Goal: Task Accomplishment & Management: Use online tool/utility

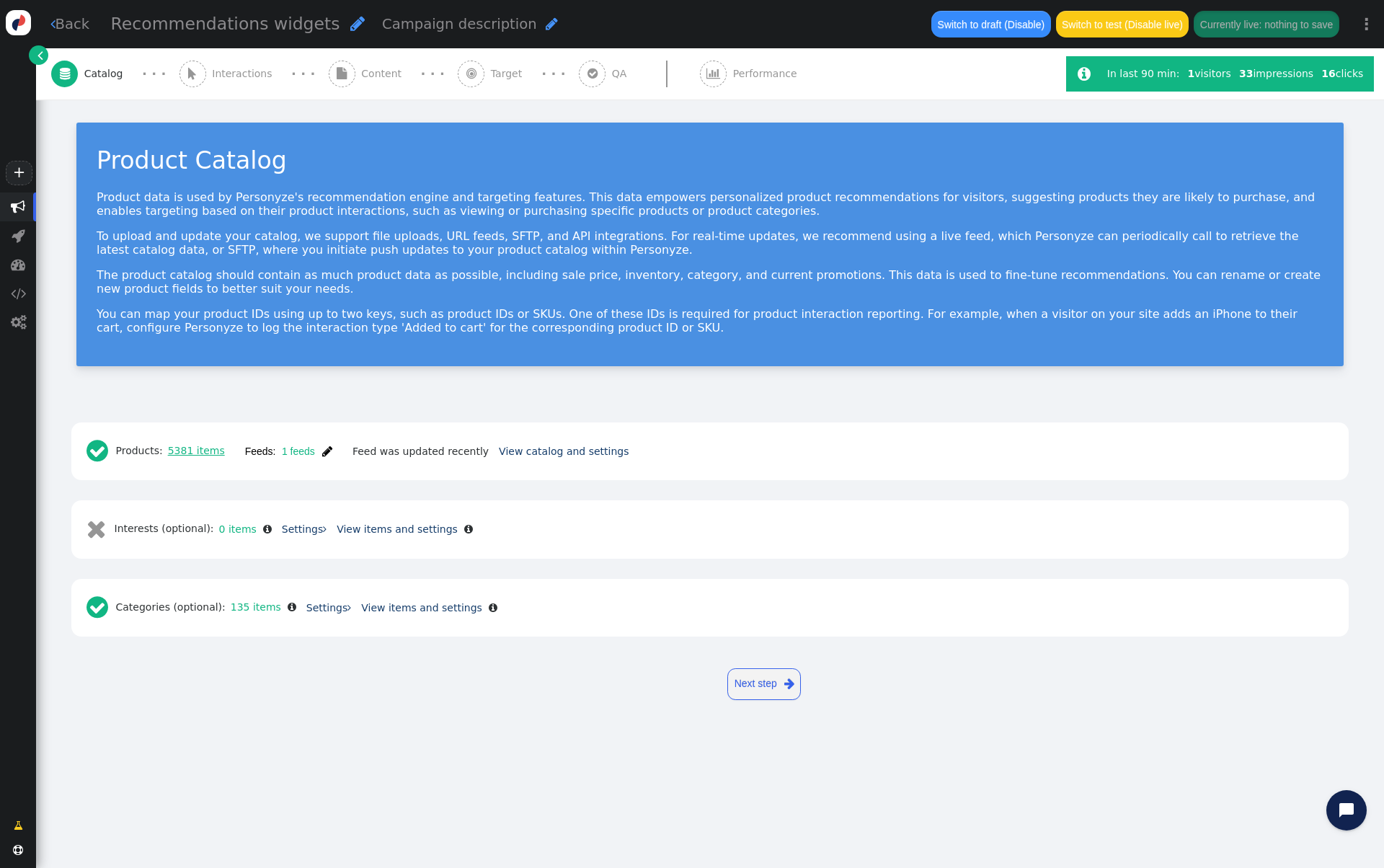
click at [210, 446] on link "5381 items" at bounding box center [194, 451] width 62 height 12
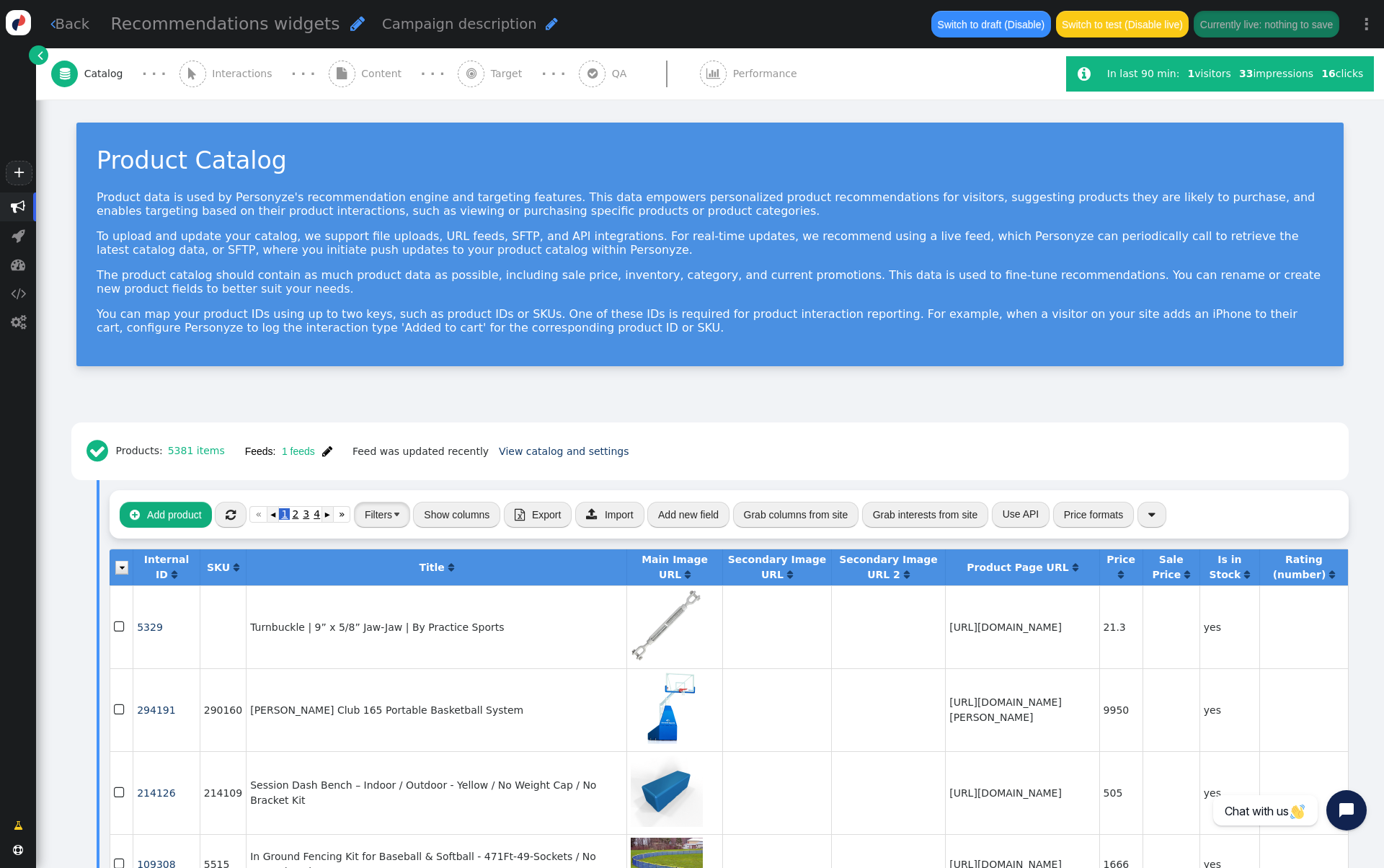
click at [378, 525] on button "Filters" at bounding box center [382, 515] width 56 height 26
click at [384, 580] on span "AND OR XOR AND  ( exclude ( (Nothing)   × ) (Nothing) " at bounding box center [376, 565] width 149 height 35
click at [448, 466] on div " Products: 5381 items Feeds: 1 feeds  Feed was updated recently View catalog …" at bounding box center [710, 451] width 1258 height 38
click at [399, 516] on button "Filters" at bounding box center [382, 515] width 56 height 26
click at [381, 561] on div "(Nothing)" at bounding box center [384, 563] width 42 height 15
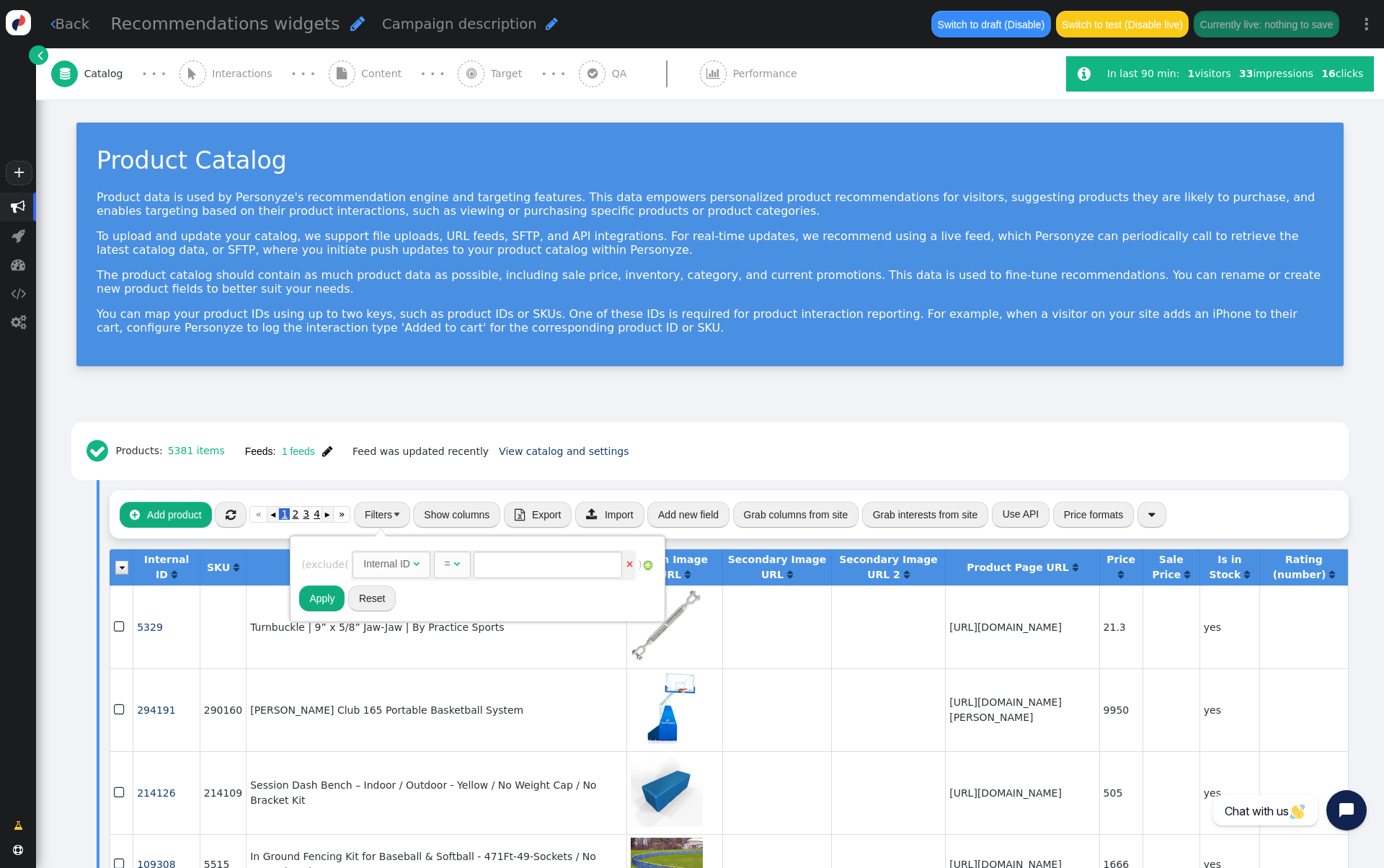
click at [407, 557] on div "Internal ID" at bounding box center [386, 563] width 47 height 15
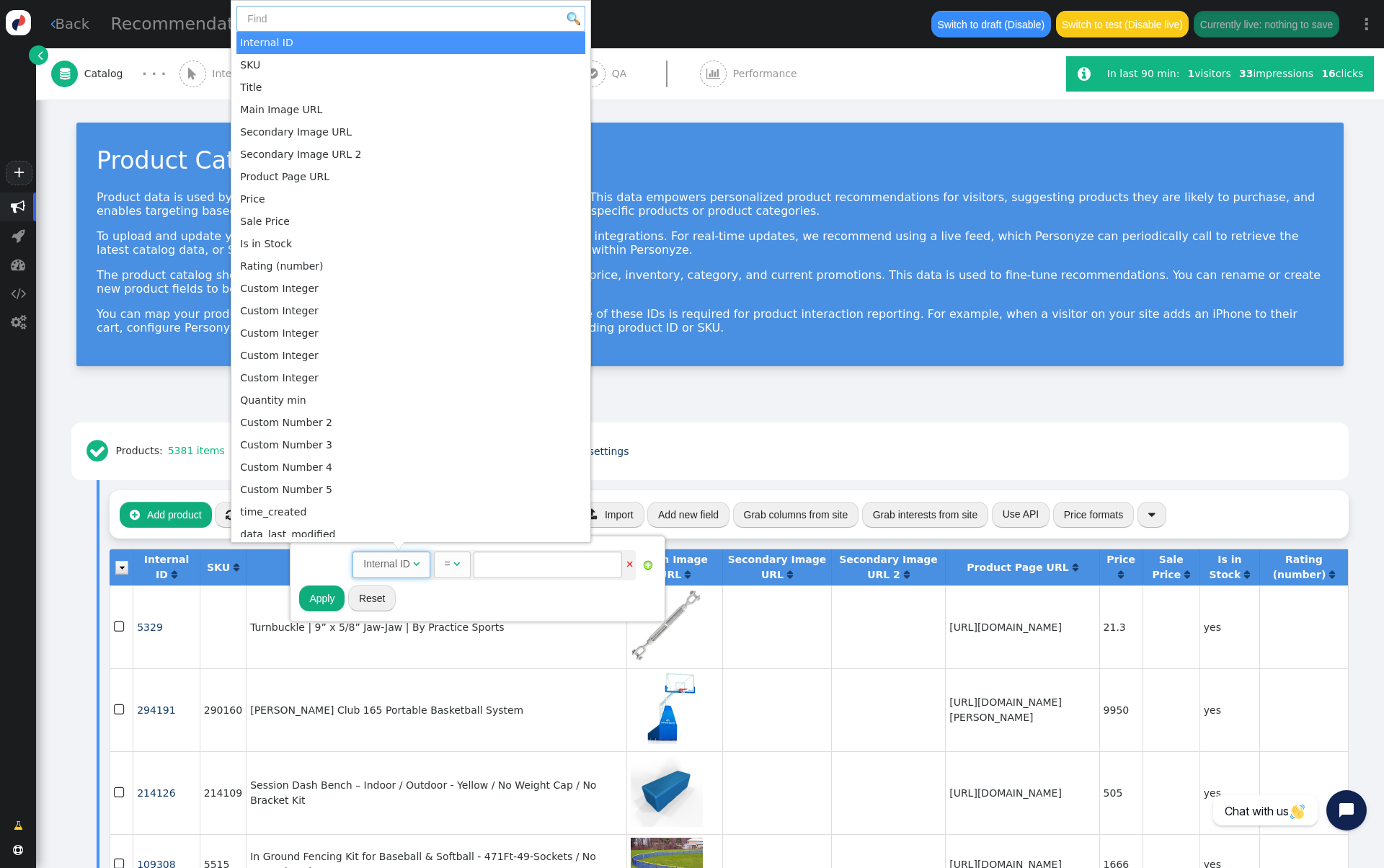
click at [414, 19] on input "text" at bounding box center [410, 19] width 349 height 26
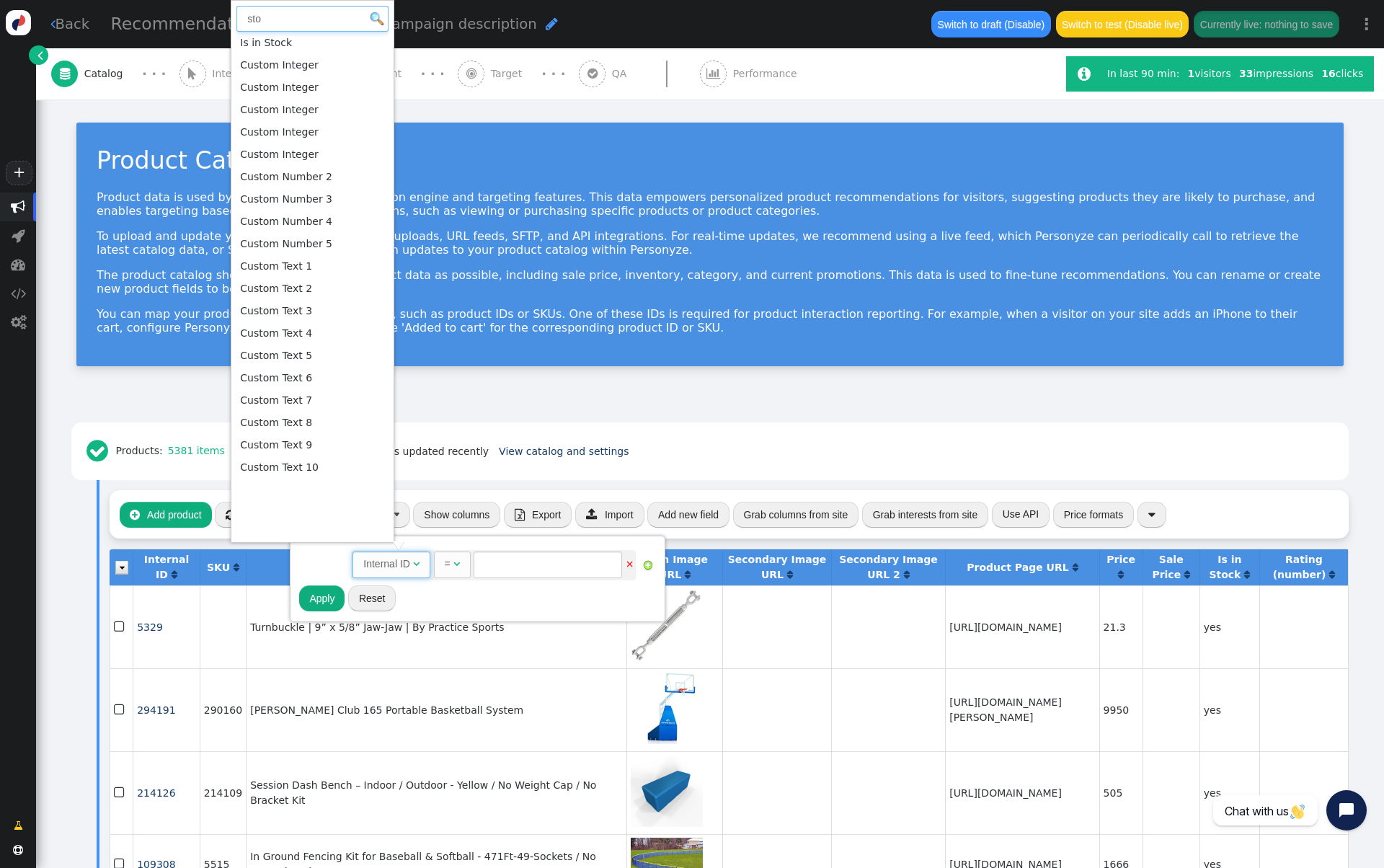
type input "sto"
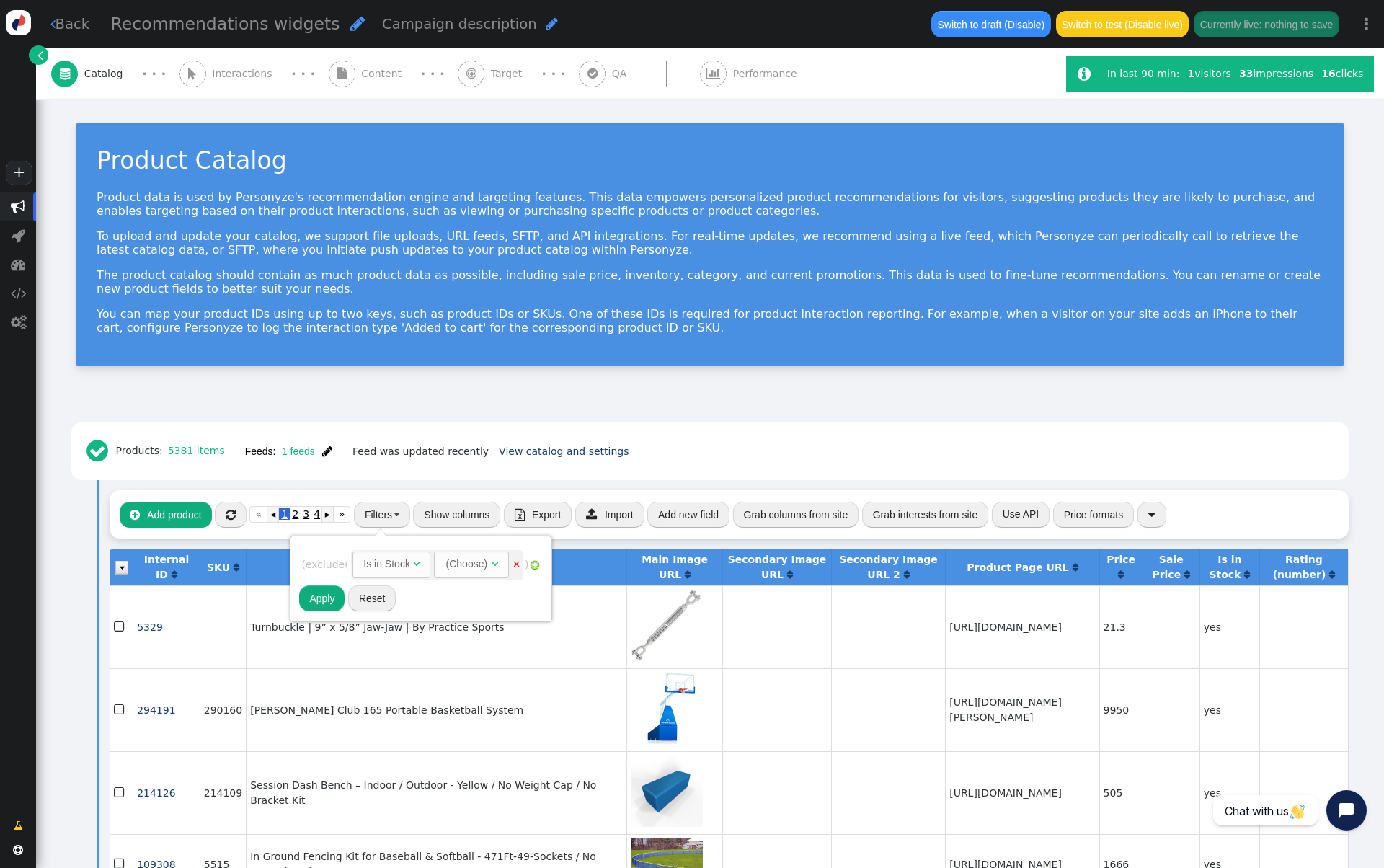
click at [470, 549] on span "AND OR XOR AND  ( exclude ( Is in Stock   (Choose)  × ) Internal ID " at bounding box center [420, 565] width 238 height 35
click at [469, 559] on div "(Choose)" at bounding box center [467, 563] width 45 height 23
click at [457, 622] on td "" at bounding box center [451, 625] width 22 height 22
click at [332, 607] on button "Apply" at bounding box center [321, 606] width 46 height 26
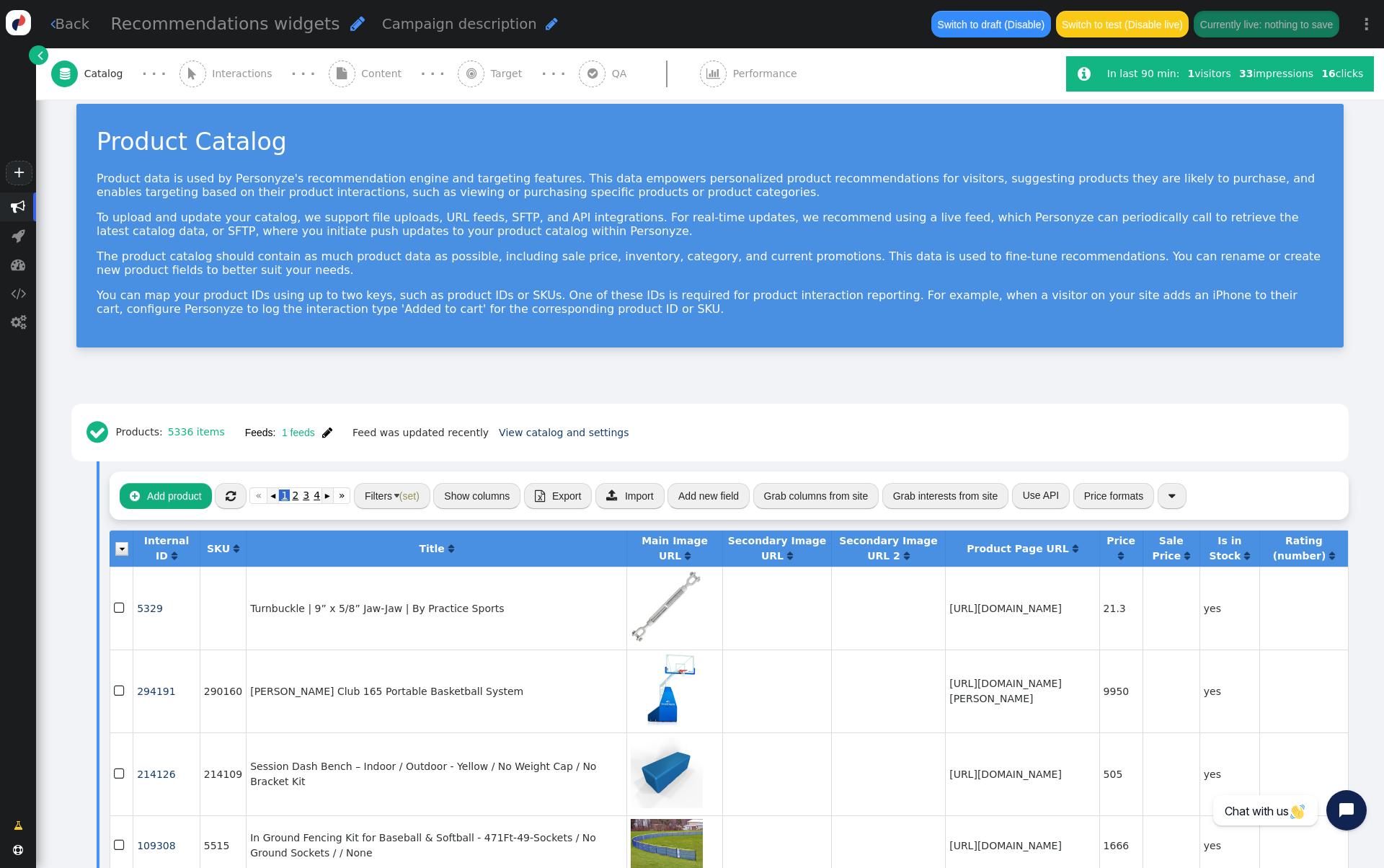
scroll to position [20, 0]
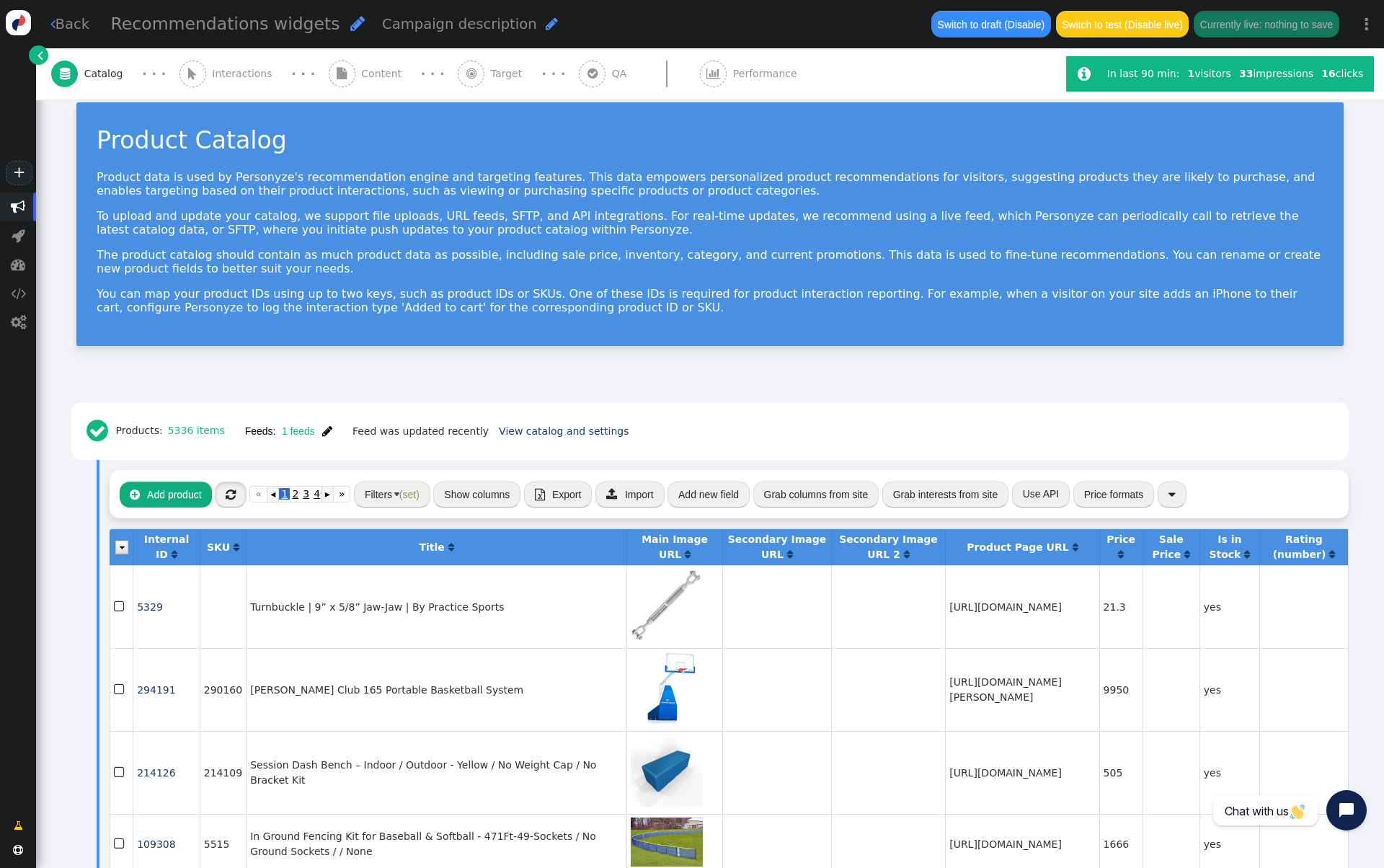
click at [228, 490] on span "" at bounding box center [230, 495] width 10 height 12
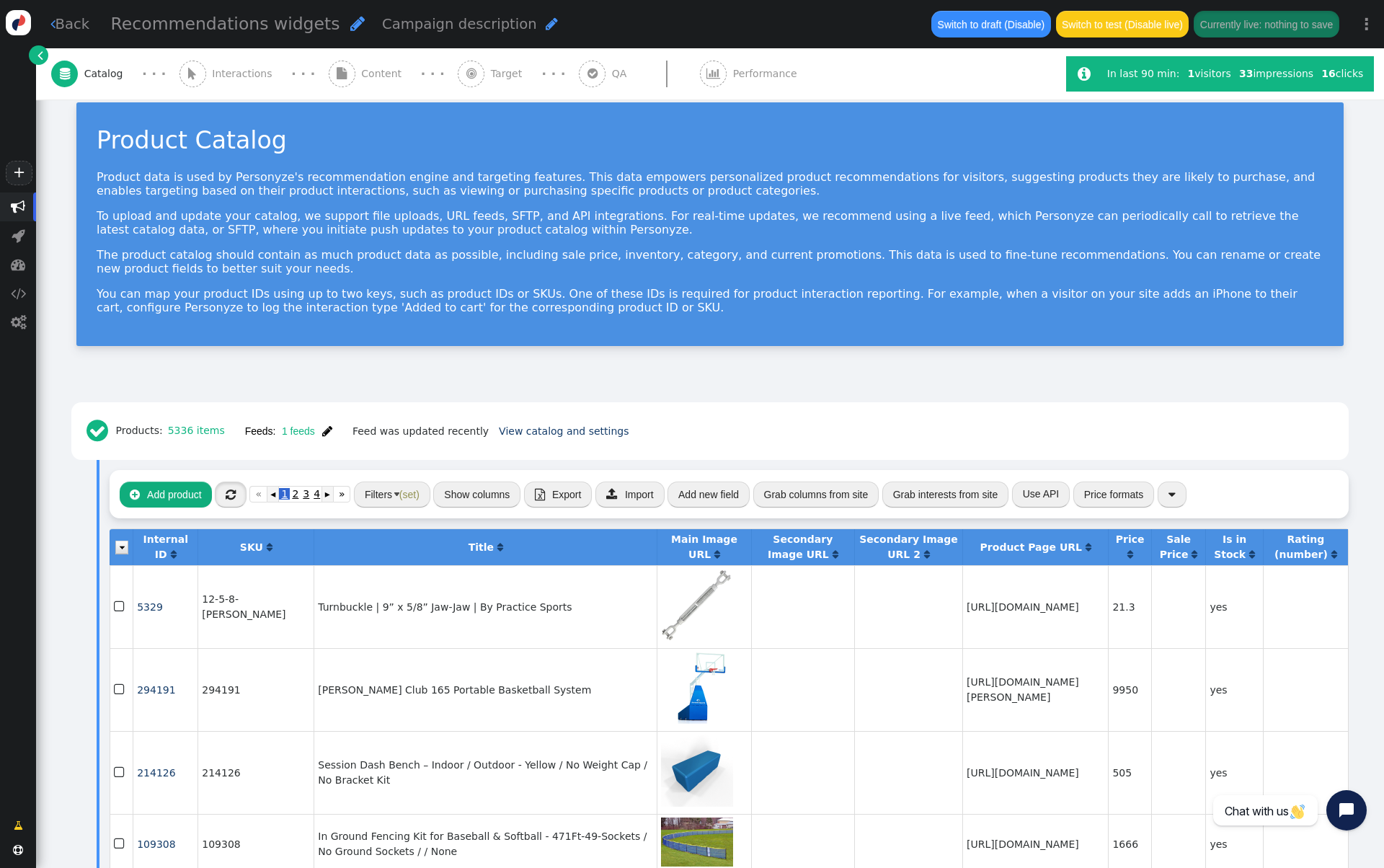
click at [228, 490] on span "" at bounding box center [230, 495] width 10 height 12
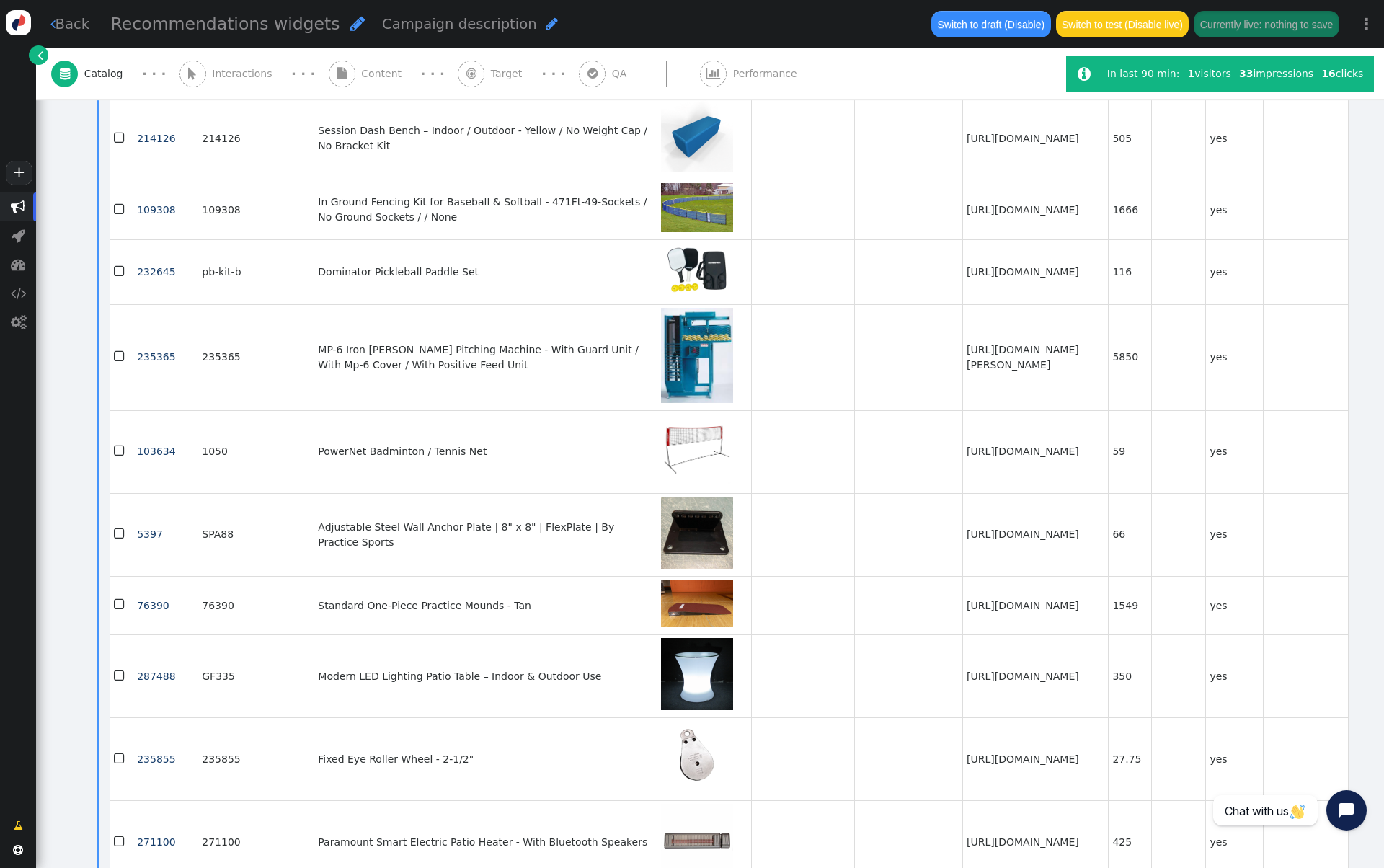
scroll to position [44, 0]
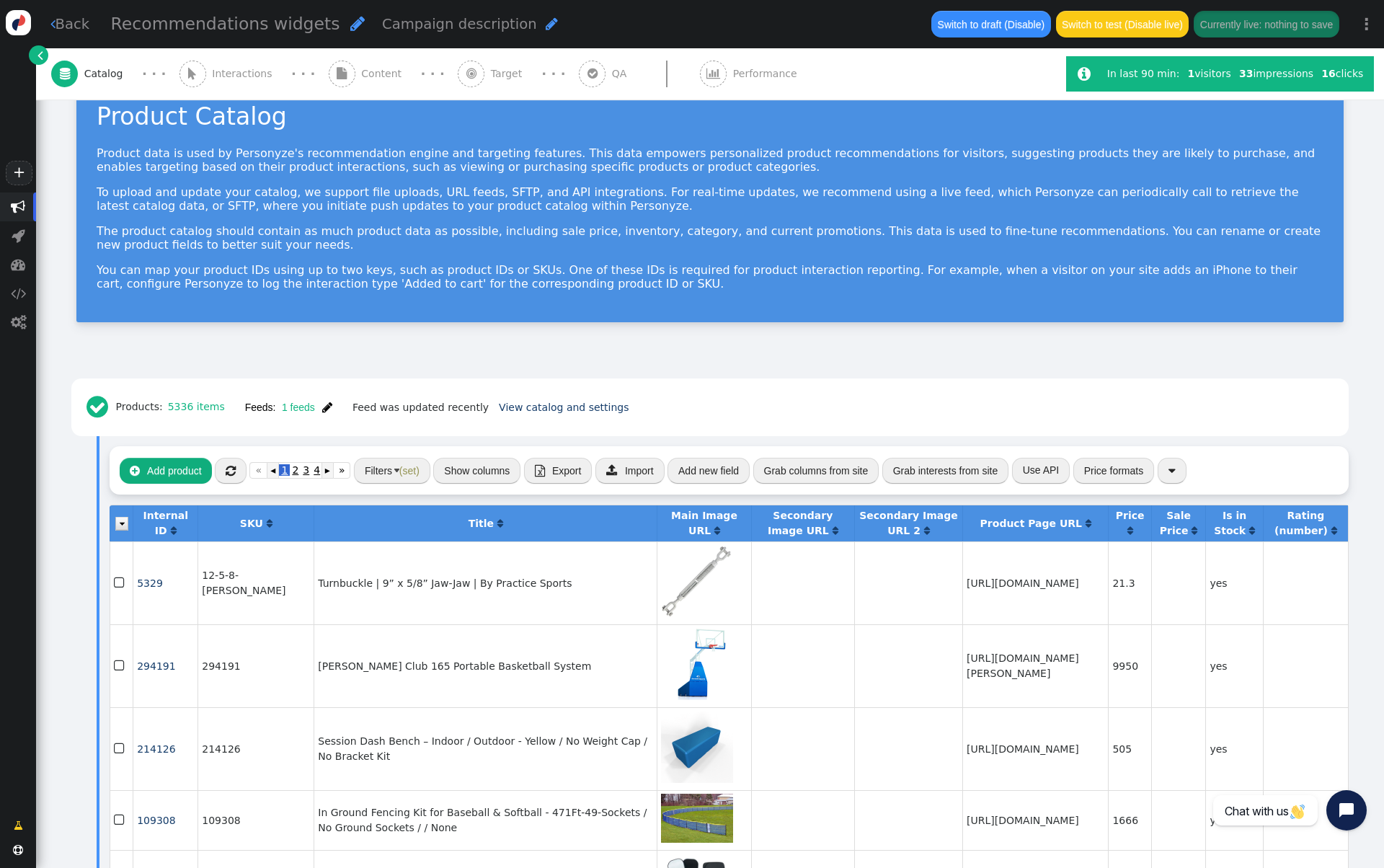
click at [326, 404] on span "" at bounding box center [327, 407] width 10 height 12
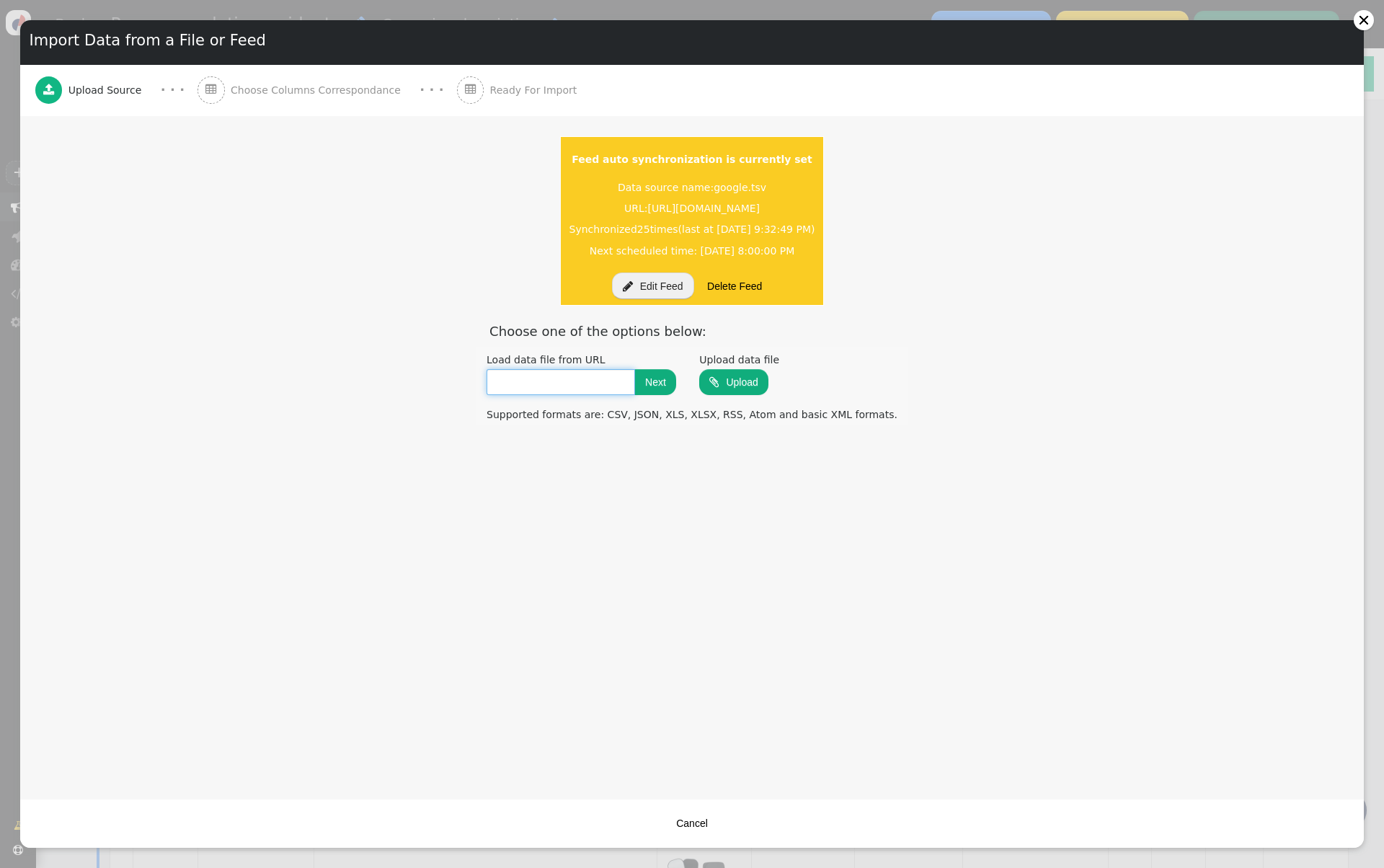
click at [611, 387] on input "text" at bounding box center [561, 382] width 149 height 26
click at [730, 388] on input "file" at bounding box center [734, 381] width 69 height 28
type input "C:\fakepath\MOQ - Sheet1.csv"
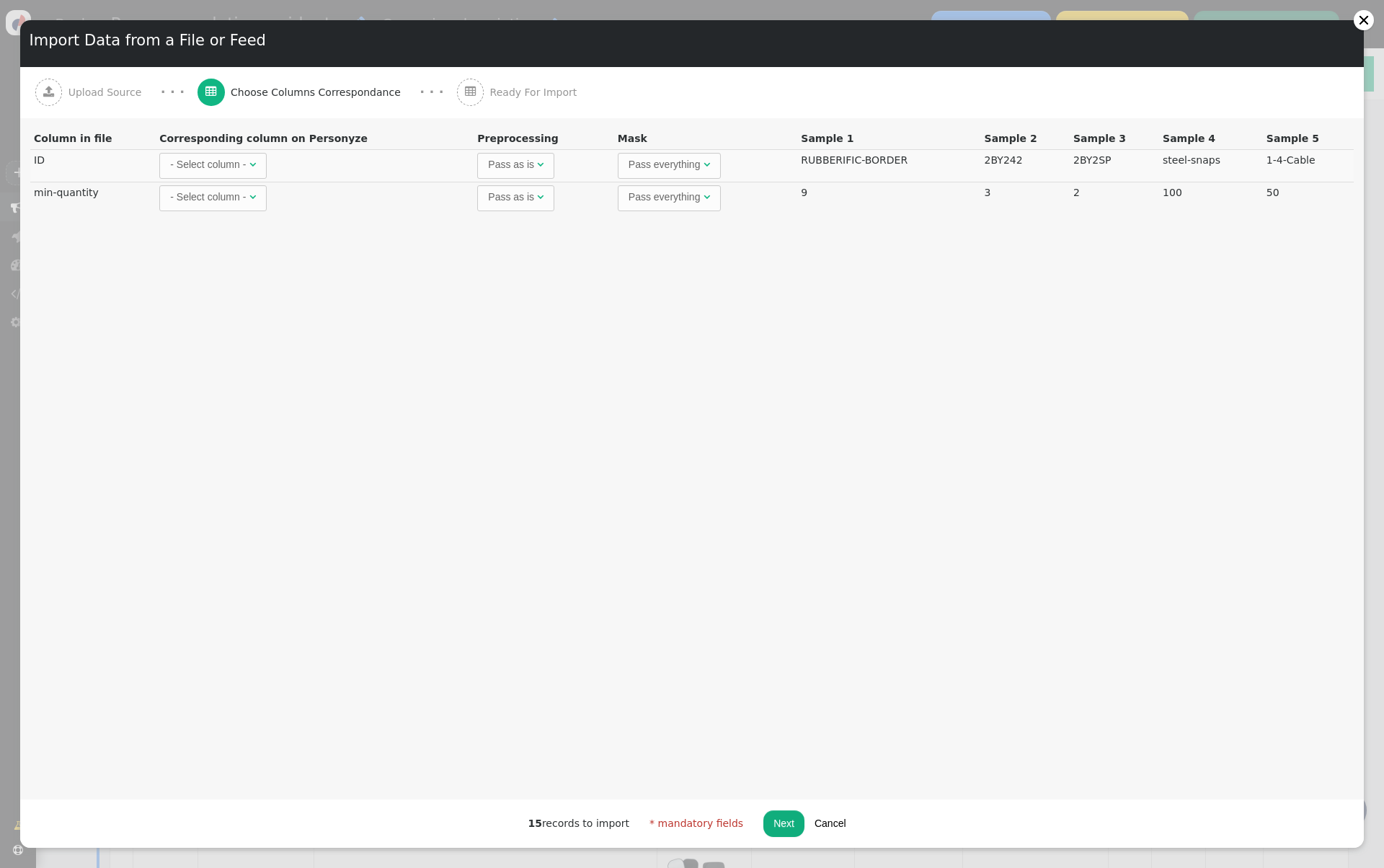
click at [244, 168] on div "- Select column -" at bounding box center [208, 165] width 76 height 15
click at [241, 196] on div "- Select column -" at bounding box center [208, 196] width 76 height 15
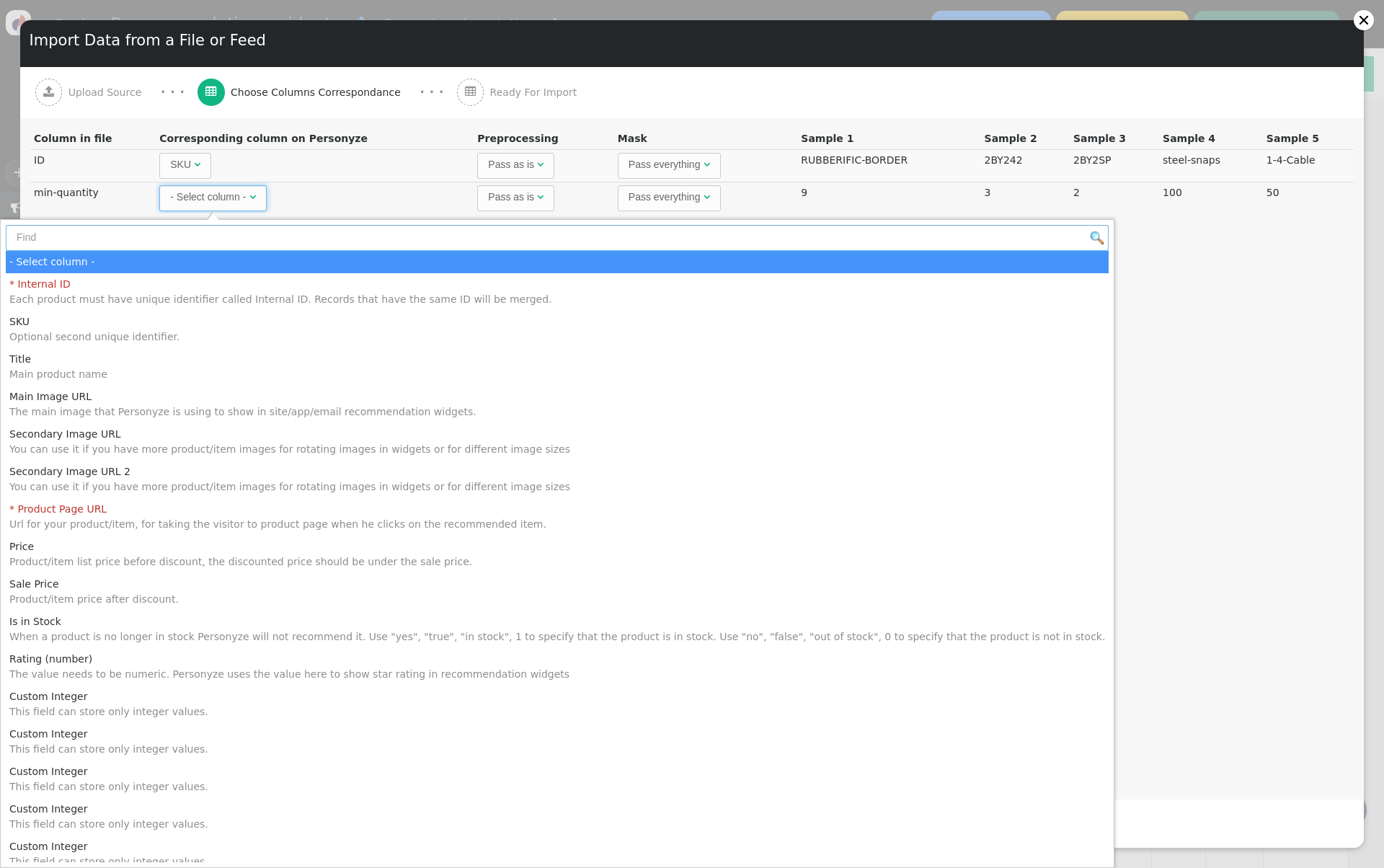
click at [234, 235] on input "text" at bounding box center [557, 238] width 1103 height 26
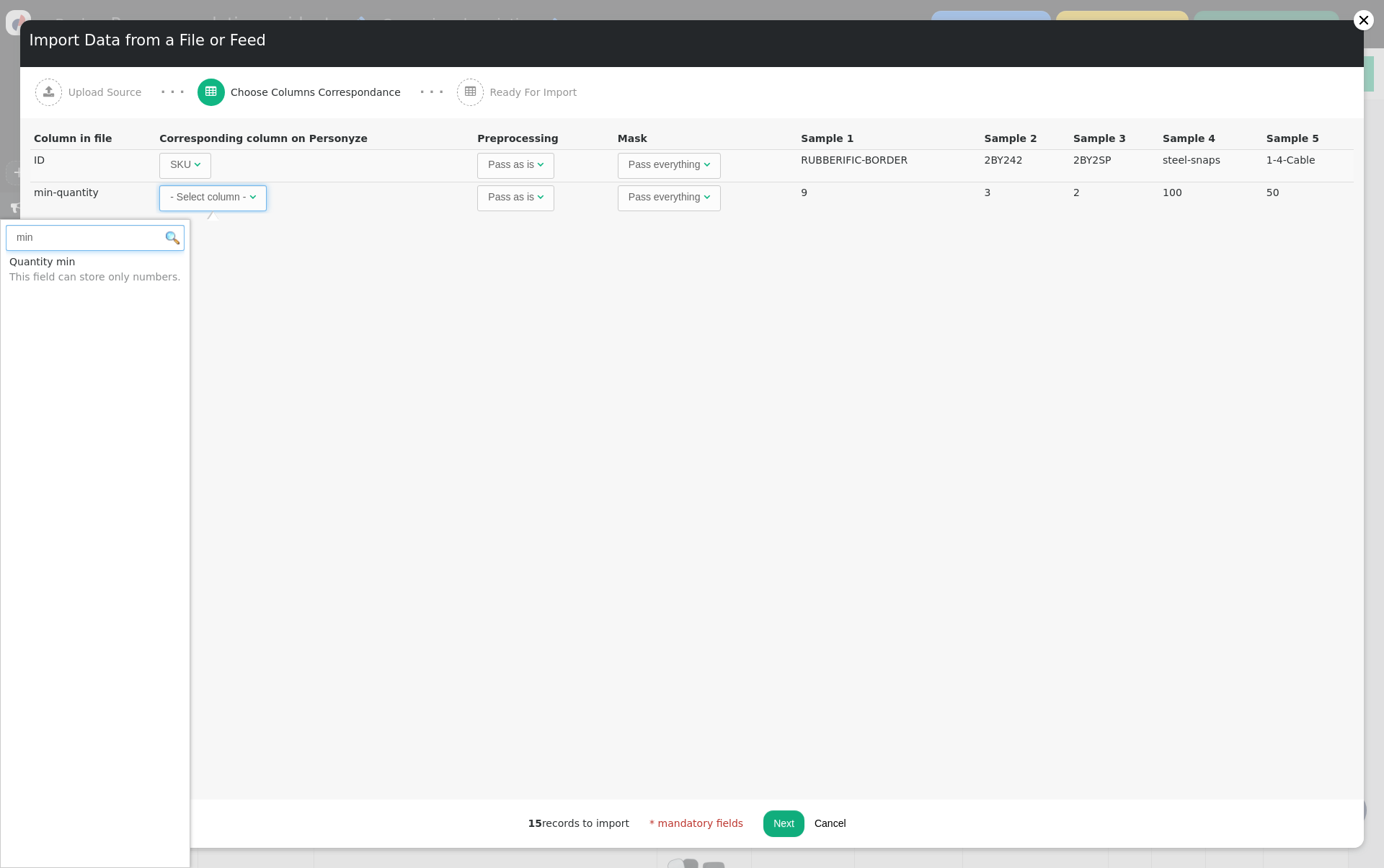
type input "min"
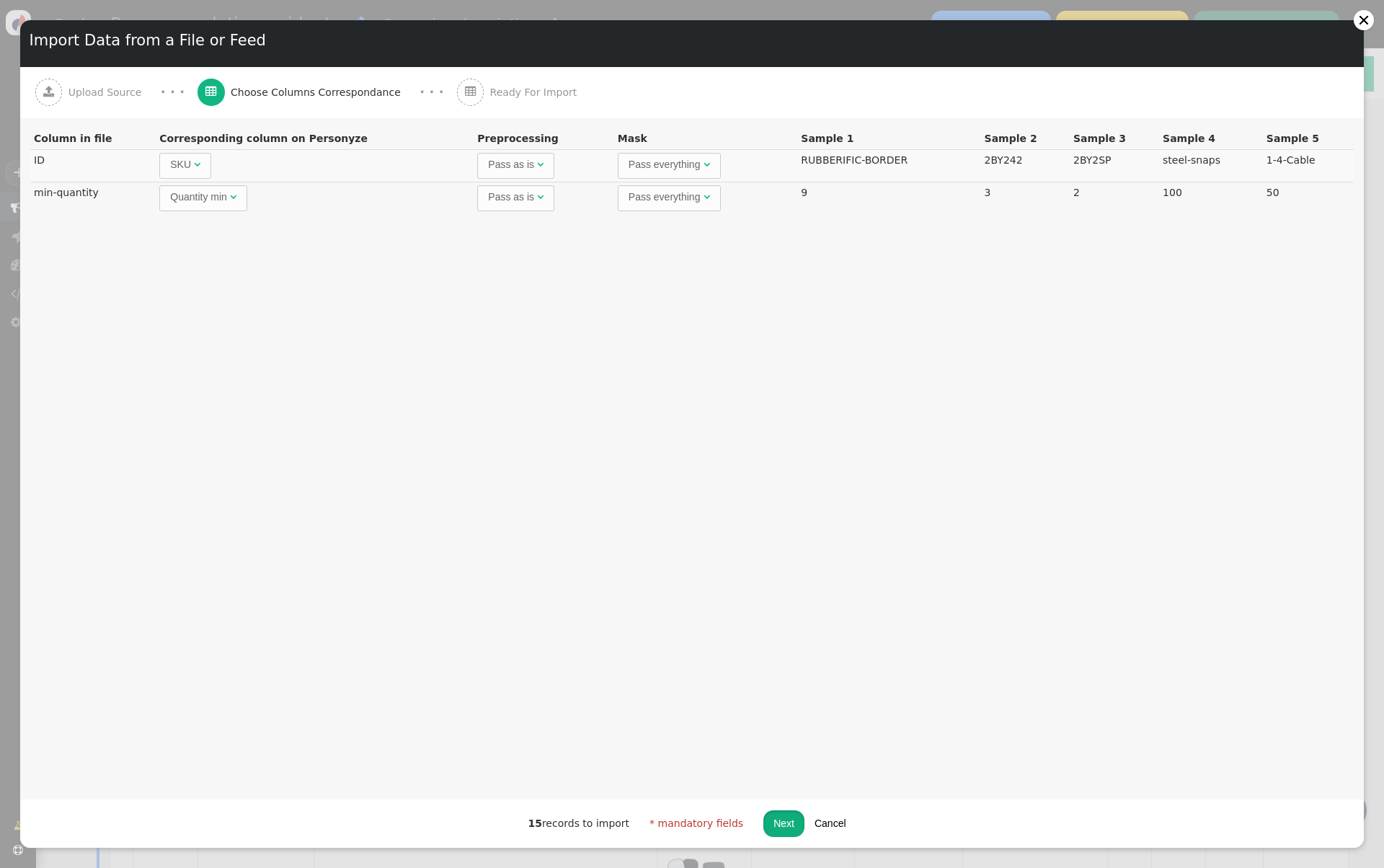
click at [774, 823] on button "Next" at bounding box center [784, 823] width 41 height 26
click at [785, 823] on button "Next" at bounding box center [784, 823] width 41 height 26
click at [194, 183] on td "Quantity min This field can store only numbers. " at bounding box center [315, 198] width 318 height 32
click at [194, 160] on span "" at bounding box center [196, 165] width 7 height 10
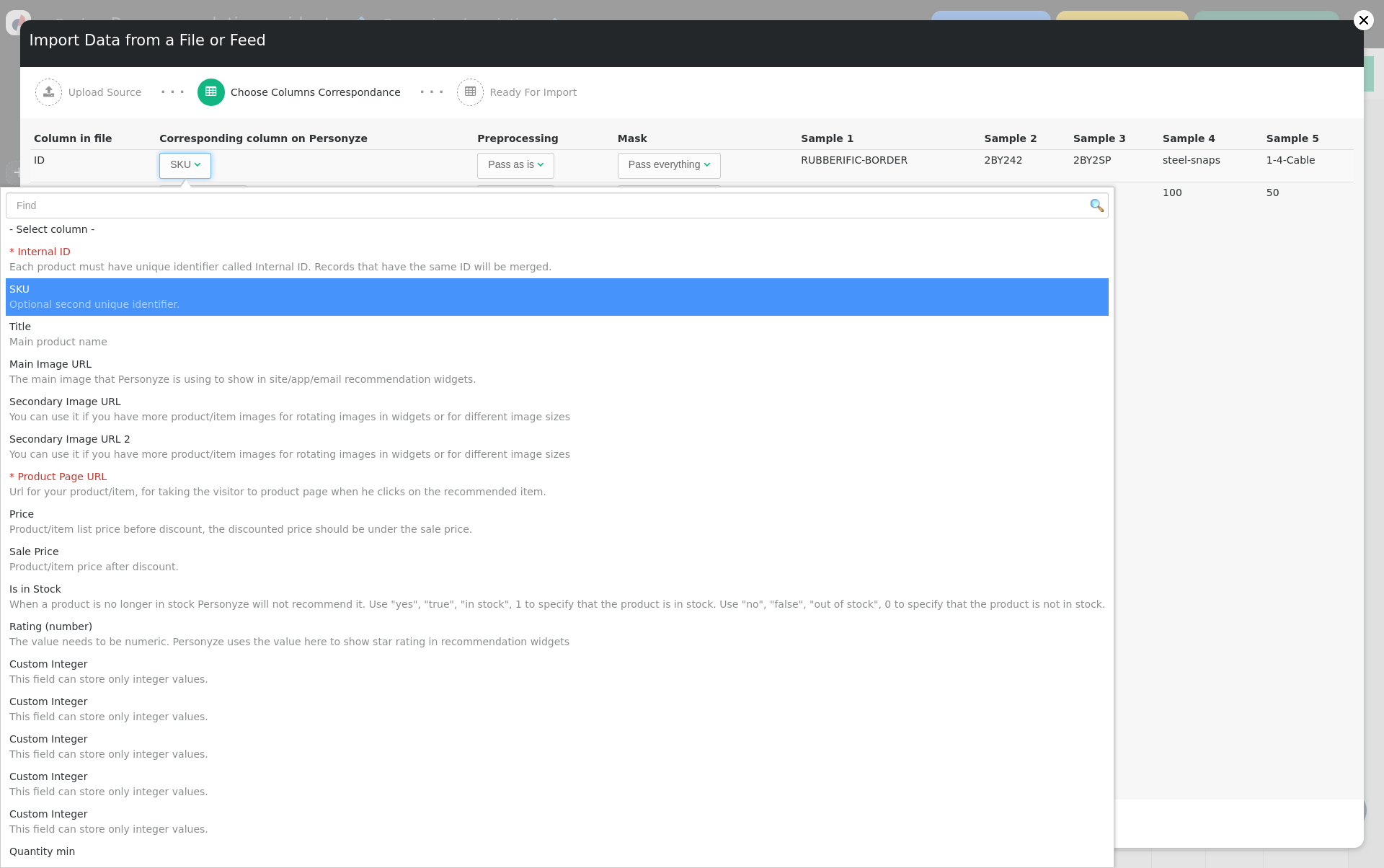
click at [329, 164] on td "SKU Optional second unique identifier. " at bounding box center [315, 165] width 318 height 32
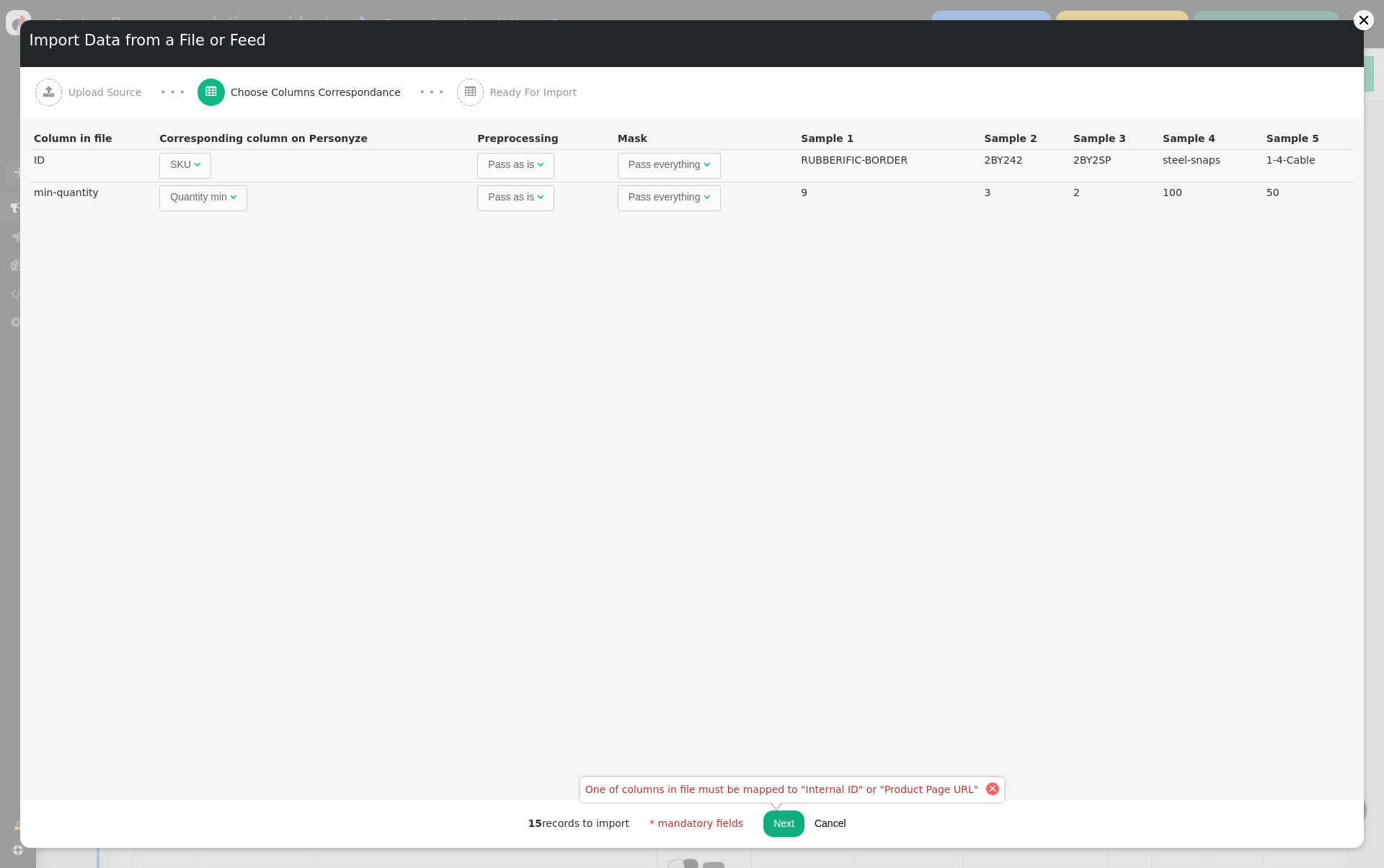
click at [989, 786] on div at bounding box center [992, 789] width 7 height 7
click at [204, 160] on span "SKU Optional second unique identifier. " at bounding box center [186, 166] width 52 height 26
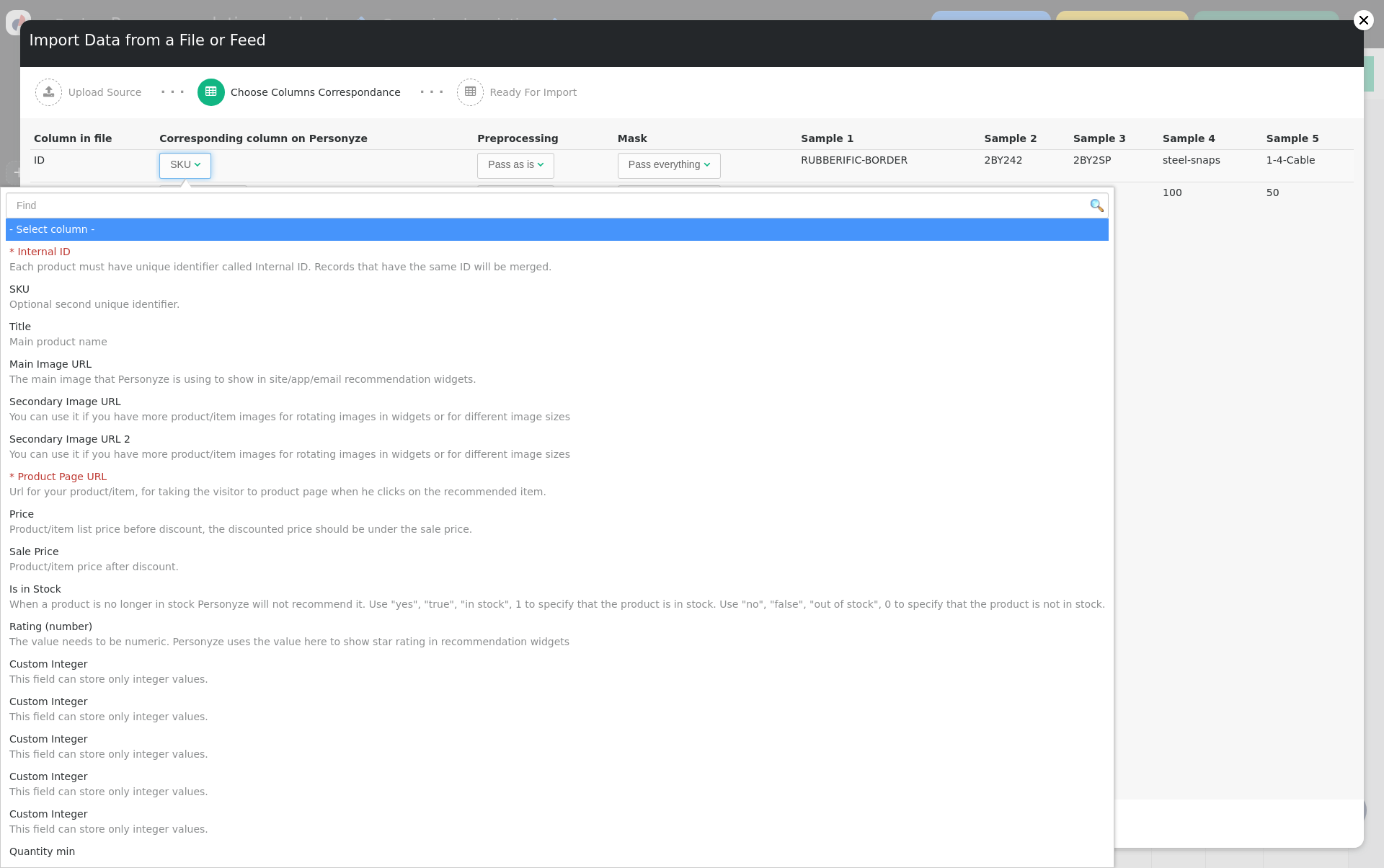
click at [329, 174] on td "SKU Optional second unique identifier. " at bounding box center [315, 165] width 318 height 32
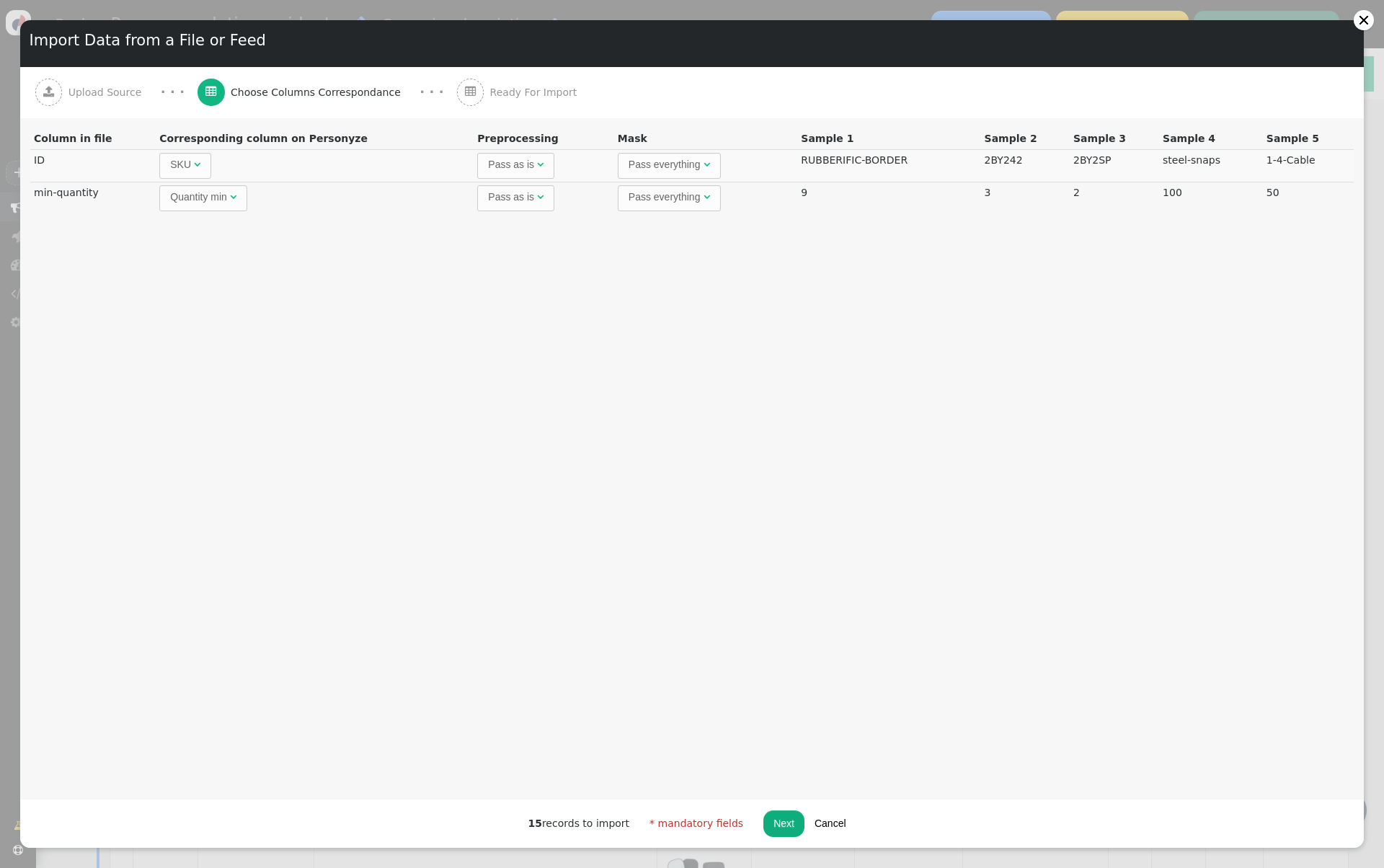
click at [816, 830] on button "Cancel" at bounding box center [831, 823] width 52 height 26
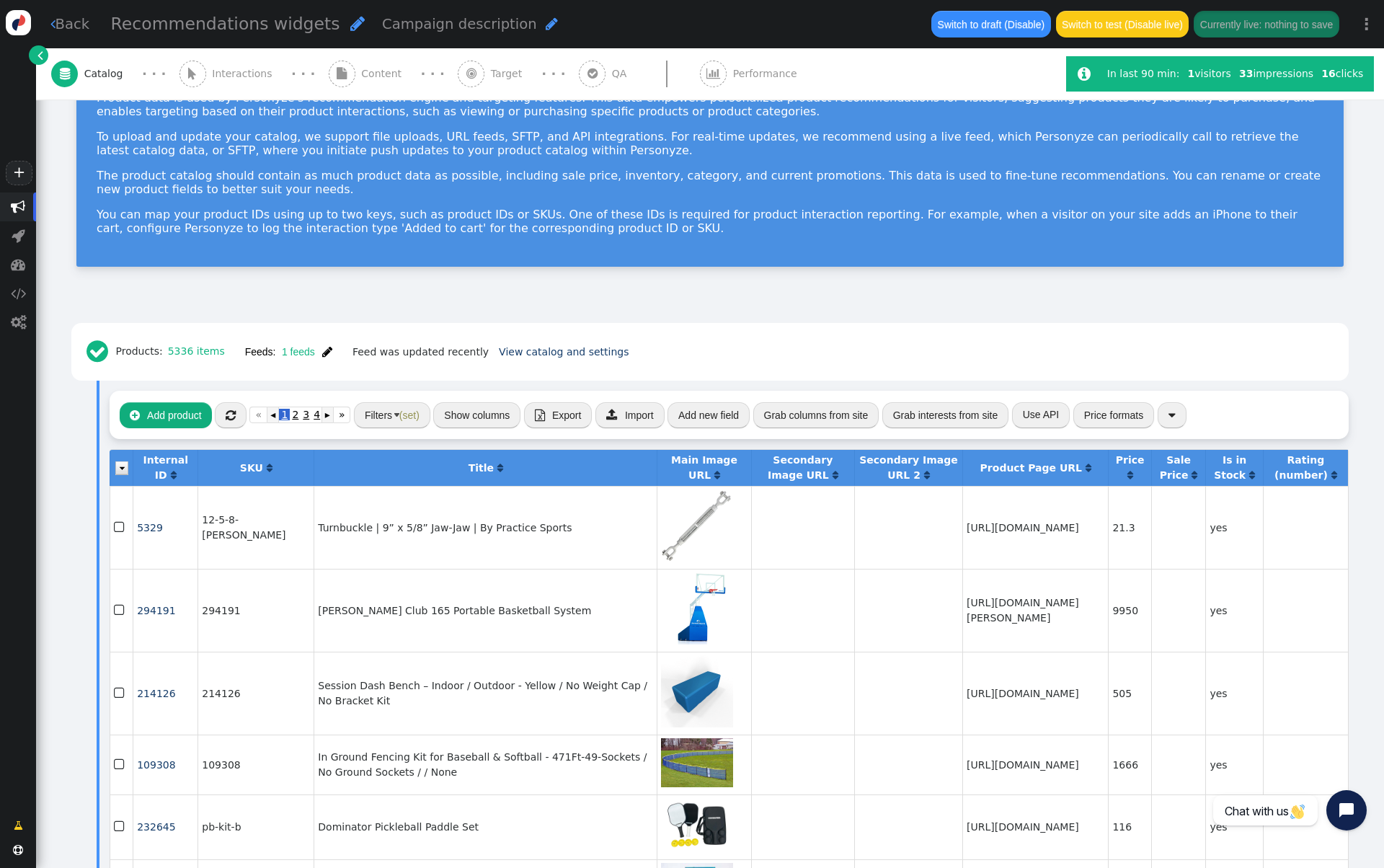
scroll to position [97, 0]
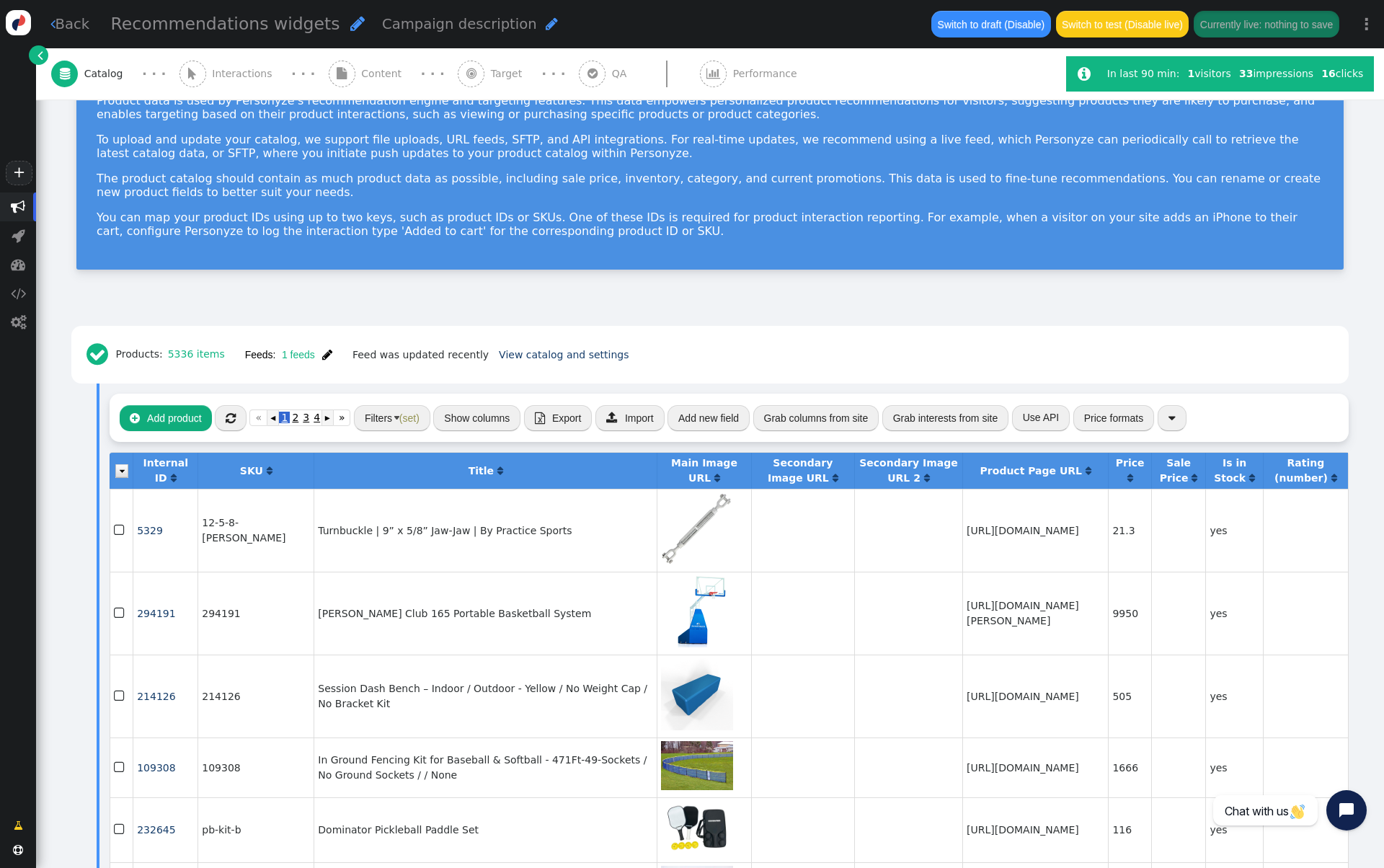
click at [404, 420] on span "(set)" at bounding box center [410, 418] width 20 height 12
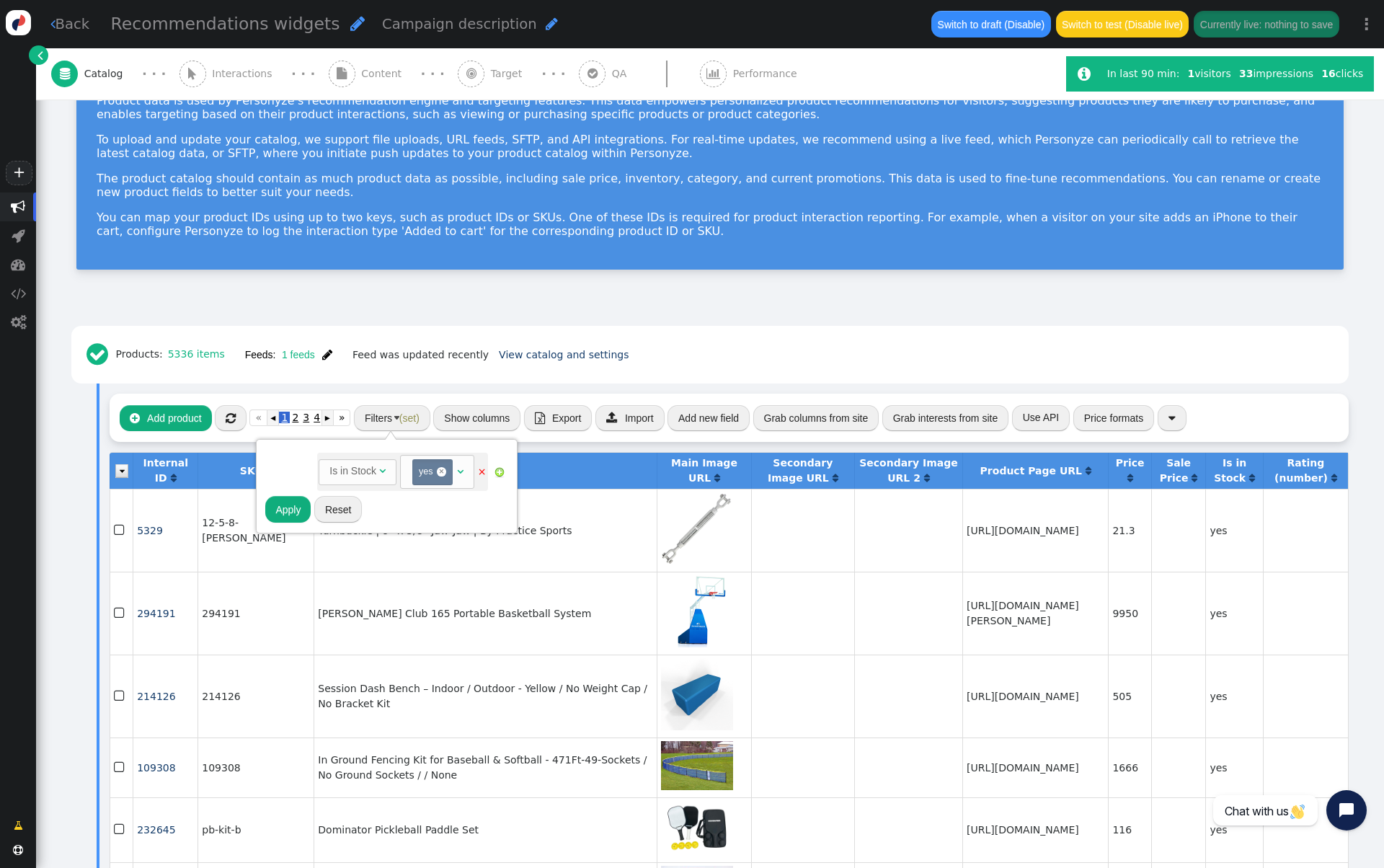
click at [230, 415] on span "" at bounding box center [230, 418] width 10 height 12
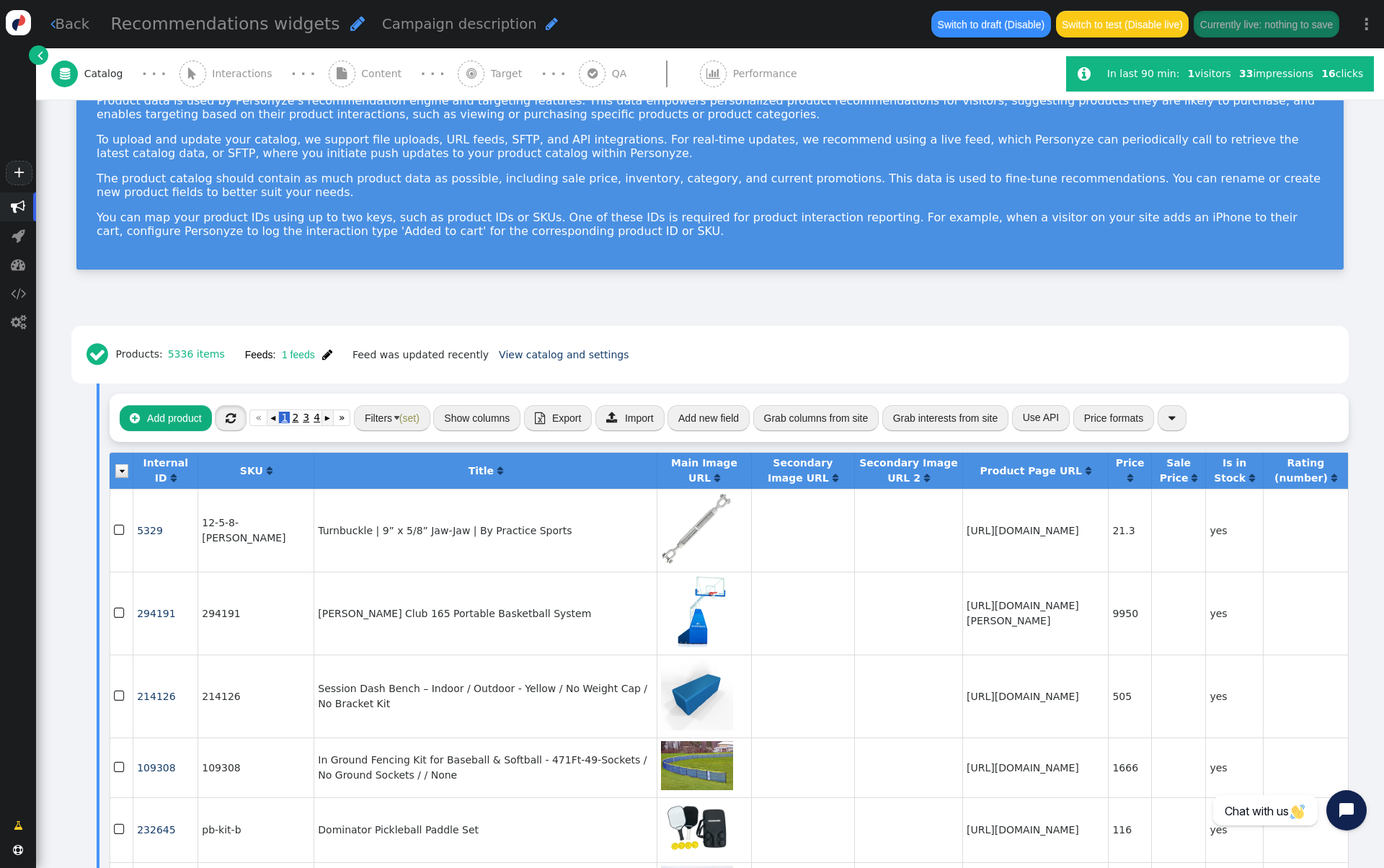
click at [230, 415] on span "" at bounding box center [230, 418] width 10 height 12
click at [368, 415] on button "Filters (set)" at bounding box center [392, 418] width 77 height 26
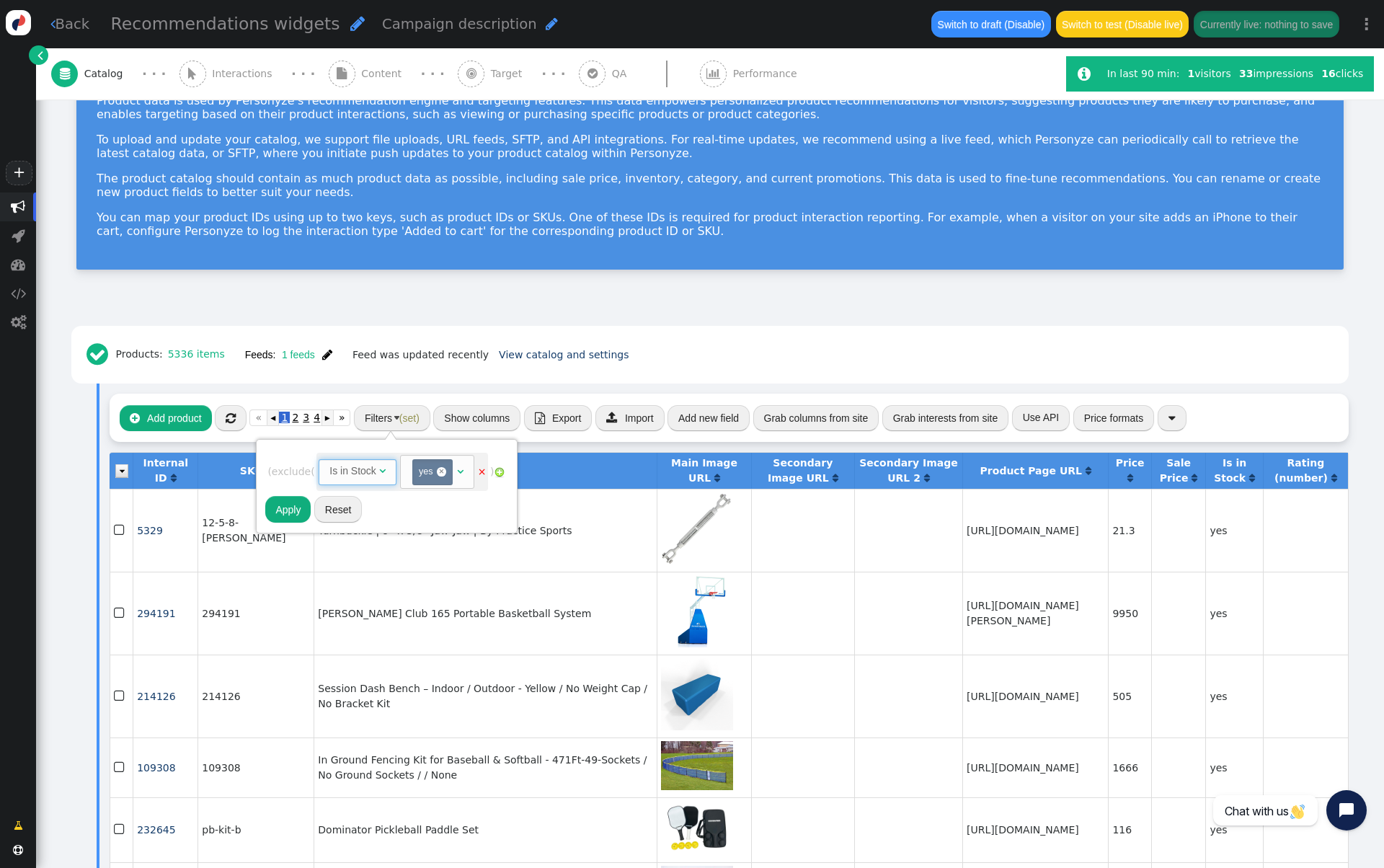
click at [352, 479] on span "Is in Stock " at bounding box center [358, 472] width 78 height 26
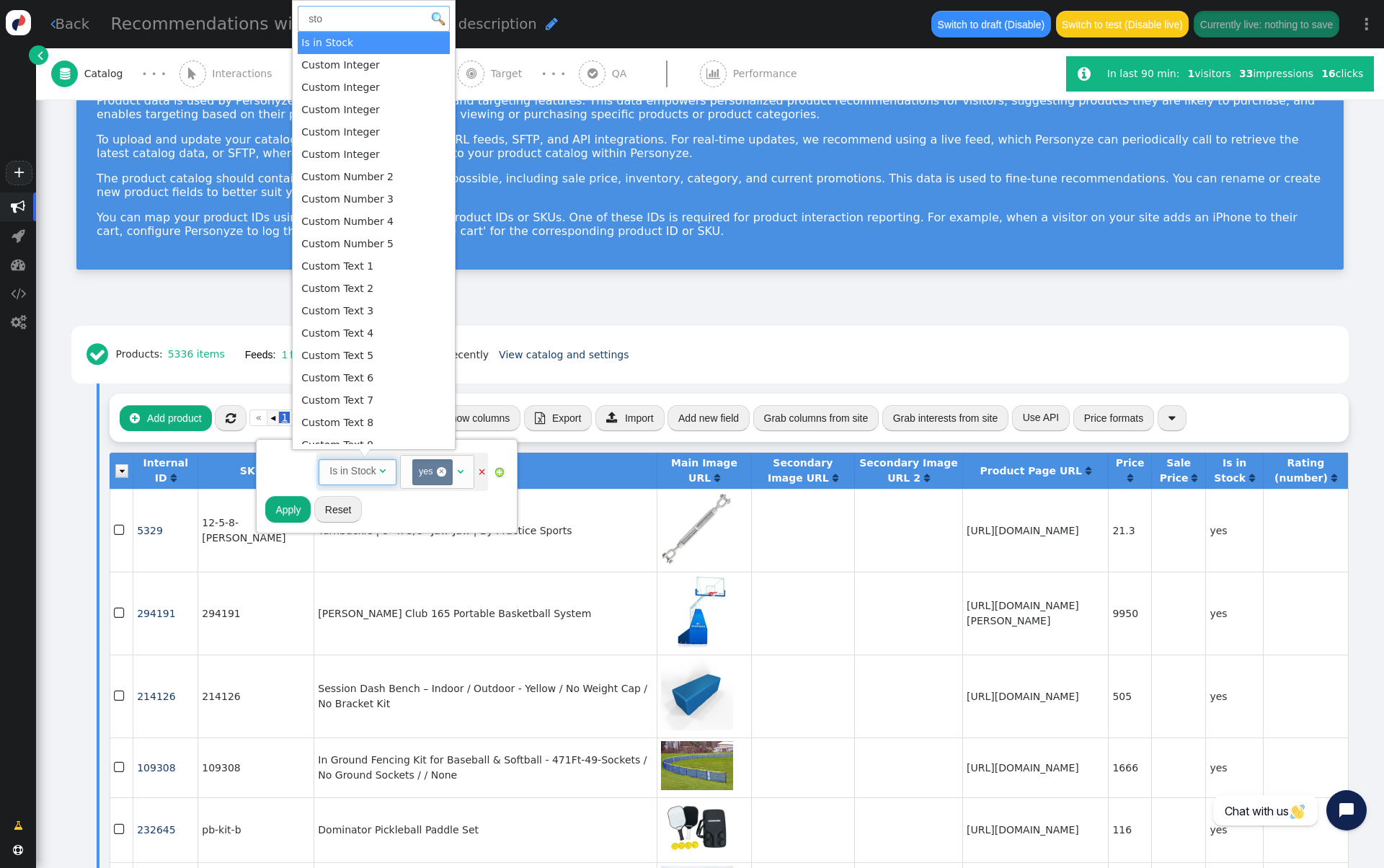
click at [339, 22] on input "sto" at bounding box center [373, 19] width 152 height 26
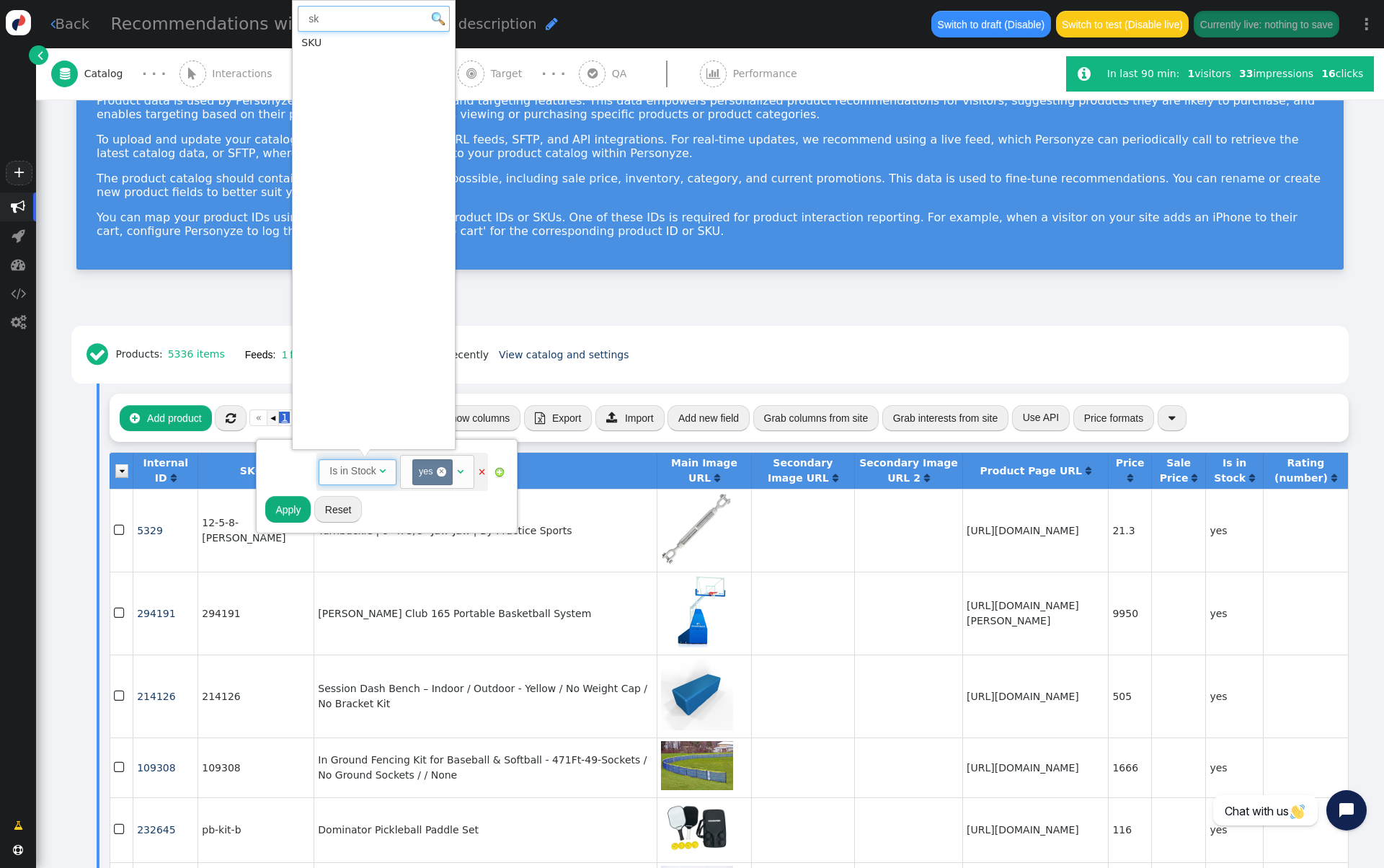
type input "sk"
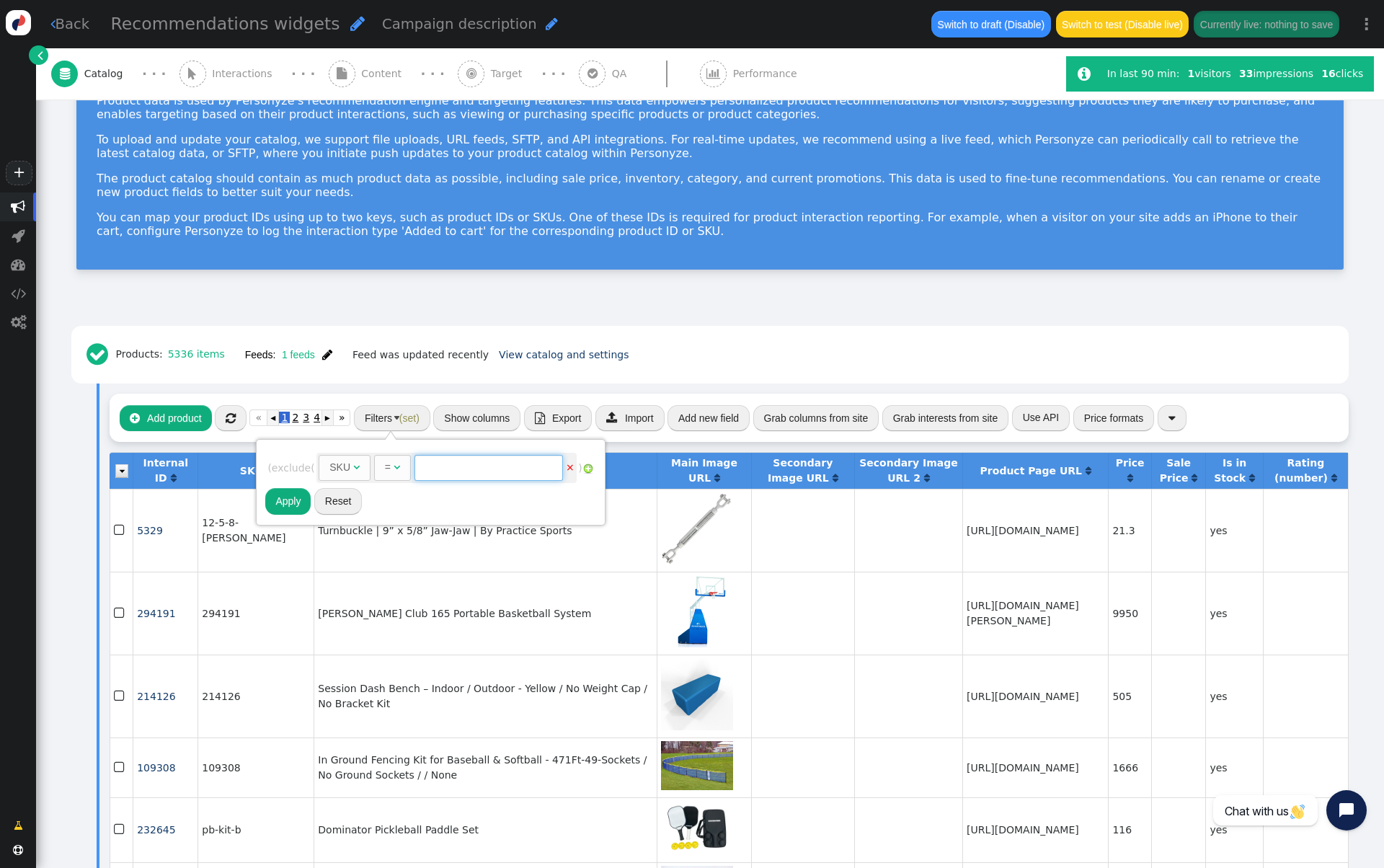
click at [470, 472] on input "text" at bounding box center [489, 468] width 149 height 26
paste input "RUBBERIFIC-BORDER"
type input "RUBBERIFIC-BORDER"
click at [284, 498] on button "Apply" at bounding box center [287, 501] width 46 height 26
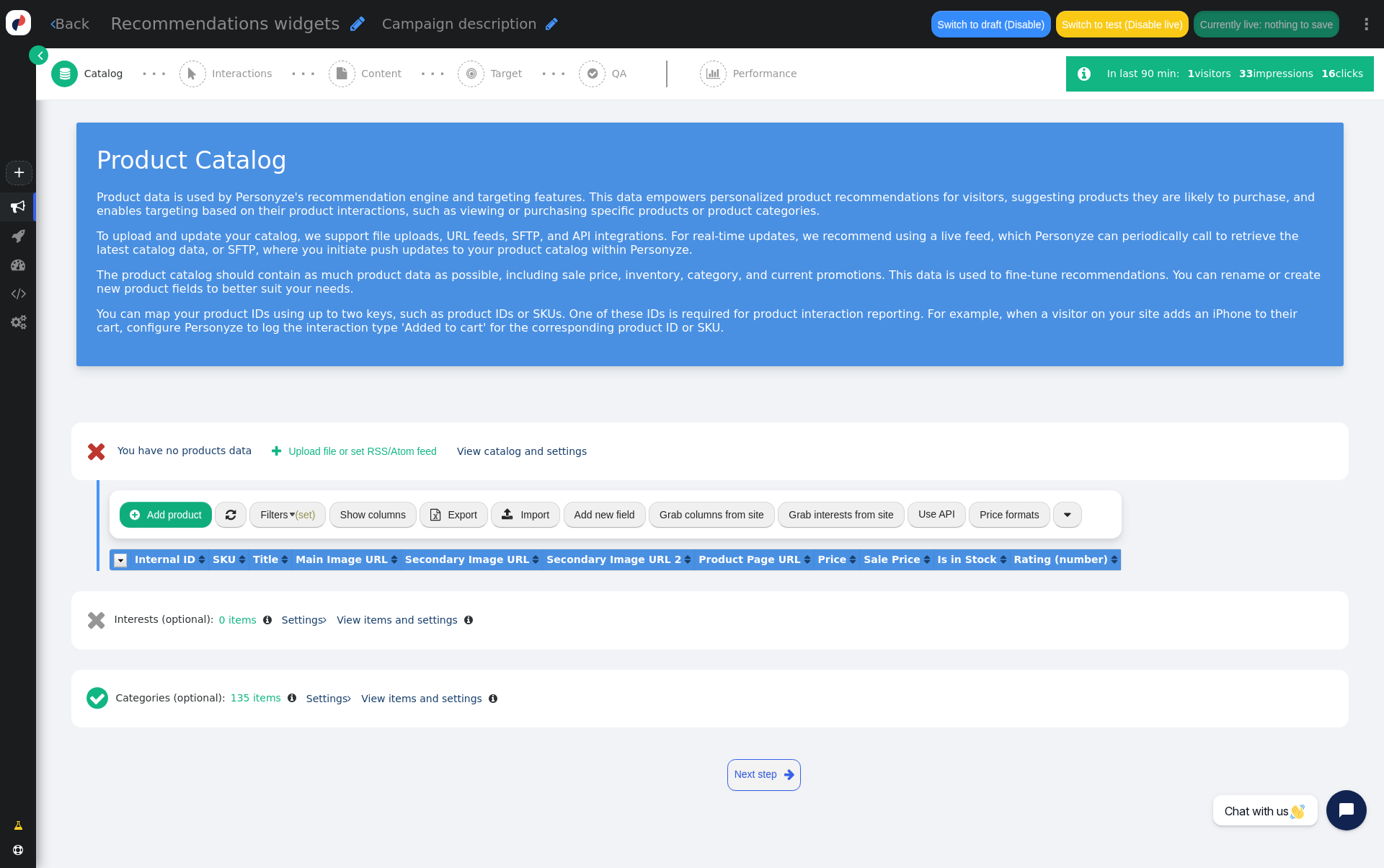
scroll to position [0, 0]
click at [298, 513] on span "(set)" at bounding box center [305, 515] width 20 height 12
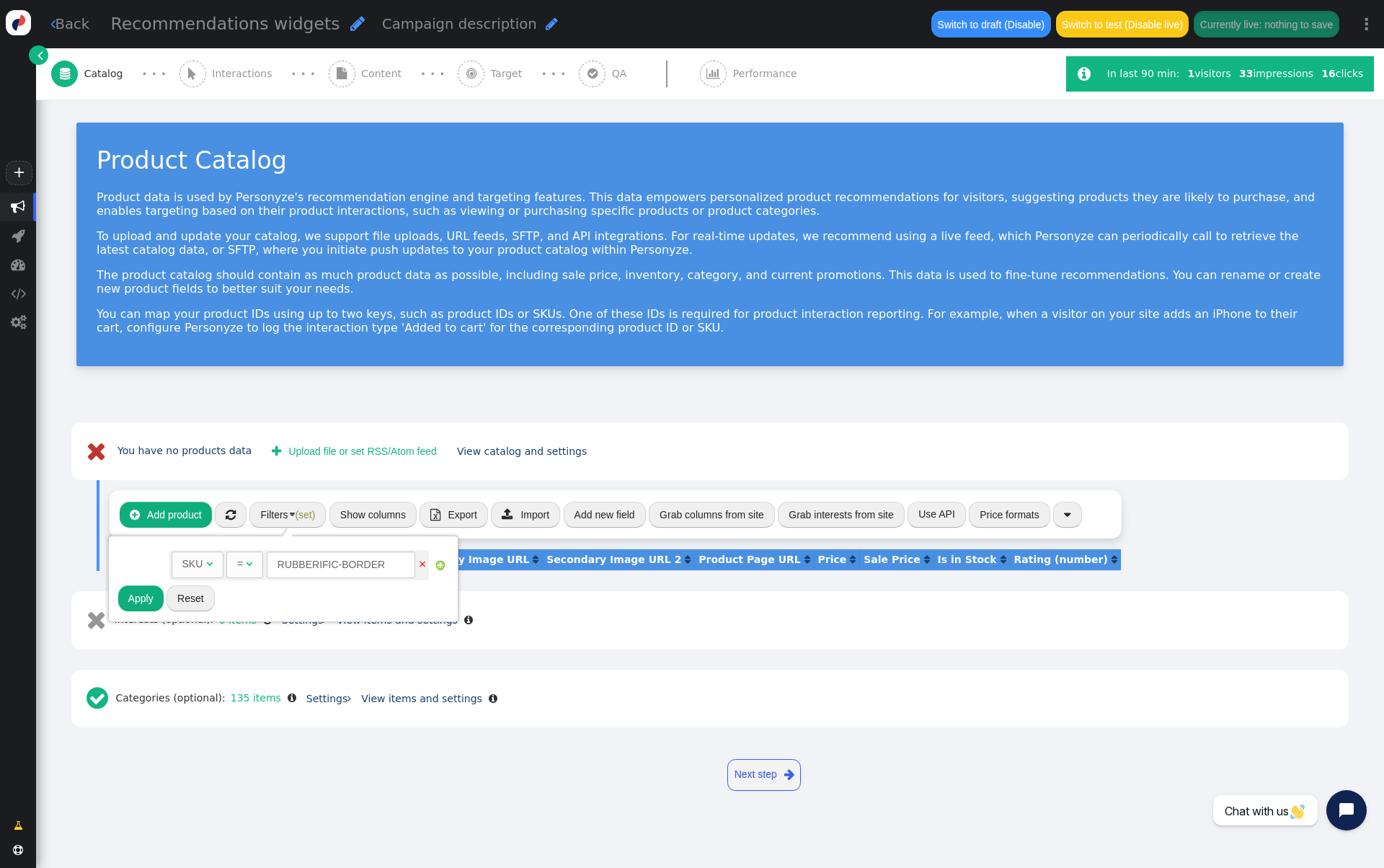
click at [303, 477] on div " You have no products data  Upload file or set RSS/Atom feed View catalog and…" at bounding box center [710, 451] width 1278 height 58
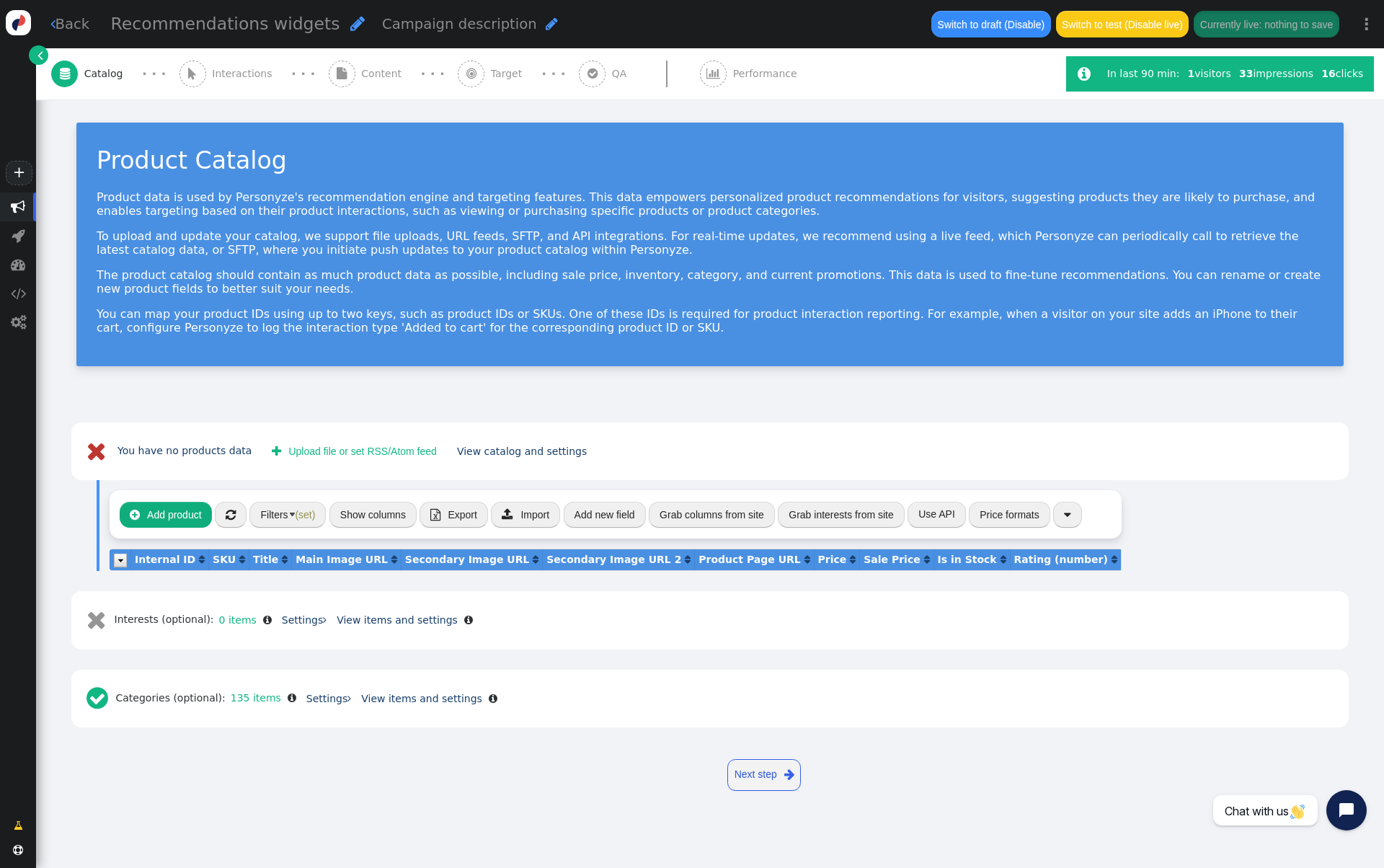
click at [304, 503] on button "Filters (set)" at bounding box center [287, 515] width 77 height 26
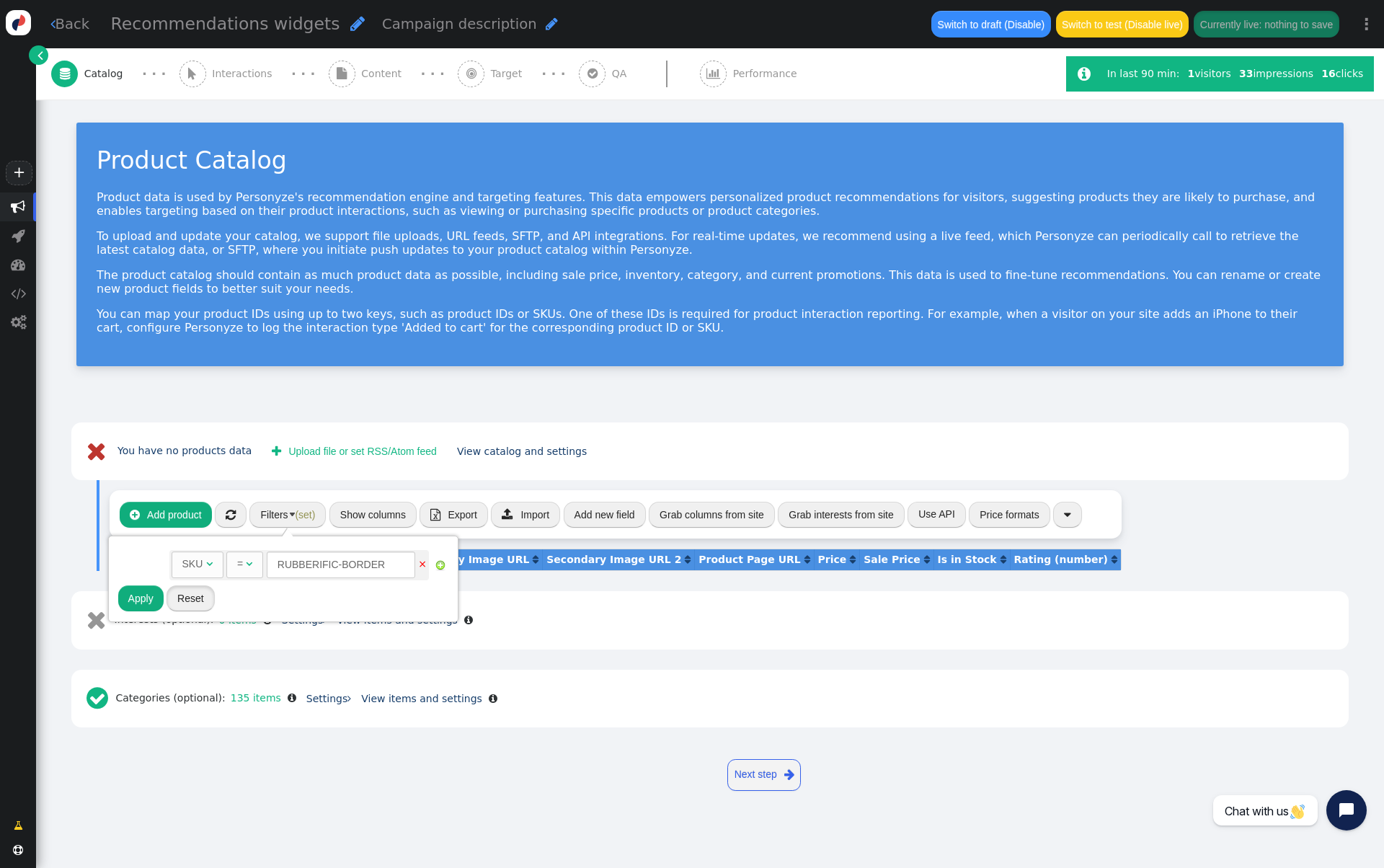
click at [188, 595] on button "Reset" at bounding box center [191, 598] width 48 height 26
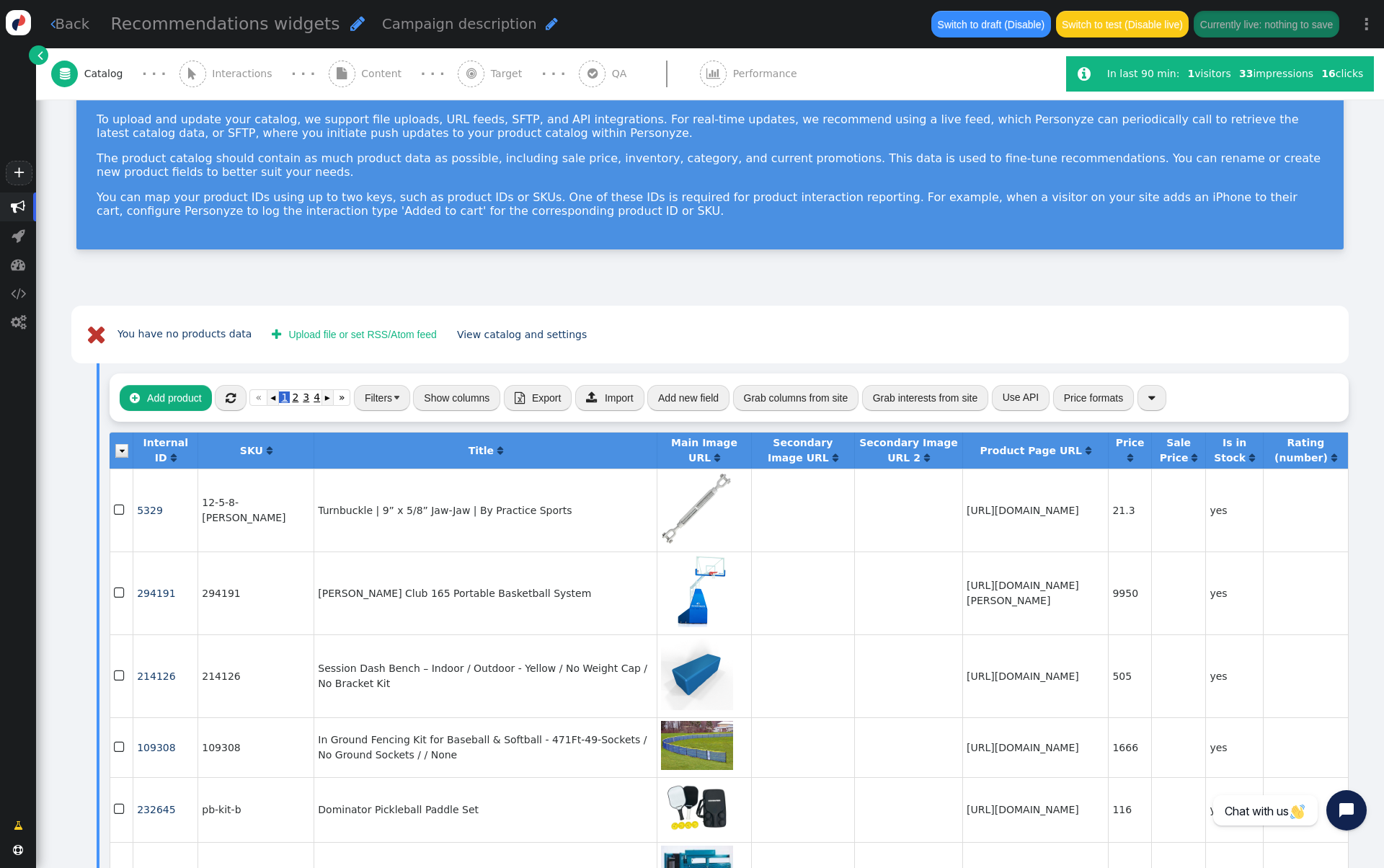
scroll to position [131, 0]
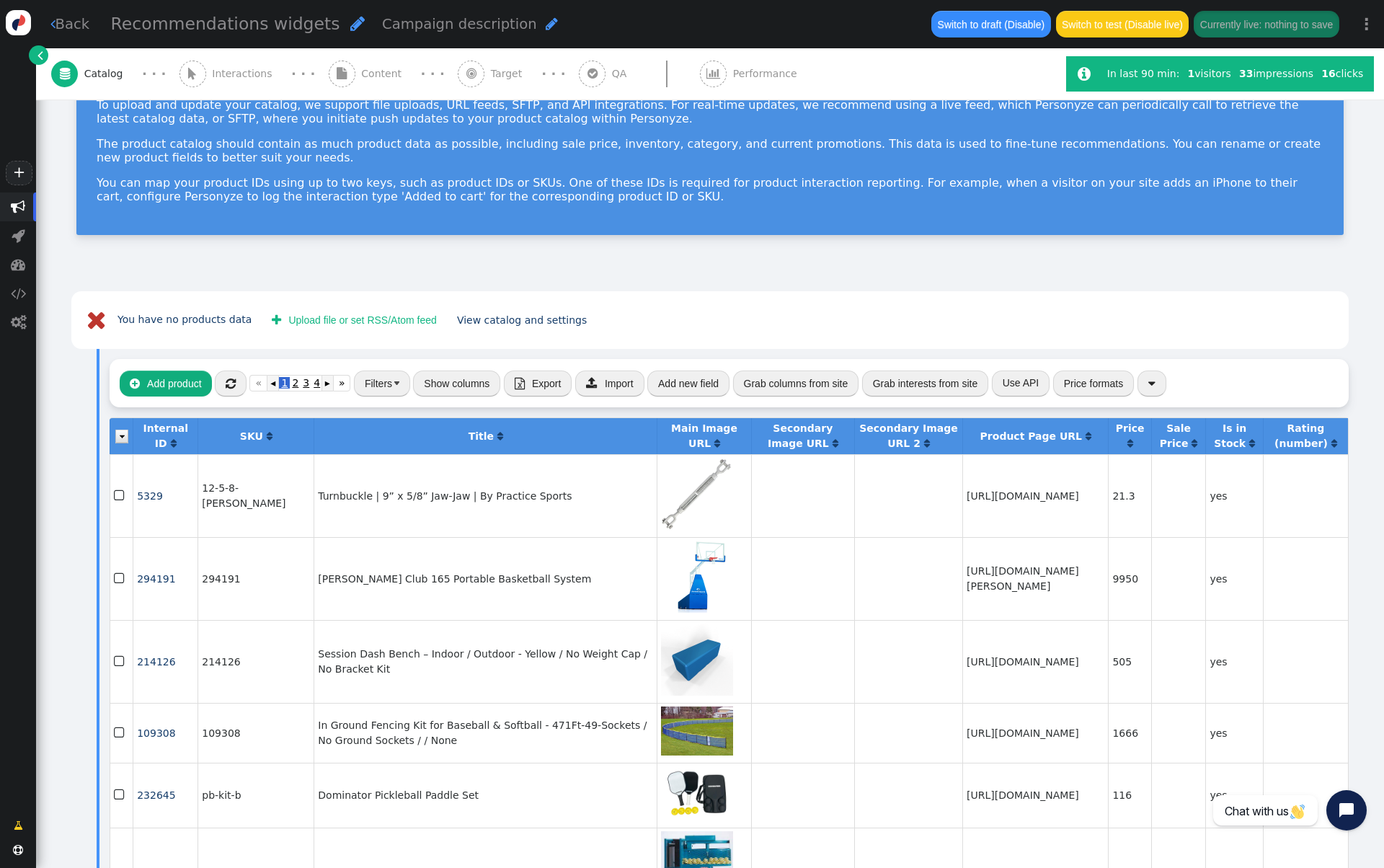
click at [386, 380] on button "Filters" at bounding box center [382, 383] width 56 height 26
click at [402, 438] on div "(Nothing)" at bounding box center [384, 433] width 42 height 15
click at [418, 344] on div " You have no products data  Upload file or set RSS/Atom feed View catalog and…" at bounding box center [710, 320] width 1278 height 58
click at [394, 381] on img "button" at bounding box center [397, 383] width 5 height 4
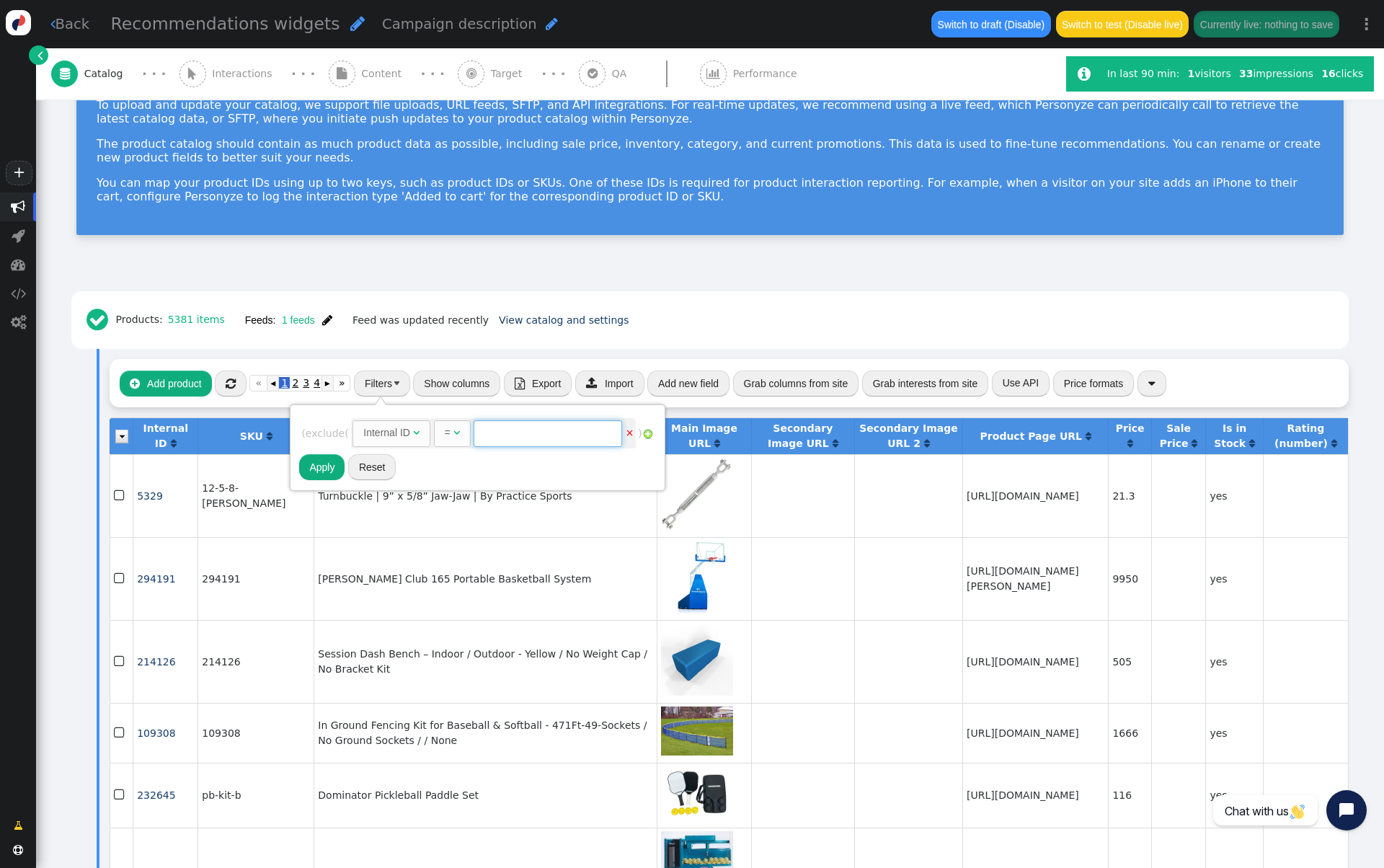
click at [519, 422] on input "text" at bounding box center [548, 433] width 149 height 26
paste input "2BY242"
type input "2BY242"
click at [397, 443] on span "Internal ID " at bounding box center [392, 433] width 78 height 26
click at [376, 435] on div "Title" at bounding box center [373, 433] width 19 height 15
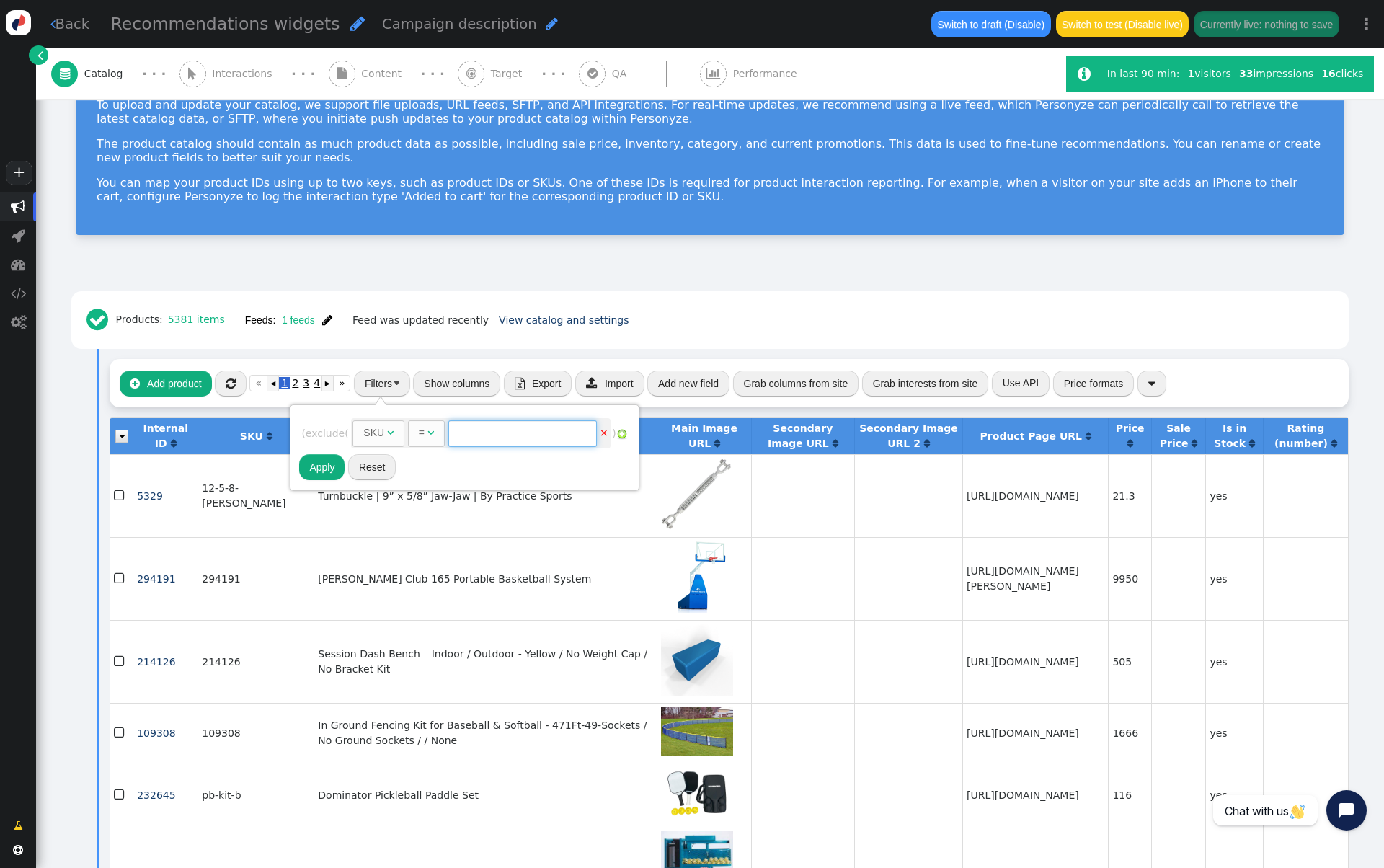
click at [468, 443] on input "text" at bounding box center [523, 433] width 149 height 26
paste input "2BY242"
type input "2BY242"
click at [308, 471] on button "Apply" at bounding box center [321, 467] width 46 height 26
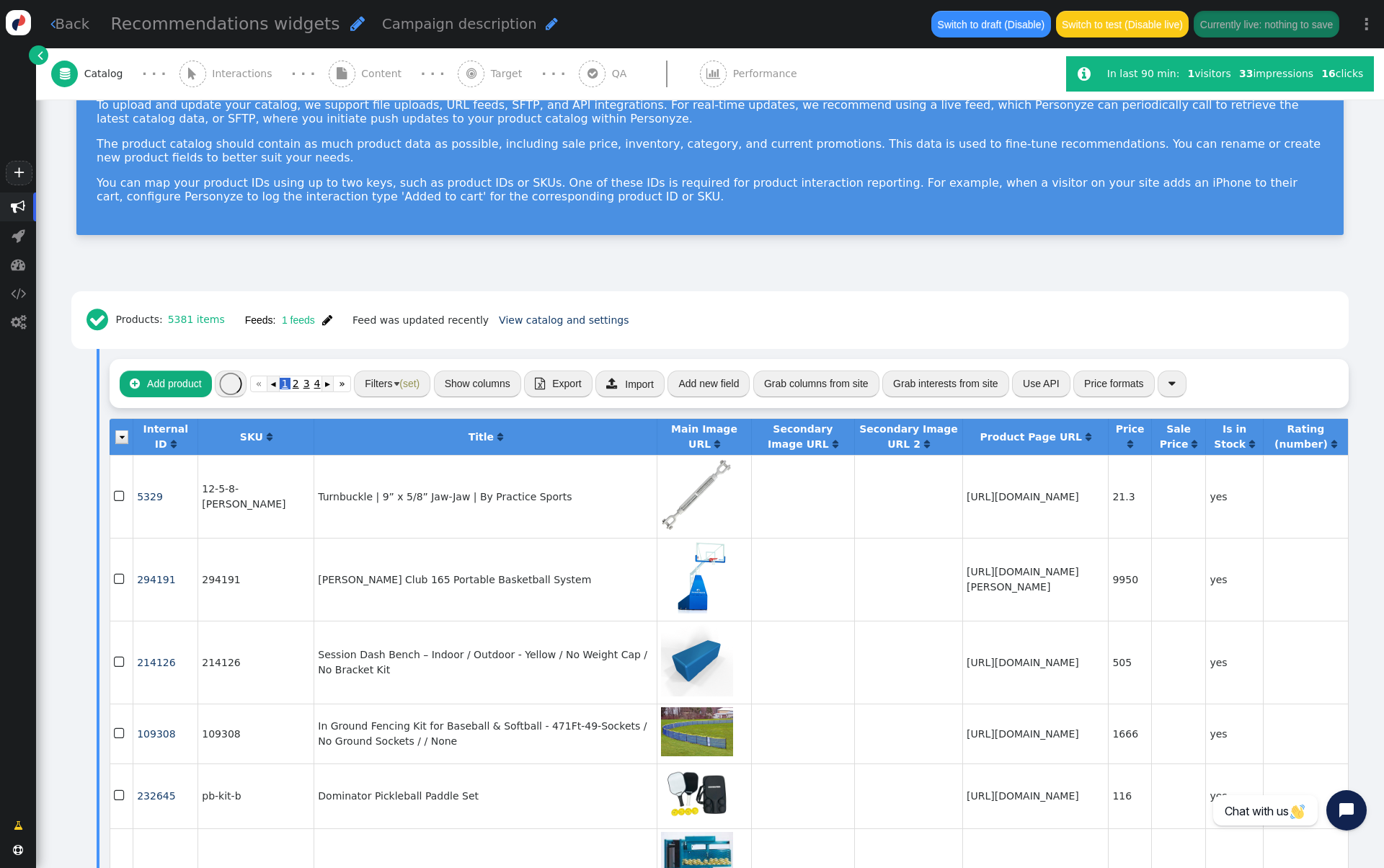
scroll to position [0, 0]
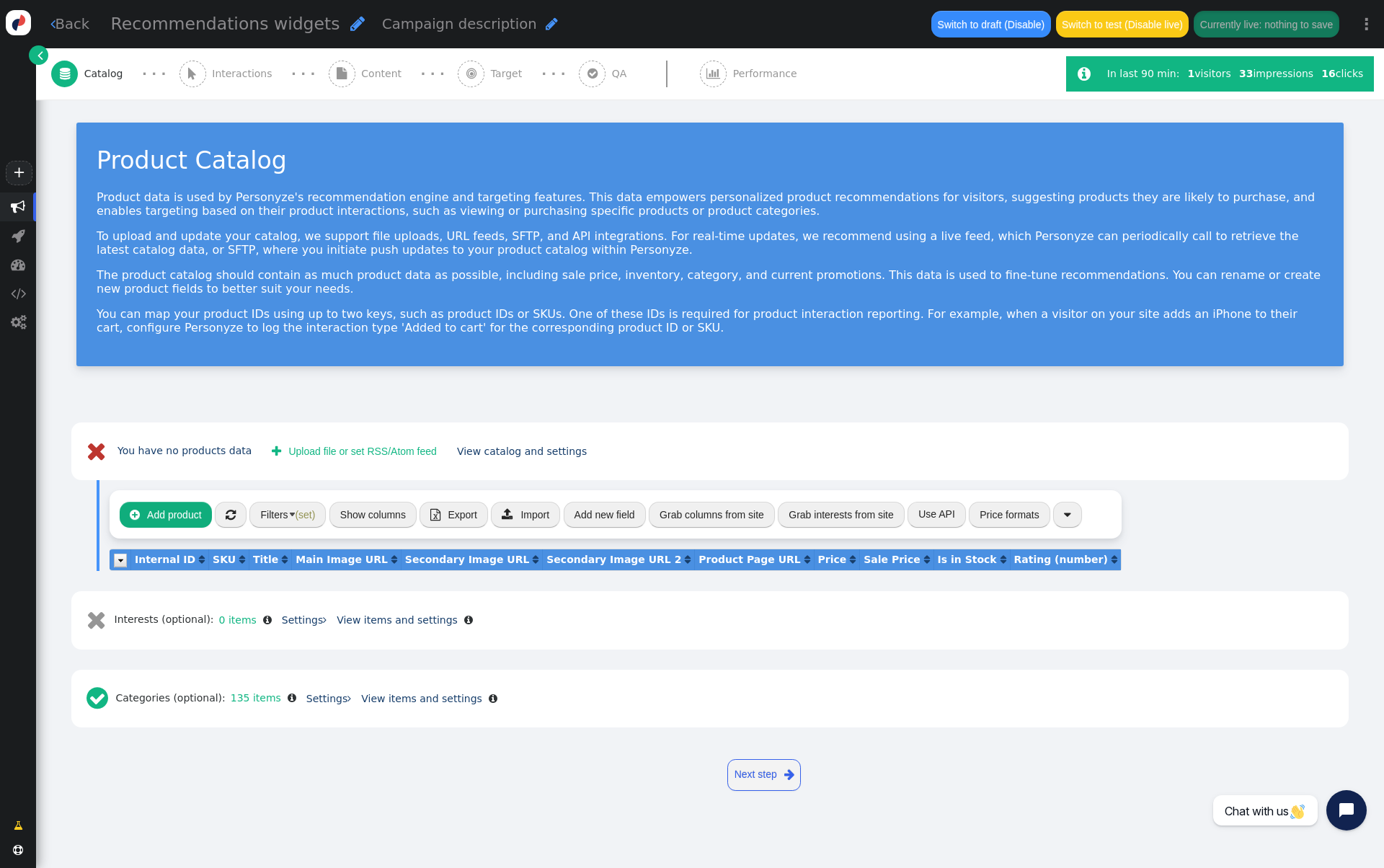
click at [295, 515] on span "(set)" at bounding box center [305, 515] width 20 height 12
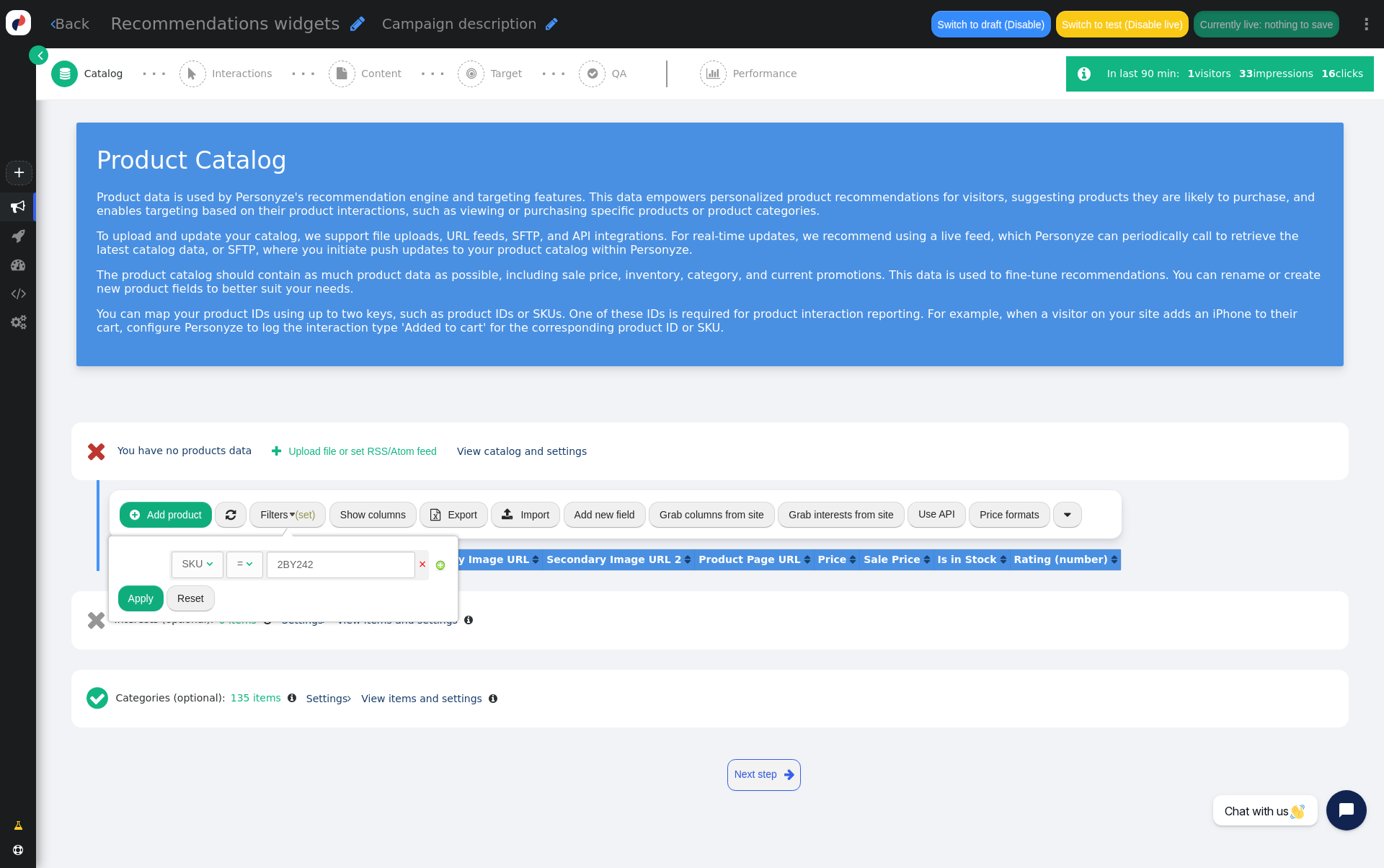
click at [188, 594] on button "Reset" at bounding box center [191, 598] width 48 height 26
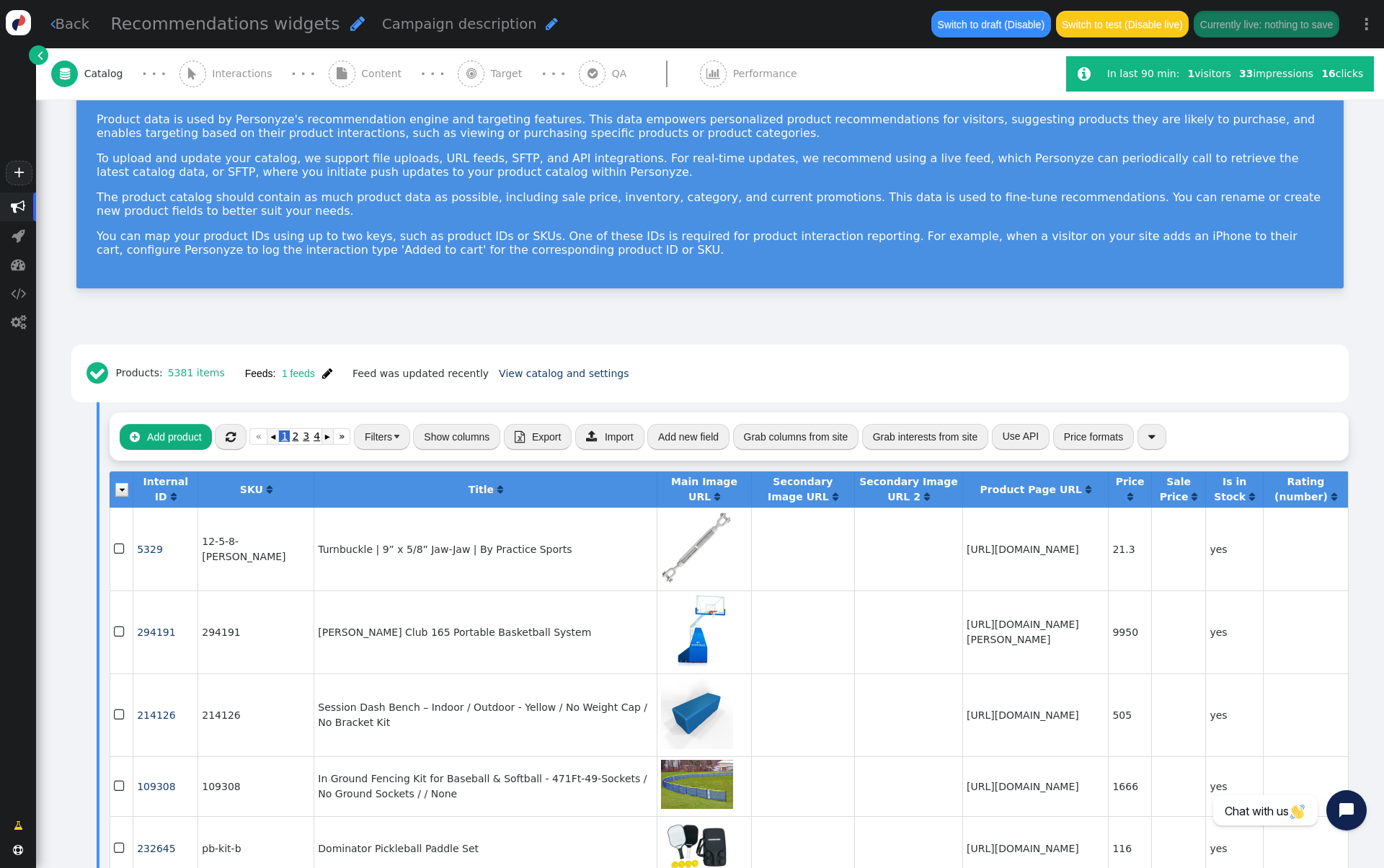
scroll to position [82, 0]
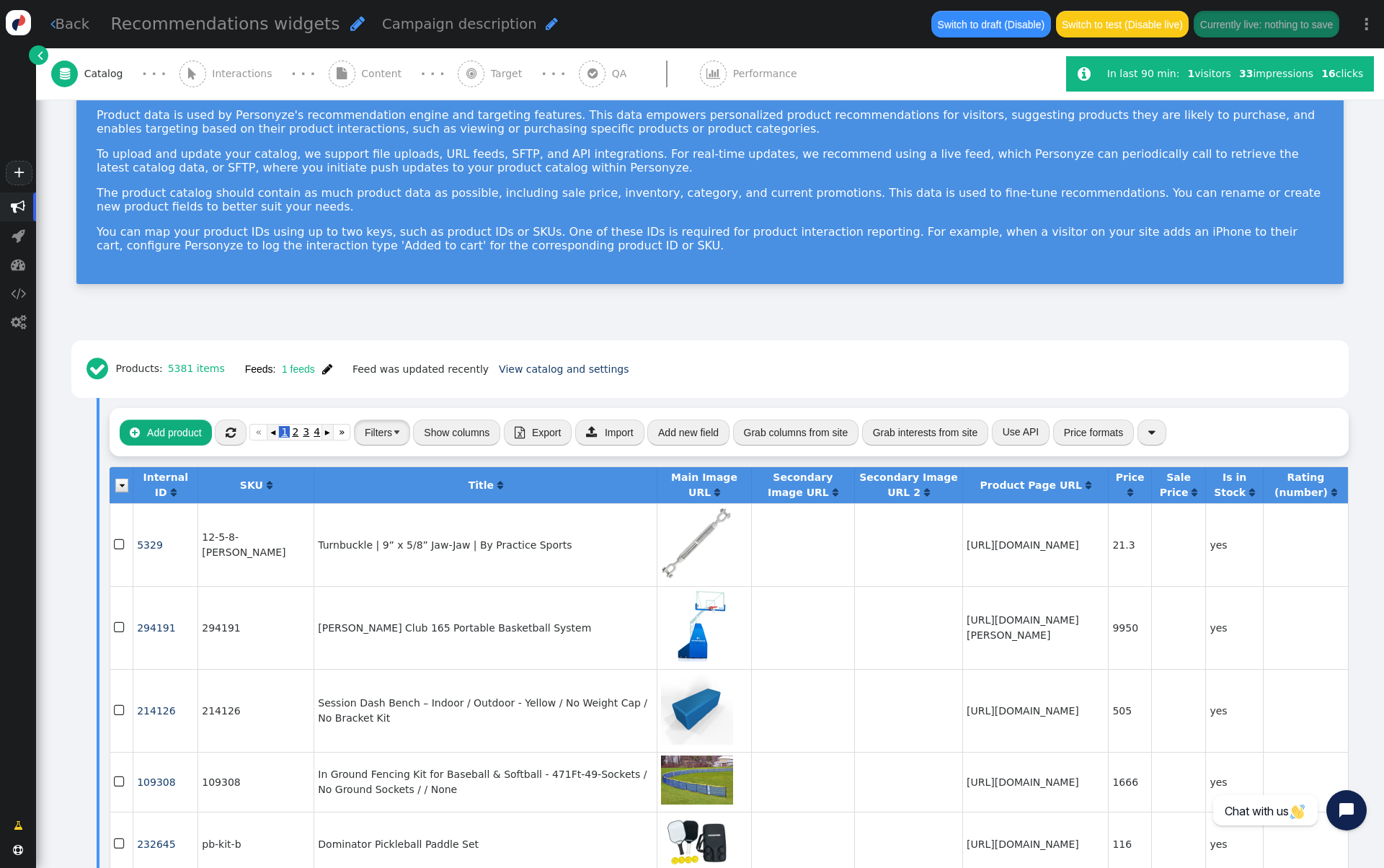
click at [397, 438] on button "Filters" at bounding box center [382, 433] width 56 height 26
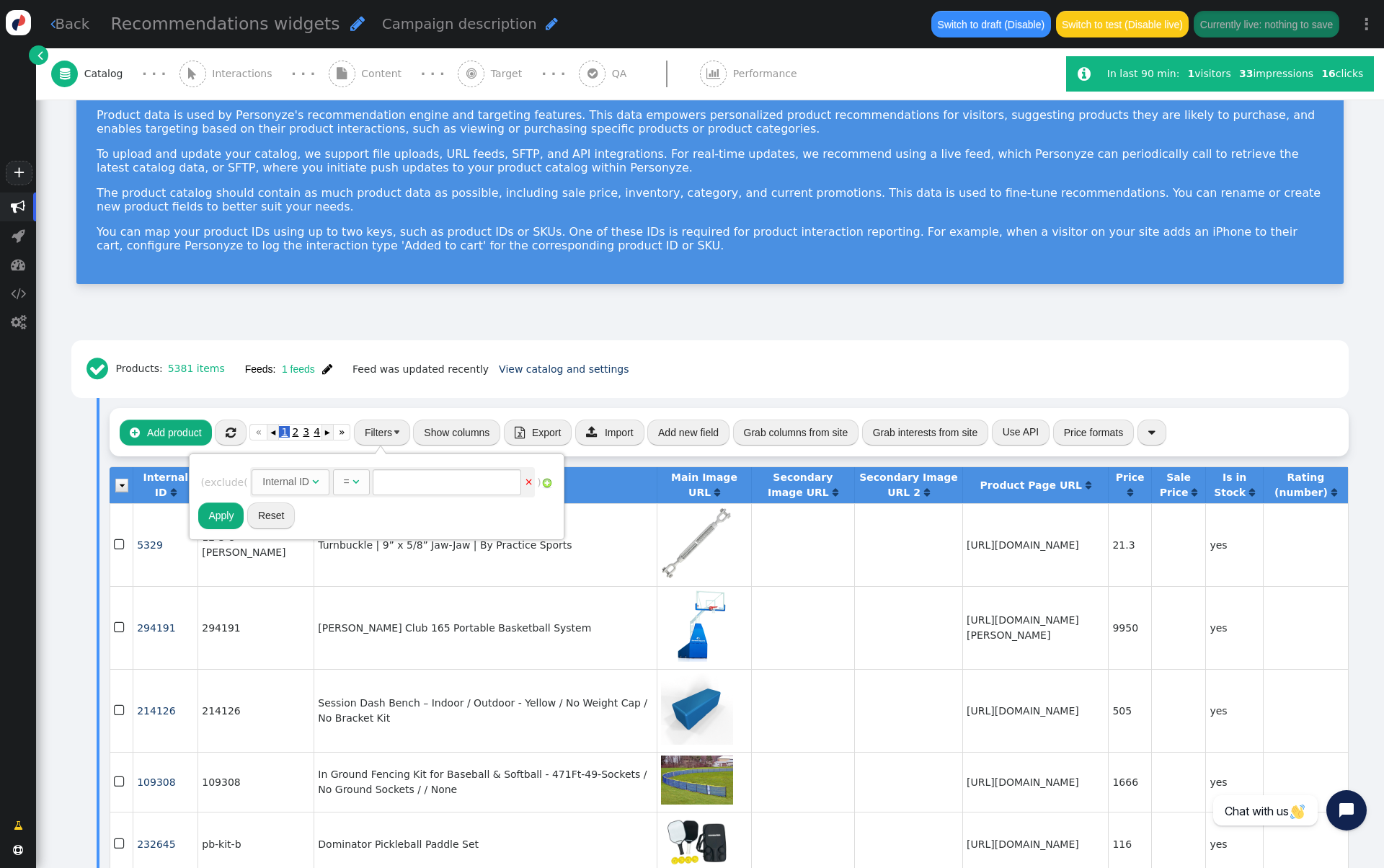
click at [301, 481] on div "Internal ID" at bounding box center [285, 482] width 47 height 15
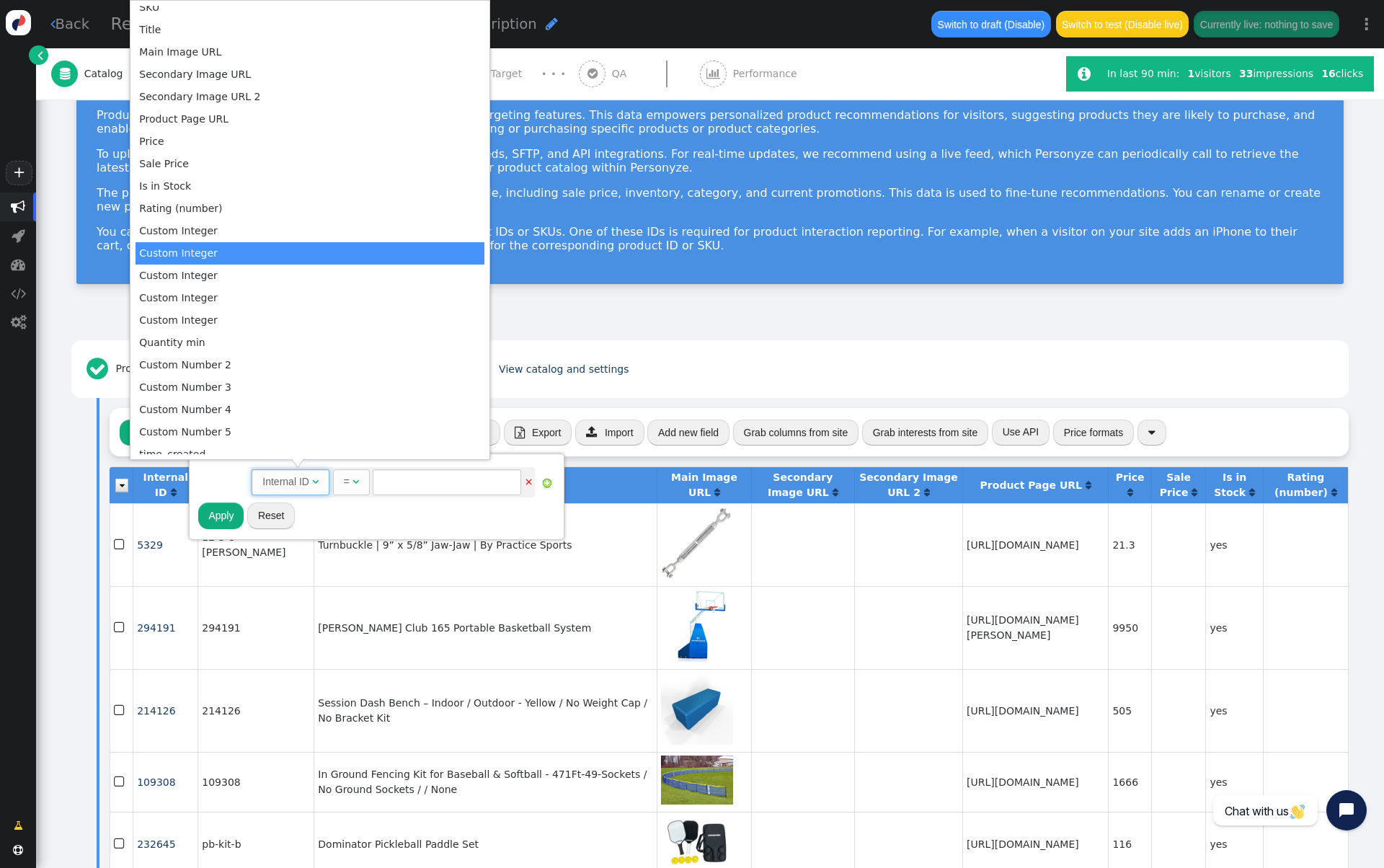
scroll to position [0, 0]
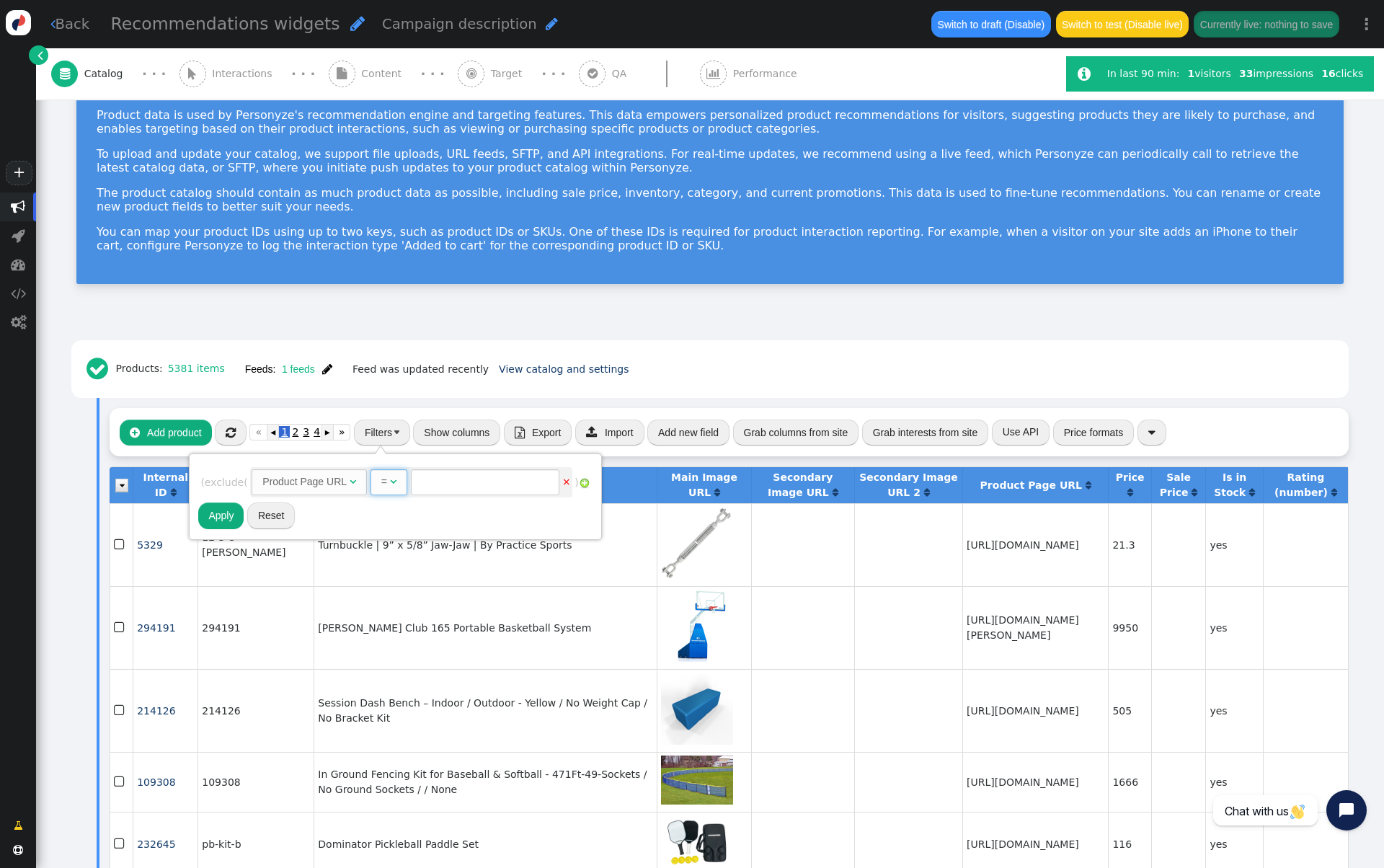
click at [397, 477] on span "" at bounding box center [393, 482] width 7 height 10
click at [485, 485] on input "text" at bounding box center [519, 482] width 149 height 26
paste input "2BY242"
type input "2BY242"
click at [219, 521] on button "Apply" at bounding box center [220, 516] width 46 height 26
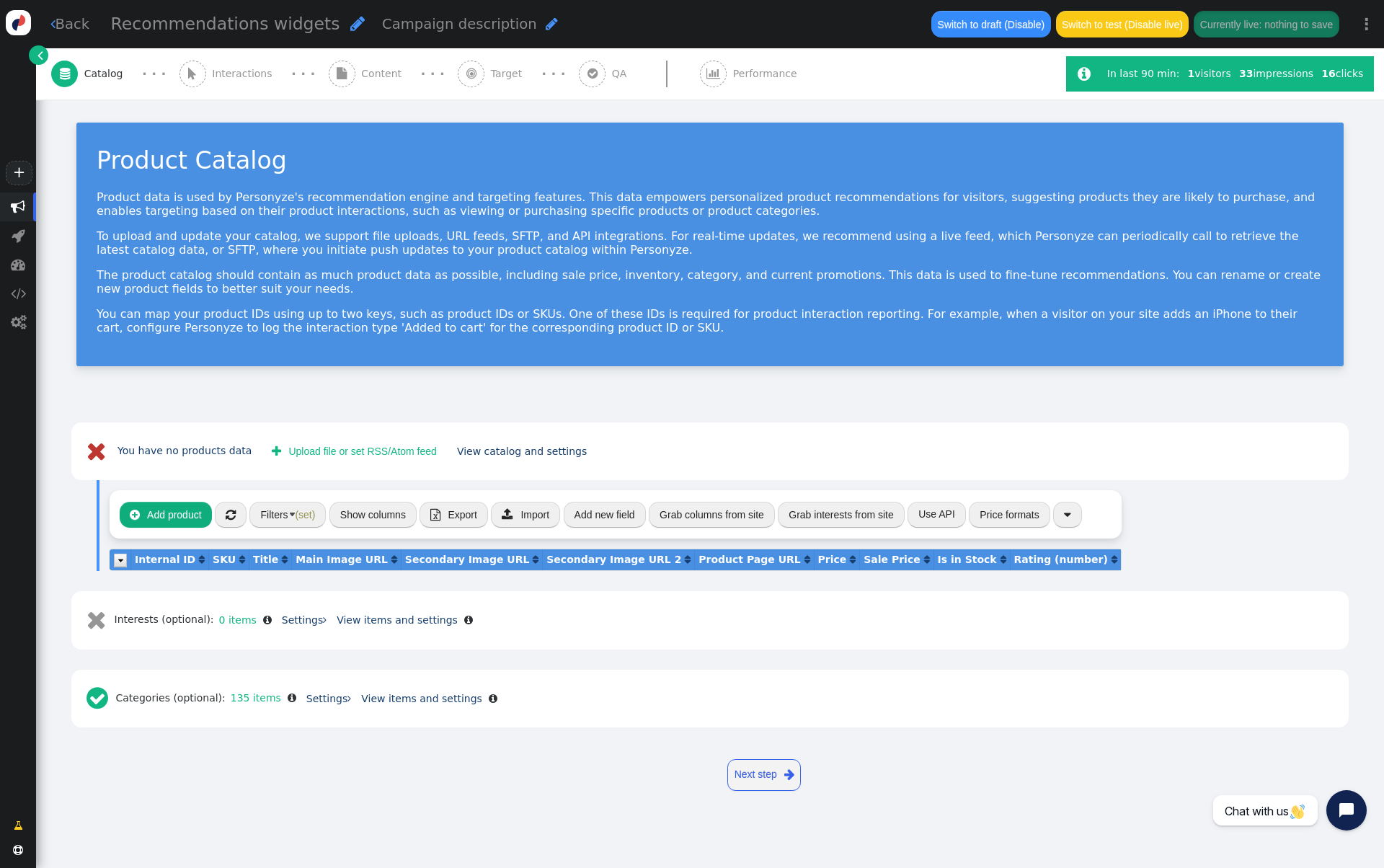
click at [274, 520] on button "Filters (set)" at bounding box center [287, 515] width 77 height 26
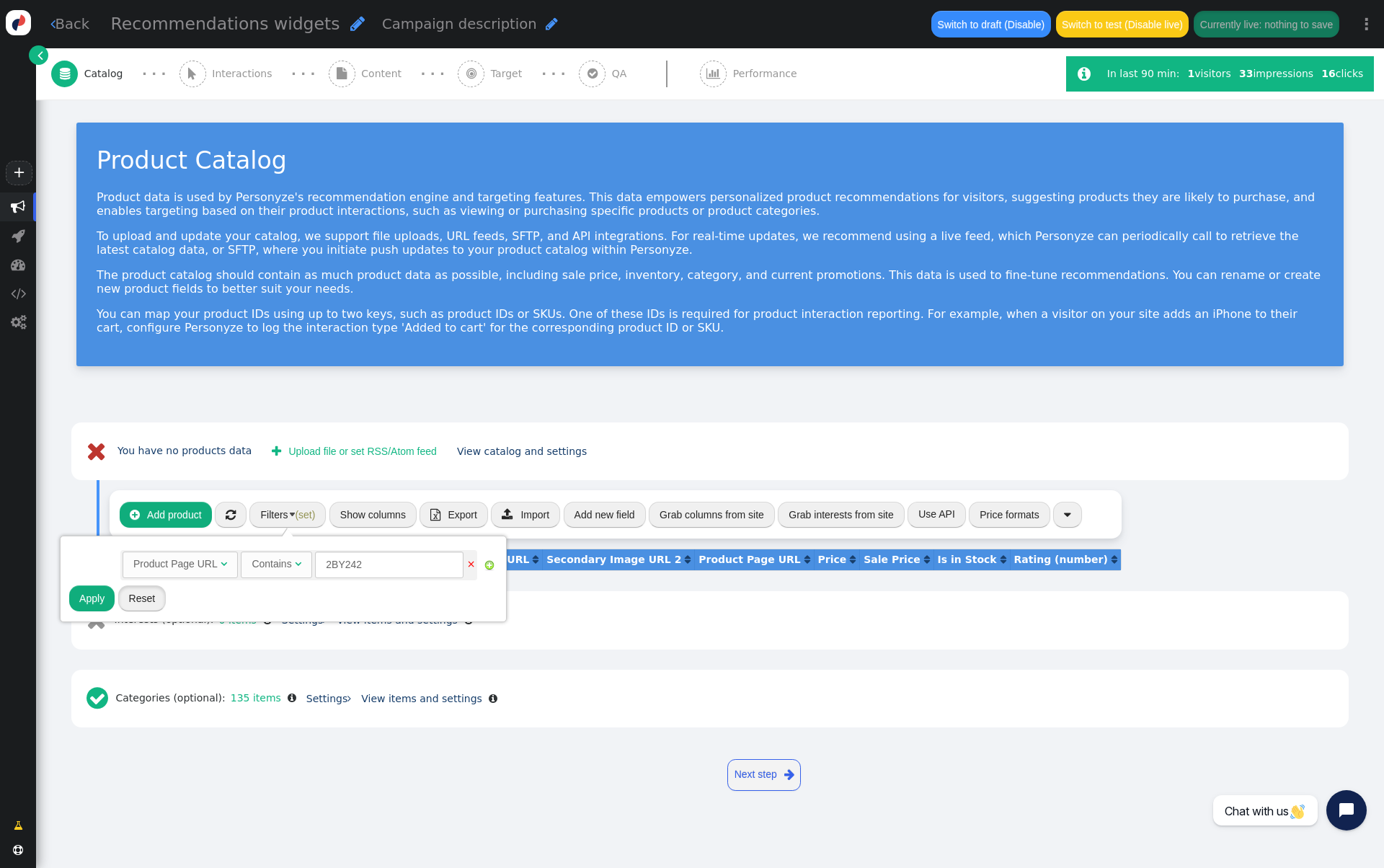
click at [151, 602] on button "Reset" at bounding box center [142, 598] width 48 height 26
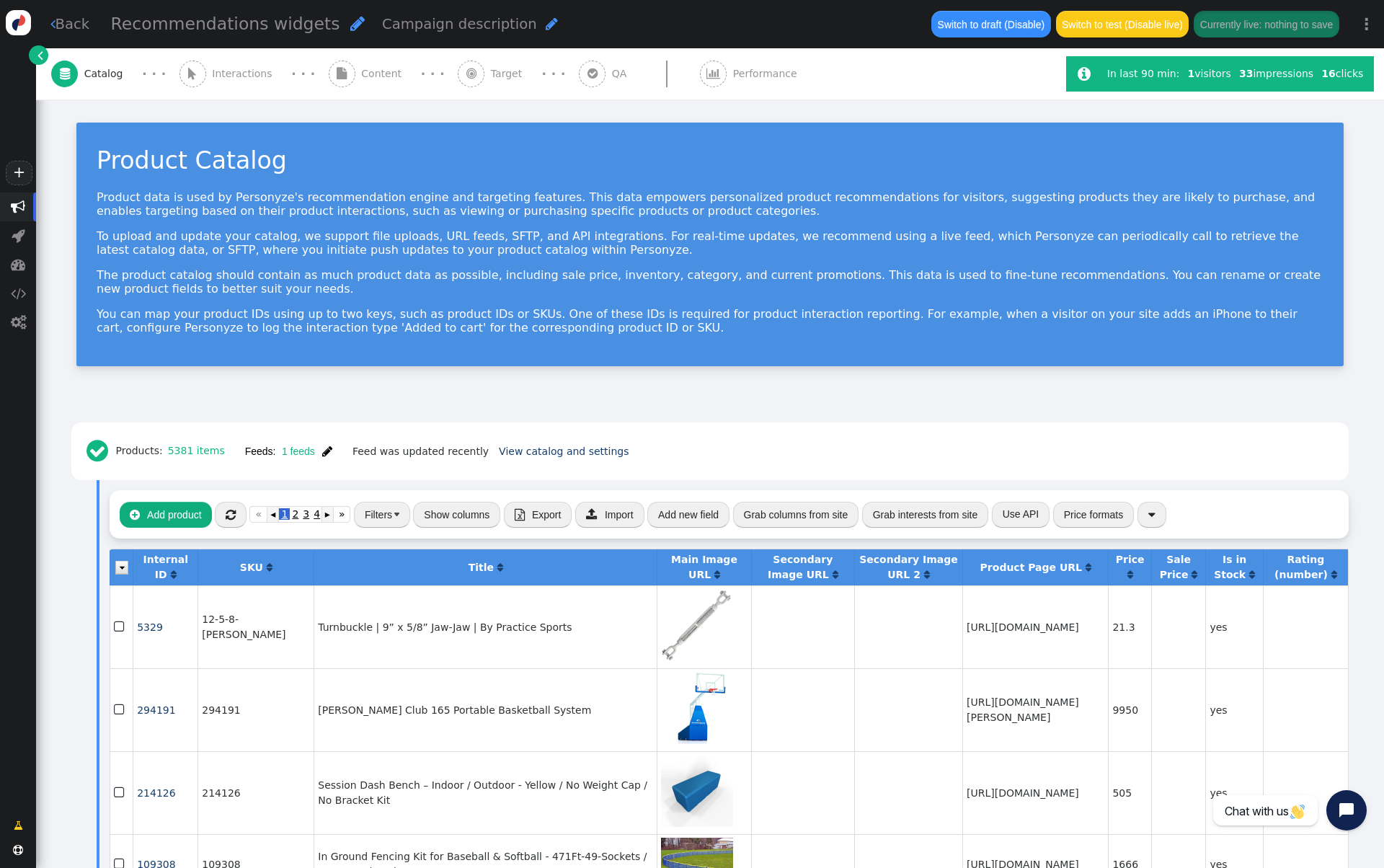
click at [366, 528] on div " Add product  « ◂ 1 2 3 4 5 ▸ » Filters Show columns  Export  Import Add ne…" at bounding box center [730, 514] width 1240 height 48
click at [374, 514] on button "Filters" at bounding box center [382, 515] width 56 height 26
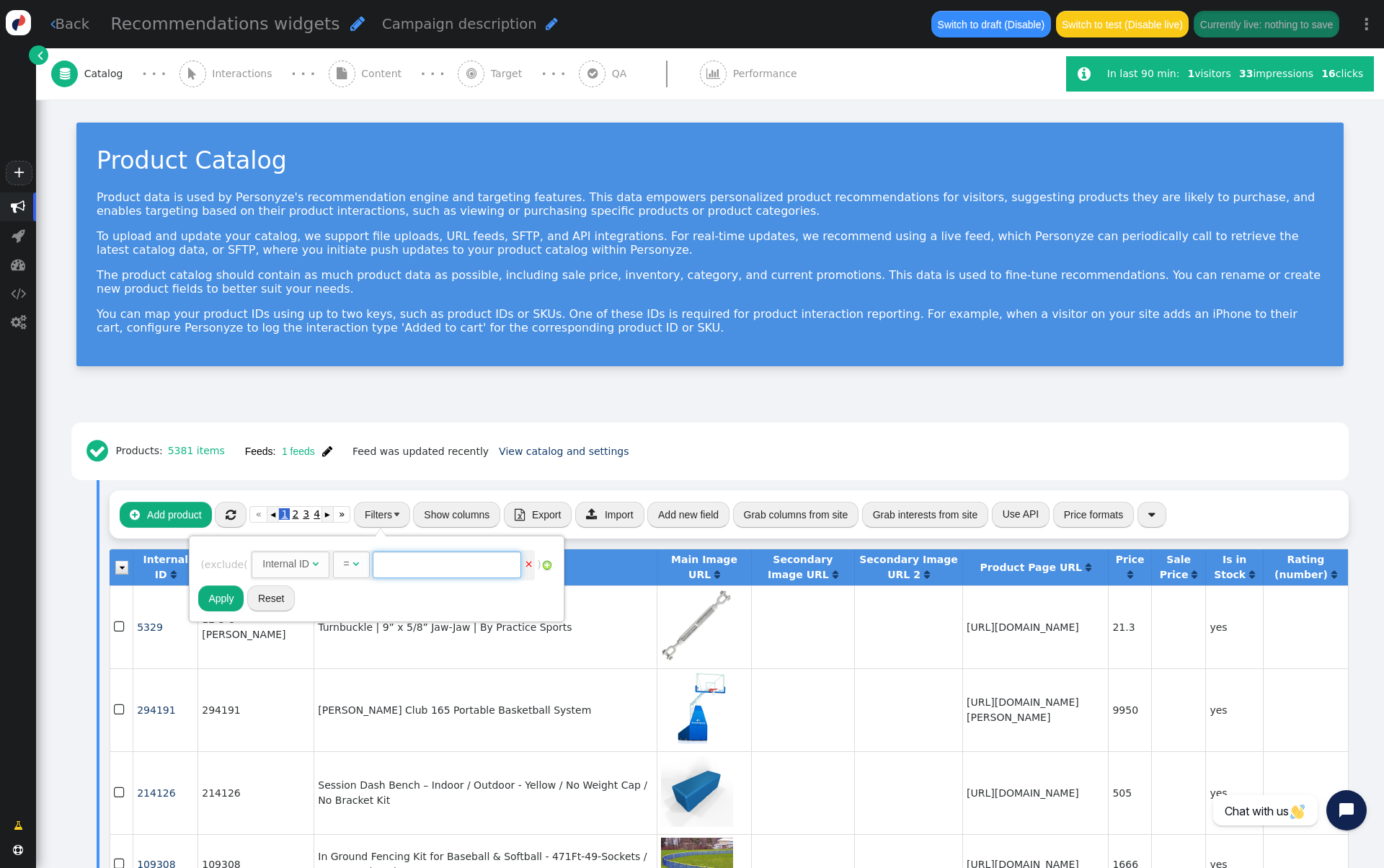
click at [391, 563] on input "text" at bounding box center [447, 565] width 149 height 26
paste input "2BY242"
type input "2BY242"
click at [223, 597] on button "Apply" at bounding box center [220, 598] width 46 height 26
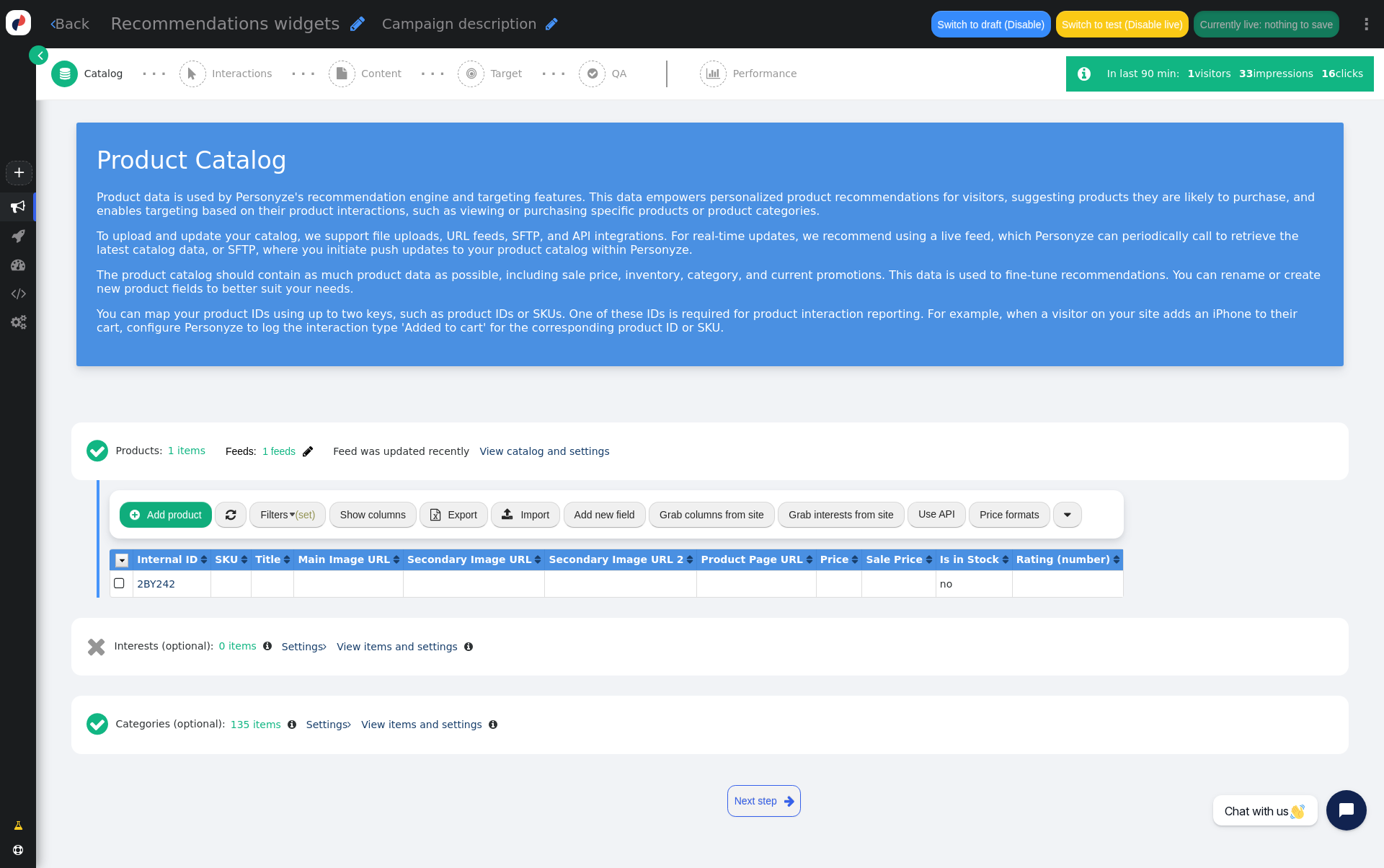
click at [282, 507] on button "Filters (set)" at bounding box center [287, 515] width 77 height 26
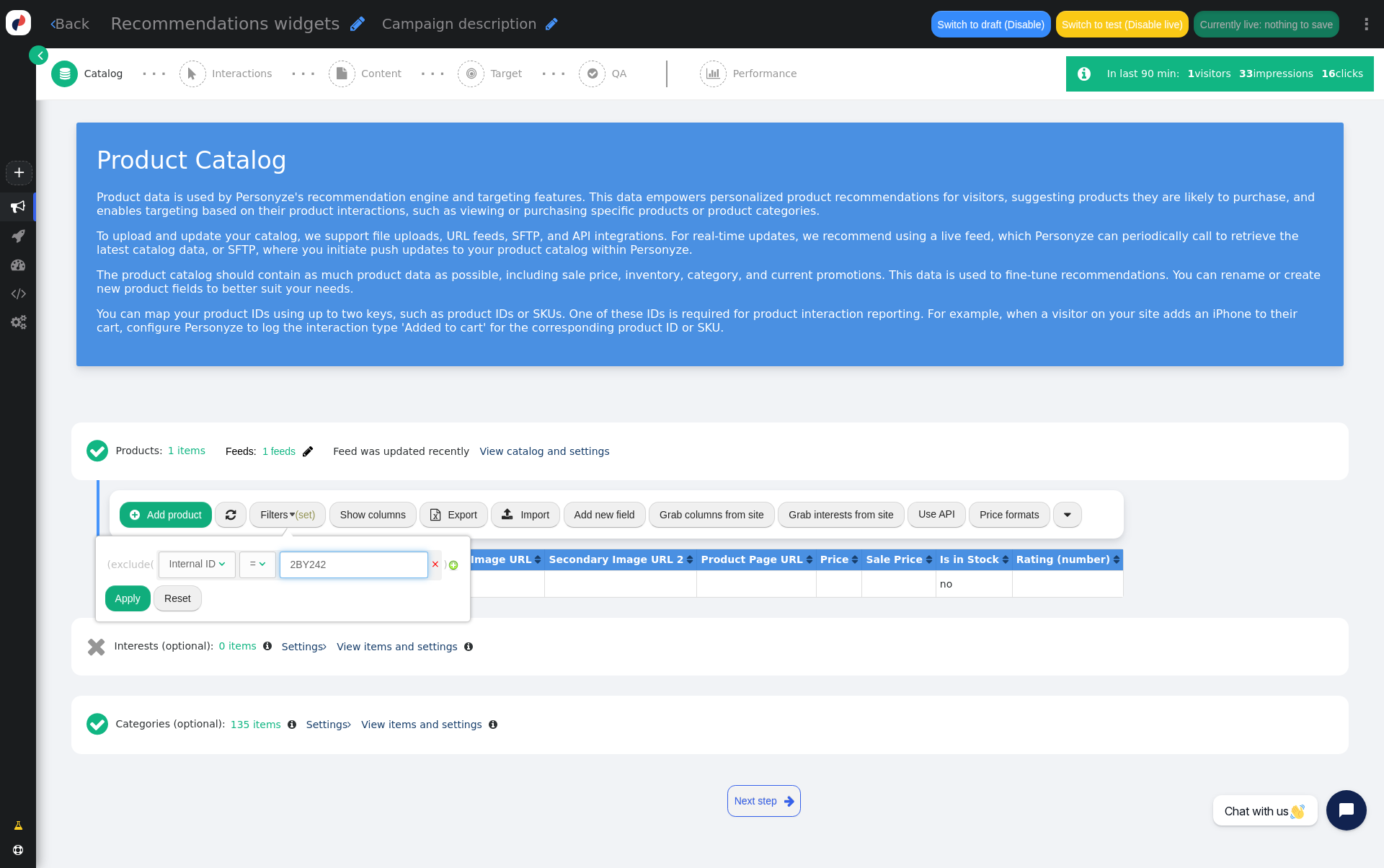
click at [316, 557] on input "2BY242" at bounding box center [354, 565] width 149 height 26
paste input "5323"
type input "5323"
click at [131, 602] on button "Apply" at bounding box center [128, 598] width 46 height 26
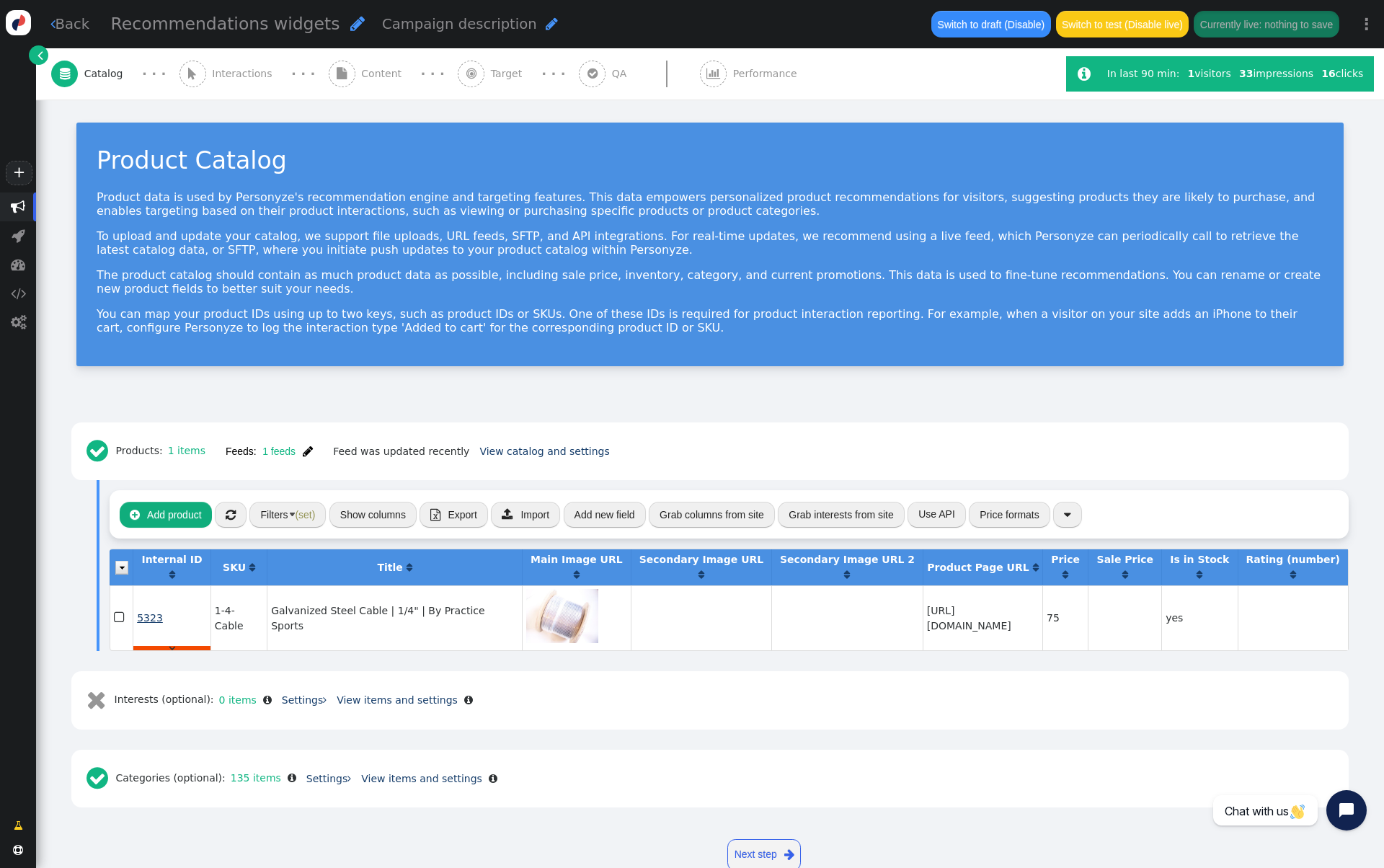
click at [150, 616] on span "5323" at bounding box center [150, 617] width 26 height 12
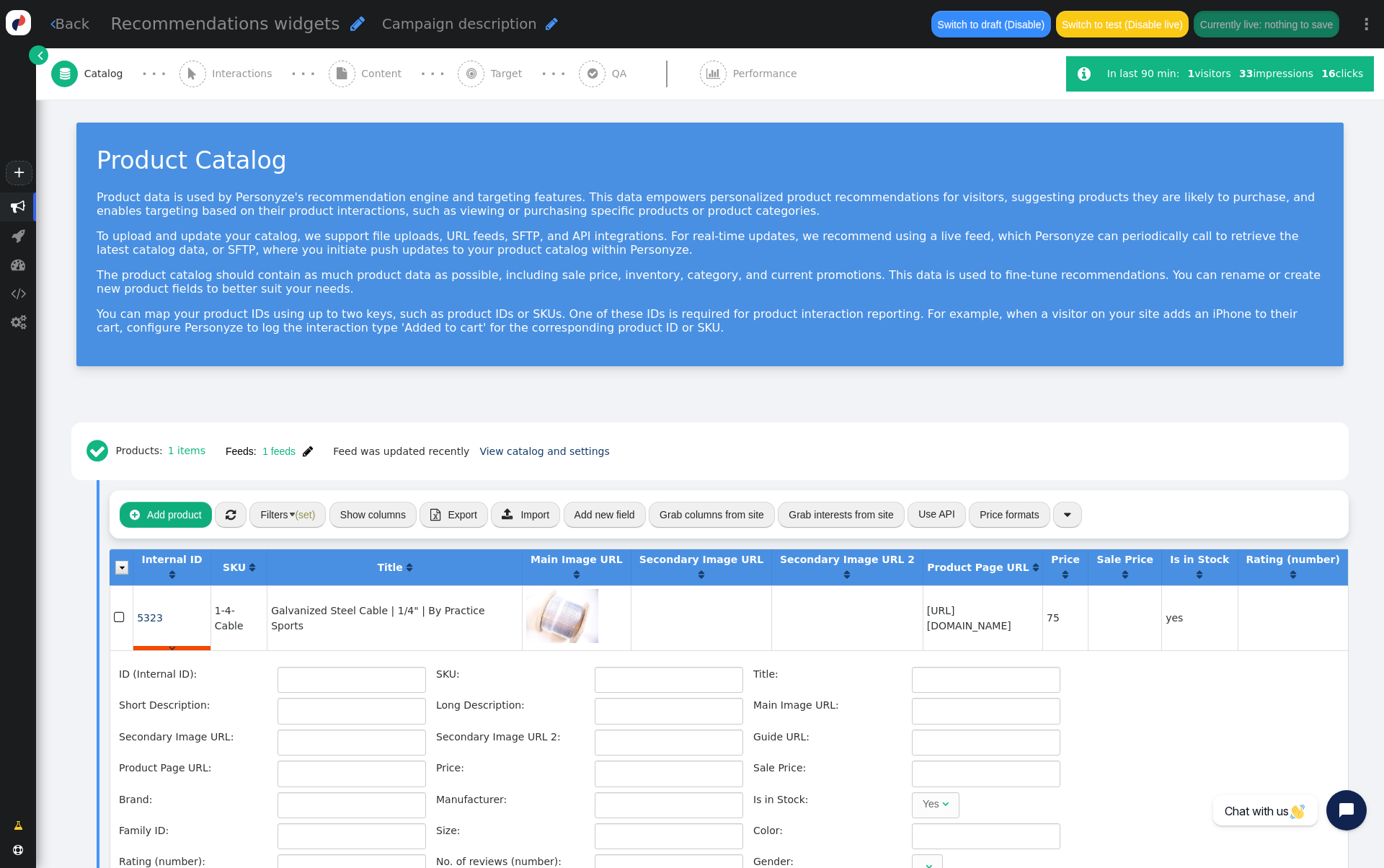
type input "5323"
type input "1-4-Cable"
type input "Galvanized Steel Cable | 1/4" | By Practice Sports"
type input "Details Galvanized Steel Load-Bearing Cable How to Install an Indoor Batting Ca…"
type input "[URL][DOMAIN_NAME]"
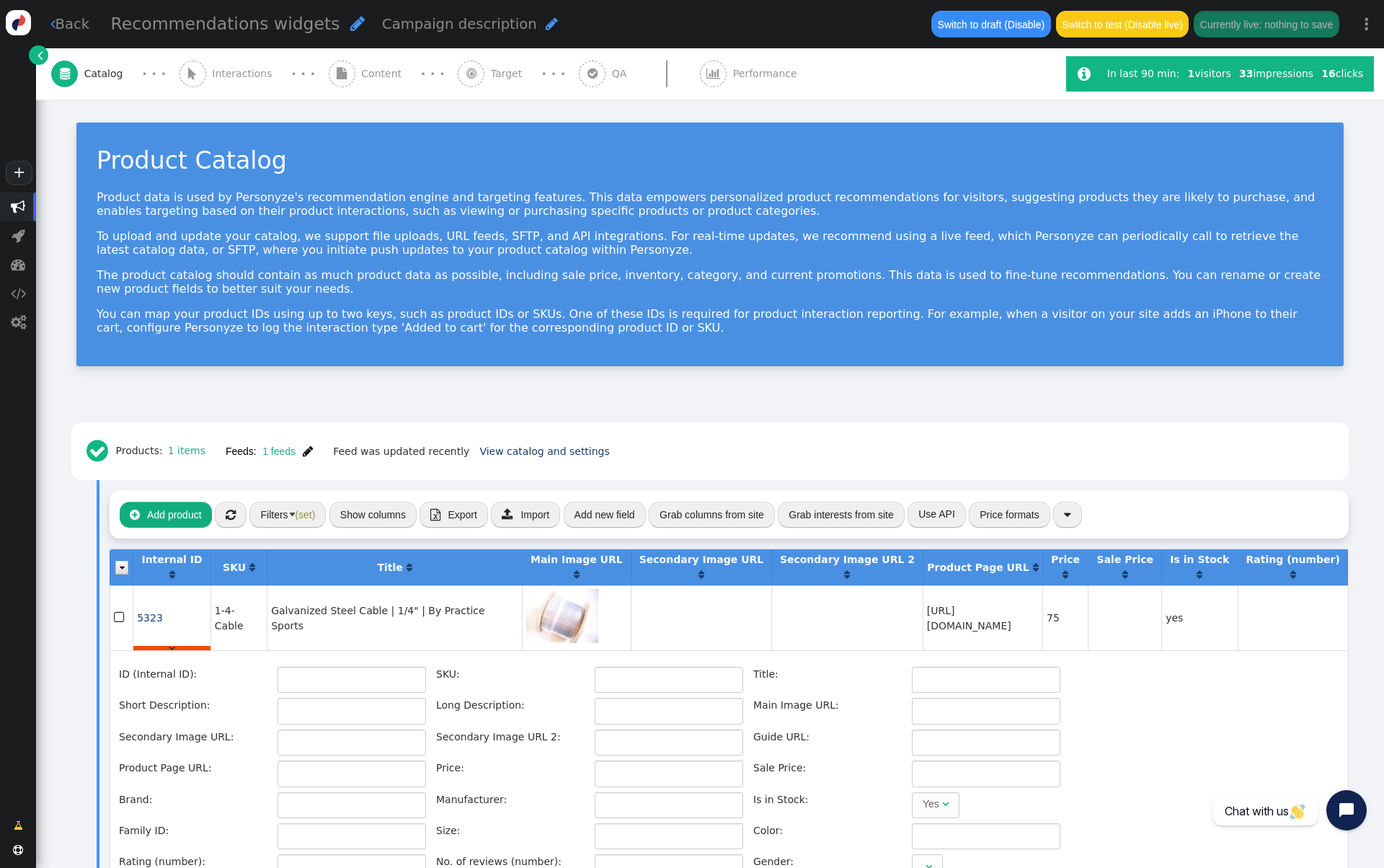
type input "[URL][DOMAIN_NAME]"
type input "75"
type input "Practice Sports"
type input "[URL][DOMAIN_NAME]"
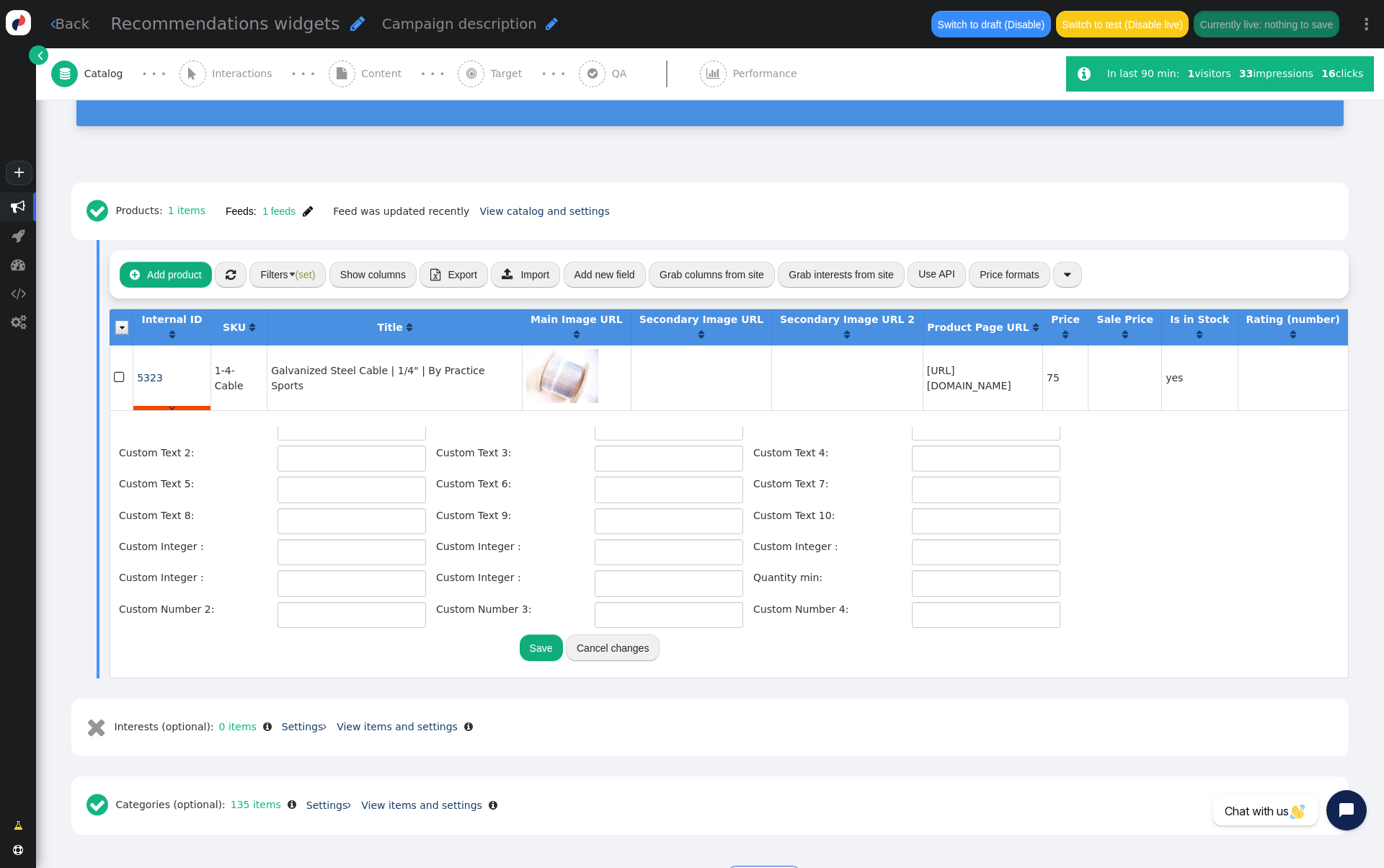
scroll to position [324, 0]
click at [962, 549] on input "text" at bounding box center [987, 553] width 149 height 26
type input "50"
click at [552, 642] on button "Save" at bounding box center [542, 647] width 43 height 26
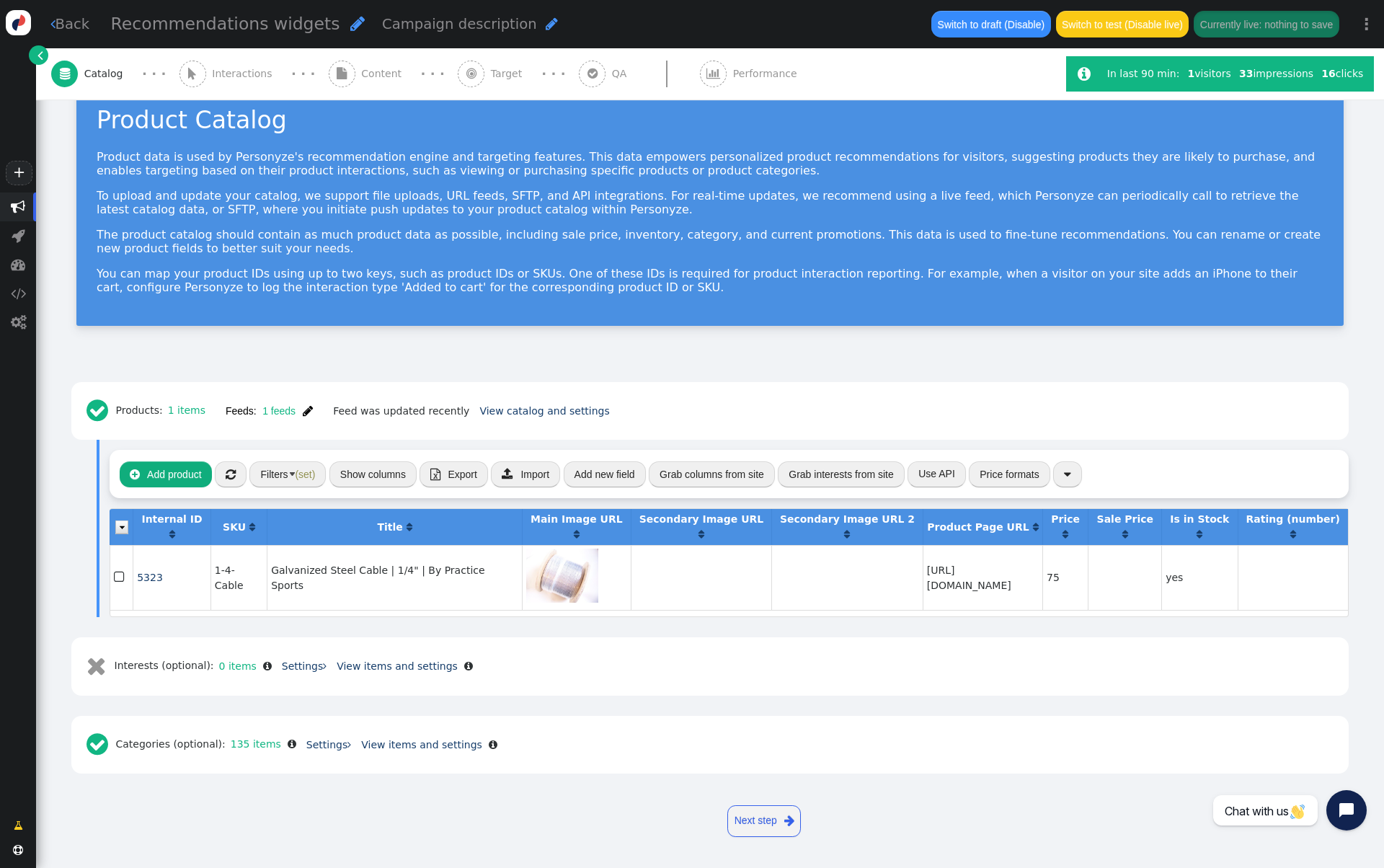
scroll to position [31, 0]
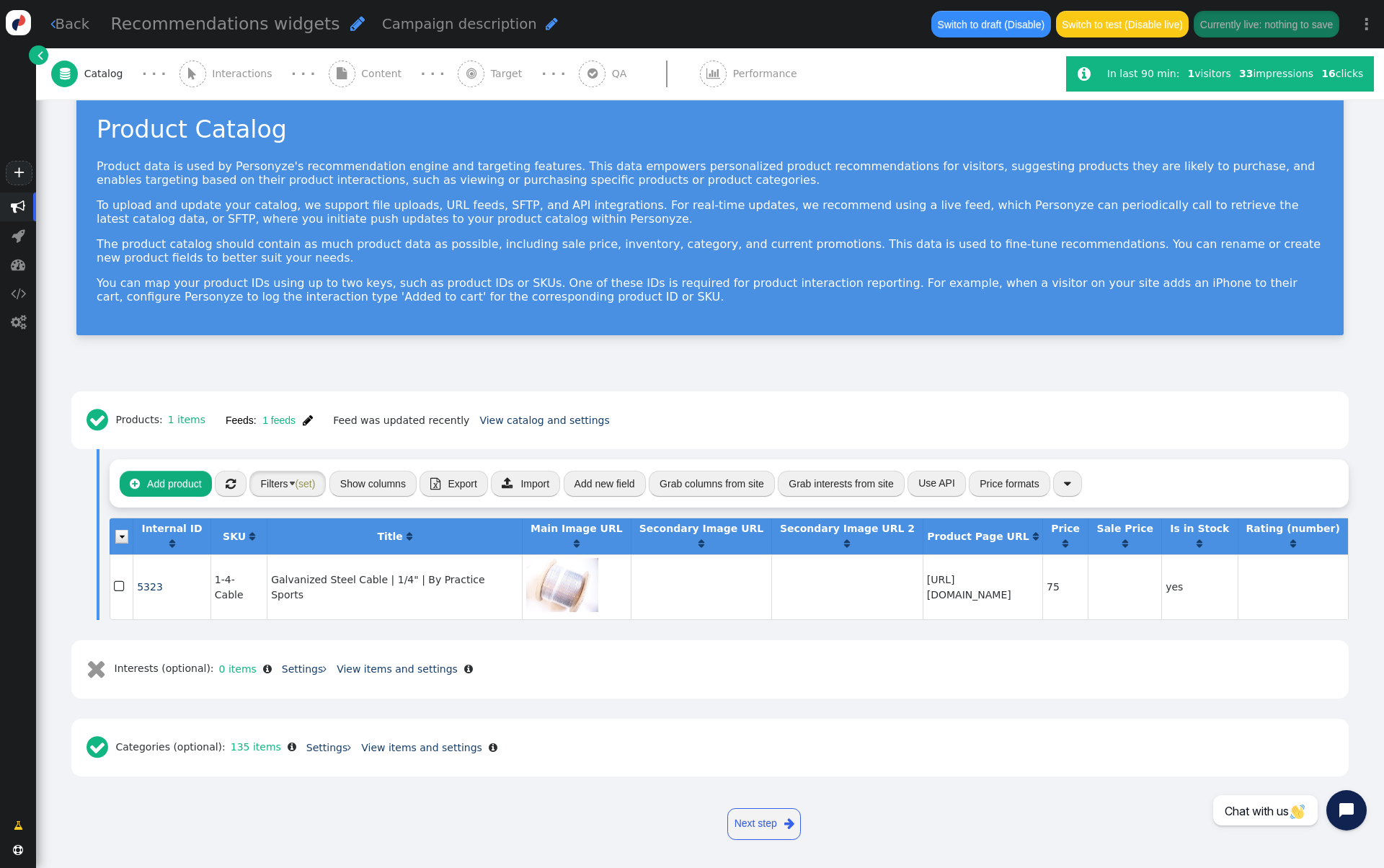
click at [300, 478] on span "(set)" at bounding box center [305, 484] width 20 height 12
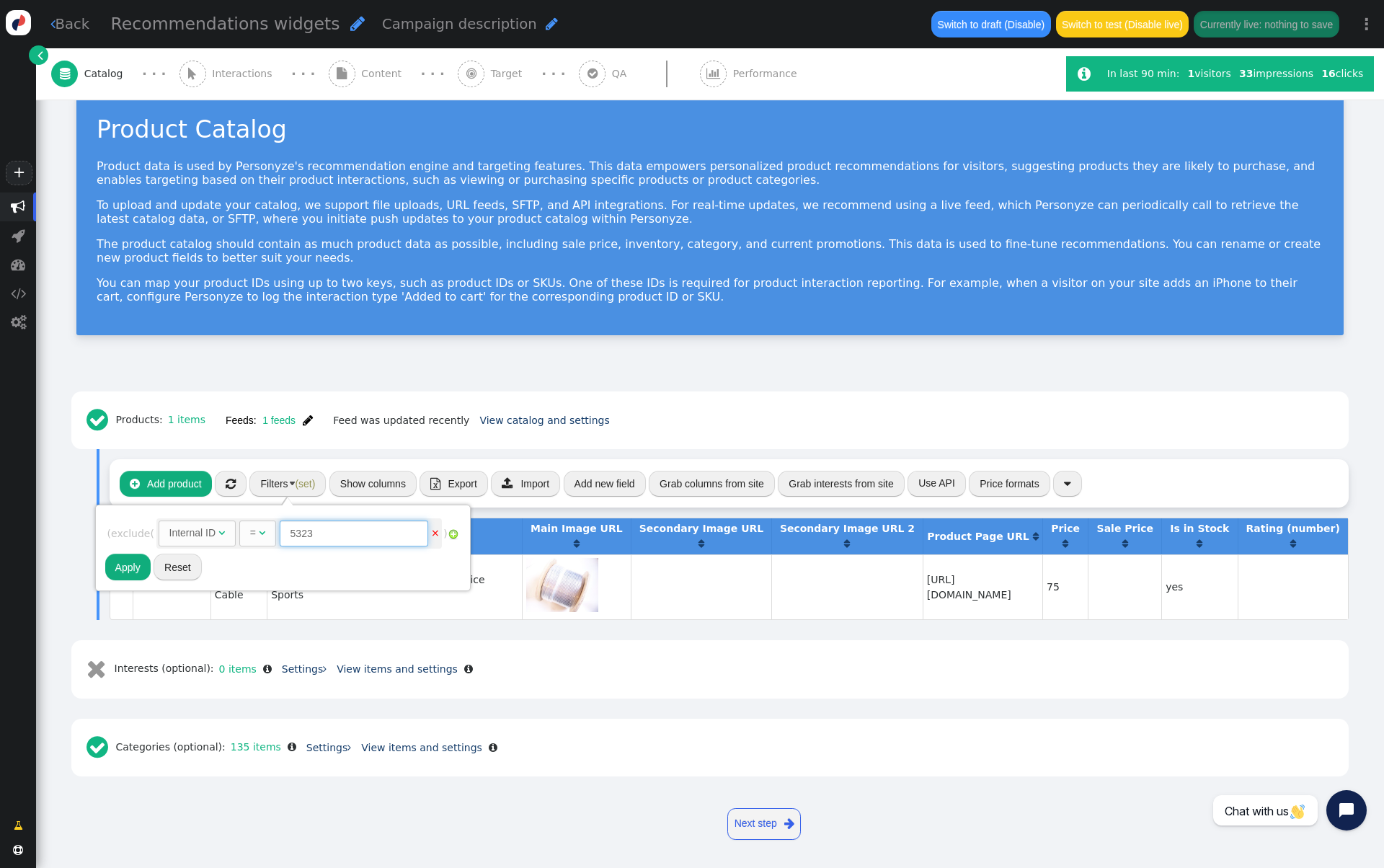
click at [333, 534] on input "5323" at bounding box center [354, 534] width 149 height 26
paste input "158975"
type input "158975"
click at [134, 571] on button "Apply" at bounding box center [128, 566] width 46 height 26
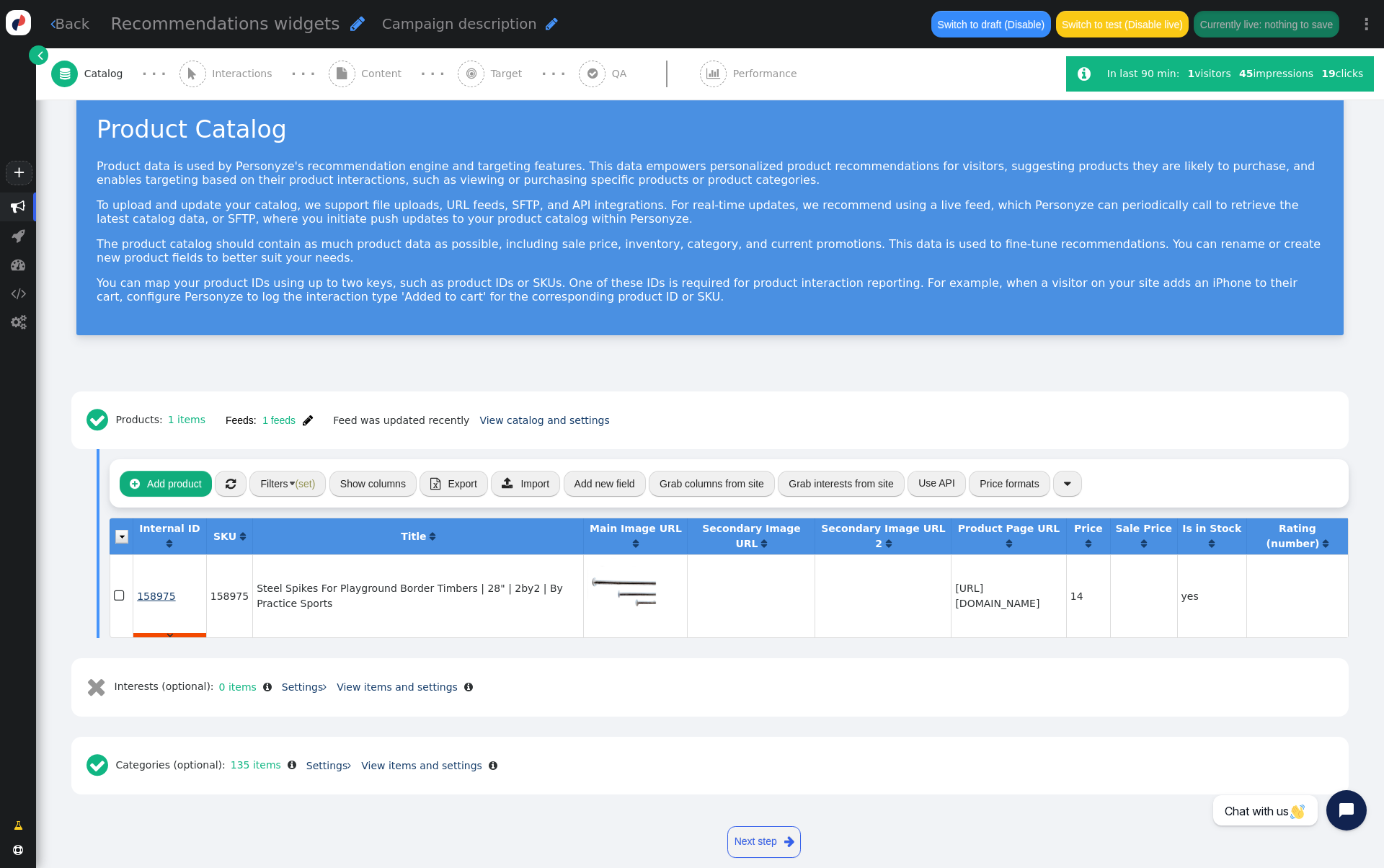
click at [162, 591] on span "158975" at bounding box center [156, 596] width 38 height 12
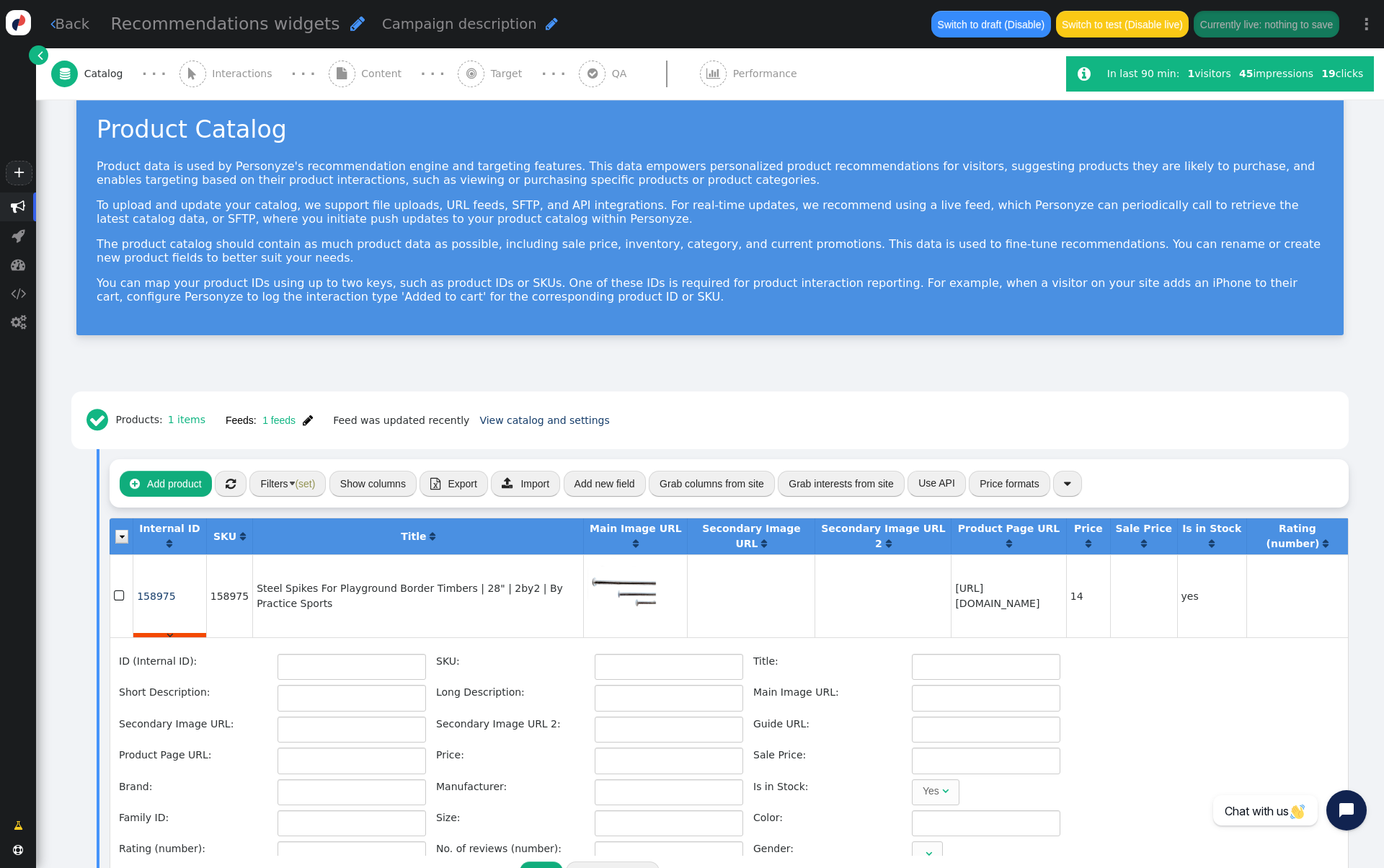
type input "158975"
type input "Steel Spikes For Playground Border Timbers | 28" | 2by2 | By Practice Sports"
type input "28.5" GALVANIZED STEEL SPIKE SKU: 2BY2SP12 Measurement(s):28.5" x 0.75" with 1.…"
type input "[URL][DOMAIN_NAME]"
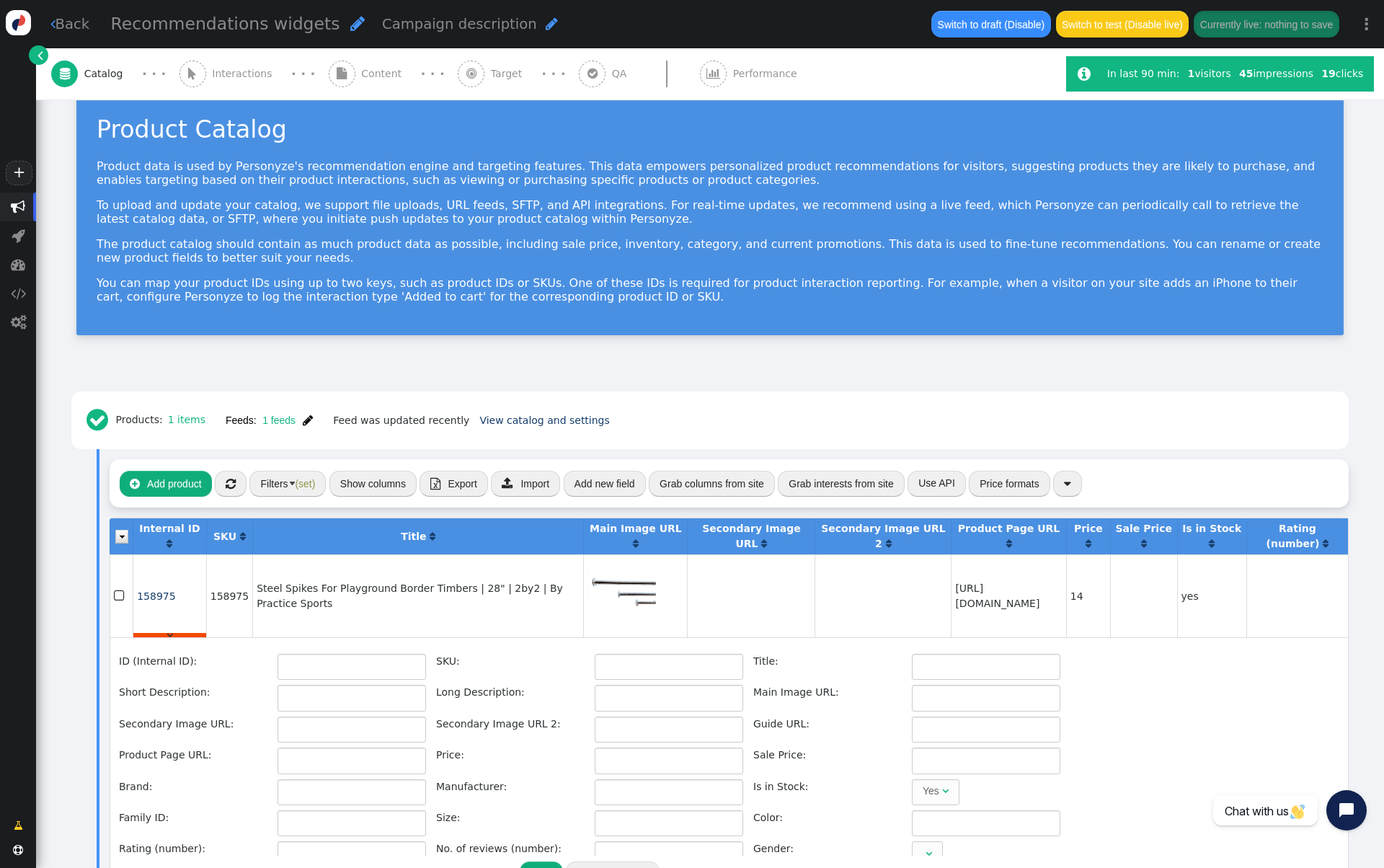
type input "[URL][DOMAIN_NAME]"
type input "14"
type input "2by2"
type input "[URL][DOMAIN_NAME]"
type input "158969"
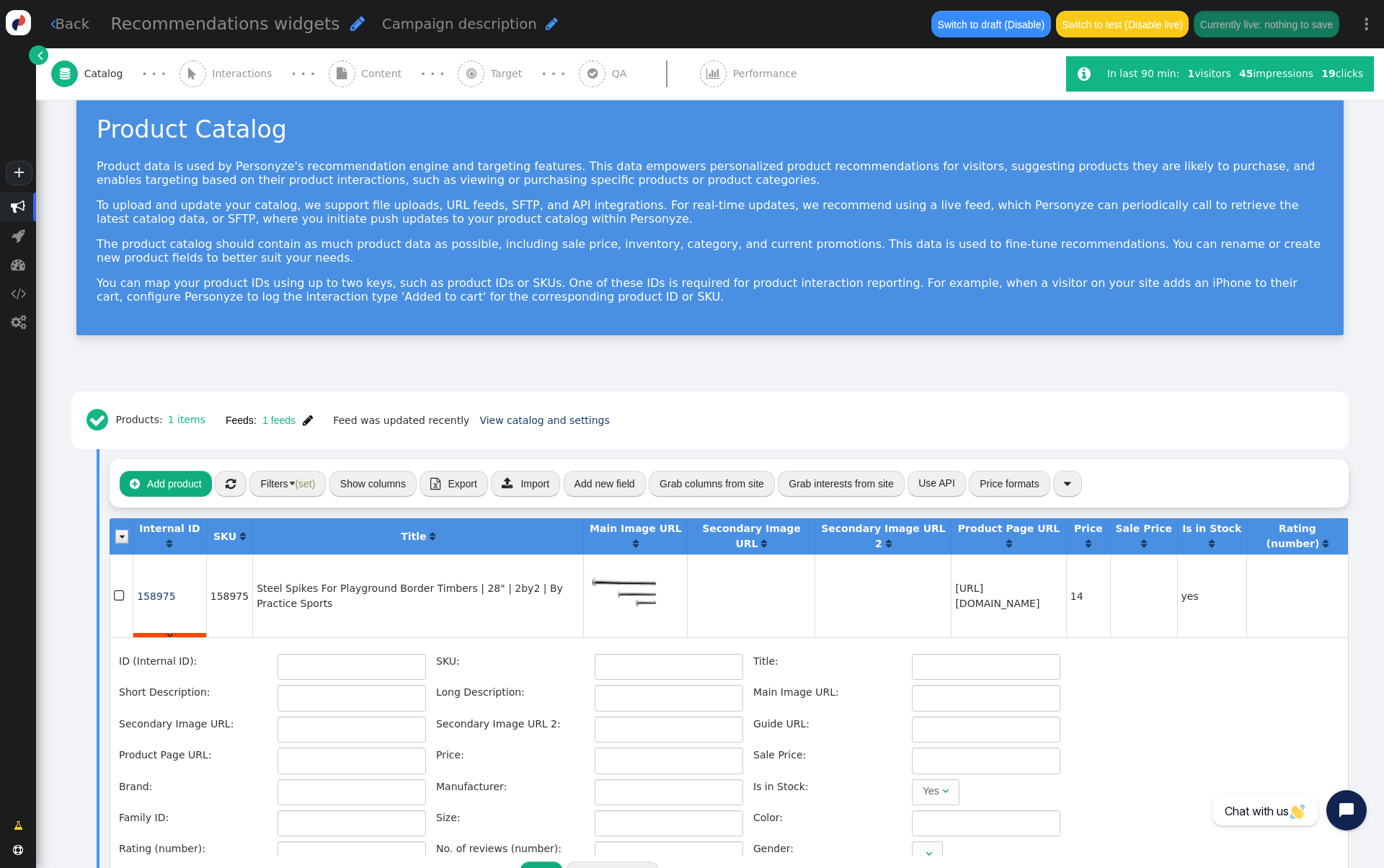
type input "28" Steel Spike"
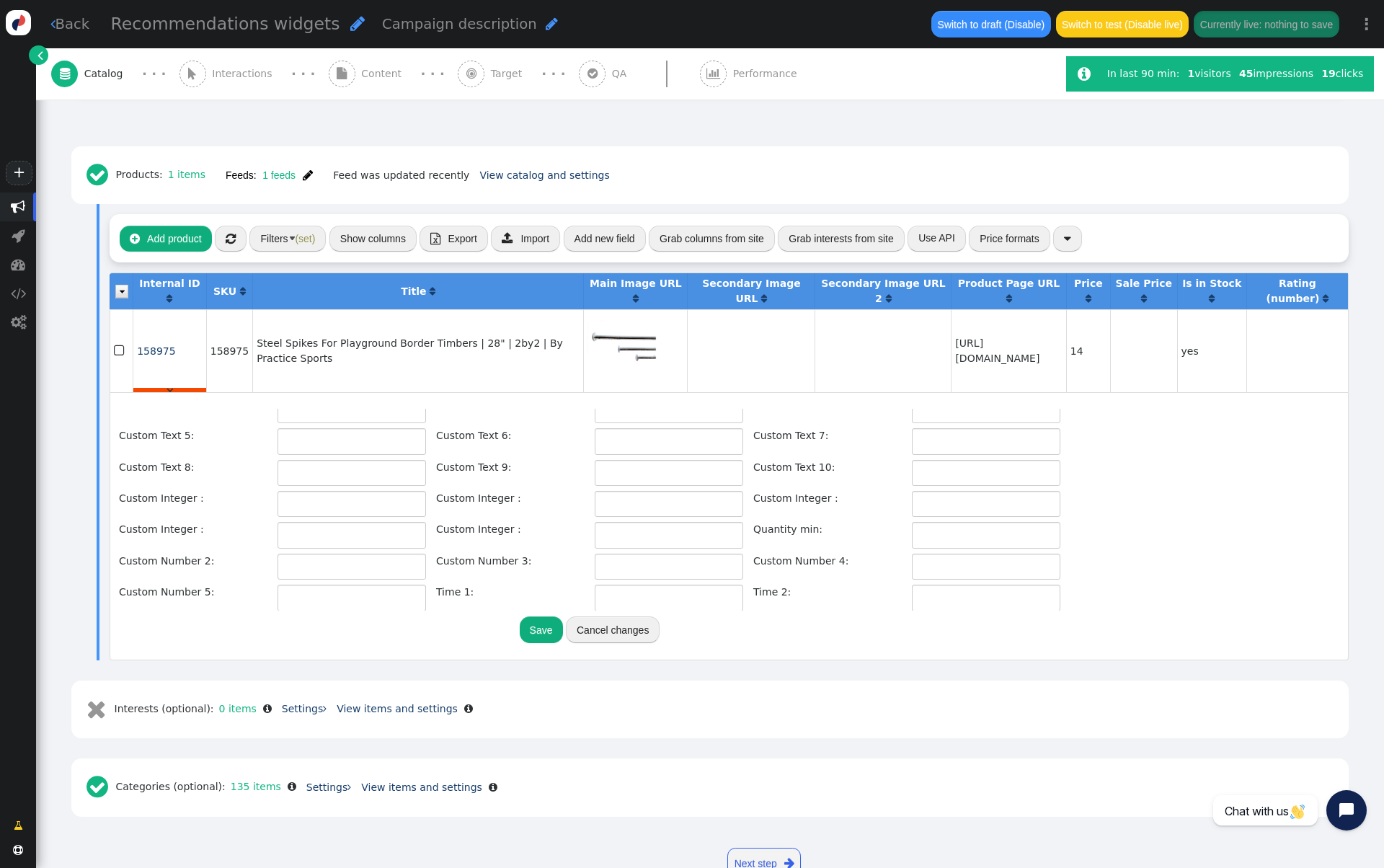
scroll to position [279, 0]
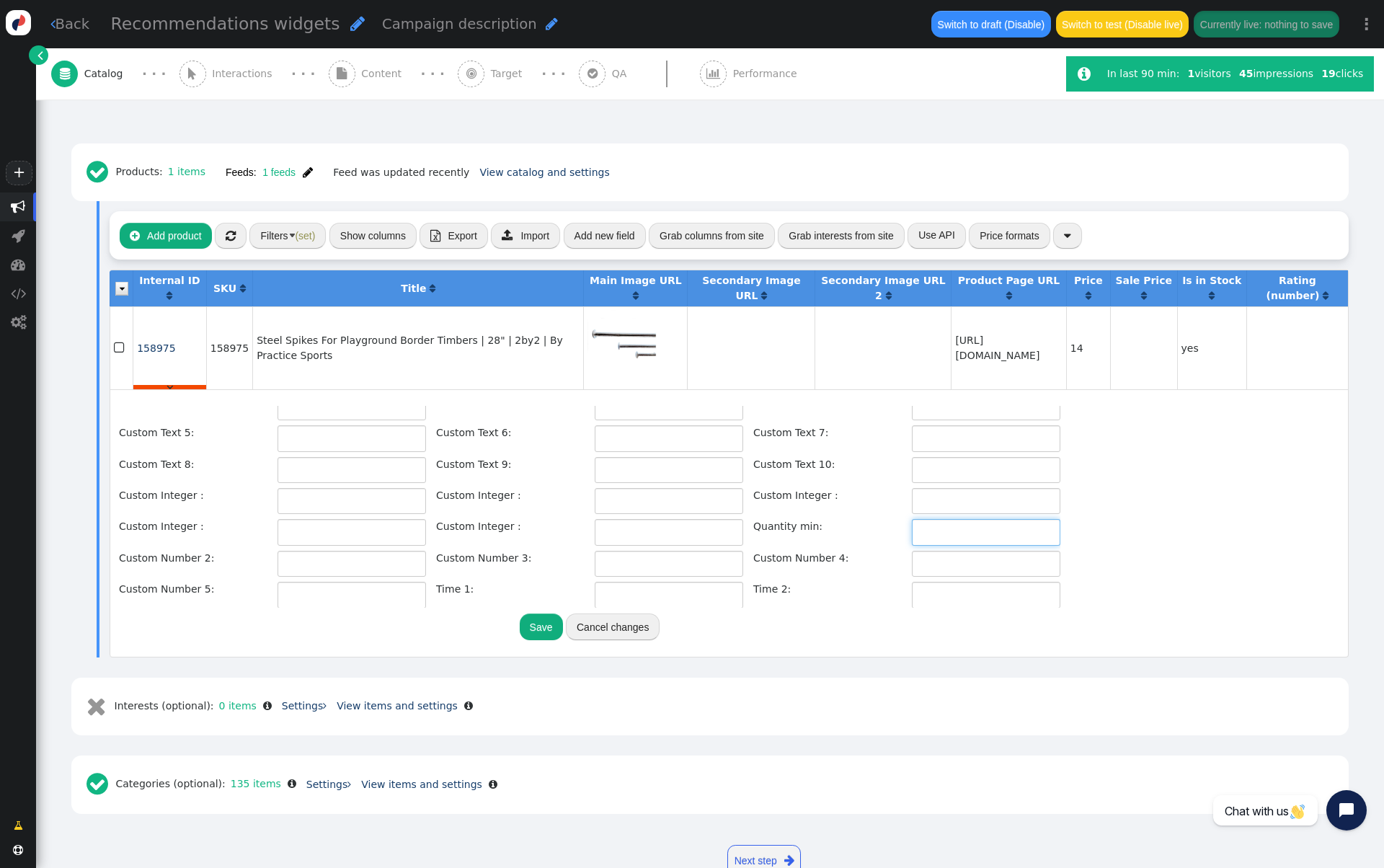
click at [947, 531] on input "text" at bounding box center [987, 532] width 149 height 26
type input "100"
click at [544, 619] on button "Save" at bounding box center [542, 626] width 43 height 26
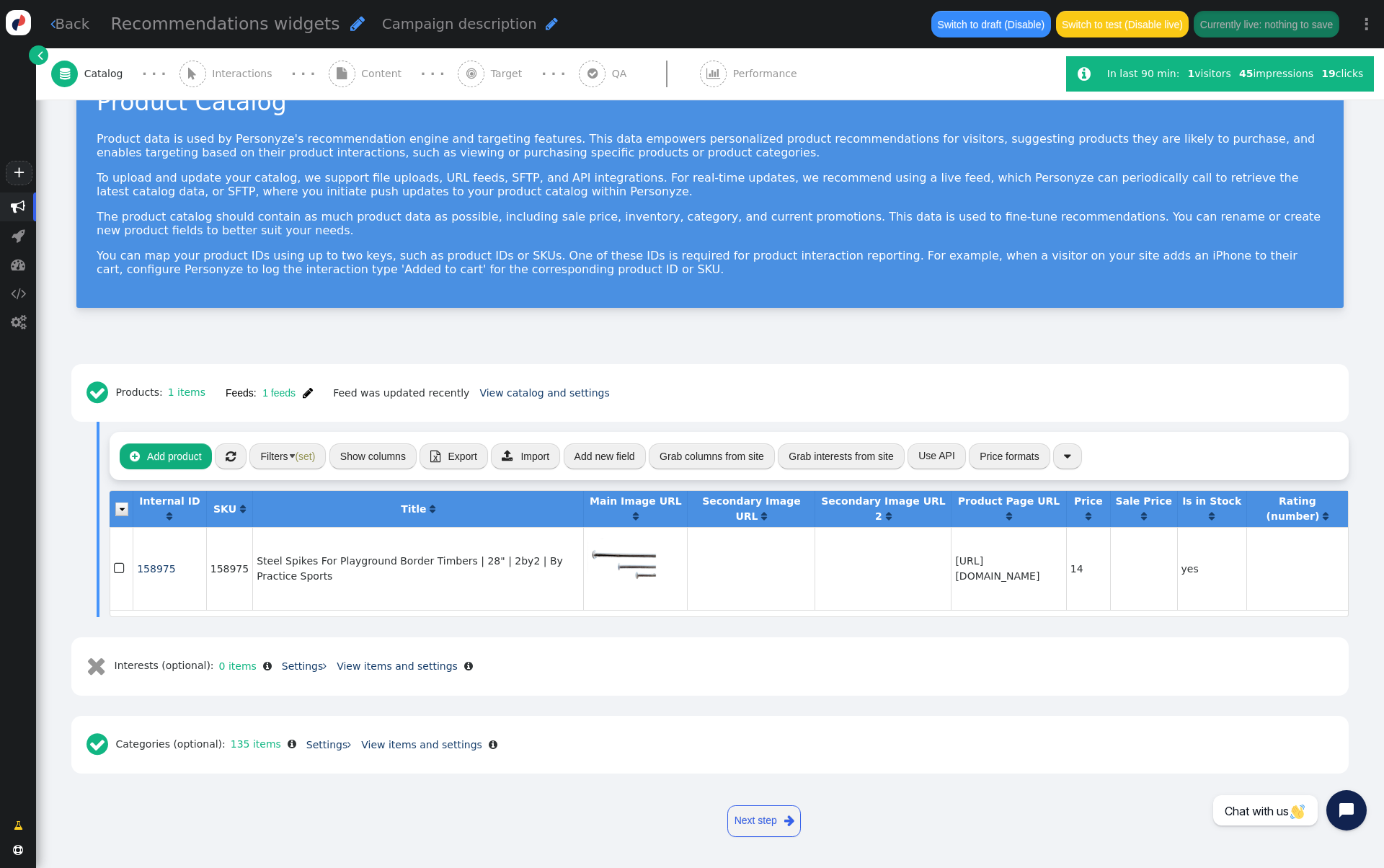
scroll to position [49, 0]
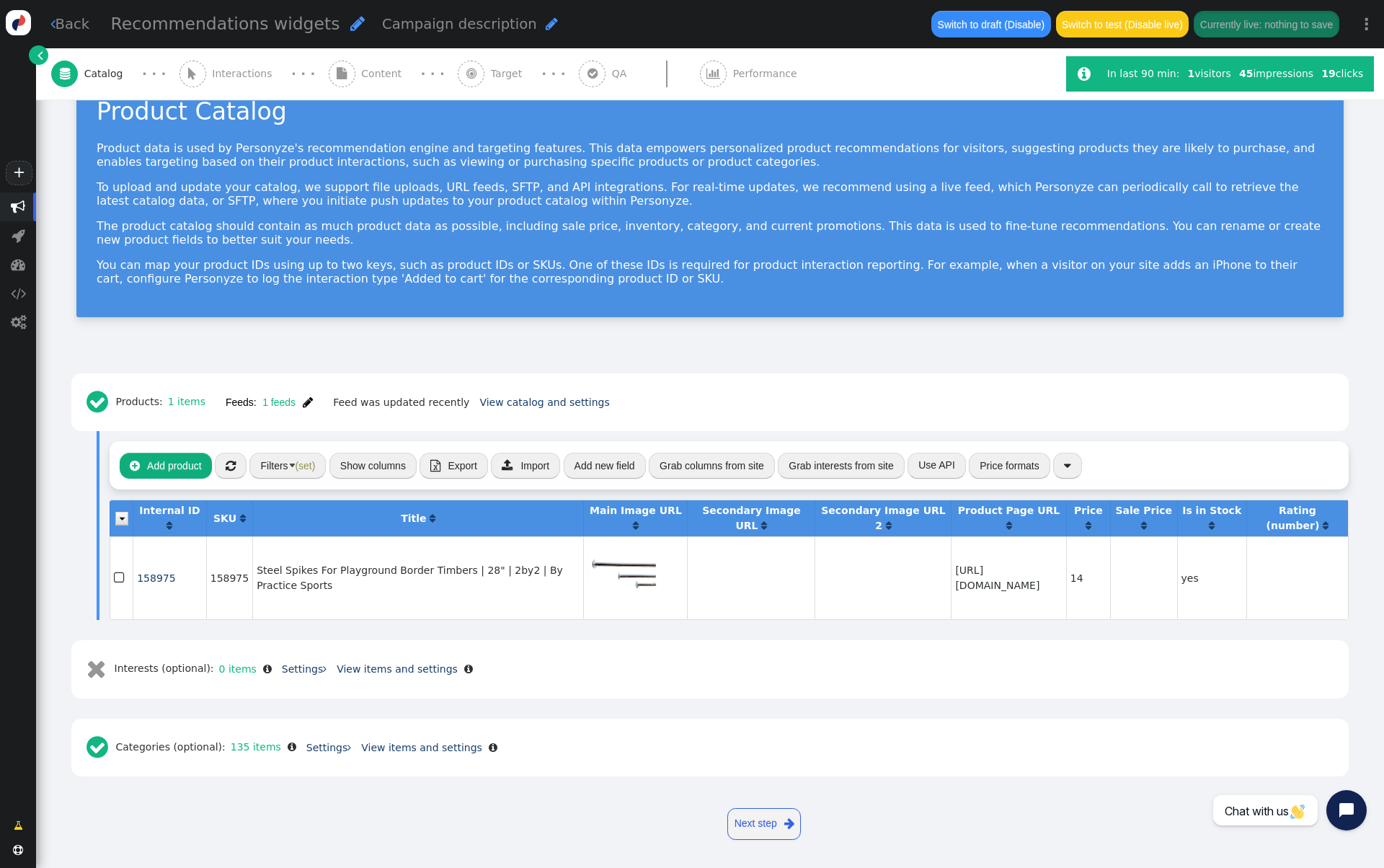
click at [290, 470] on button "Filters (set)" at bounding box center [287, 466] width 77 height 26
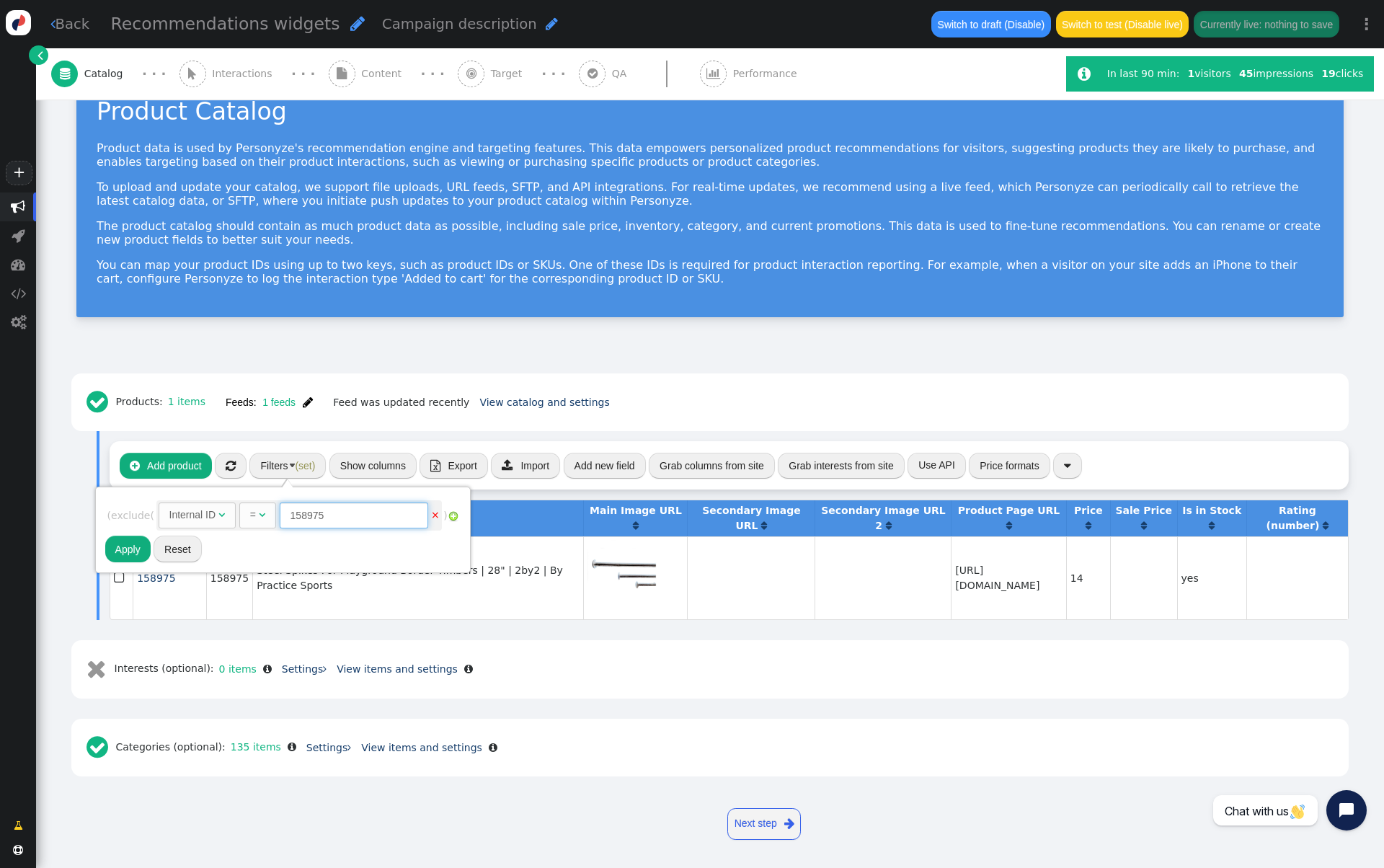
click at [317, 516] on input "158975" at bounding box center [354, 516] width 149 height 26
paste input "5347"
type input "5347"
click at [120, 546] on button "Apply" at bounding box center [128, 549] width 46 height 26
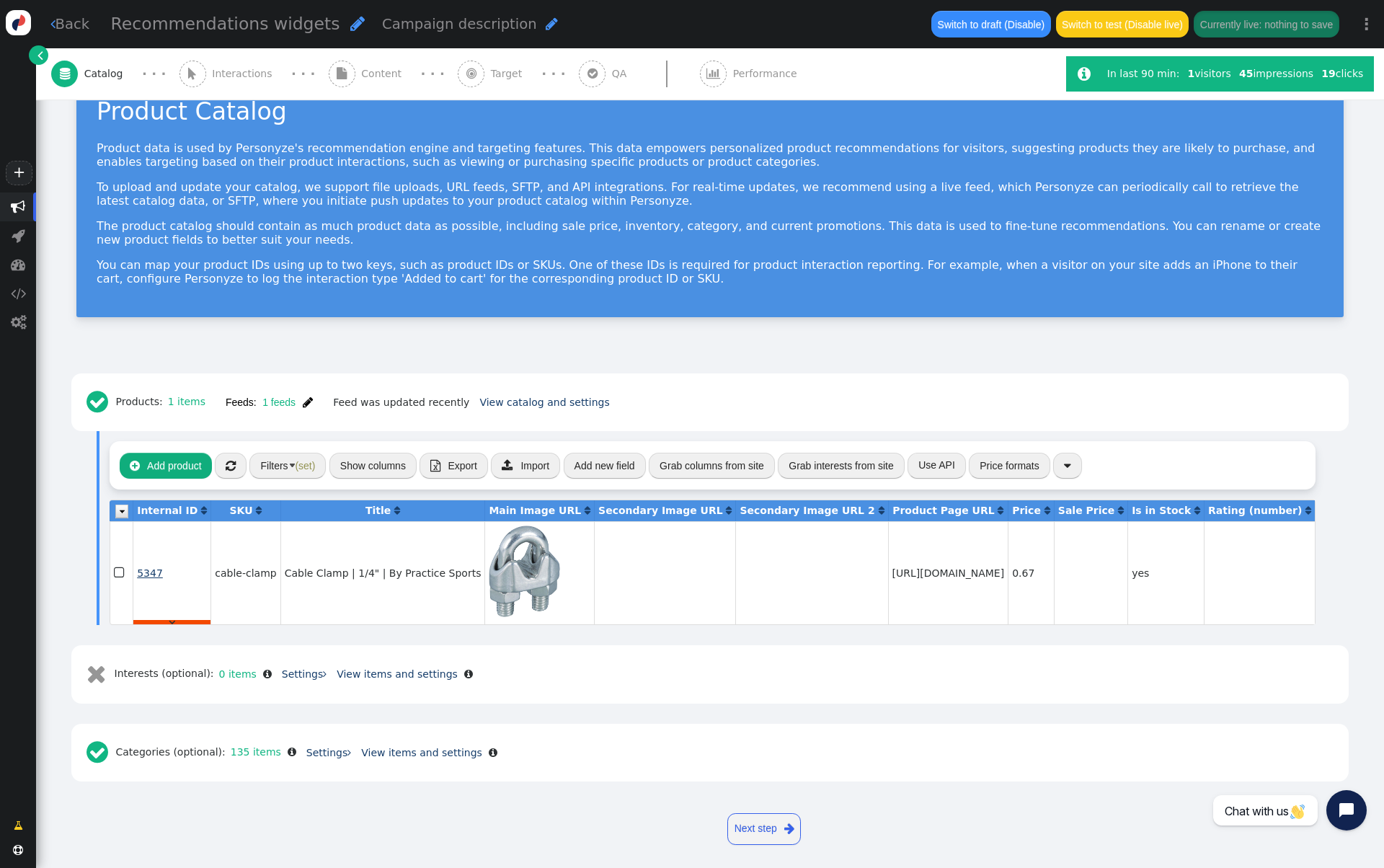
click at [147, 578] on span "5347" at bounding box center [150, 573] width 26 height 12
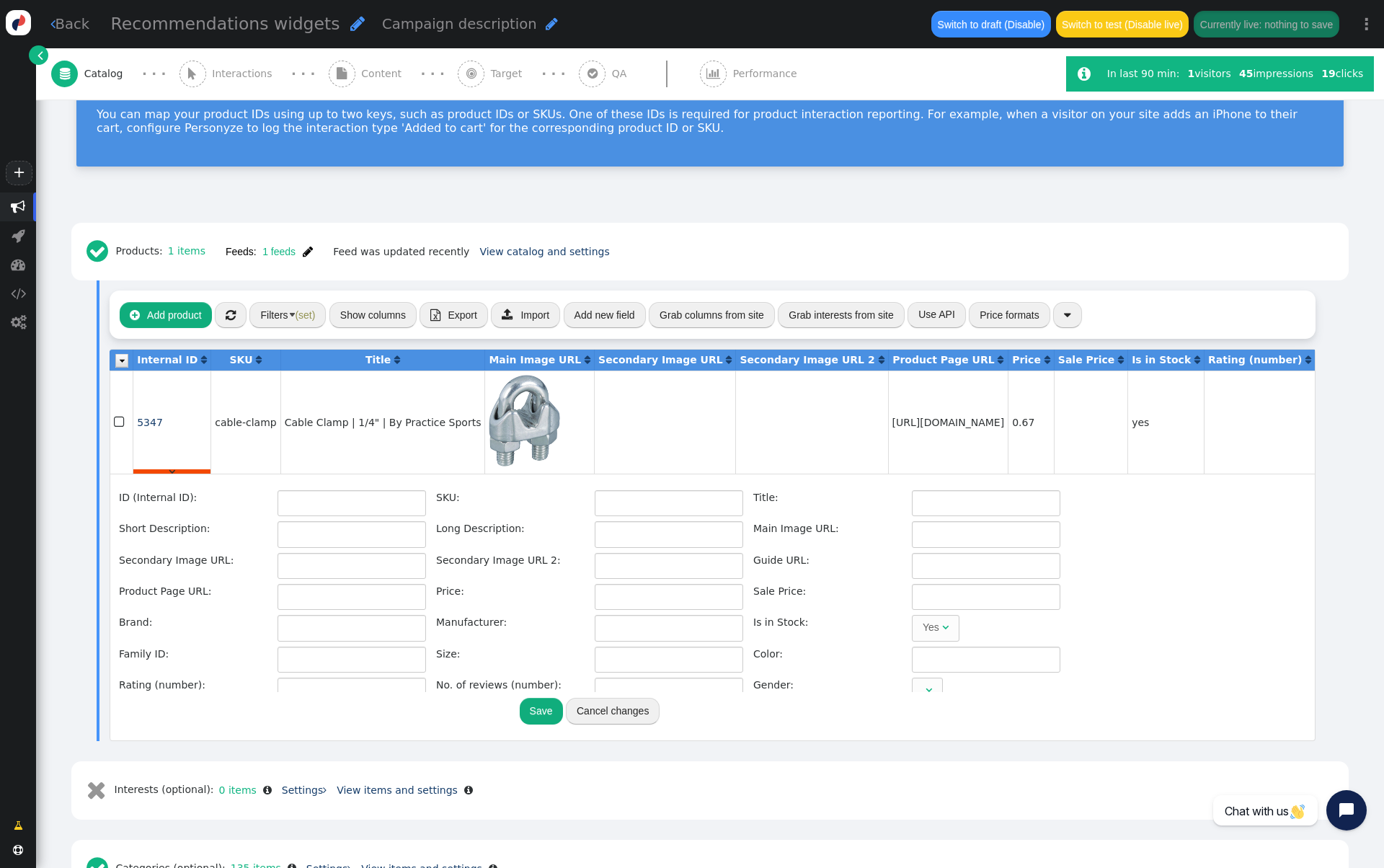
type input "5347"
type input "cable-clamp"
type input "Cable Clamp | 1/4" | By Practice Sports"
type input "Description 1/4" Galvanized Steel Cable Clamp - Secures end of cable. We recomm…"
type input "[URL][DOMAIN_NAME]"
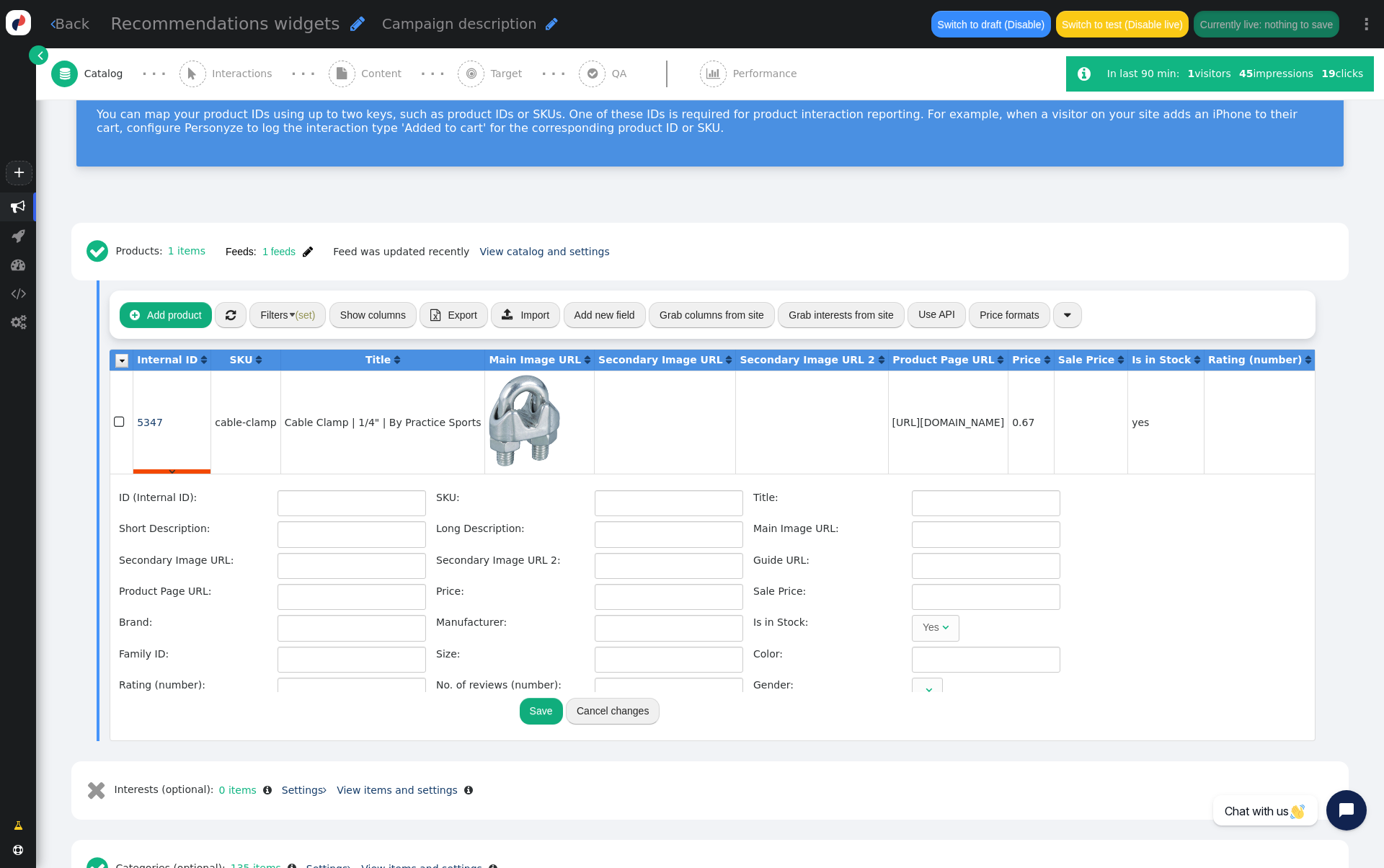
type input "[URL][DOMAIN_NAME]"
type input "0.67"
type input "Practice Sports"
type input "[URL][DOMAIN_NAME]"
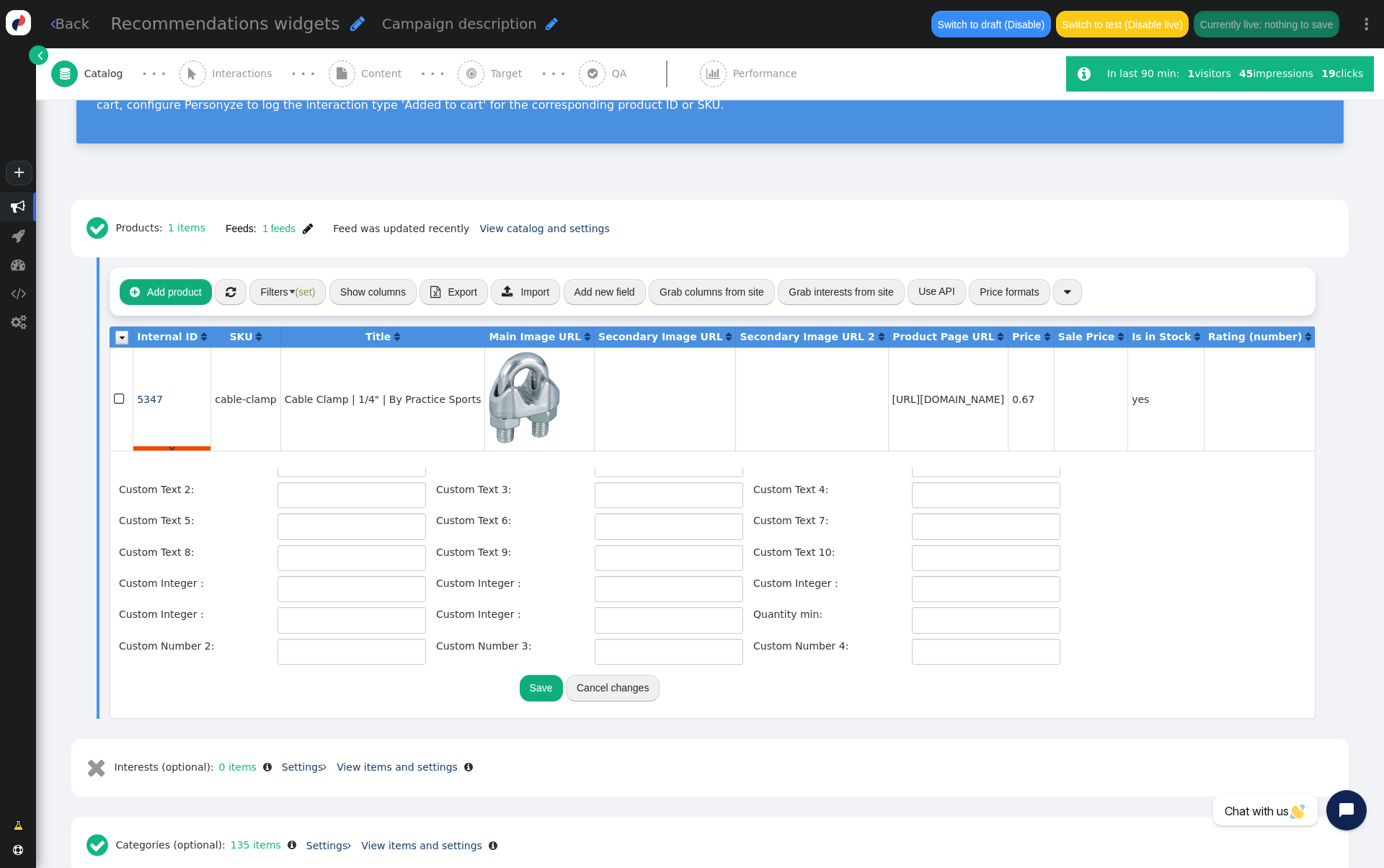
scroll to position [324, 0]
click at [959, 600] on input "text" at bounding box center [987, 593] width 149 height 26
type input "25"
click at [545, 700] on button "Save" at bounding box center [542, 687] width 43 height 26
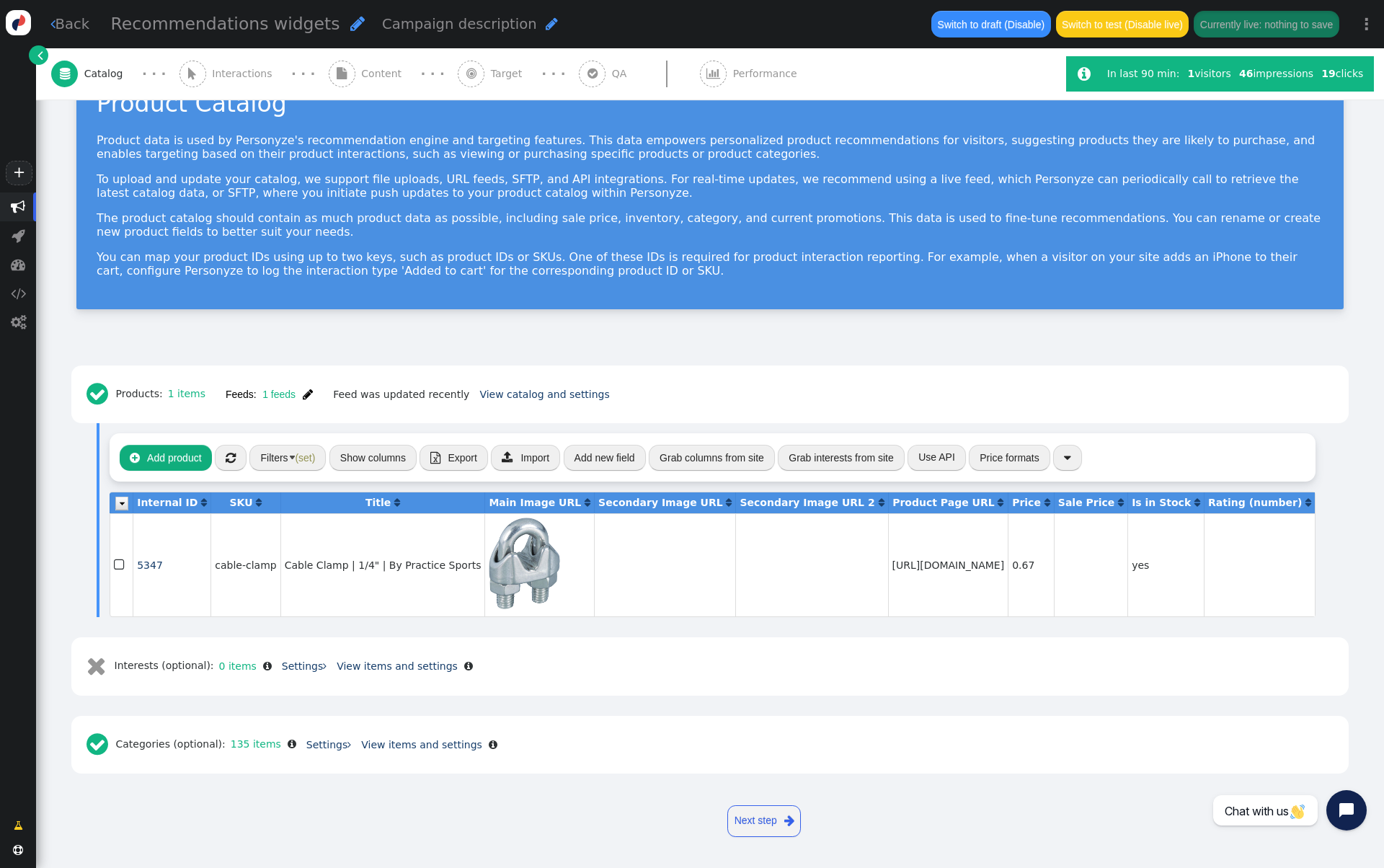
scroll to position [69, 0]
click at [279, 446] on button "Filters (set)" at bounding box center [287, 458] width 77 height 26
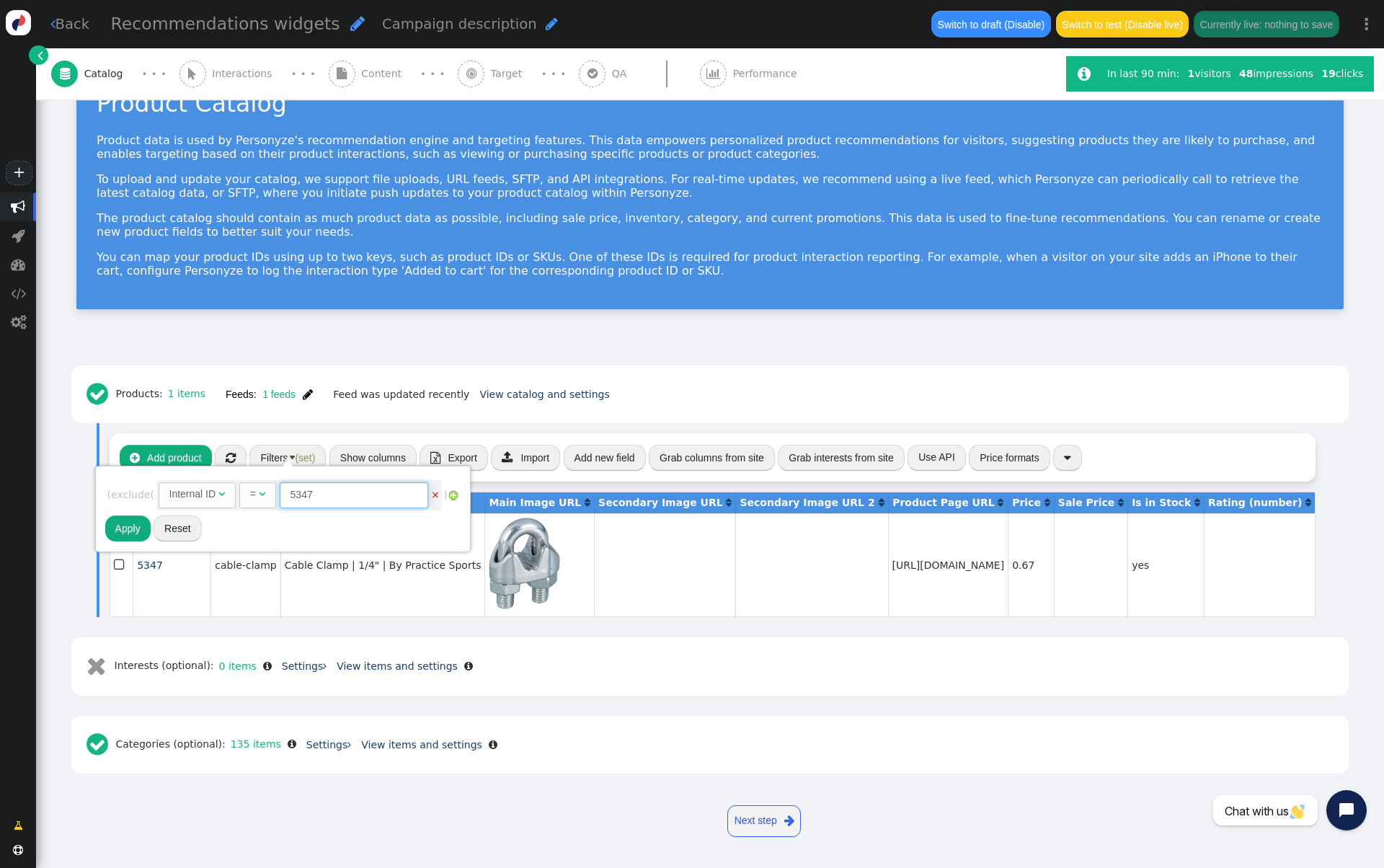
click at [367, 494] on input "5347" at bounding box center [354, 495] width 149 height 26
paste input "23"
type input "5323"
click at [133, 531] on button "Apply" at bounding box center [128, 529] width 46 height 26
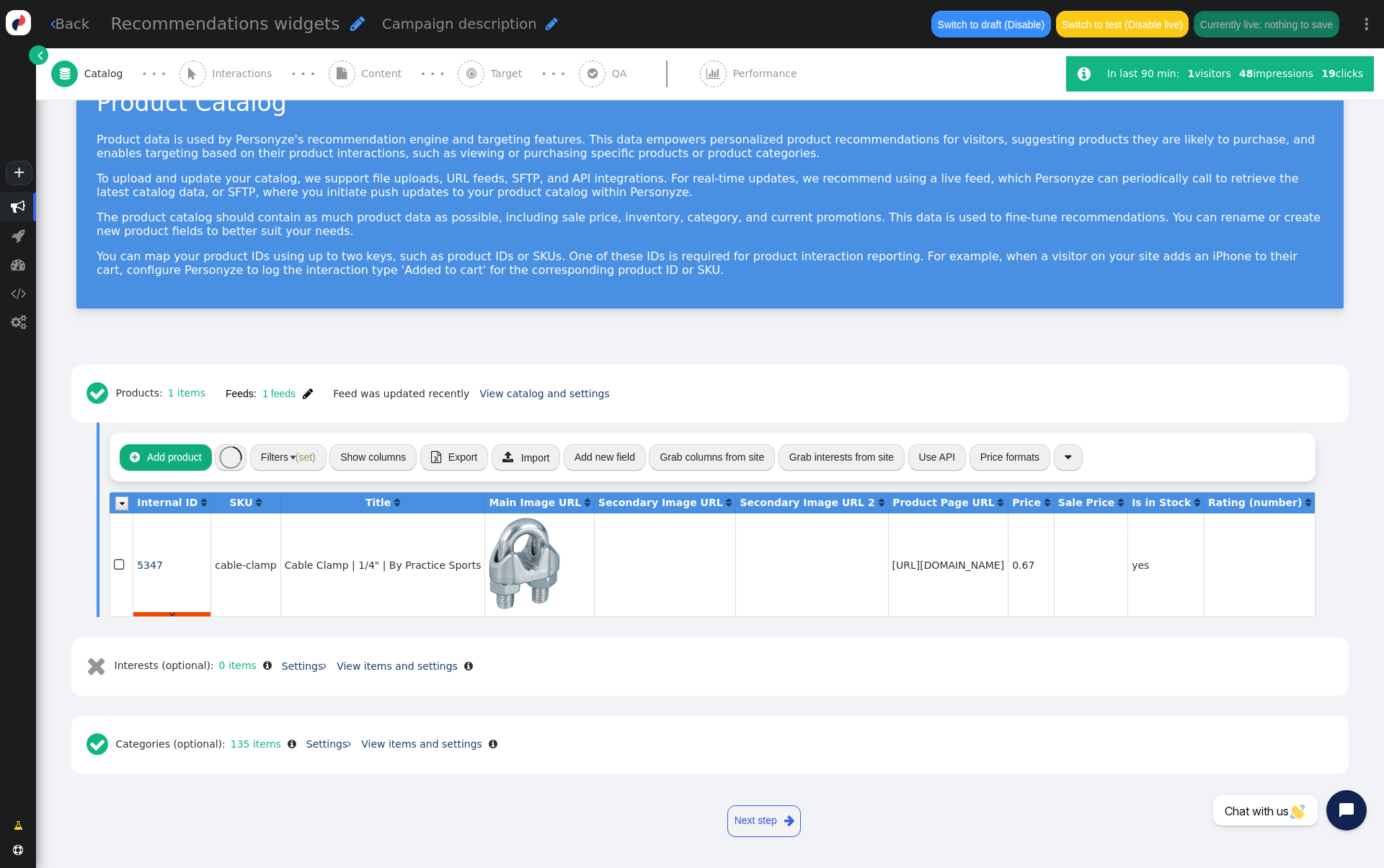
scroll to position [31, 0]
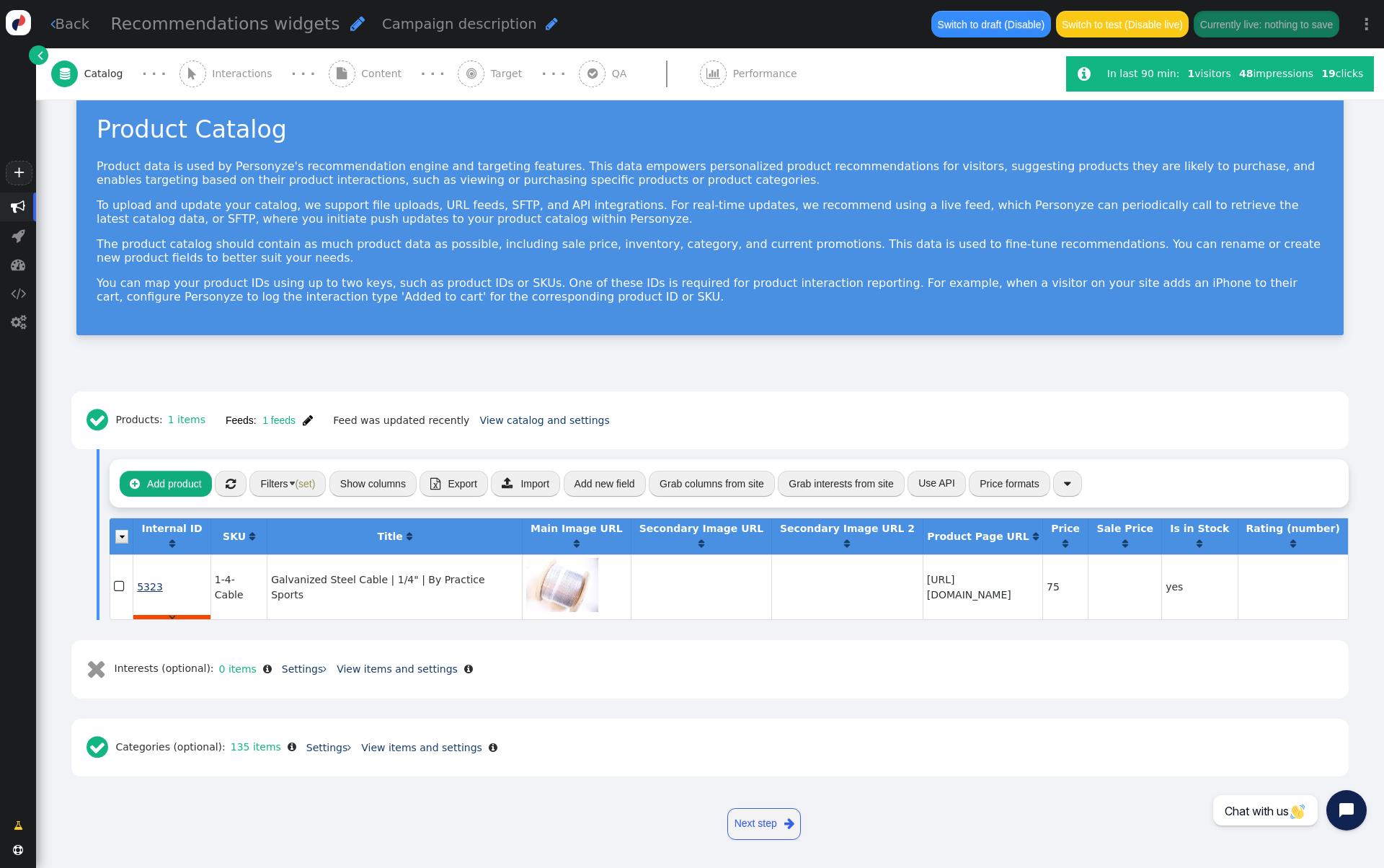
click at [153, 586] on span "5323" at bounding box center [150, 586] width 26 height 12
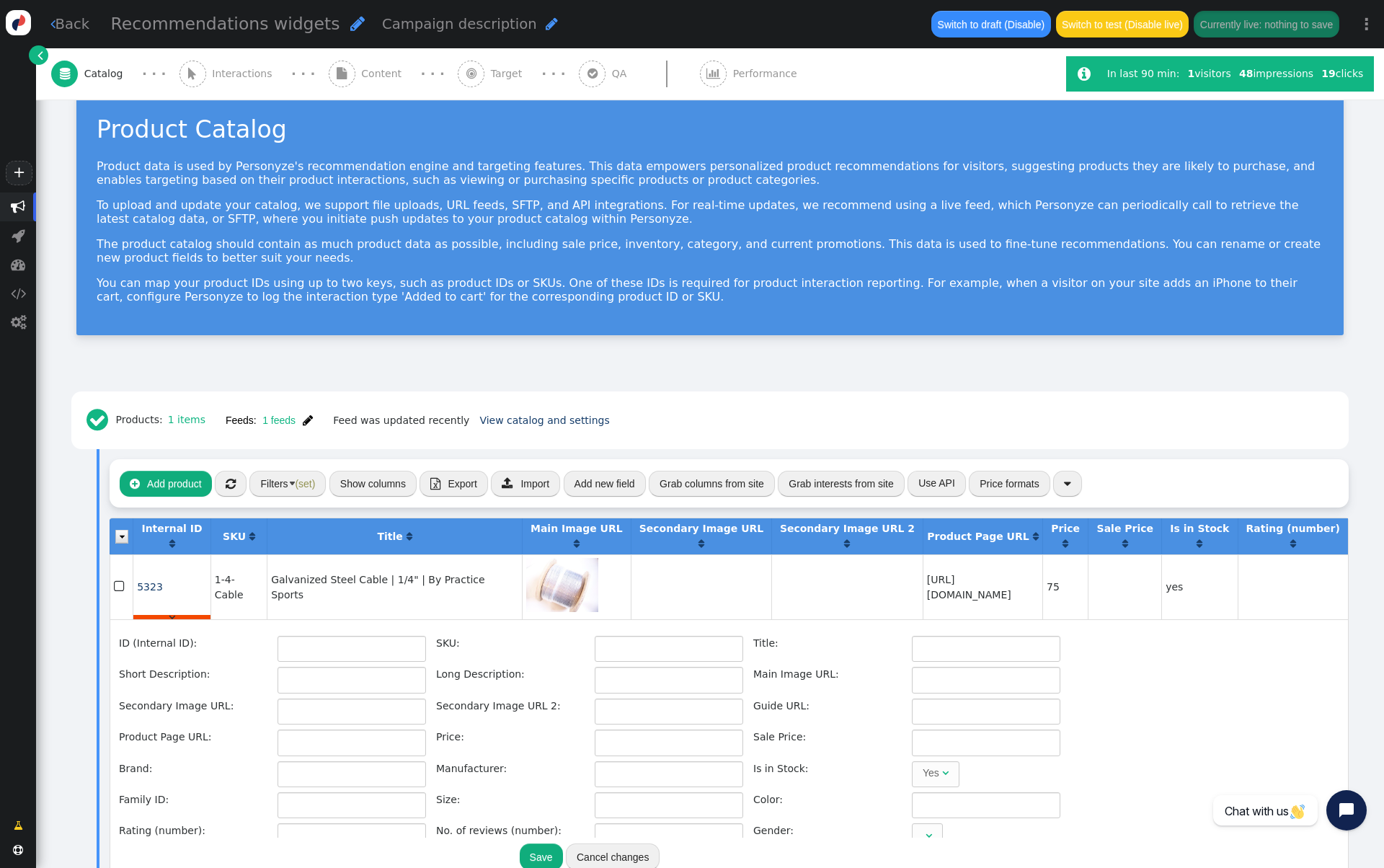
type input "5323"
type input "1-4-Cable"
type input "Galvanized Steel Cable | 1/4" | By Practice Sports"
type input "Details Galvanized Steel Load-Bearing Cable How to Install an Indoor Batting Ca…"
type input "[URL][DOMAIN_NAME]"
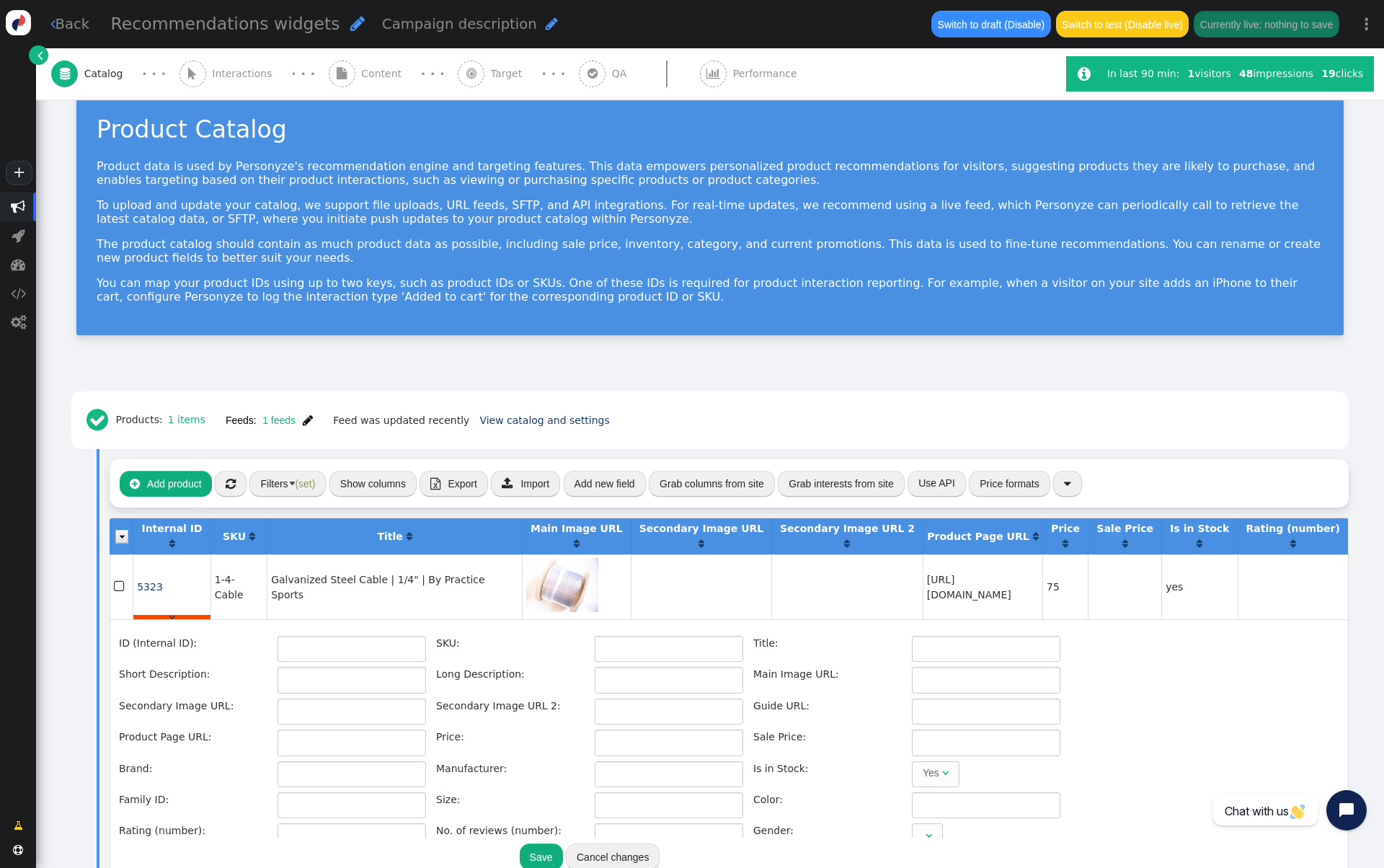
type input "[URL][DOMAIN_NAME]"
type input "75"
type input "Practice Sports"
type input "[URL][DOMAIN_NAME]"
type input "50"
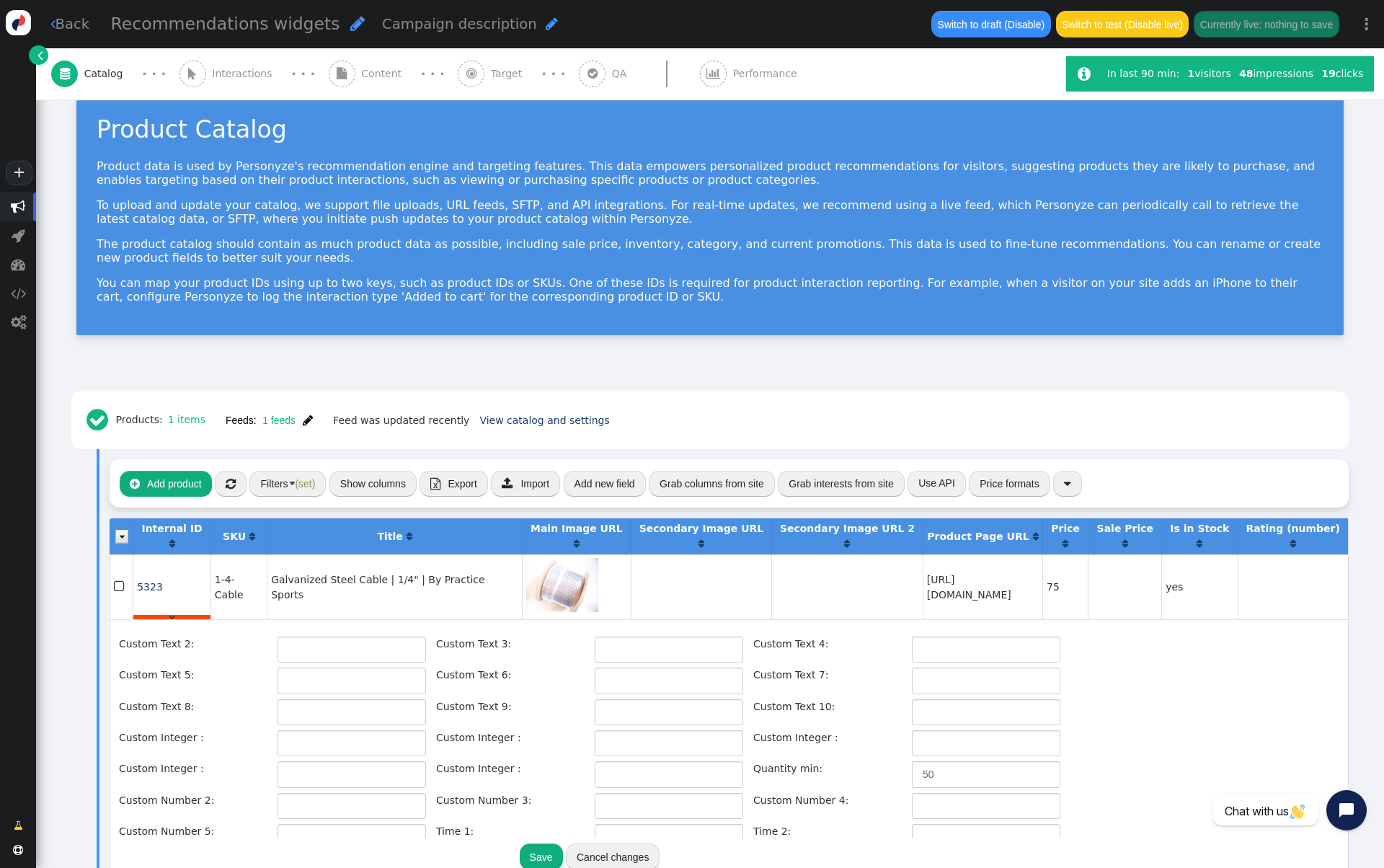
scroll to position [304, 0]
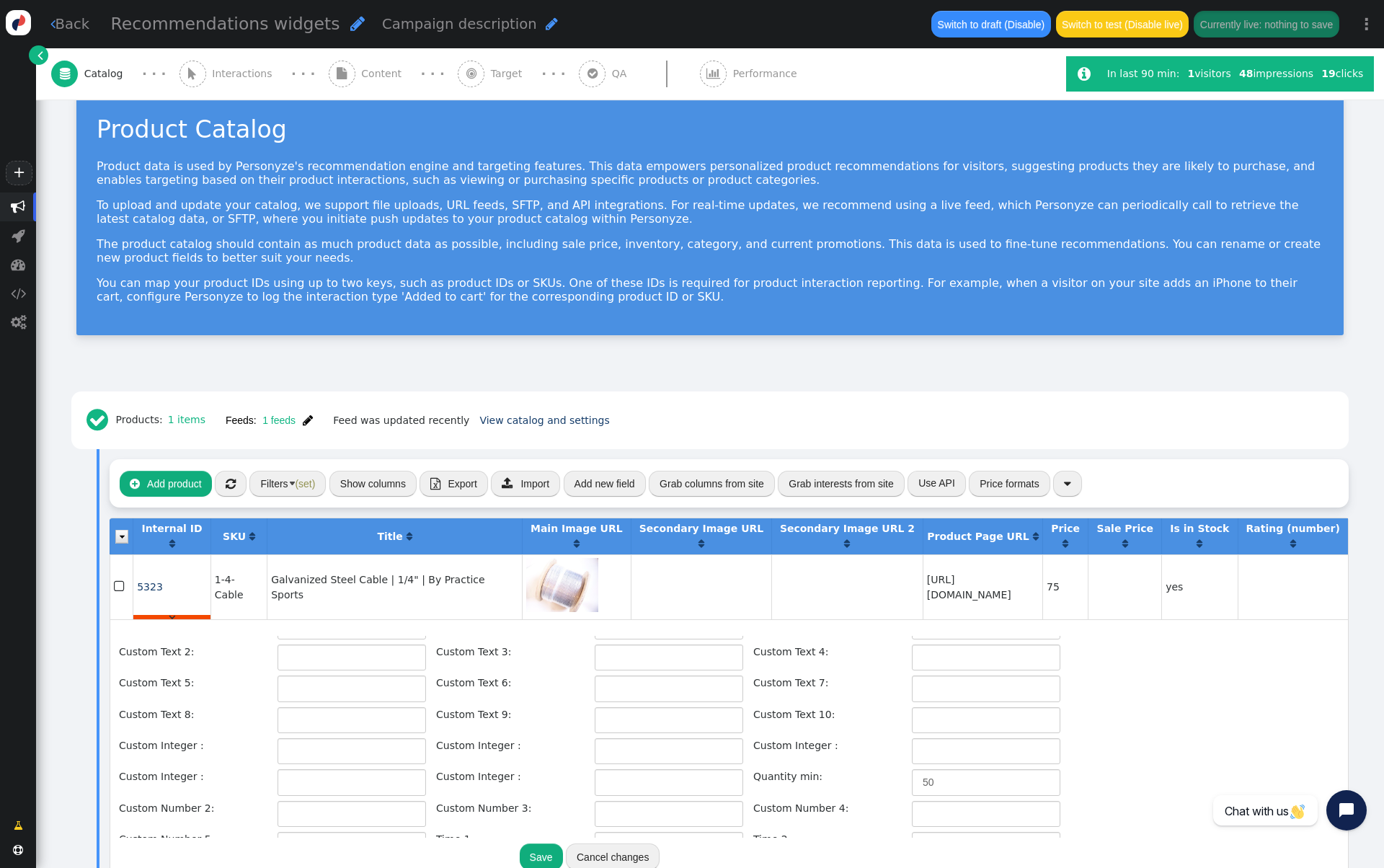
click at [285, 500] on div " Add product  « ◂ 1 ▸ » Filters (set) Show columns  Export  Import Add new …" at bounding box center [730, 483] width 1240 height 48
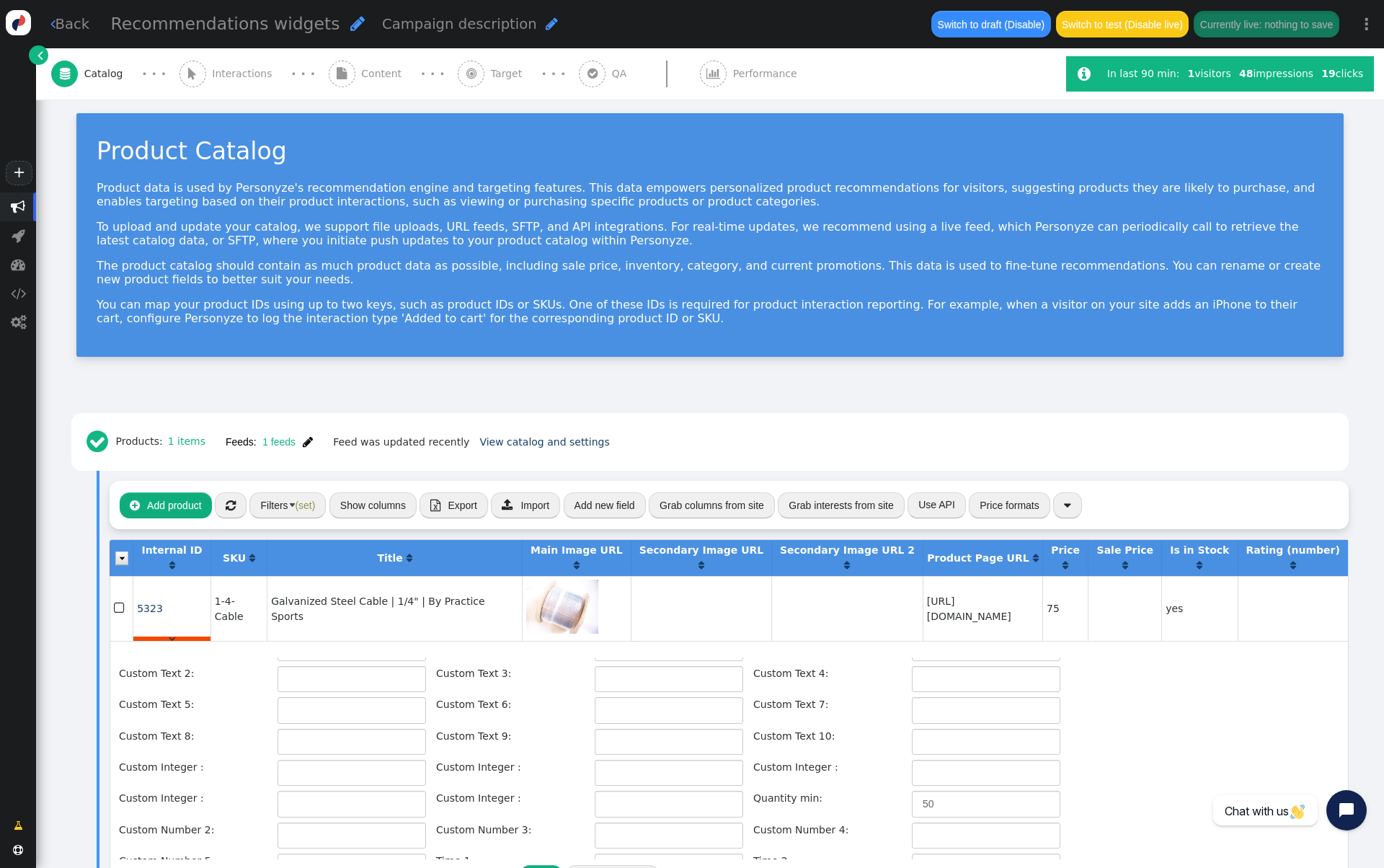
scroll to position [11, 0]
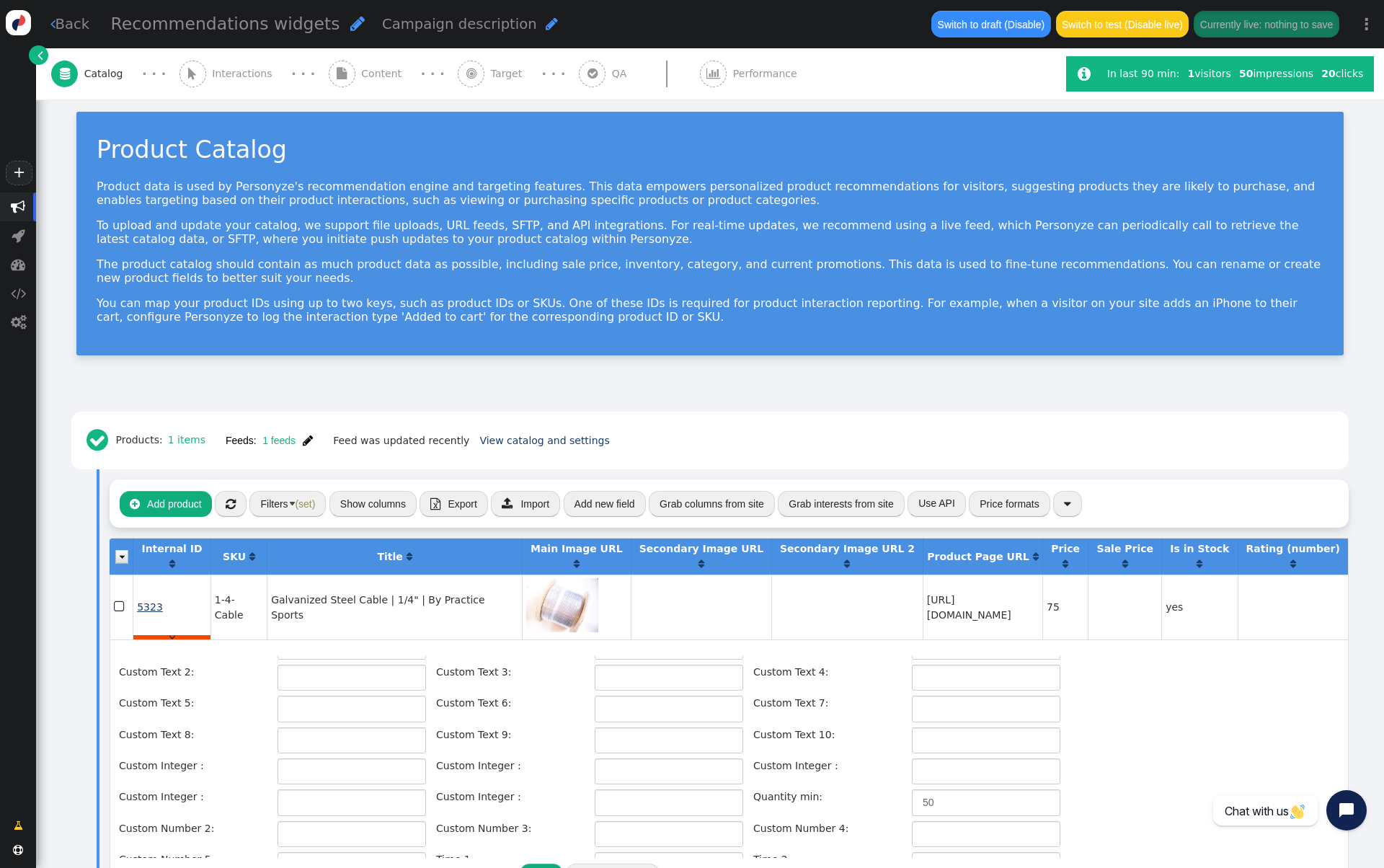
click at [148, 610] on span "5323" at bounding box center [150, 607] width 26 height 12
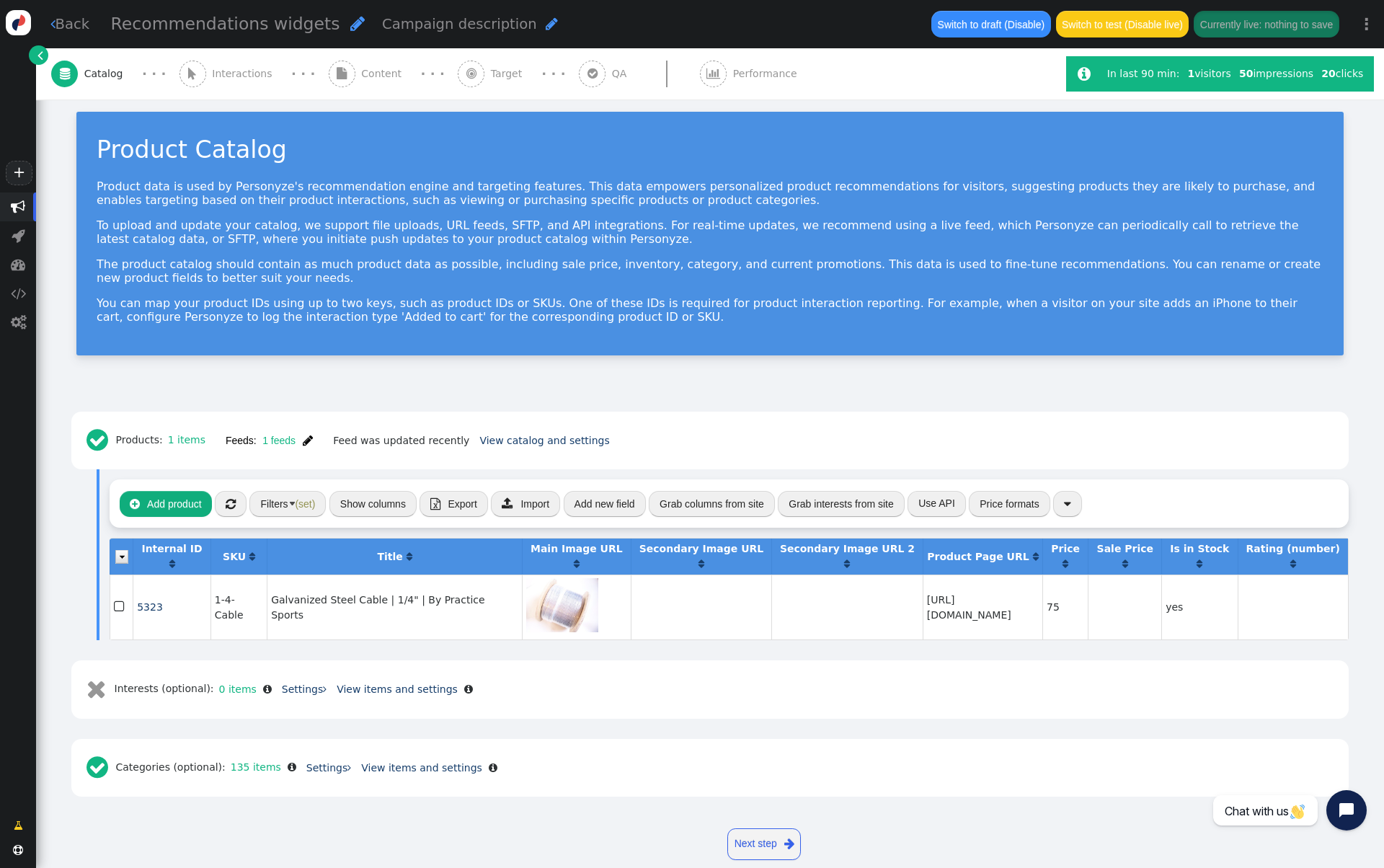
click at [458, 77] on span "" at bounding box center [471, 74] width 27 height 27
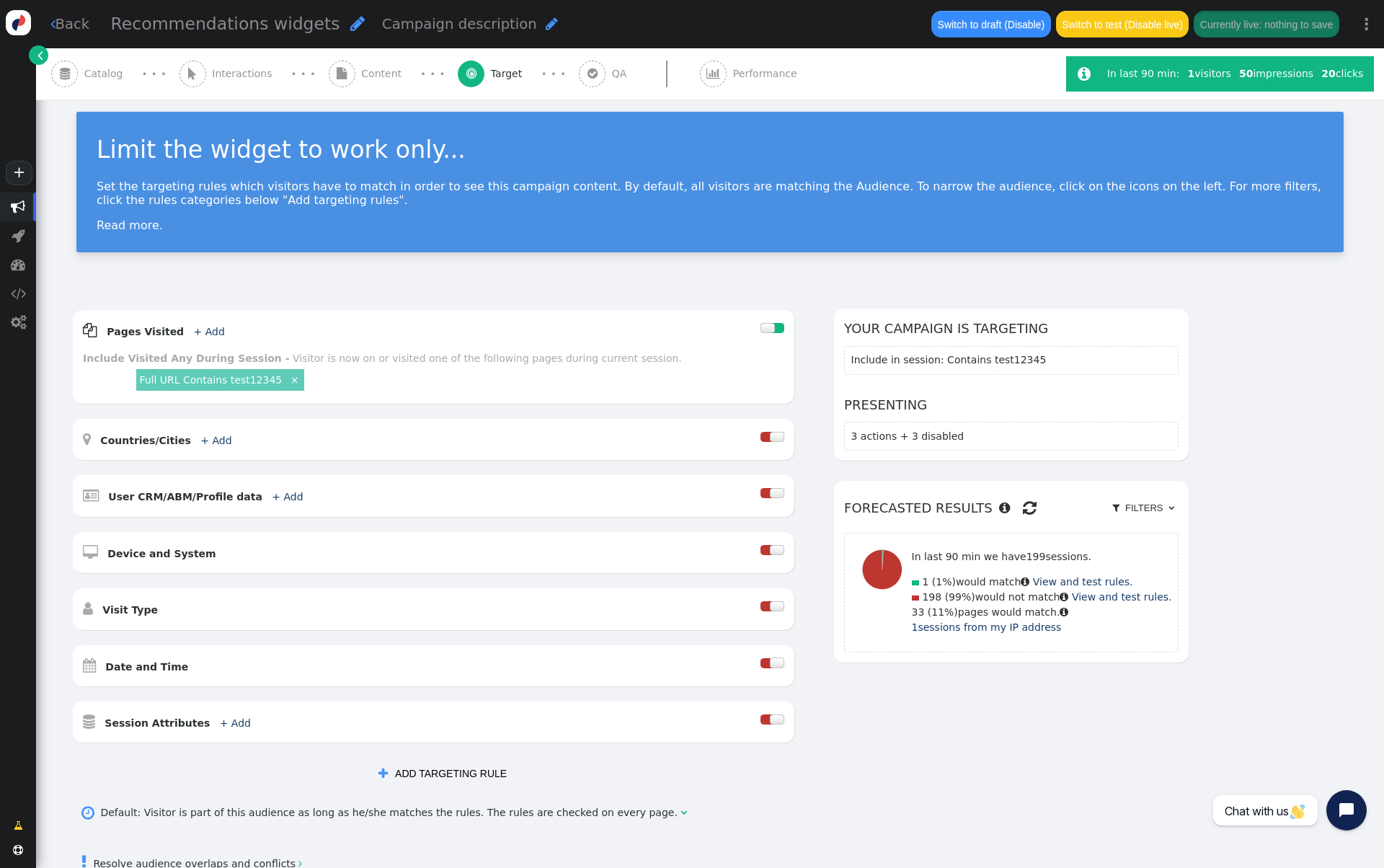
click at [353, 84] on div " Content" at bounding box center [368, 74] width 79 height 51
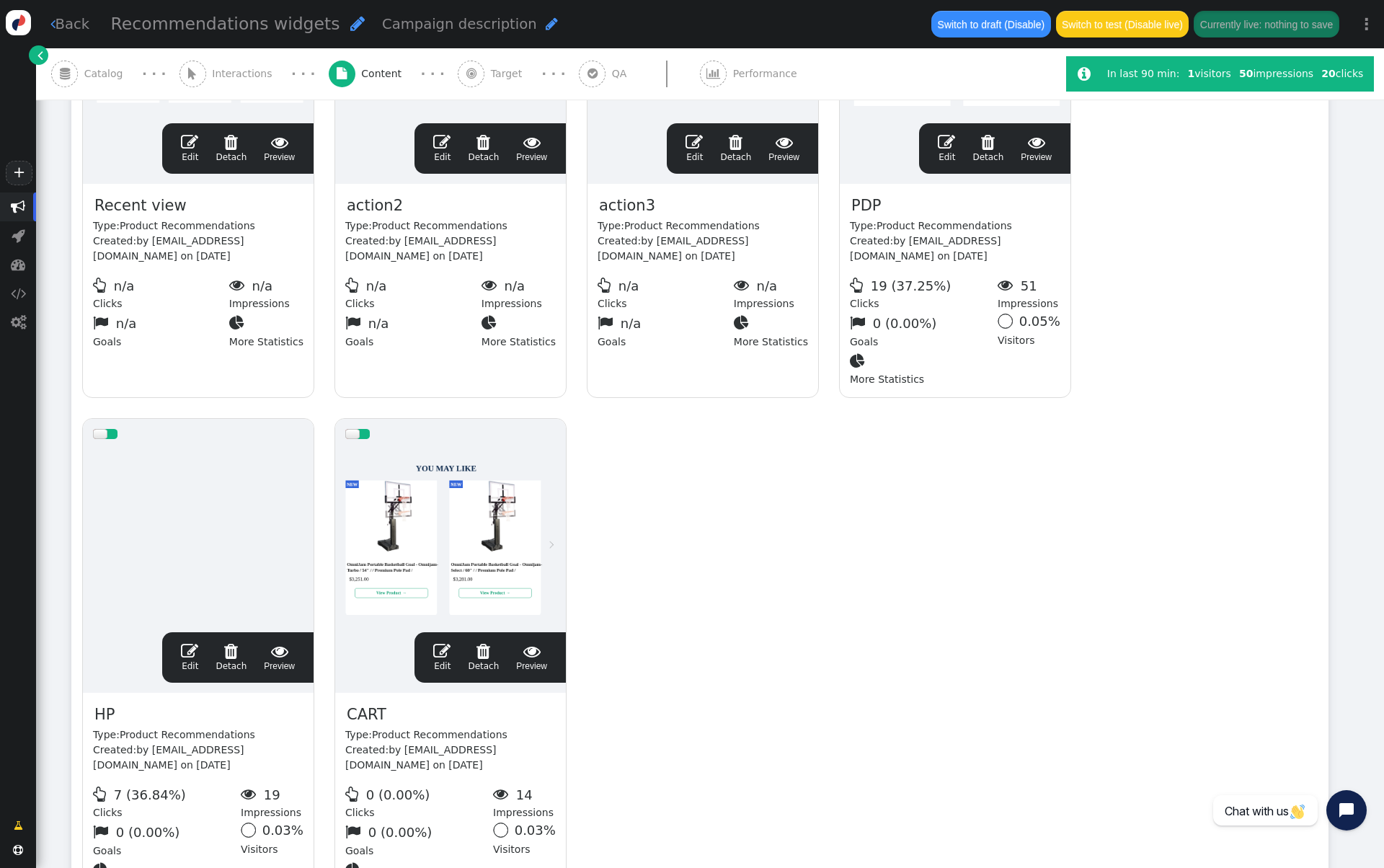
scroll to position [423, 0]
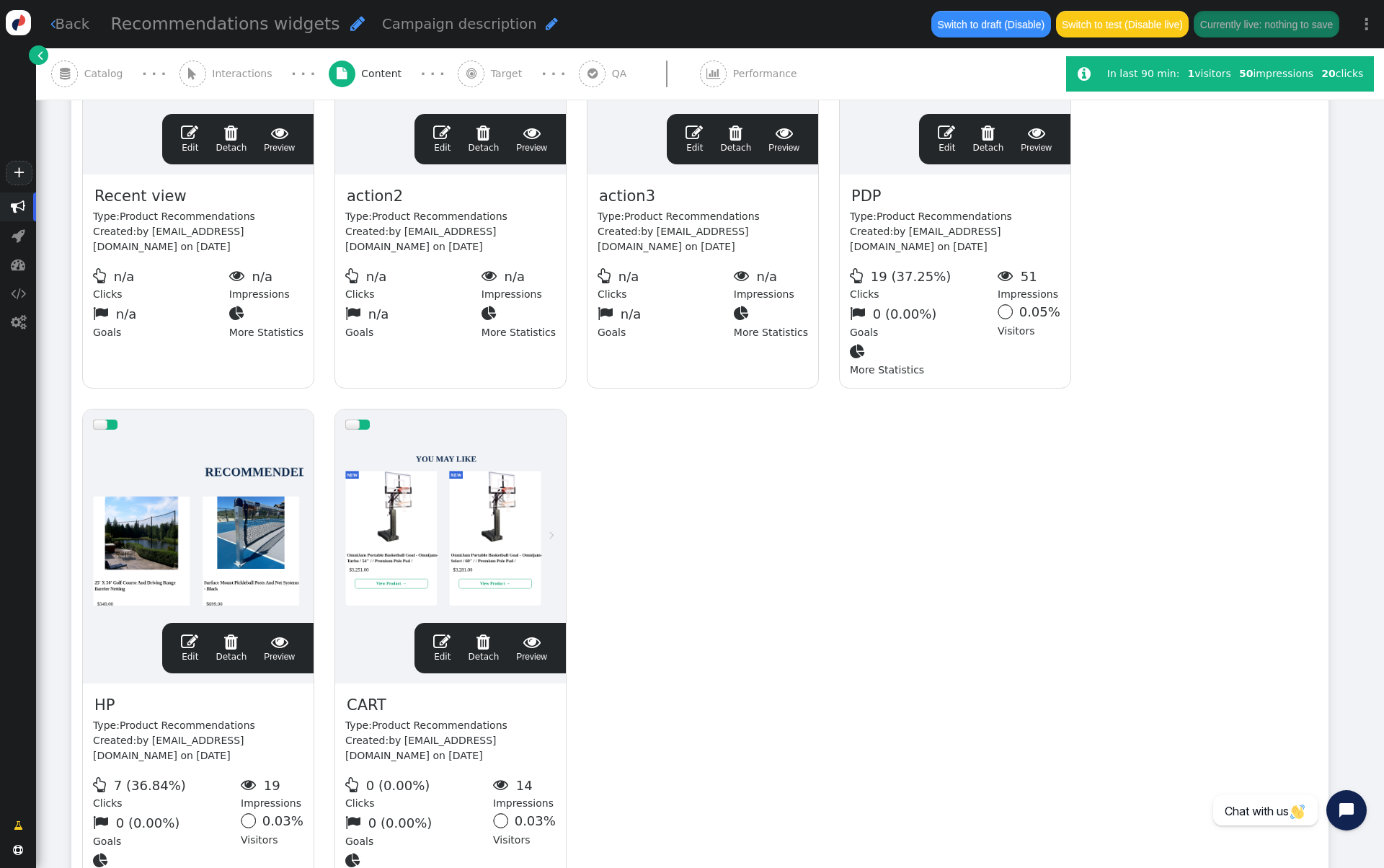
click at [446, 533] on div at bounding box center [450, 526] width 210 height 173
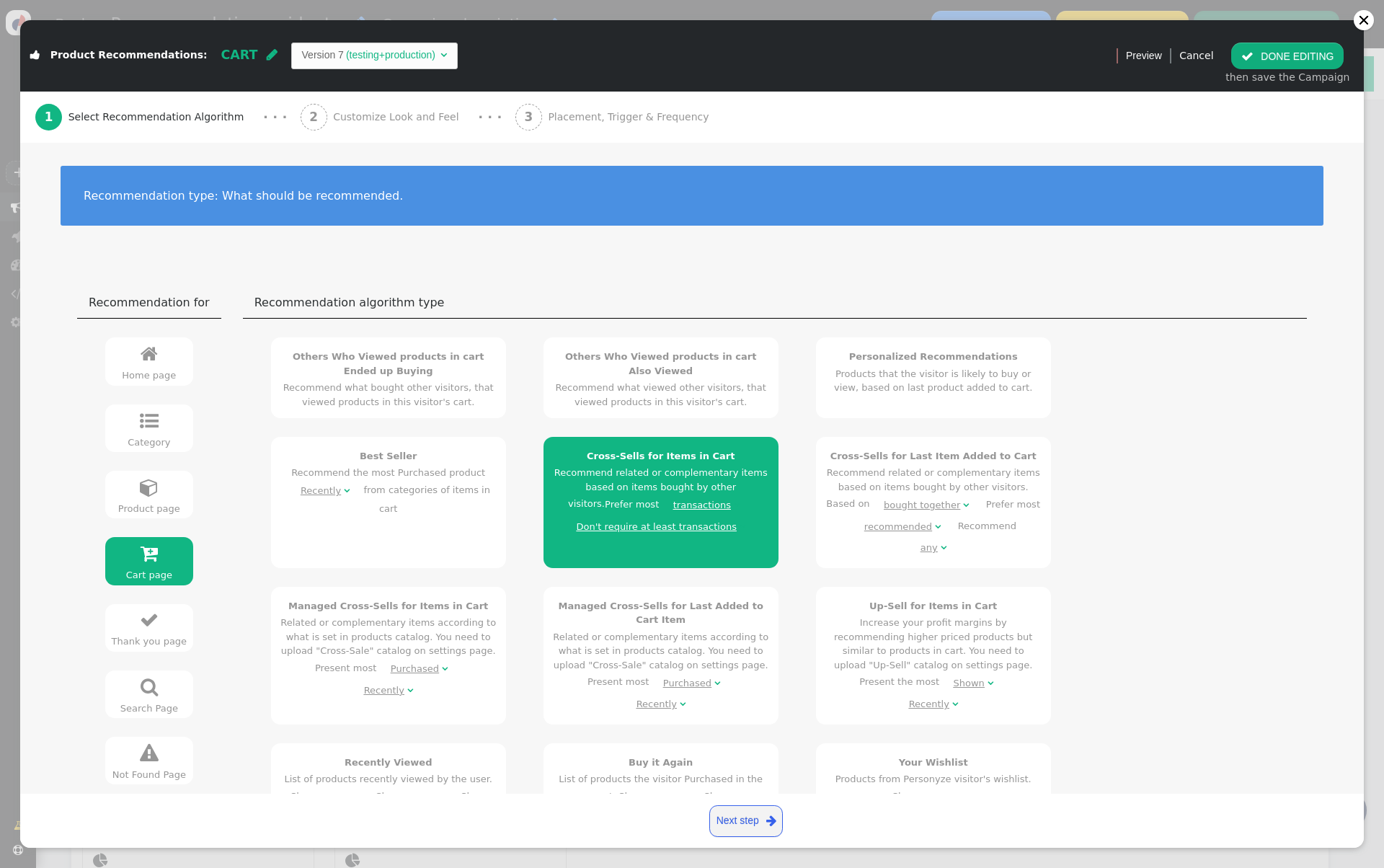
scroll to position [415, 0]
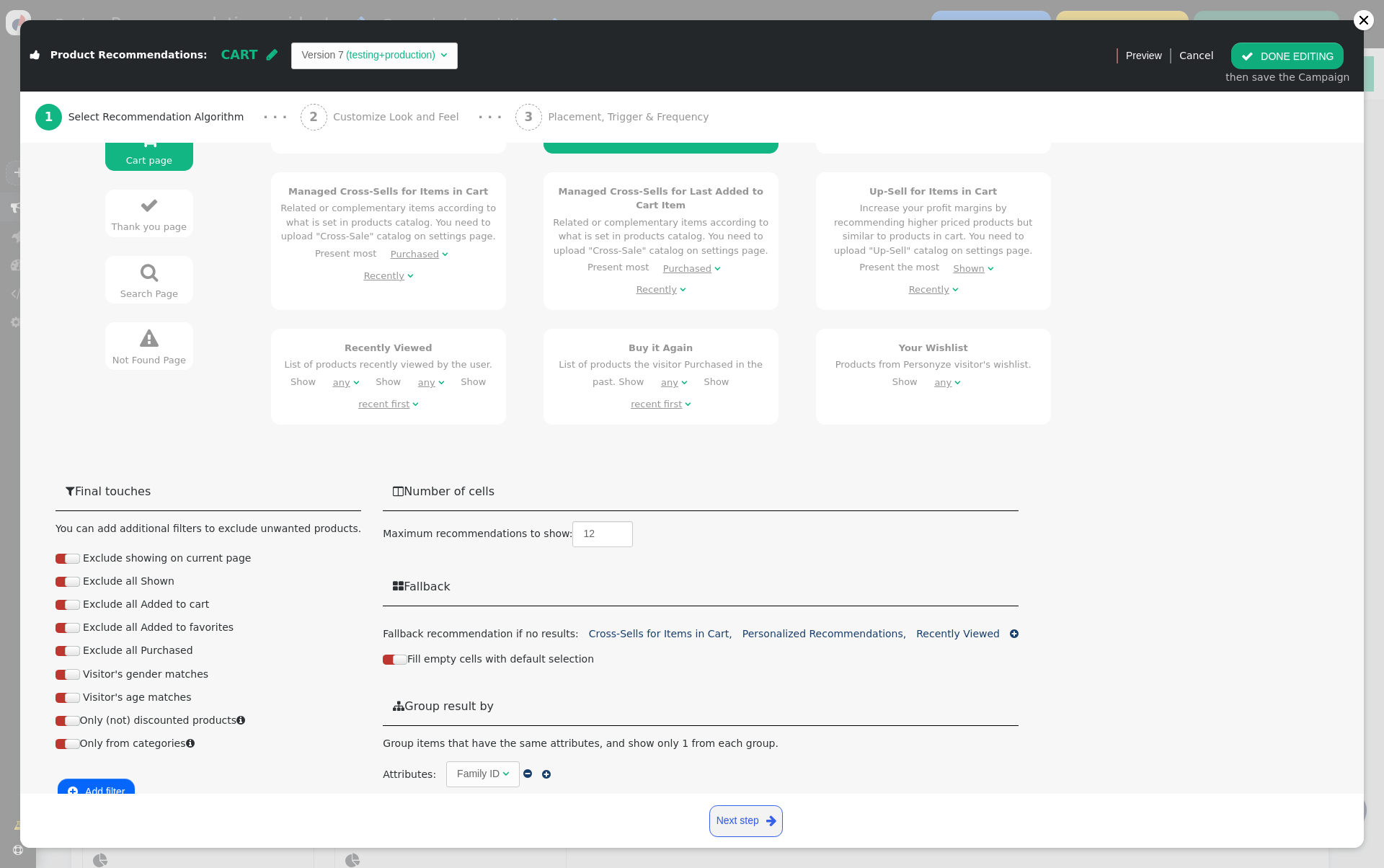
click at [383, 110] on span "Customize Look and Feel" at bounding box center [399, 117] width 132 height 15
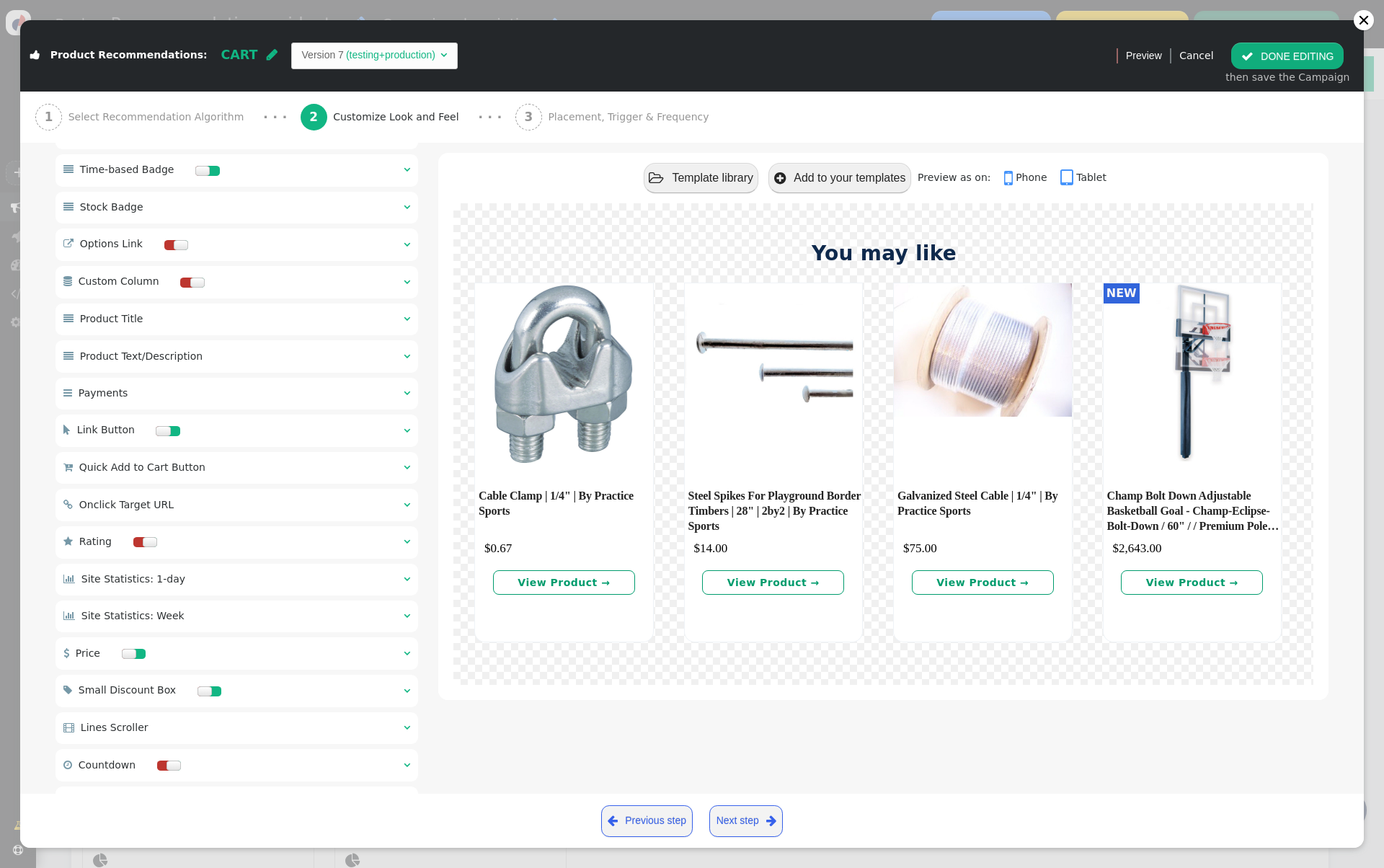
scroll to position [799, 0]
click at [253, 471] on div " Quick Add to Cart Button  " at bounding box center [237, 469] width 363 height 32
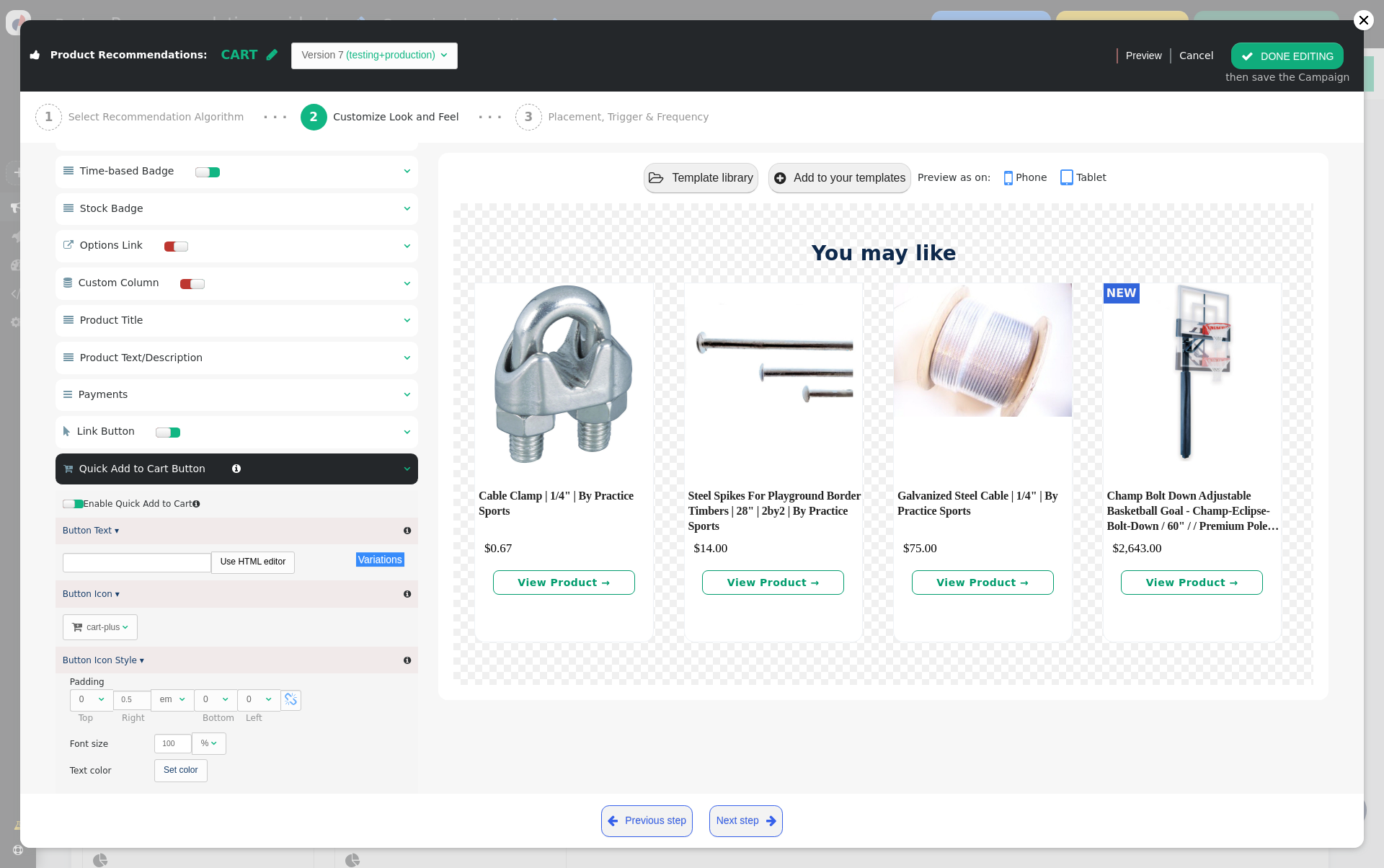
scroll to position [0, 0]
type input "ADD TO CART"
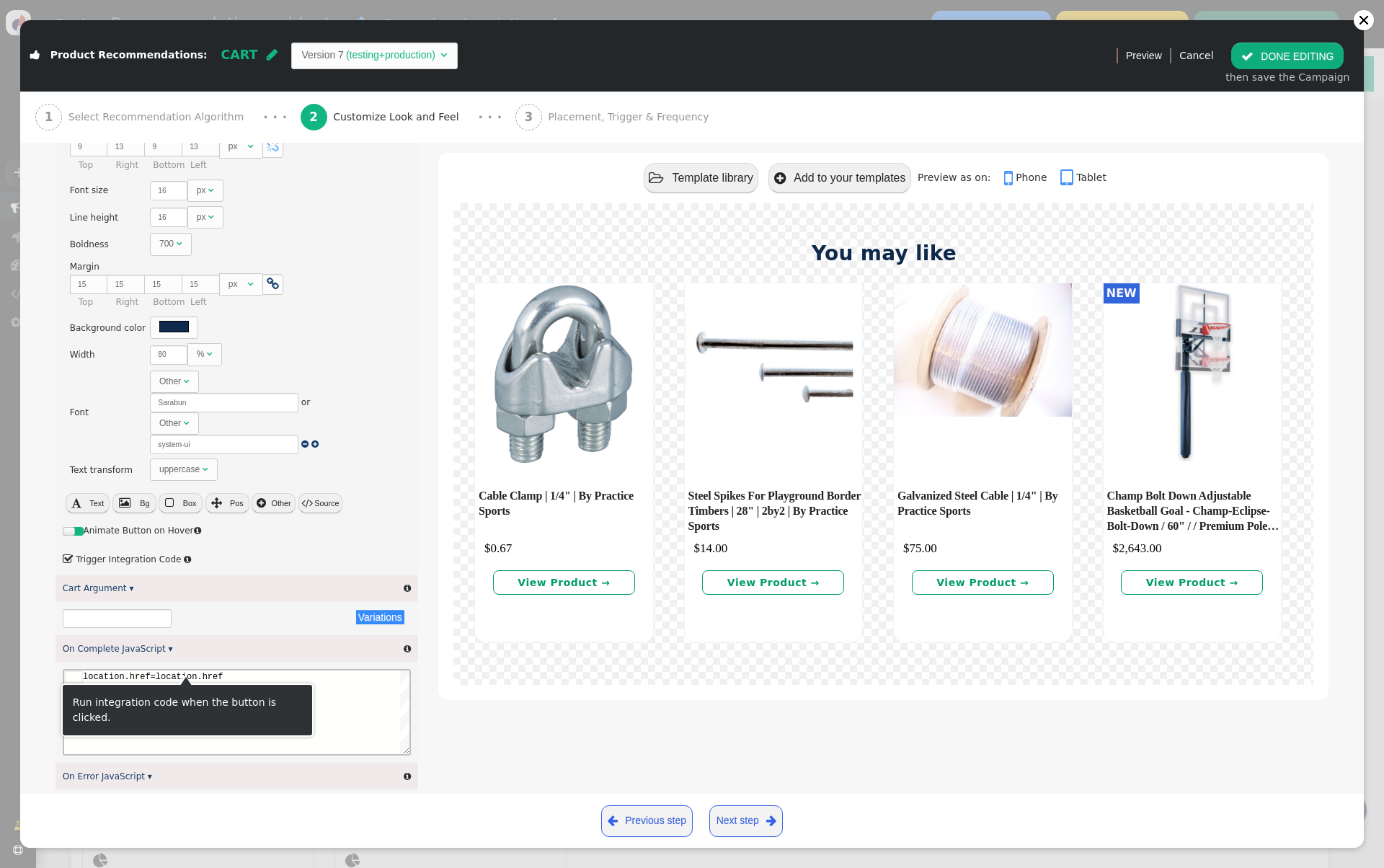
scroll to position [2008, 0]
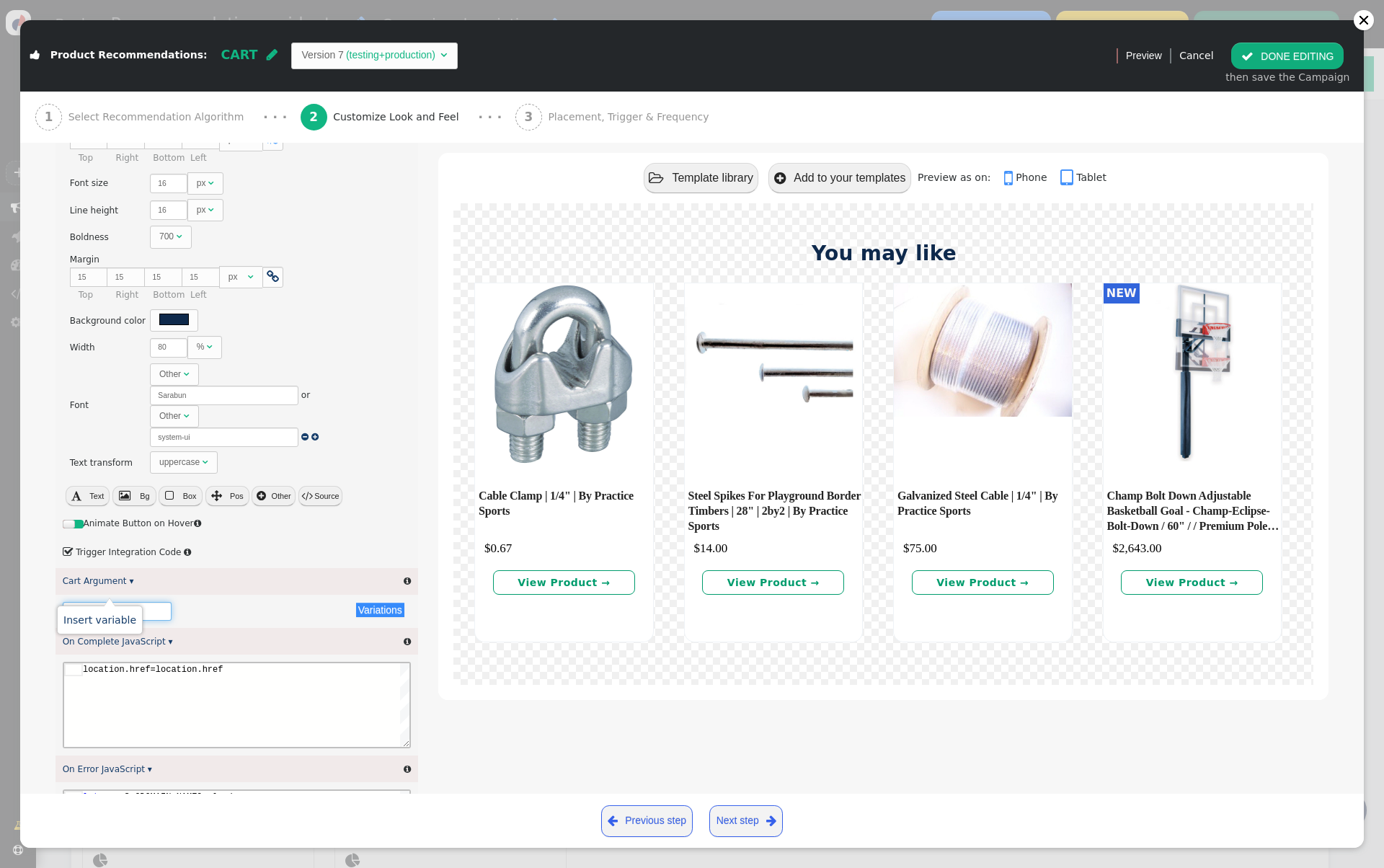
click at [122, 602] on input "text" at bounding box center [118, 611] width 110 height 19
click at [106, 616] on link "Insert variable" at bounding box center [100, 620] width 73 height 12
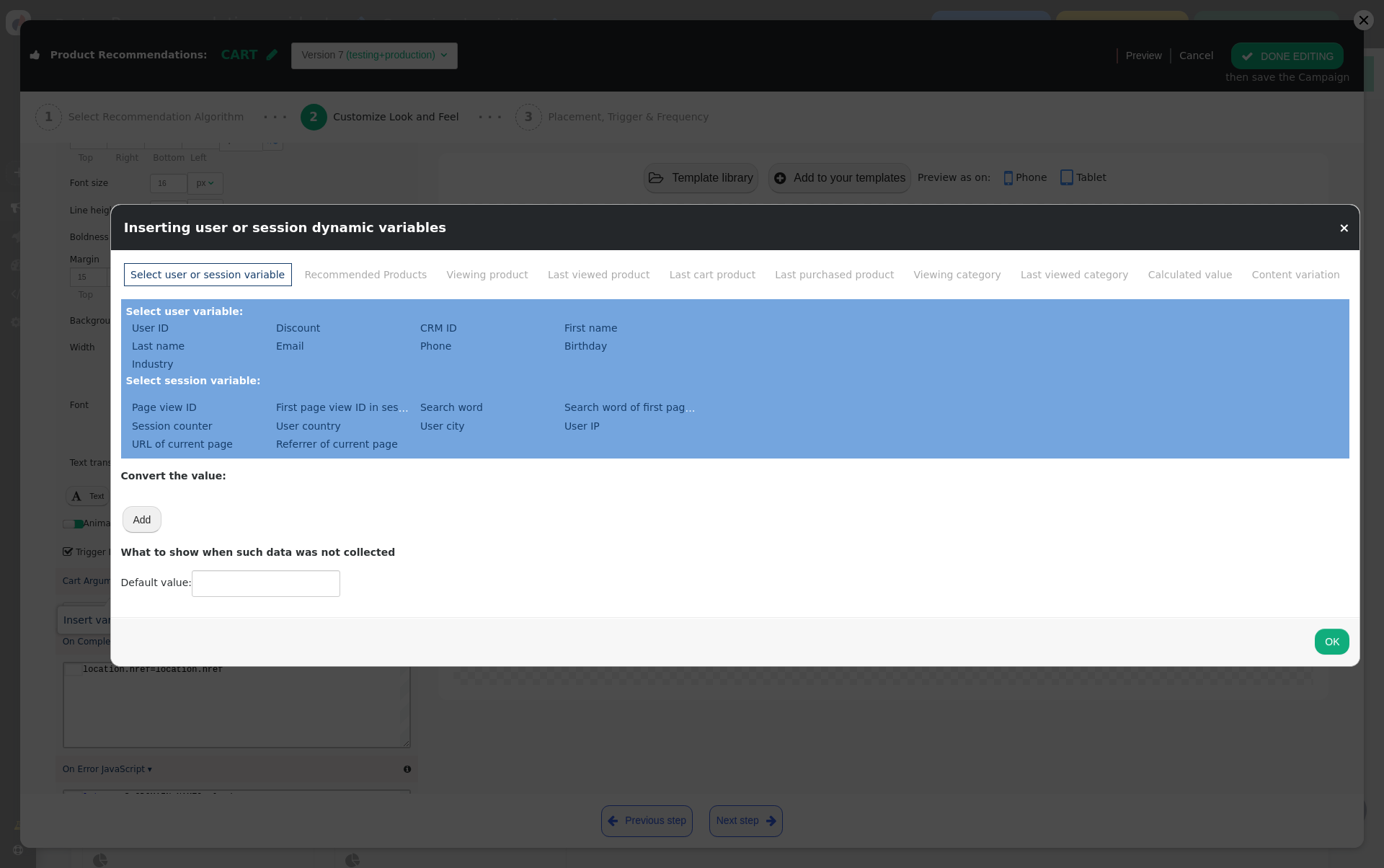
click at [350, 274] on li "Recommended Products" at bounding box center [366, 274] width 137 height 22
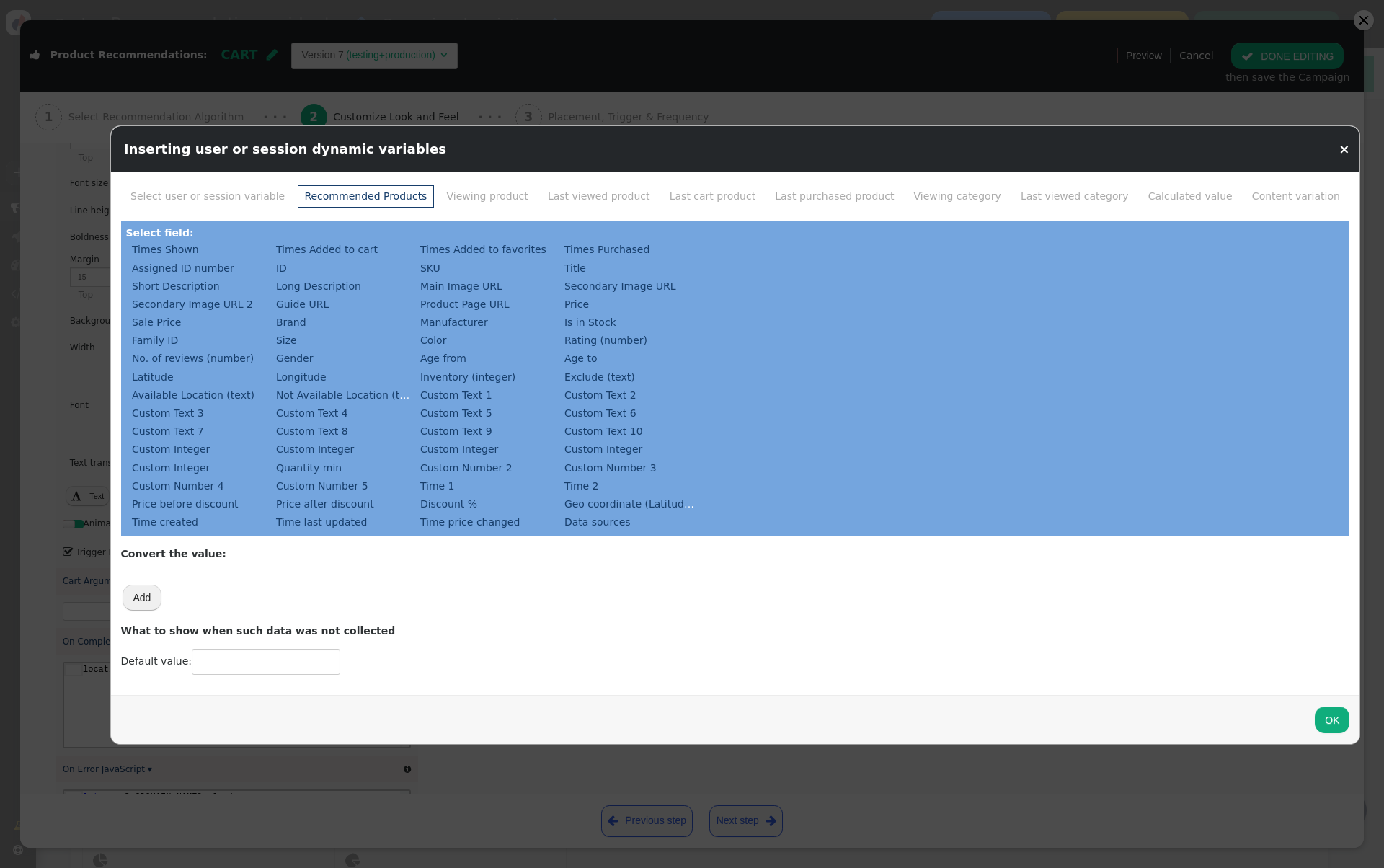
click at [429, 269] on link "SKU" at bounding box center [431, 268] width 26 height 17
click at [1315, 721] on button "OK" at bounding box center [1332, 719] width 35 height 26
type input "${p->sku}"
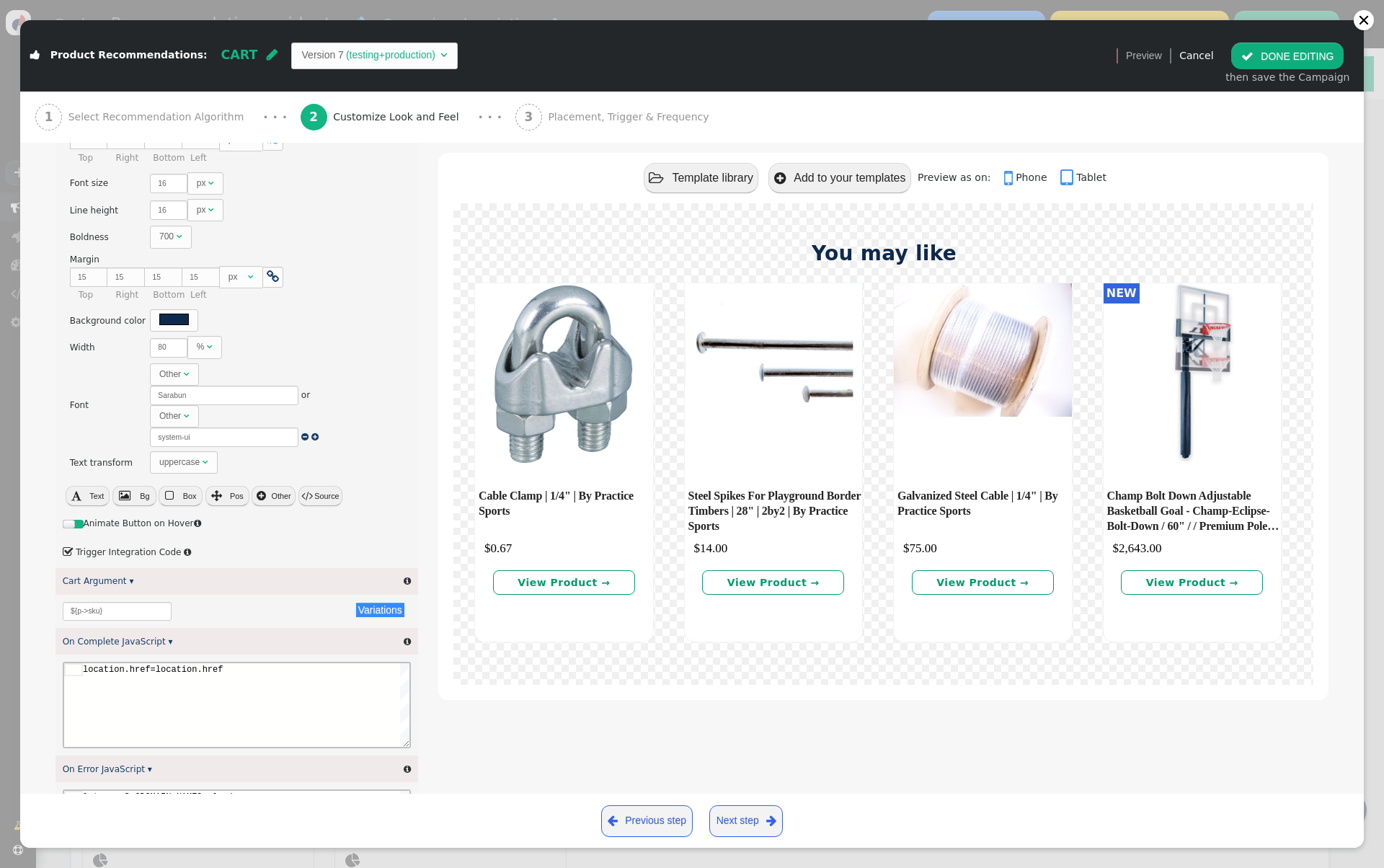
click at [1299, 55] on button " DONE EDITING" at bounding box center [1288, 56] width 113 height 26
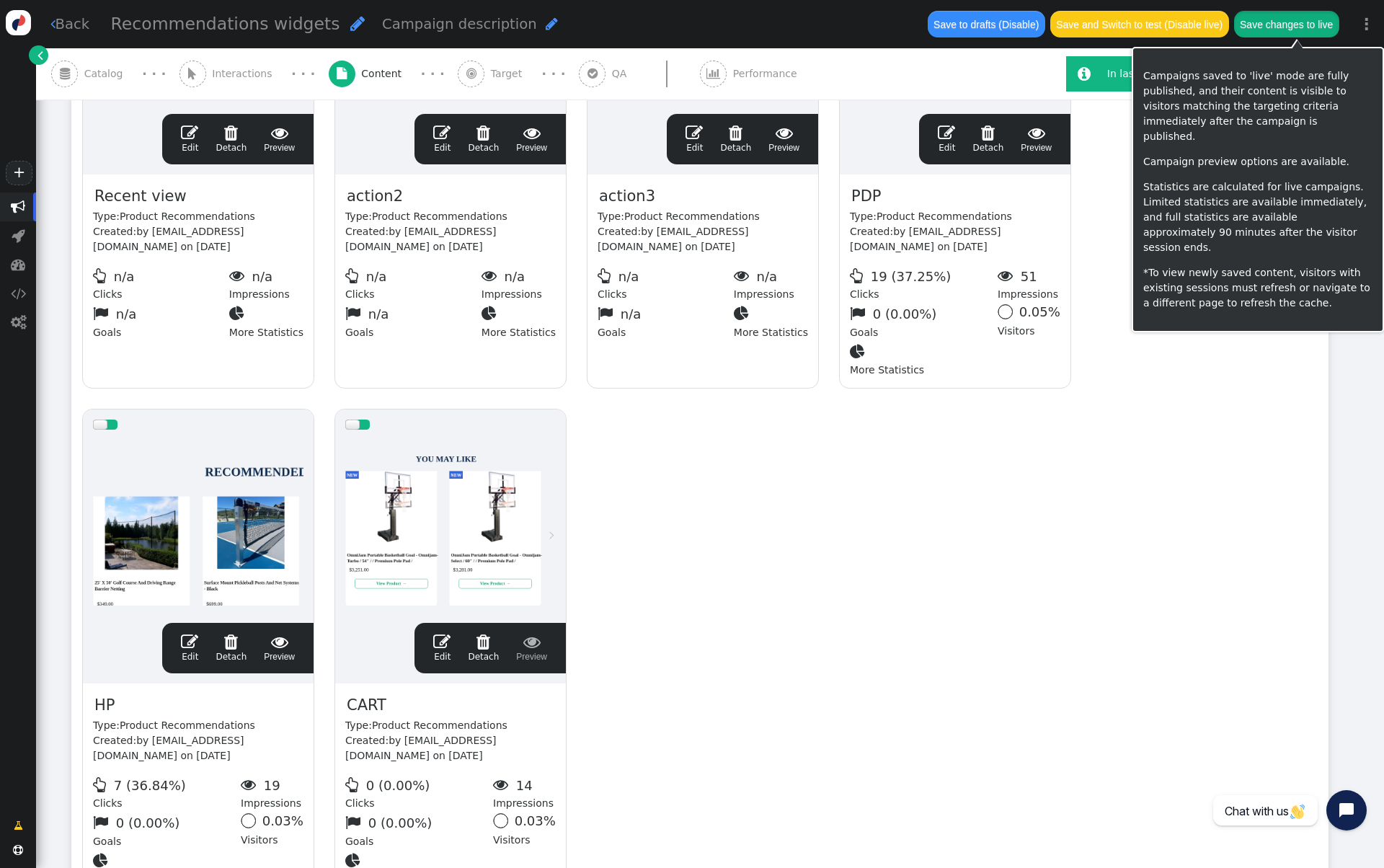
click at [1310, 16] on button "Save changes to live" at bounding box center [1287, 24] width 105 height 26
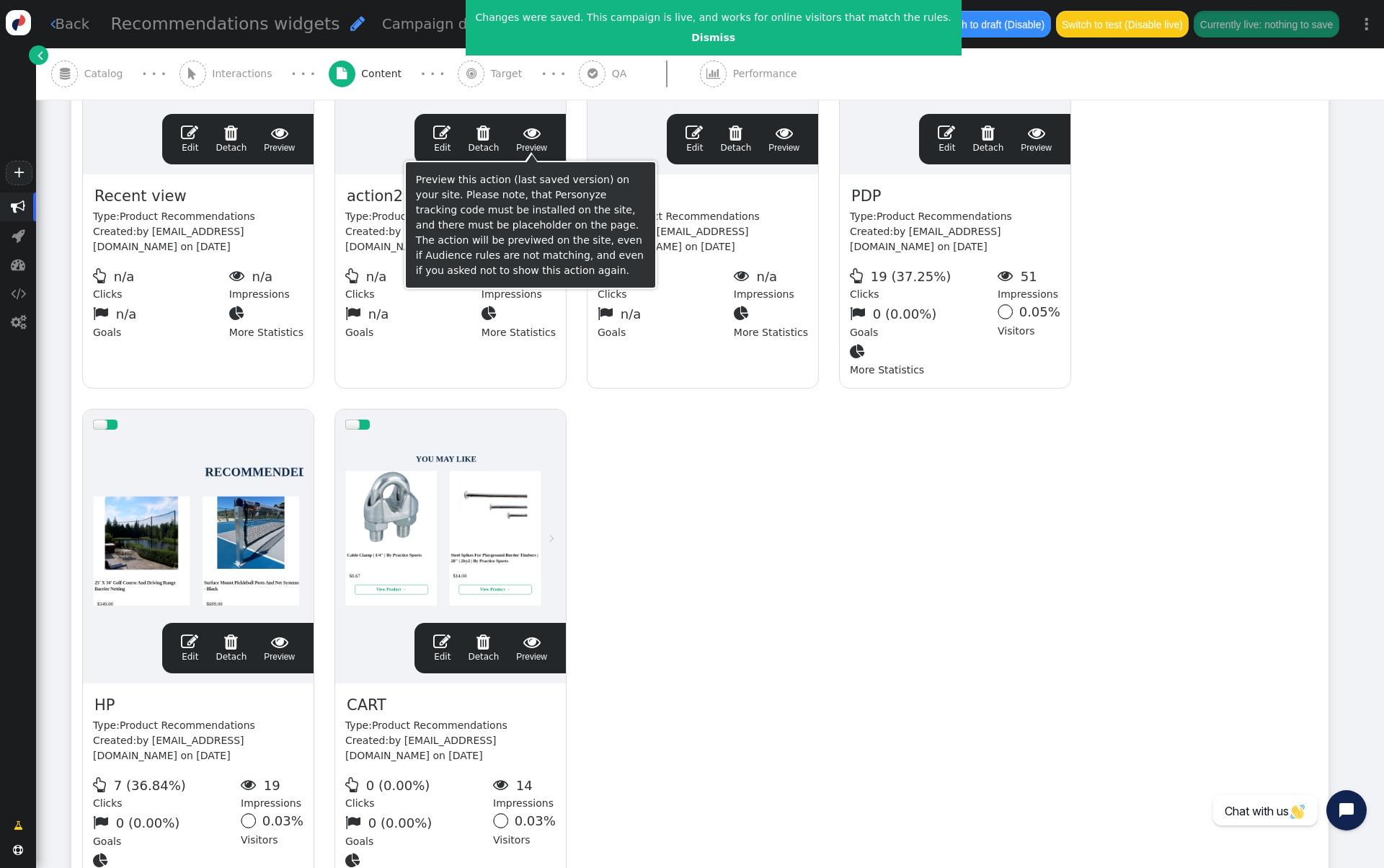
scroll to position [0, 0]
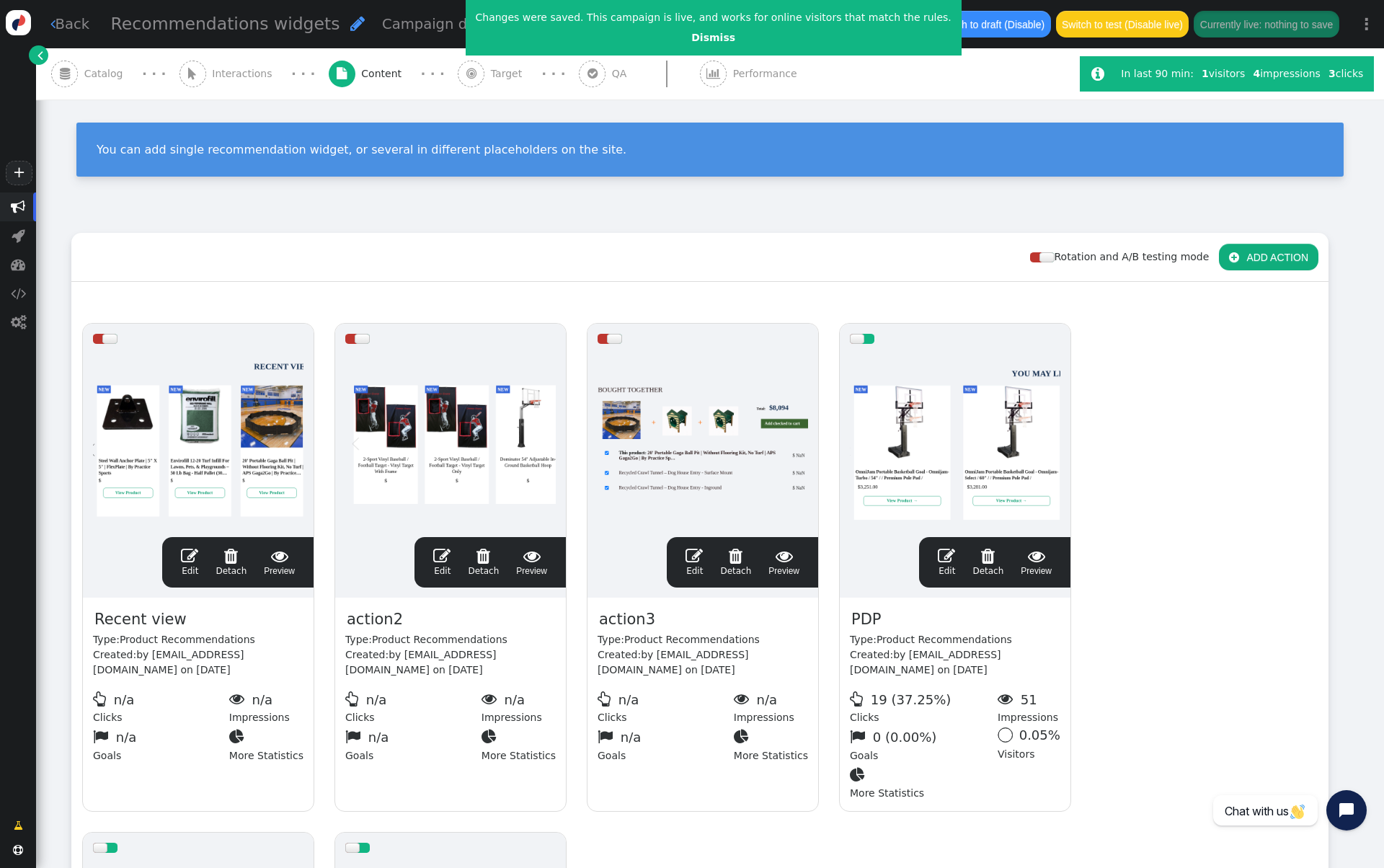
click at [123, 78] on span "Catalog" at bounding box center [107, 74] width 45 height 15
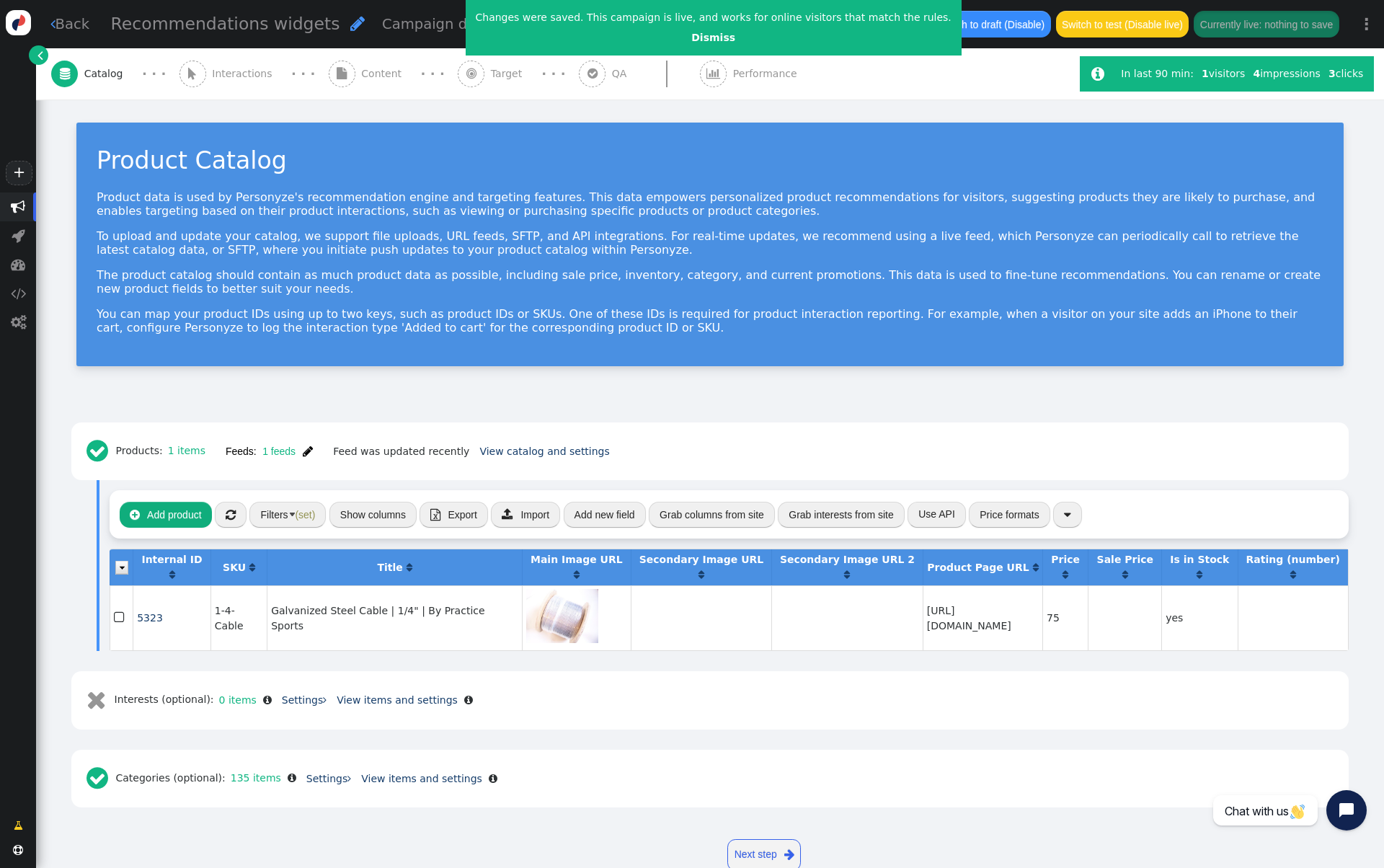
click at [290, 504] on button "Filters (set)" at bounding box center [287, 515] width 77 height 26
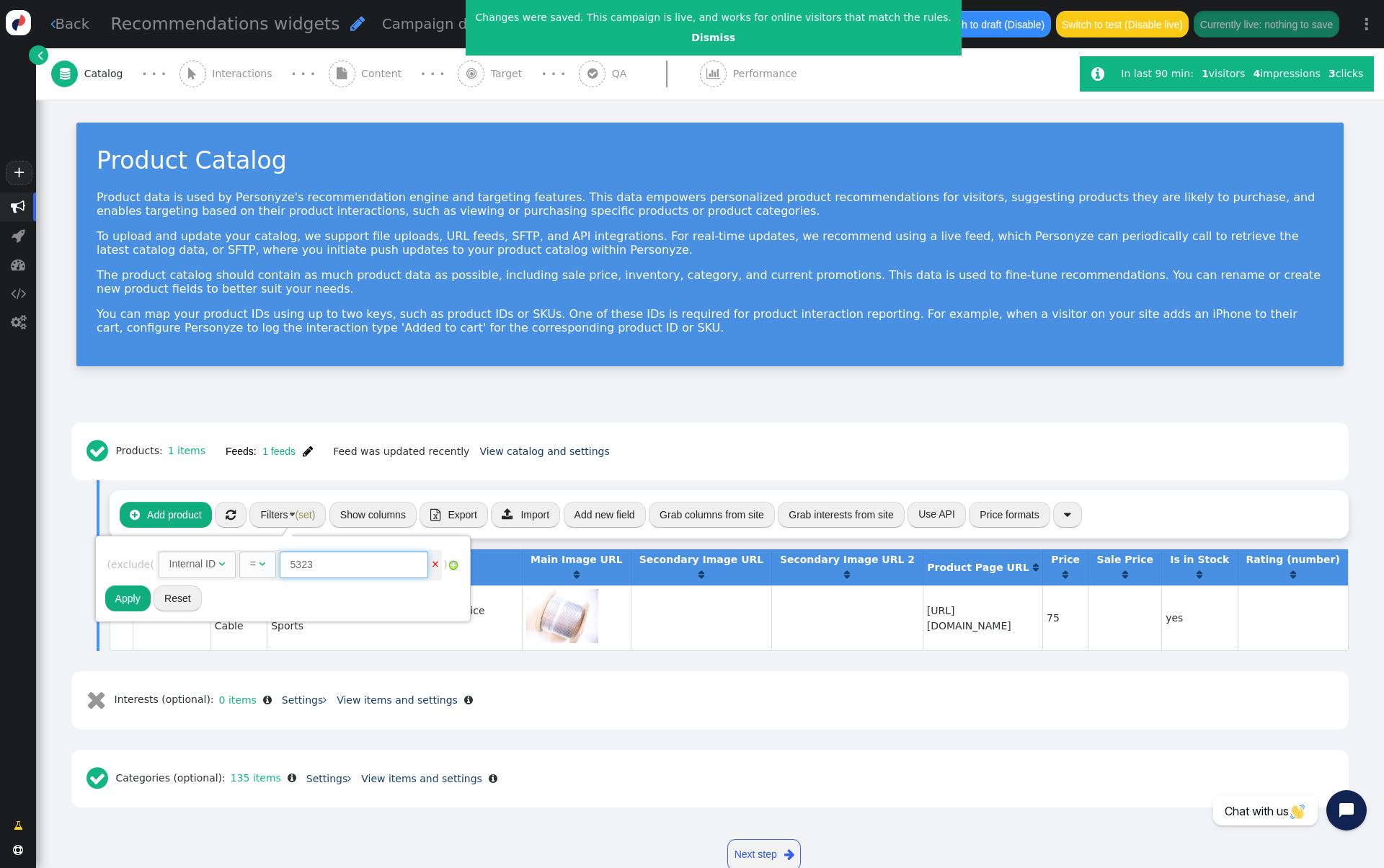
click at [332, 574] on input "5323" at bounding box center [354, 565] width 149 height 26
paste input "238918"
type input "238918"
click at [131, 601] on button "Apply" at bounding box center [128, 598] width 46 height 26
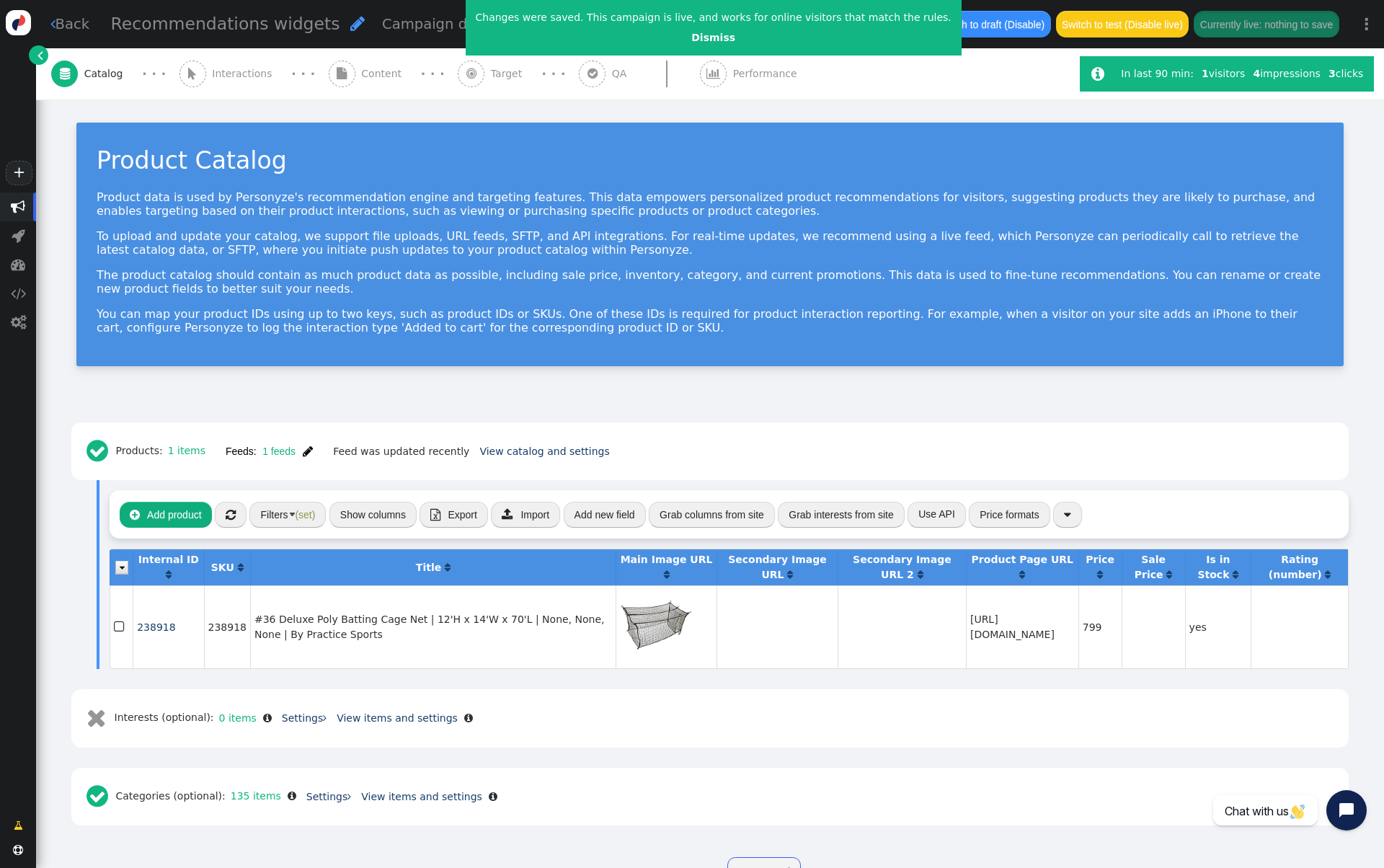
click at [303, 525] on button "Filters (set)" at bounding box center [287, 515] width 77 height 26
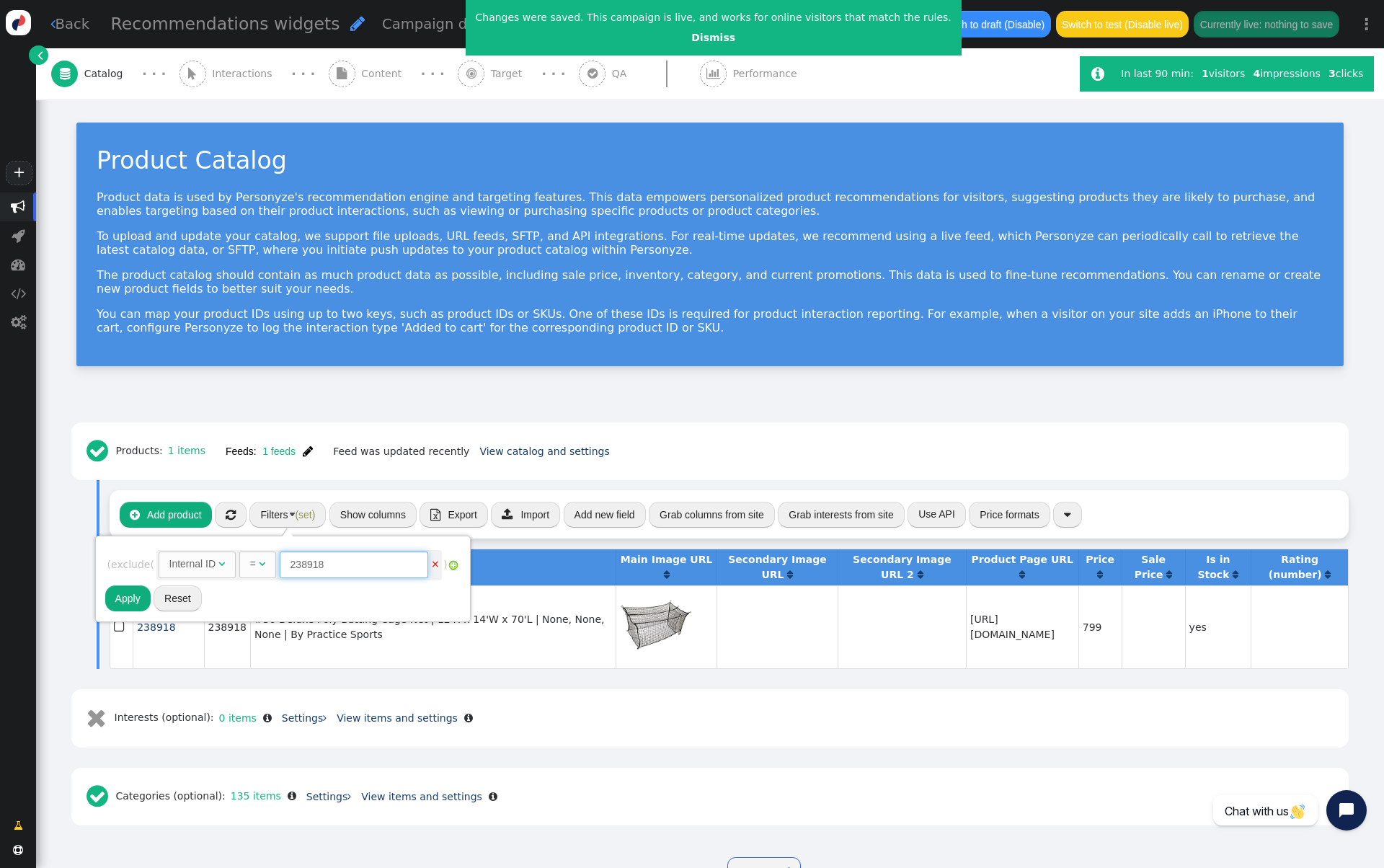
click at [315, 555] on input "238918" at bounding box center [354, 565] width 149 height 26
paste input "5329"
type input "5329"
click at [134, 601] on button "Apply" at bounding box center [128, 598] width 46 height 26
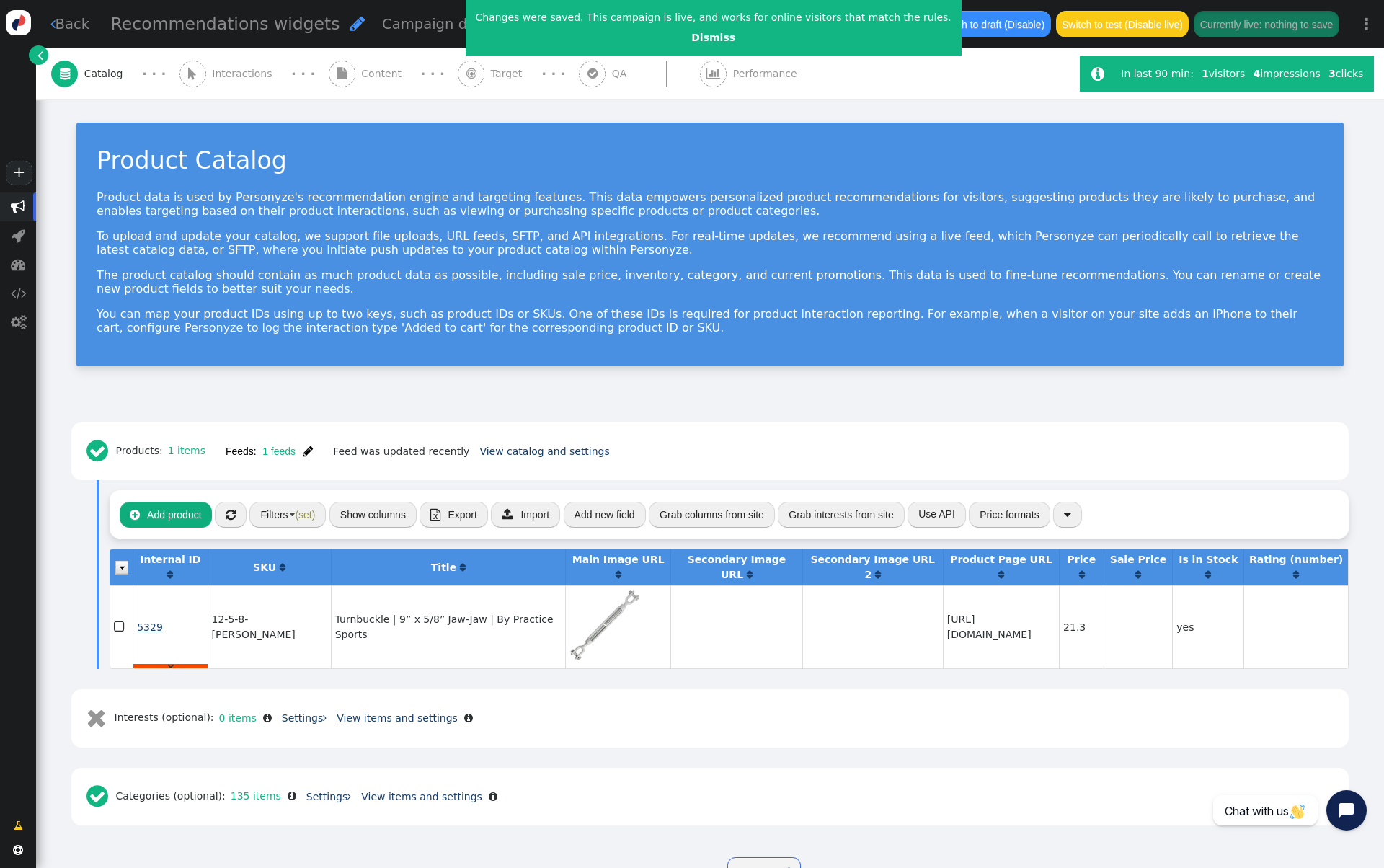
click at [158, 623] on span "5329" at bounding box center [150, 627] width 26 height 12
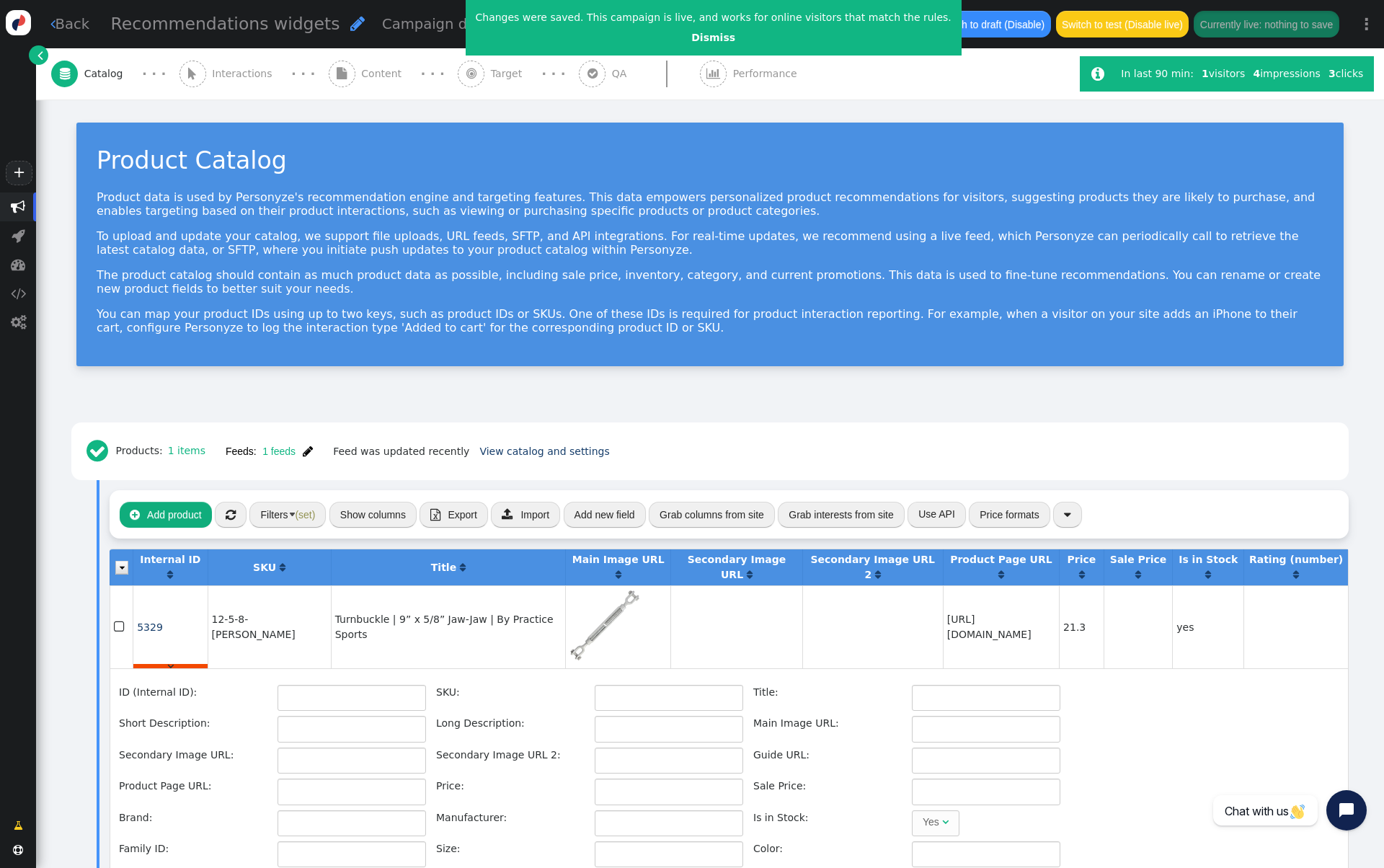
type input "5329"
type input "12-5-8-[PERSON_NAME]"
type input "Turnbuckle | 9” x 5/8” Jaw-Jaw | By Practice Sports"
type input "9” x 5/8” Jaw Jaw Turnbuckle Offers 10" of "Slack Take-Up" Full Length When Ope…"
type input "[URL][DOMAIN_NAME]"
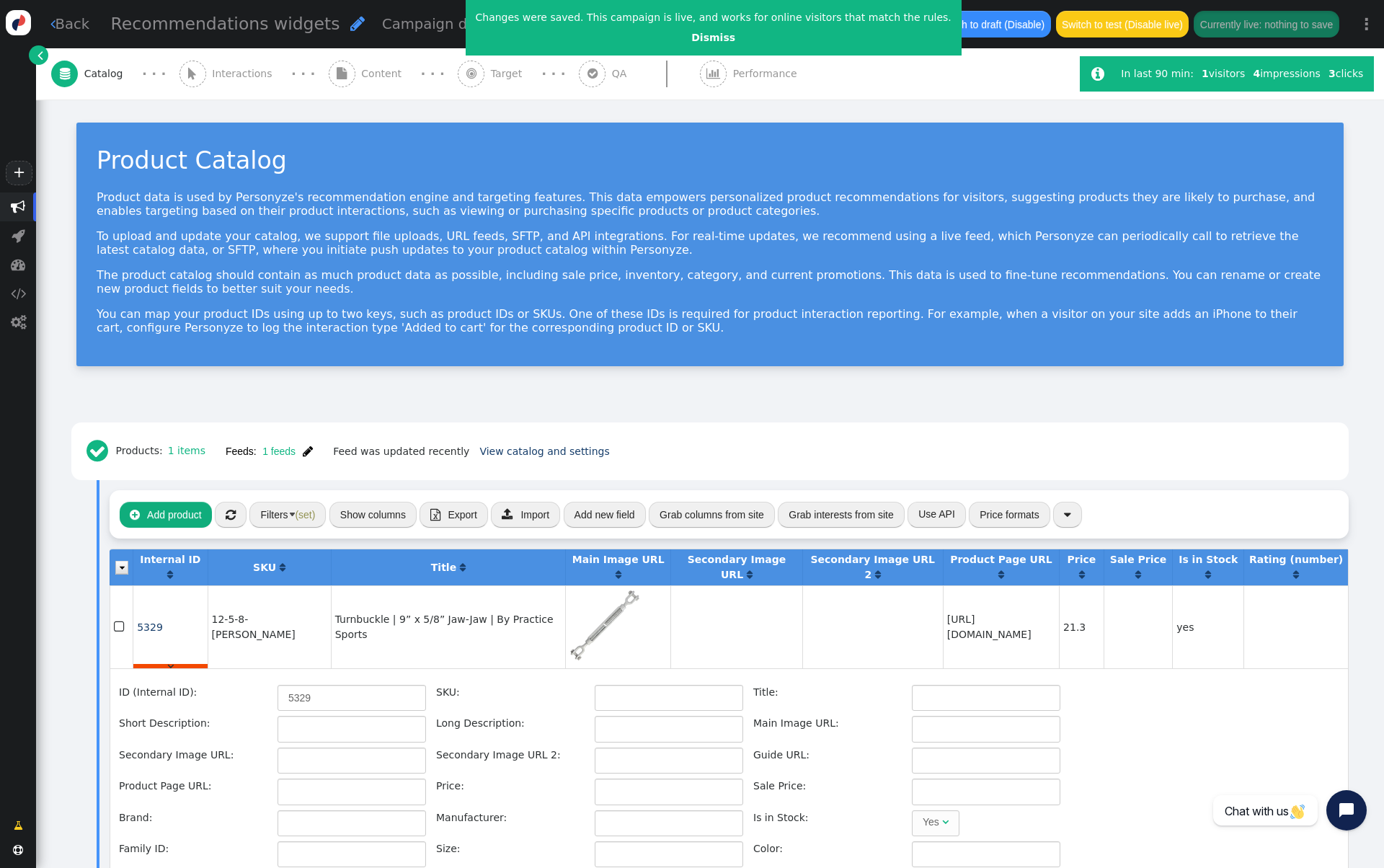
type input "[URL][DOMAIN_NAME]"
type input "21.3"
type input "Practice Sports"
type input "[URL][DOMAIN_NAME]"
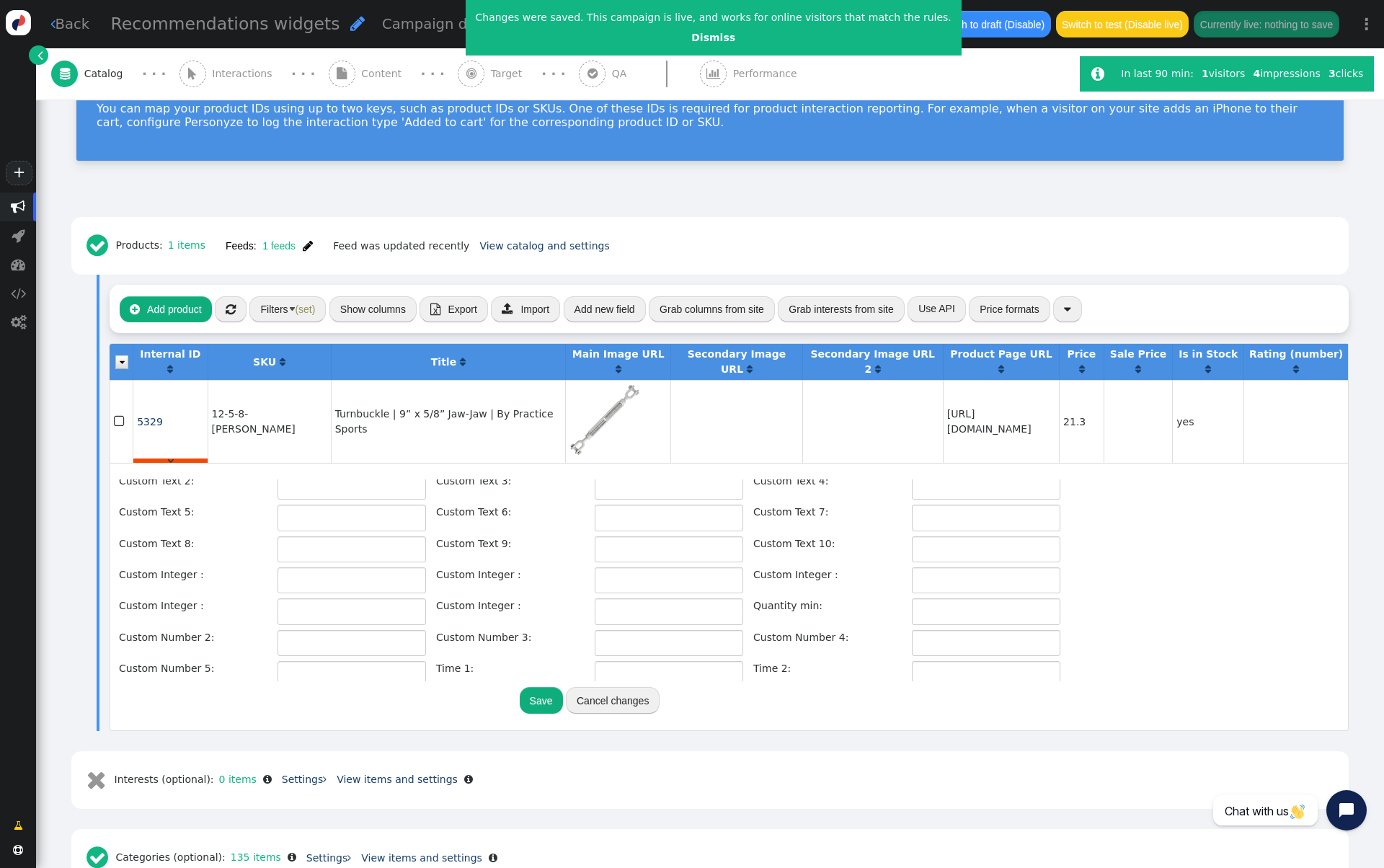
scroll to position [320, 0]
click at [922, 607] on input "text" at bounding box center [987, 609] width 149 height 26
click at [960, 607] on input "text" at bounding box center [987, 609] width 149 height 26
type input "5"
click at [530, 708] on button "Save" at bounding box center [542, 700] width 43 height 26
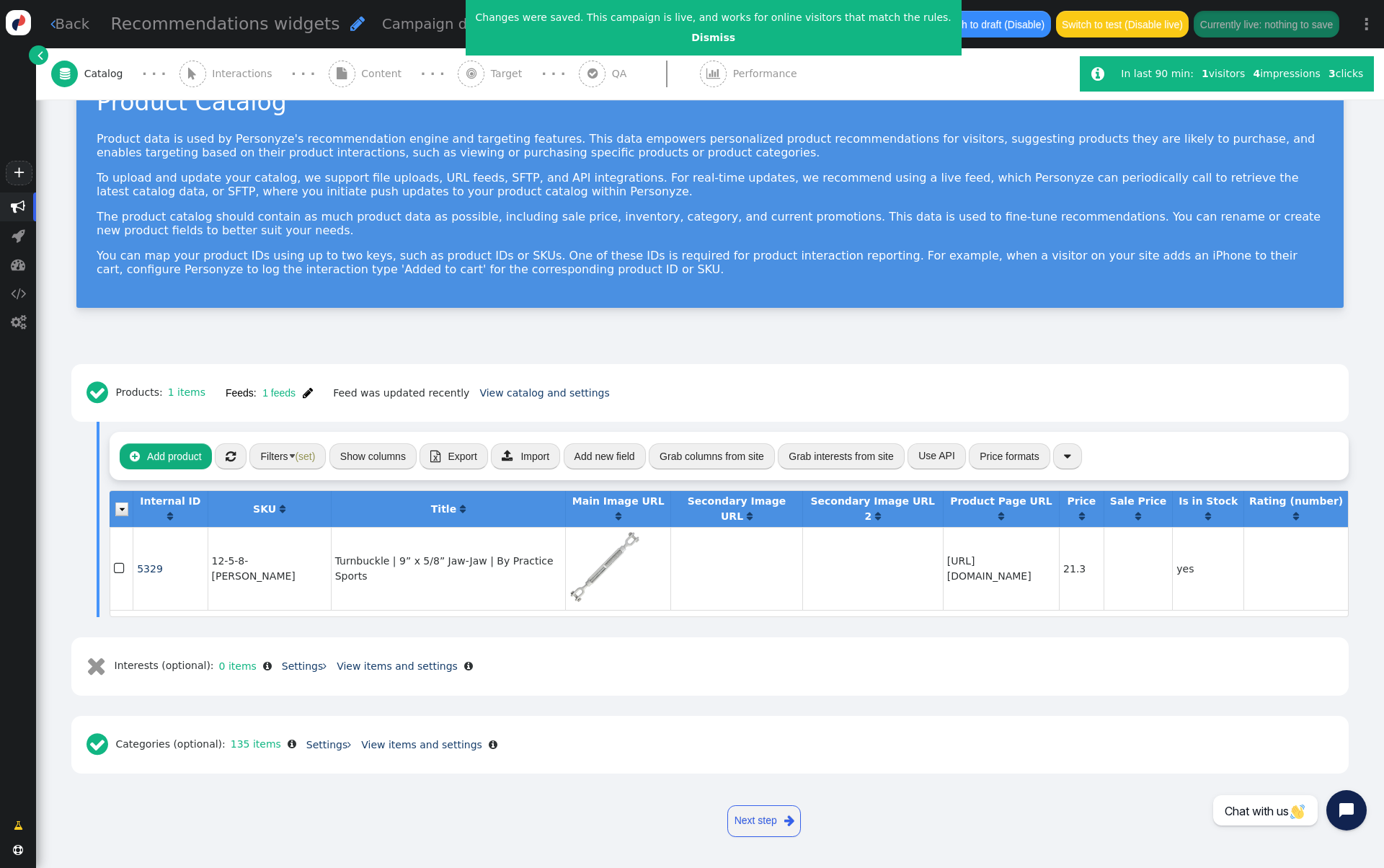
scroll to position [49, 0]
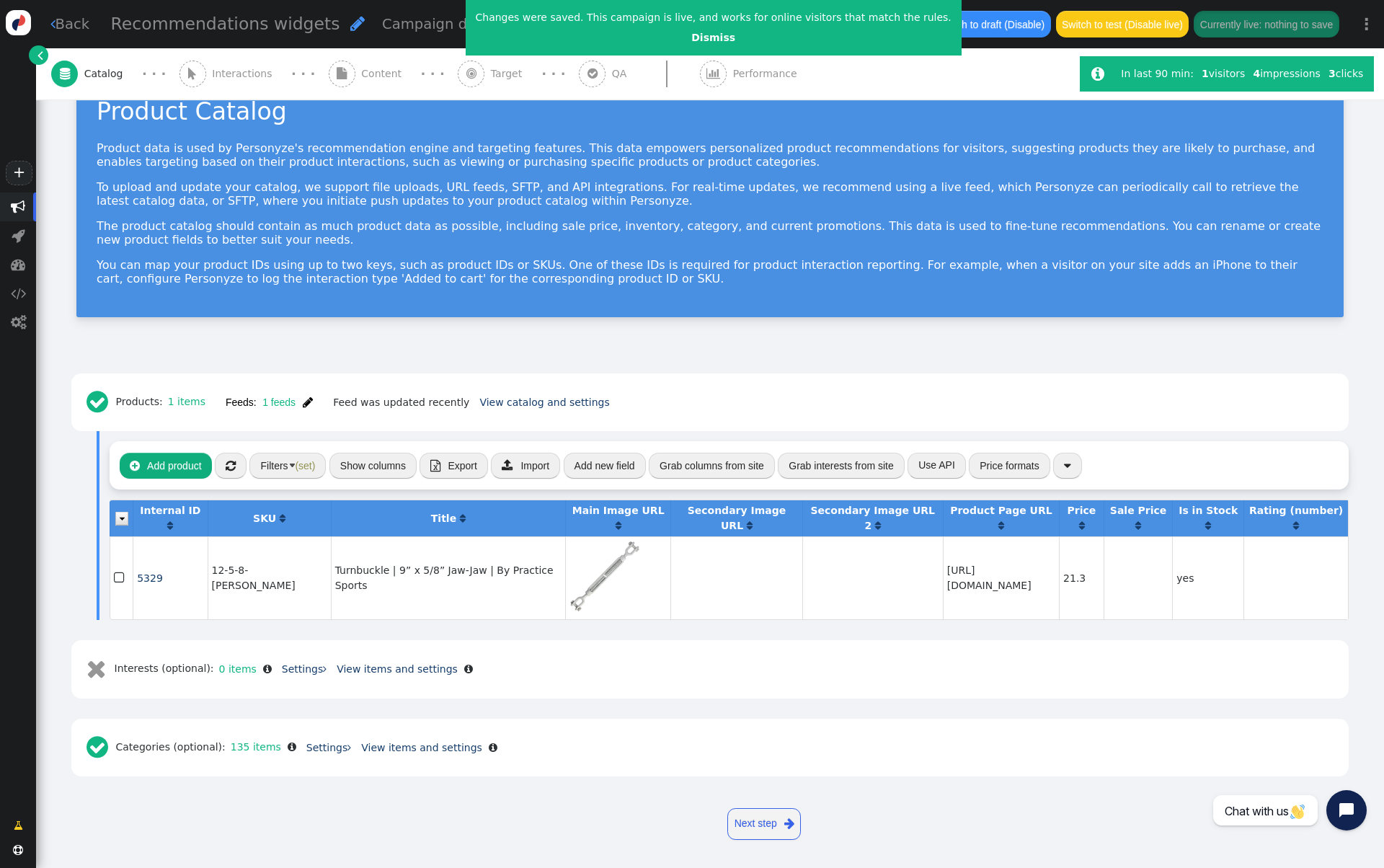
click at [294, 482] on div " Add product  « ◂ 1 ▸ » Filters (set) Show columns  Export  Import Add new …" at bounding box center [730, 465] width 1240 height 48
click at [297, 460] on span "(set)" at bounding box center [305, 466] width 20 height 12
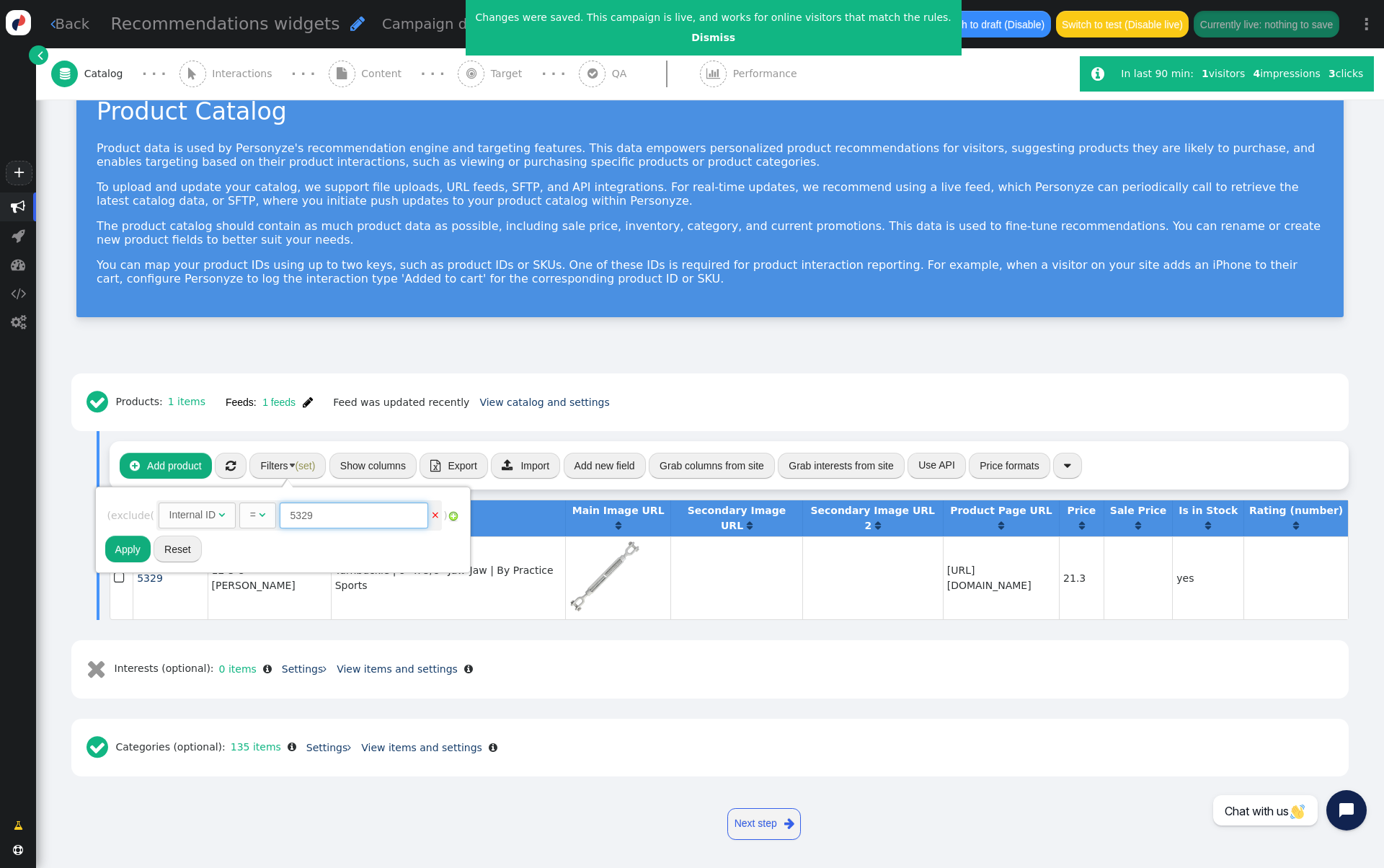
click at [365, 514] on input "5329" at bounding box center [354, 516] width 149 height 26
paste input "402"
type input "5402"
click at [124, 553] on button "Apply" at bounding box center [128, 549] width 46 height 26
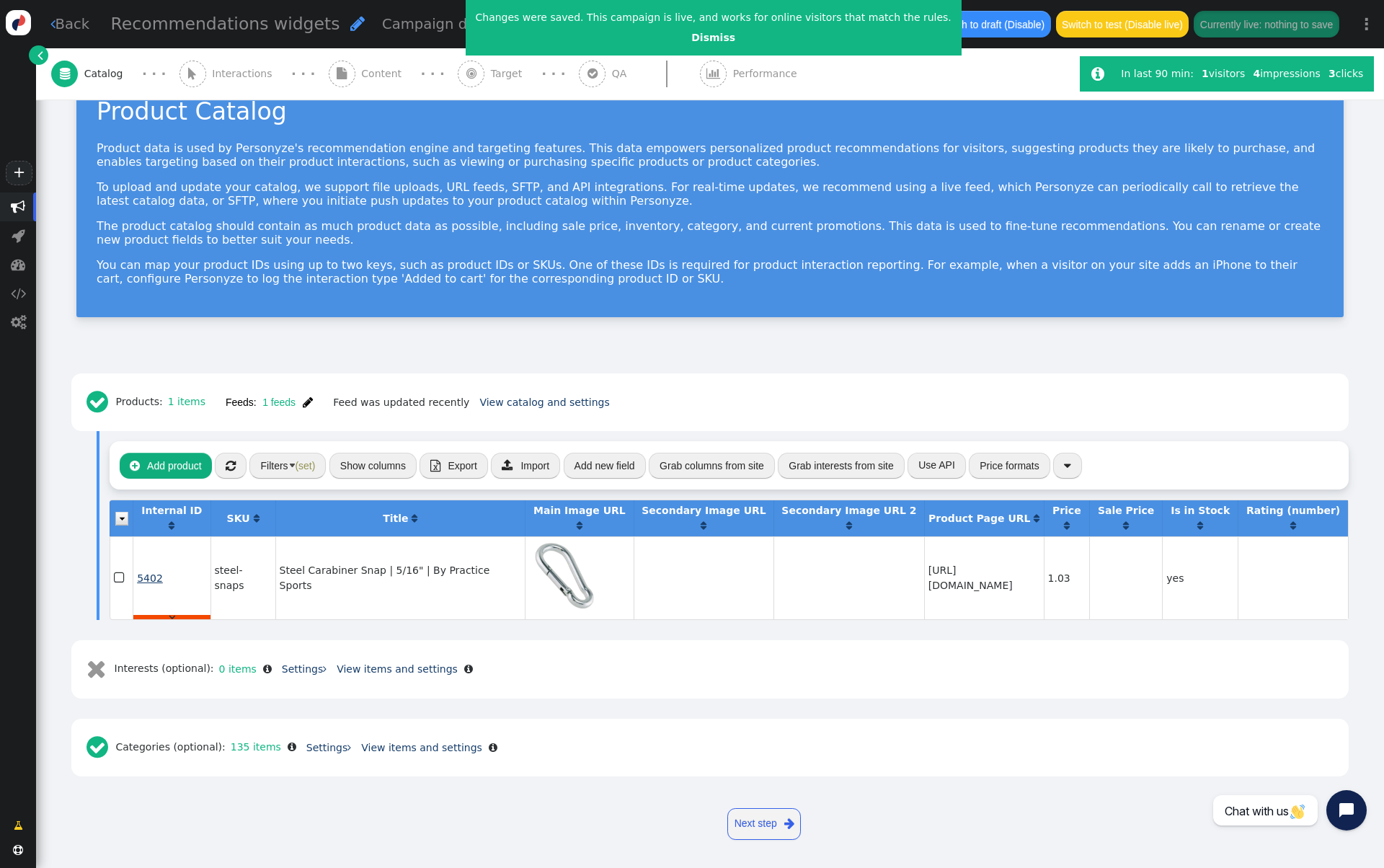
click at [155, 574] on span "5402" at bounding box center [150, 578] width 26 height 12
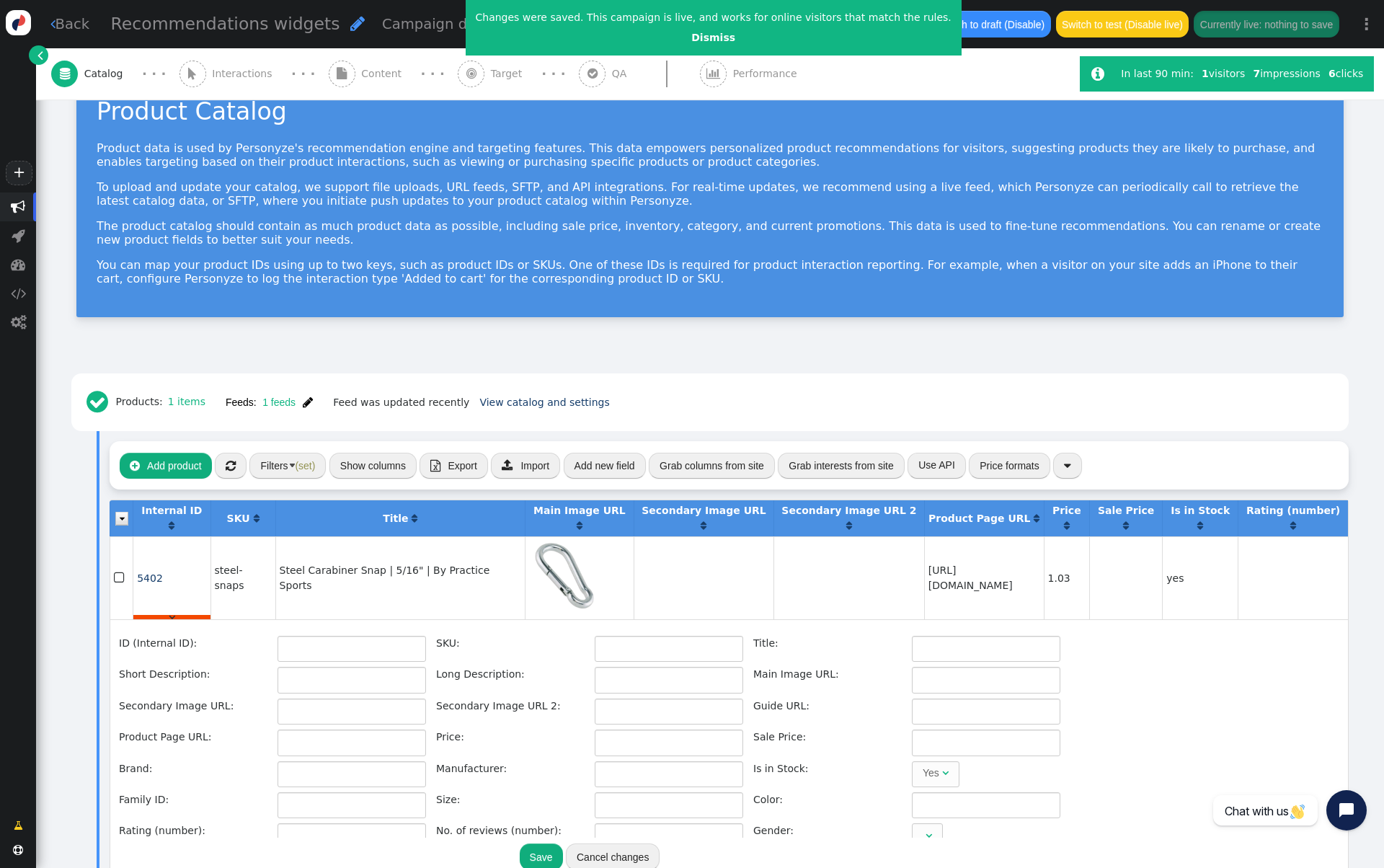
type input "5402"
type input "steel-snaps"
type input "Steel Carabiner Snap | 5/16" | By Practice Sports"
type input "Attach border rope and/or rib lines of net to overhead cable line approximately…"
type input "[URL][DOMAIN_NAME]"
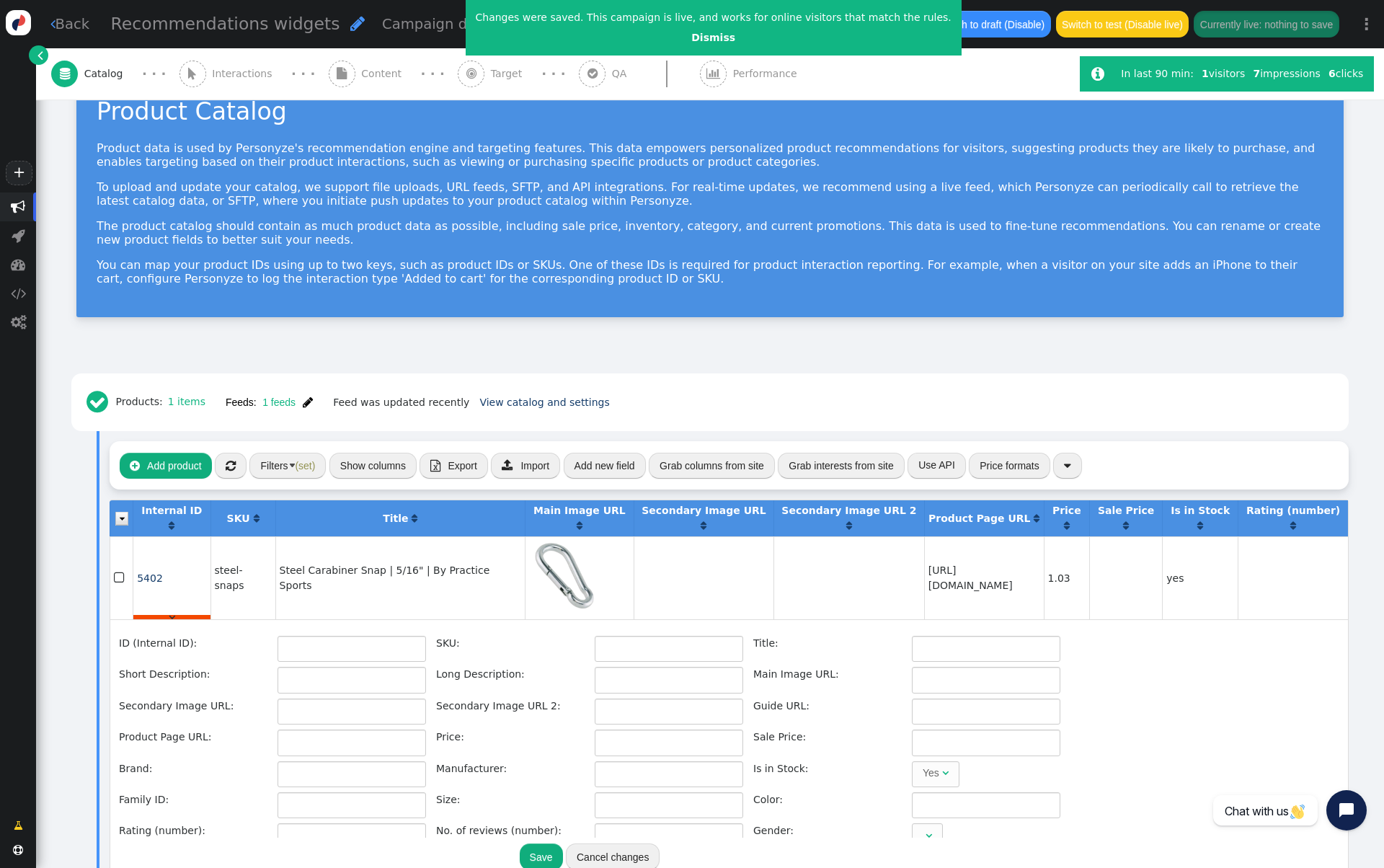
type input "[URL][DOMAIN_NAME]"
type input "1.03"
type input "Practice Sports"
type input "[URL][DOMAIN_NAME]"
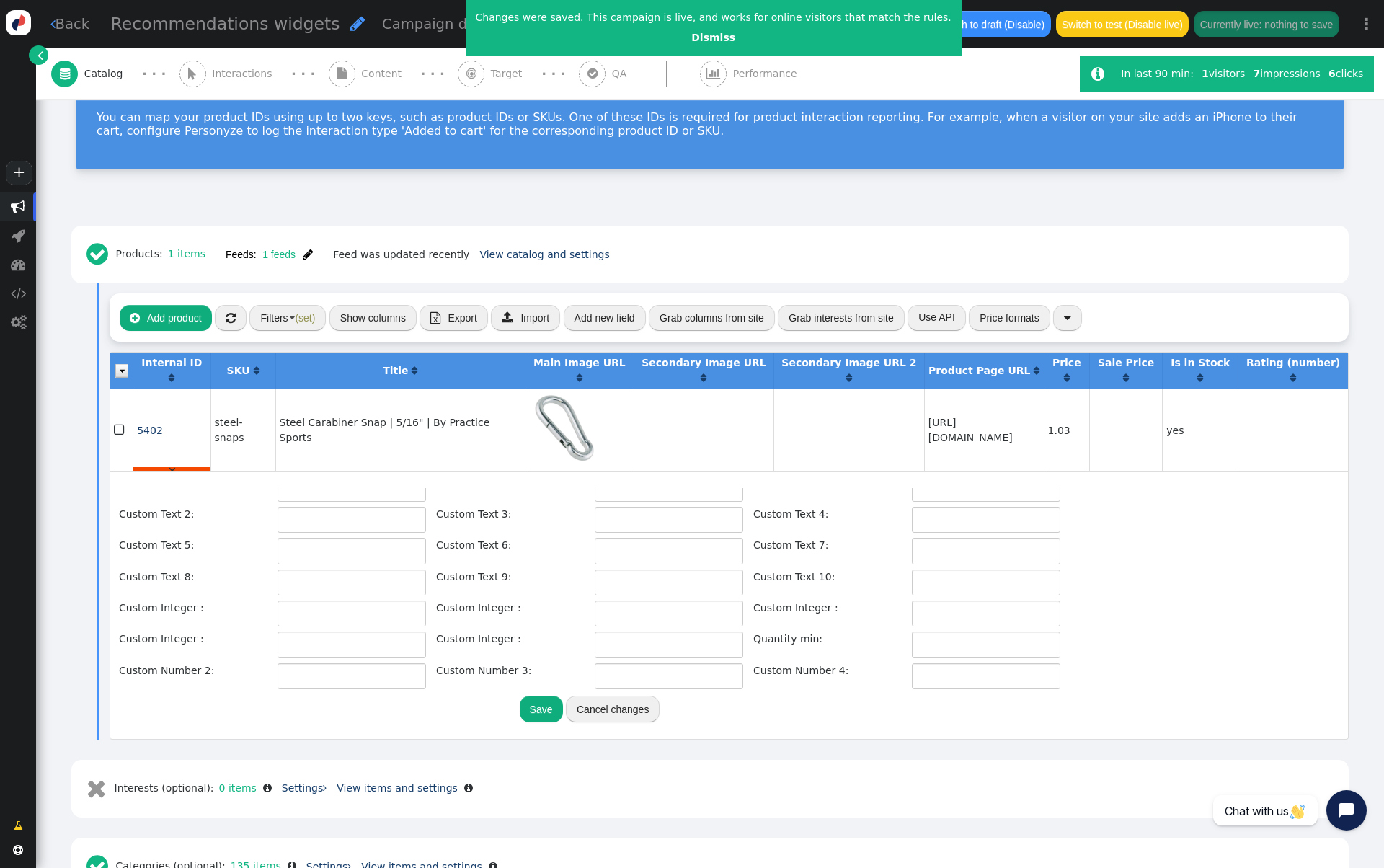
scroll to position [324, 0]
click at [948, 616] on input "text" at bounding box center [987, 614] width 149 height 26
type input "100"
click at [544, 711] on button "Save" at bounding box center [542, 708] width 43 height 26
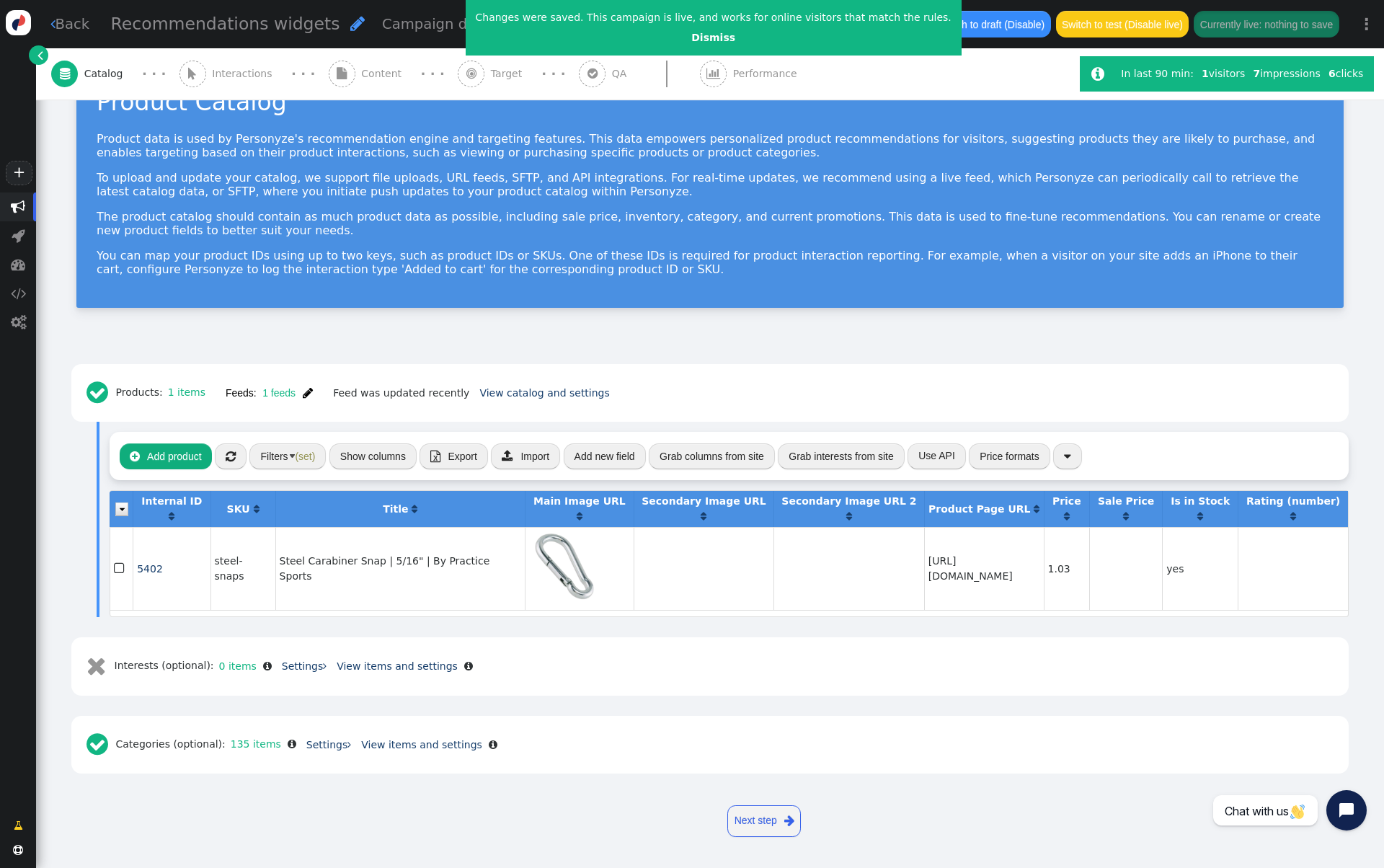
scroll to position [49, 0]
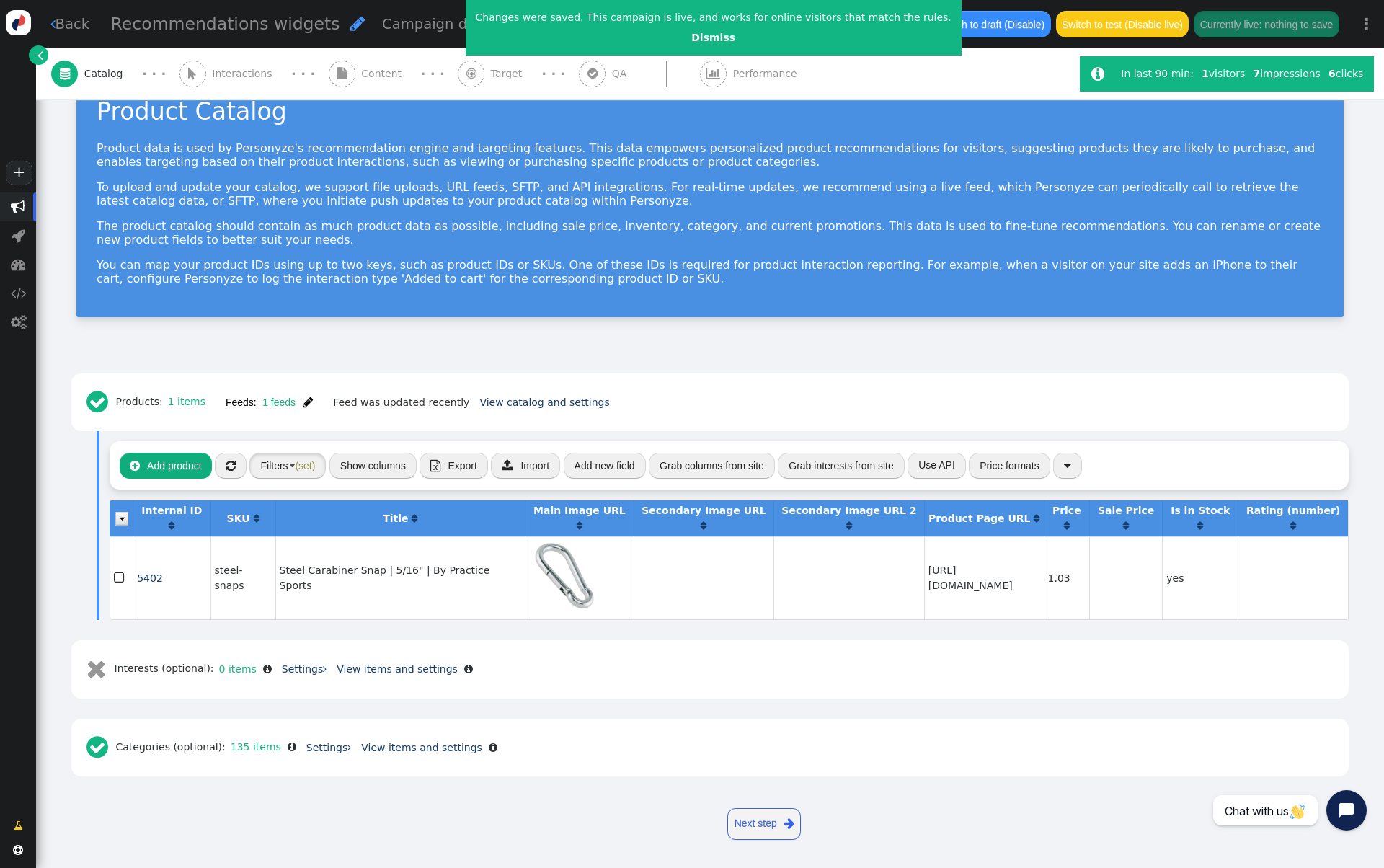
click at [282, 464] on button "Filters (set)" at bounding box center [287, 466] width 77 height 26
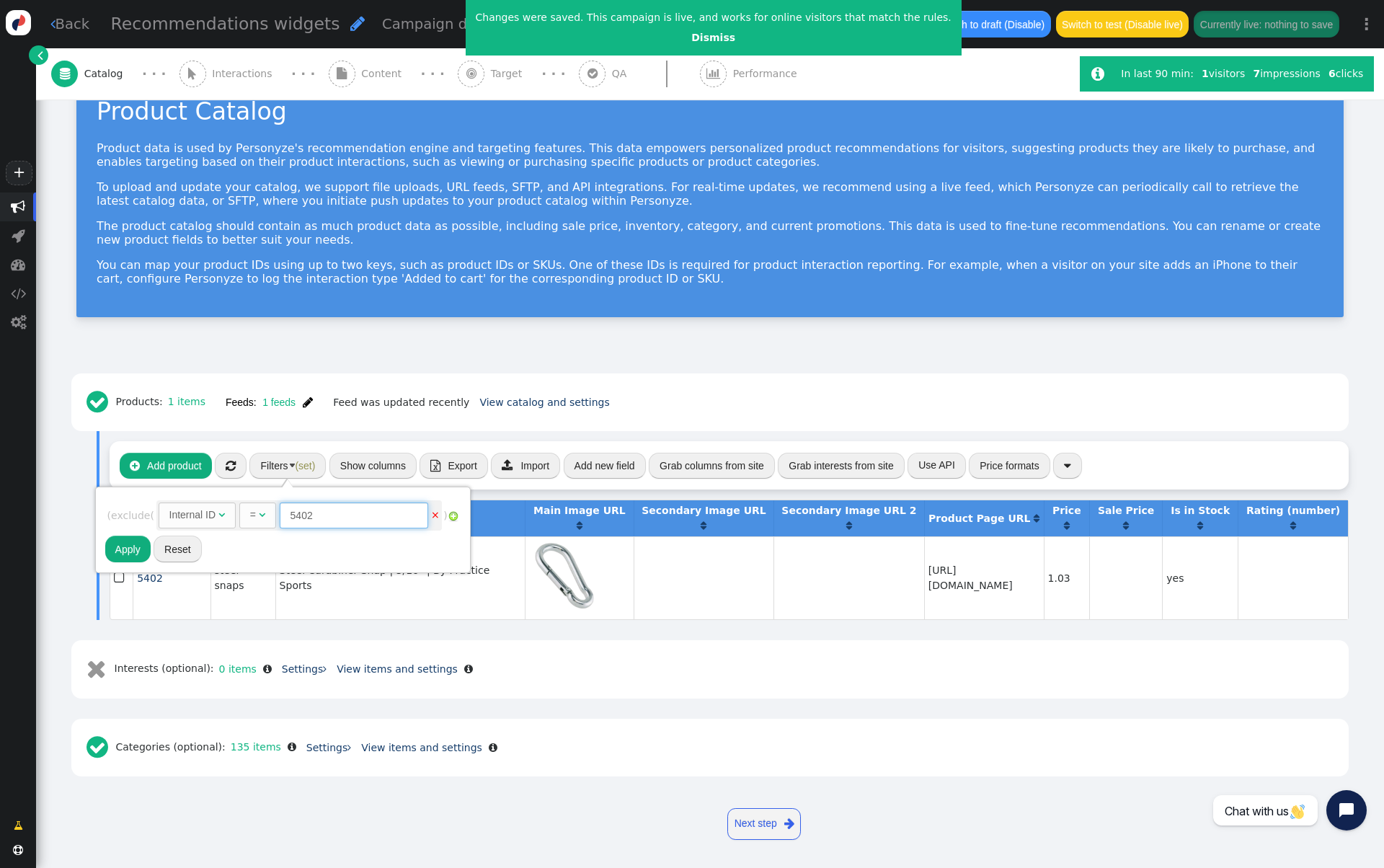
click at [318, 516] on input "5402" at bounding box center [354, 516] width 149 height 26
paste input "363"
type input "5363"
click at [132, 547] on button "Apply" at bounding box center [128, 549] width 46 height 26
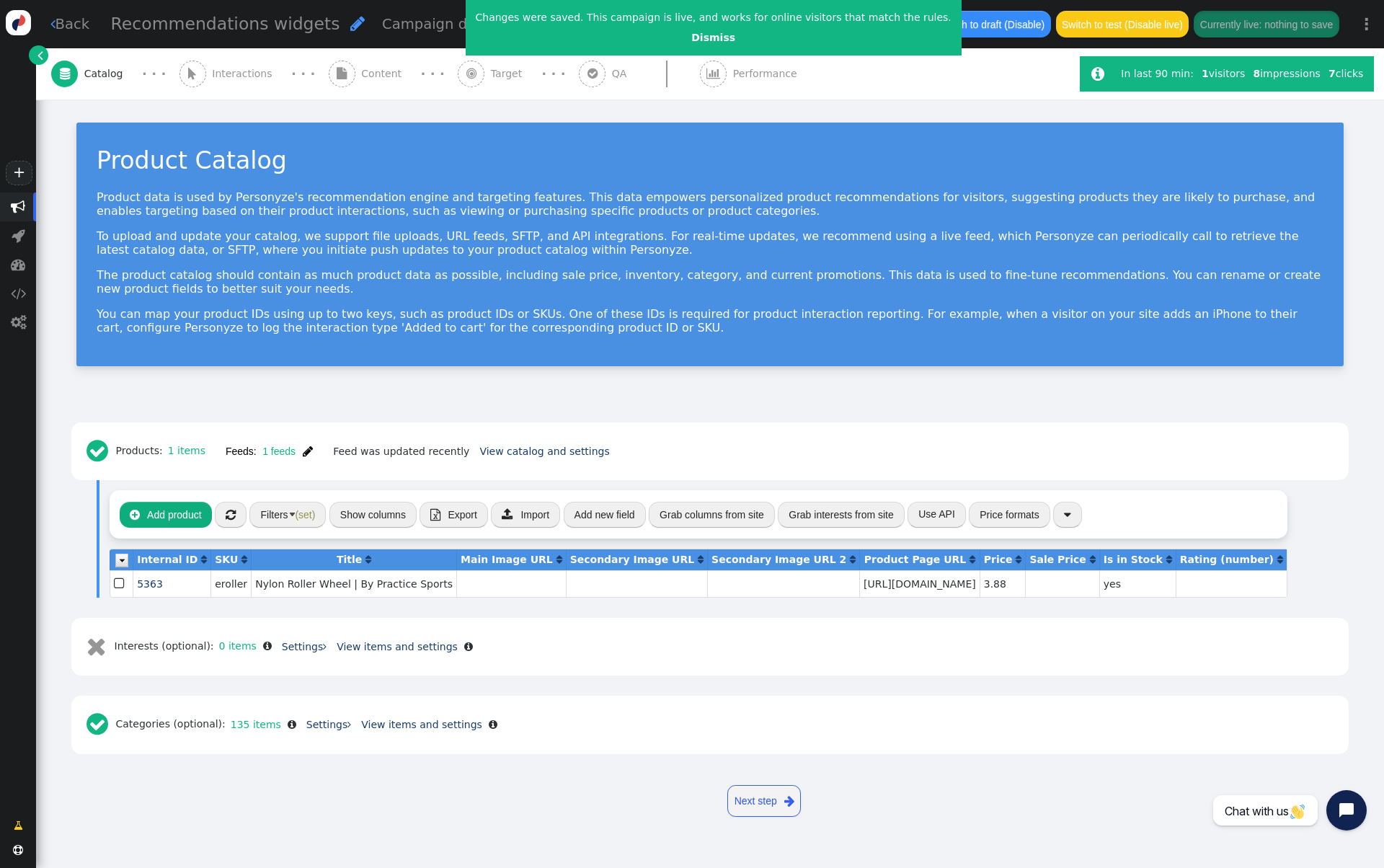
scroll to position [0, 0]
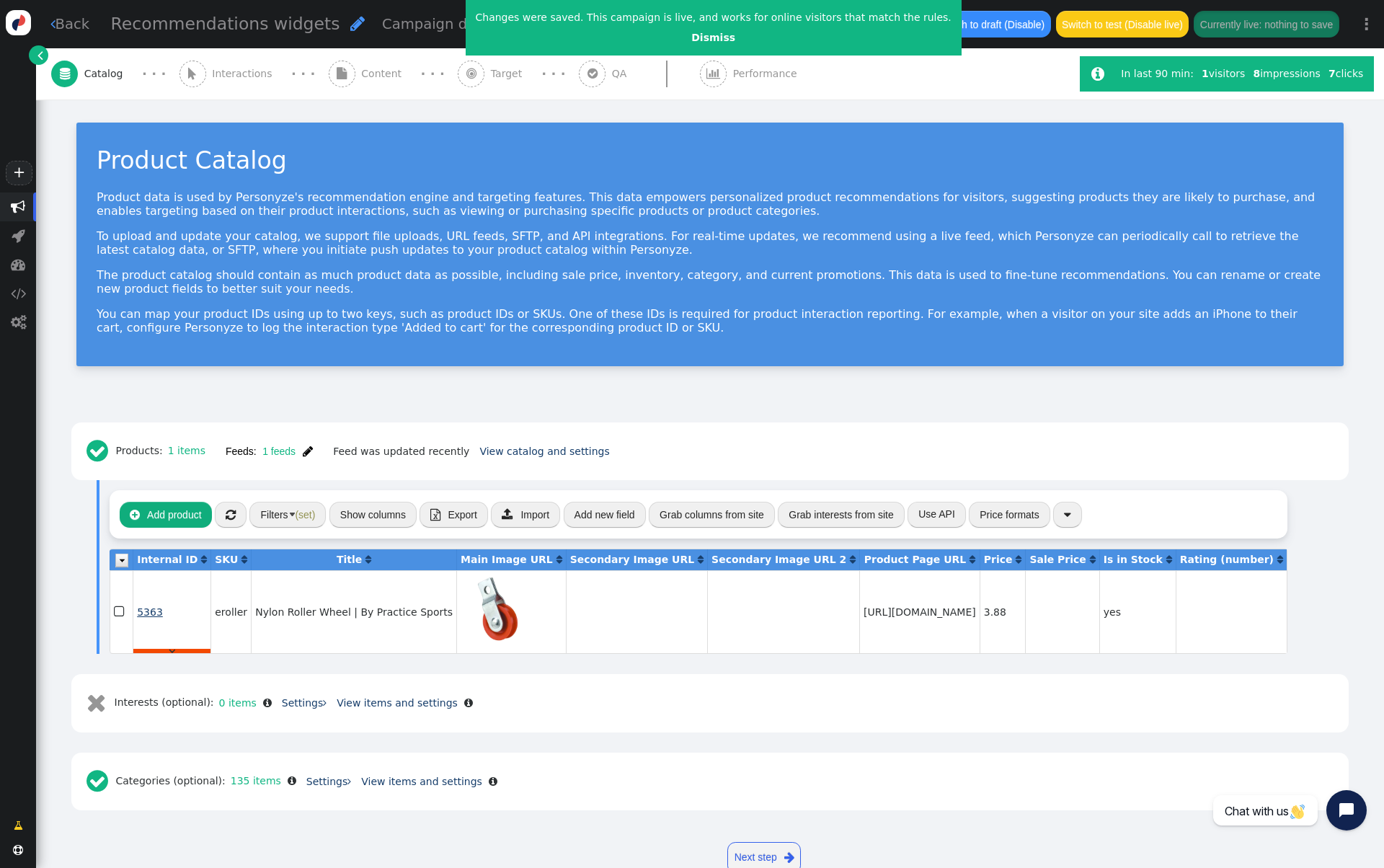
click at [155, 607] on span "5363" at bounding box center [150, 612] width 26 height 12
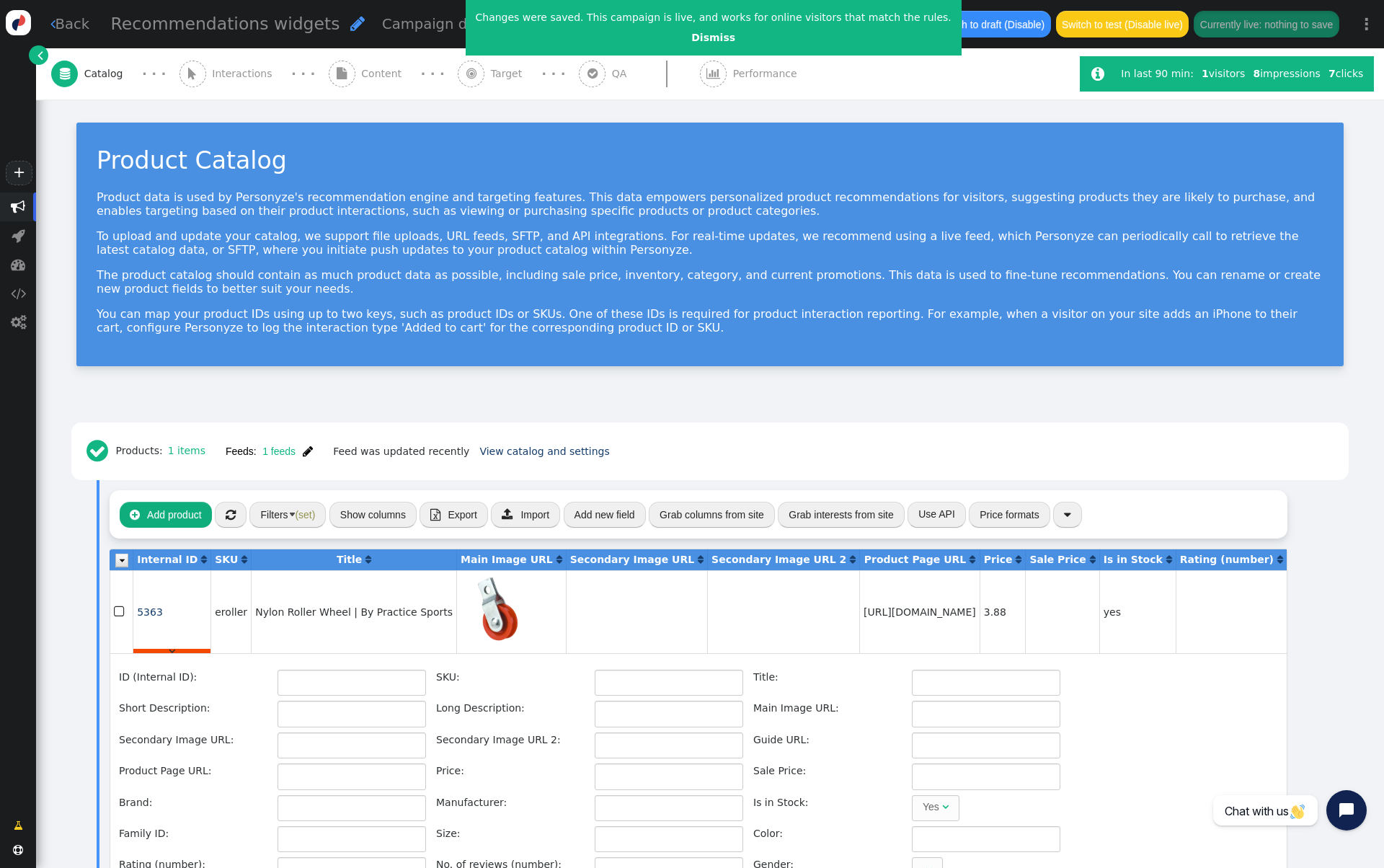
type input "5363"
type input "eroller"
type input "Nylon Roller Wheel | By Practice Sports"
type input "Our Nylon Roller Wheel attaches from the snap hook to the overhead cable line t…"
type input "[URL][DOMAIN_NAME]"
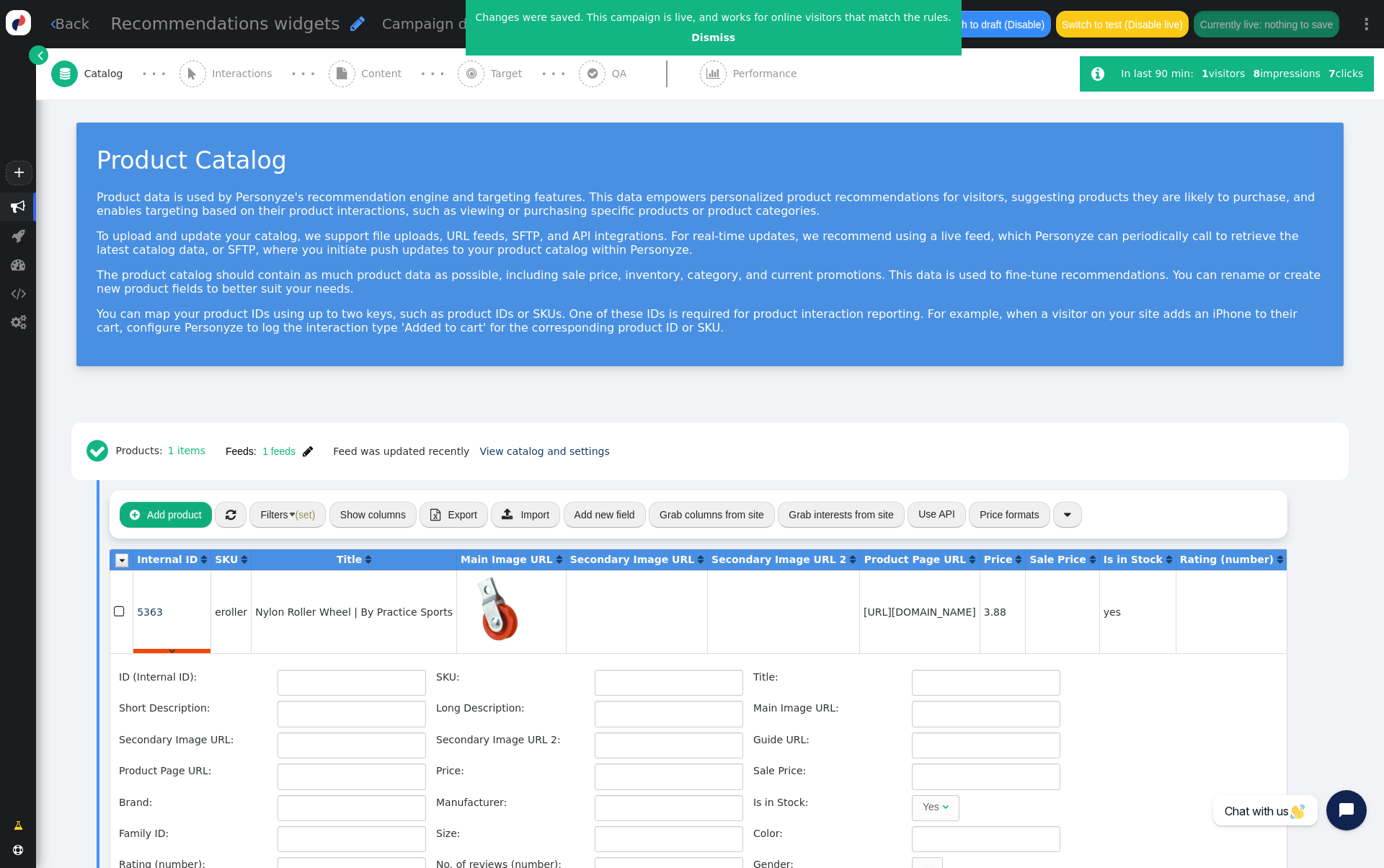
type input "[URL][DOMAIN_NAME]"
type input "3.88"
type input "Practice Sports"
type input "[URL][DOMAIN_NAME]"
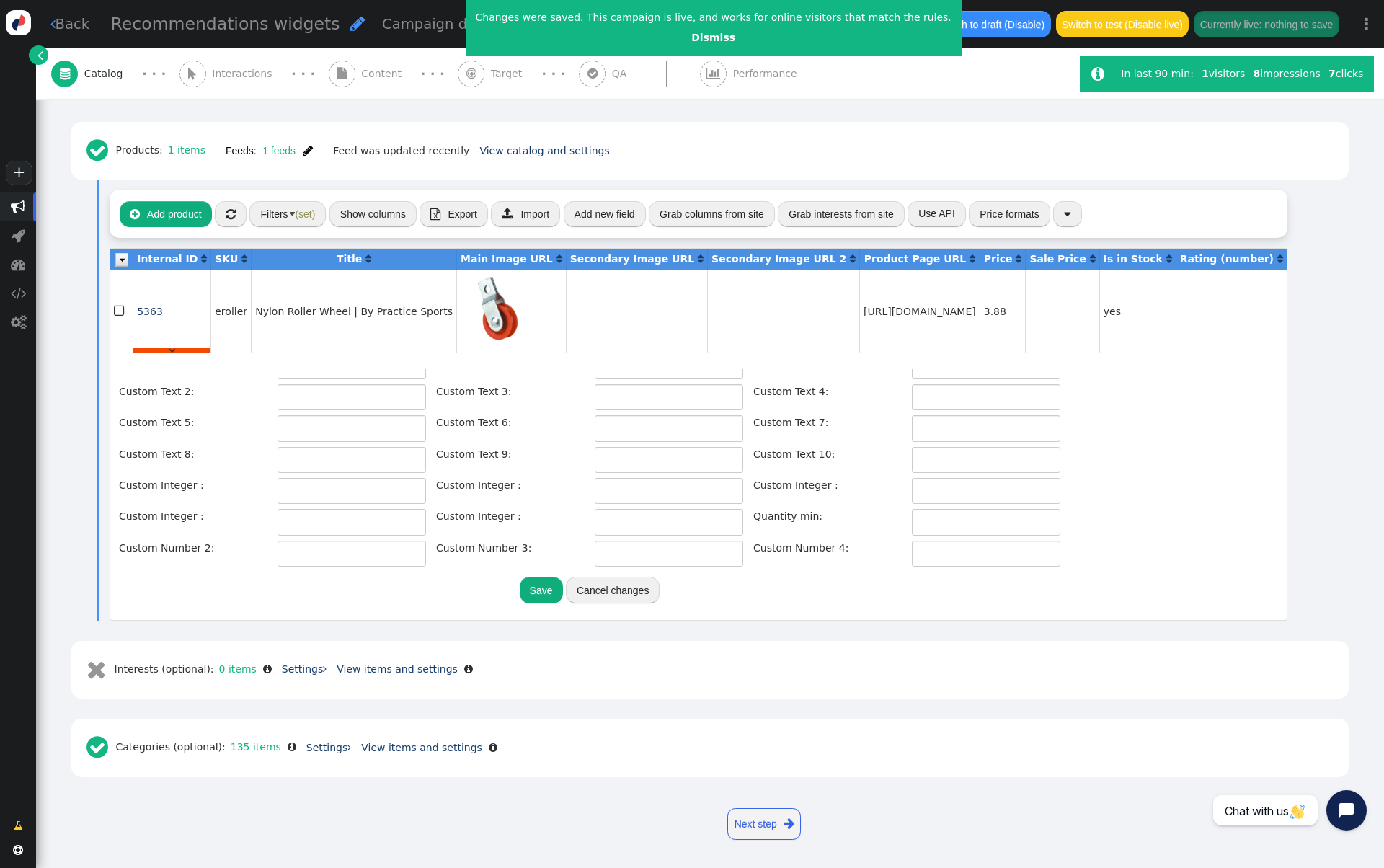
scroll to position [300, 0]
click at [936, 510] on input "text" at bounding box center [987, 520] width 149 height 26
type input "25"
click at [524, 588] on button "Save" at bounding box center [542, 589] width 43 height 26
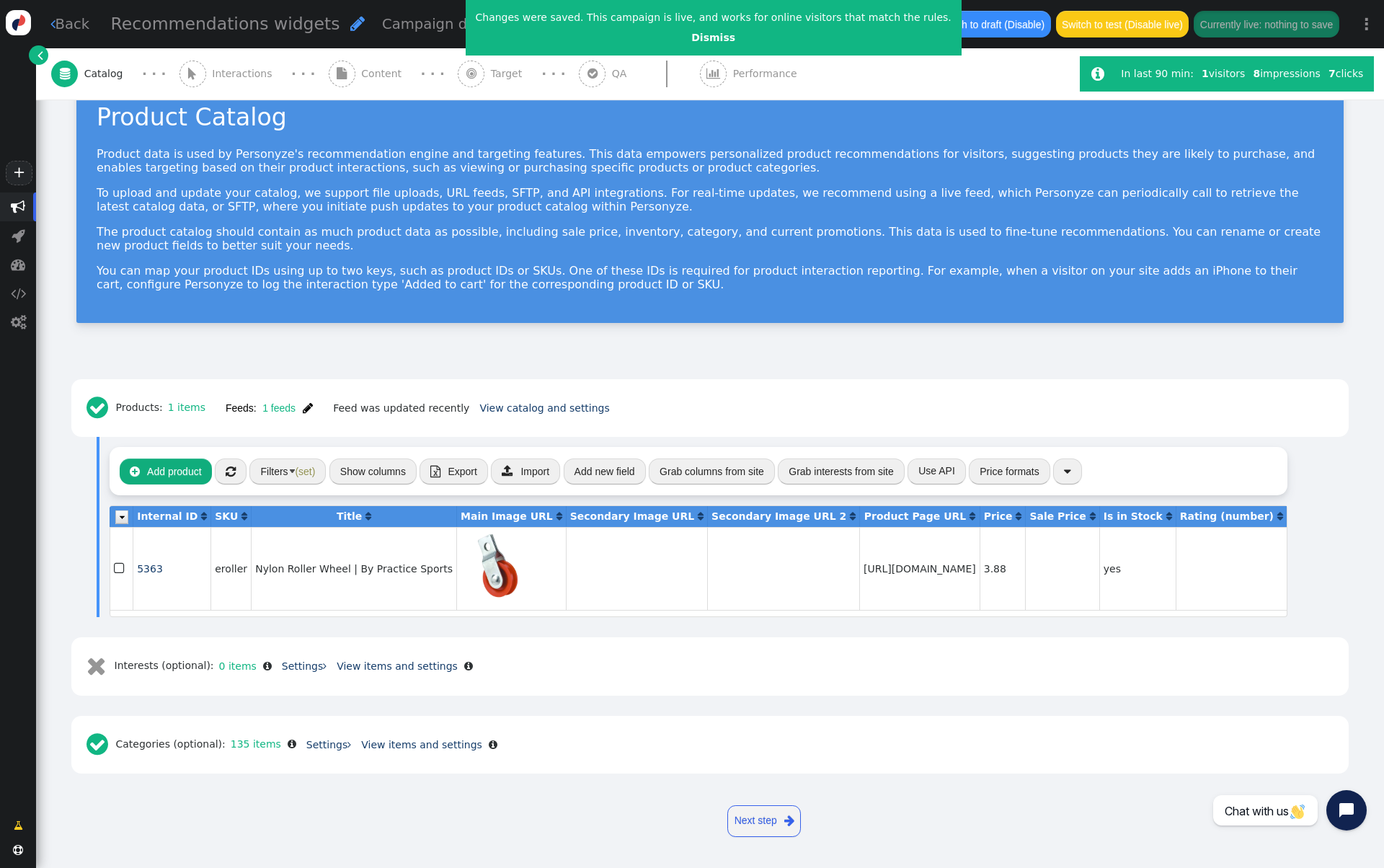
scroll to position [34, 0]
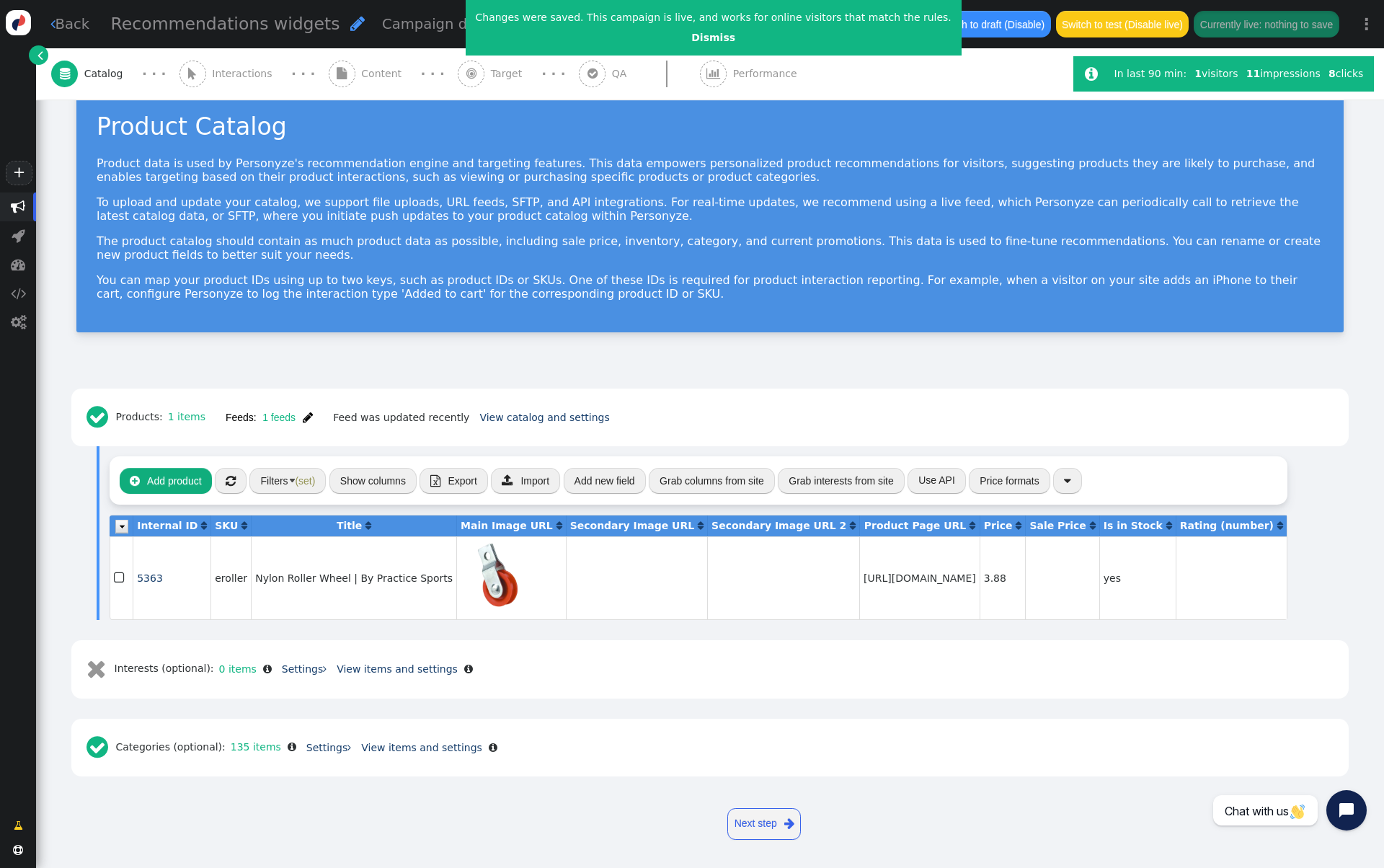
click at [303, 416] on span "" at bounding box center [308, 417] width 10 height 12
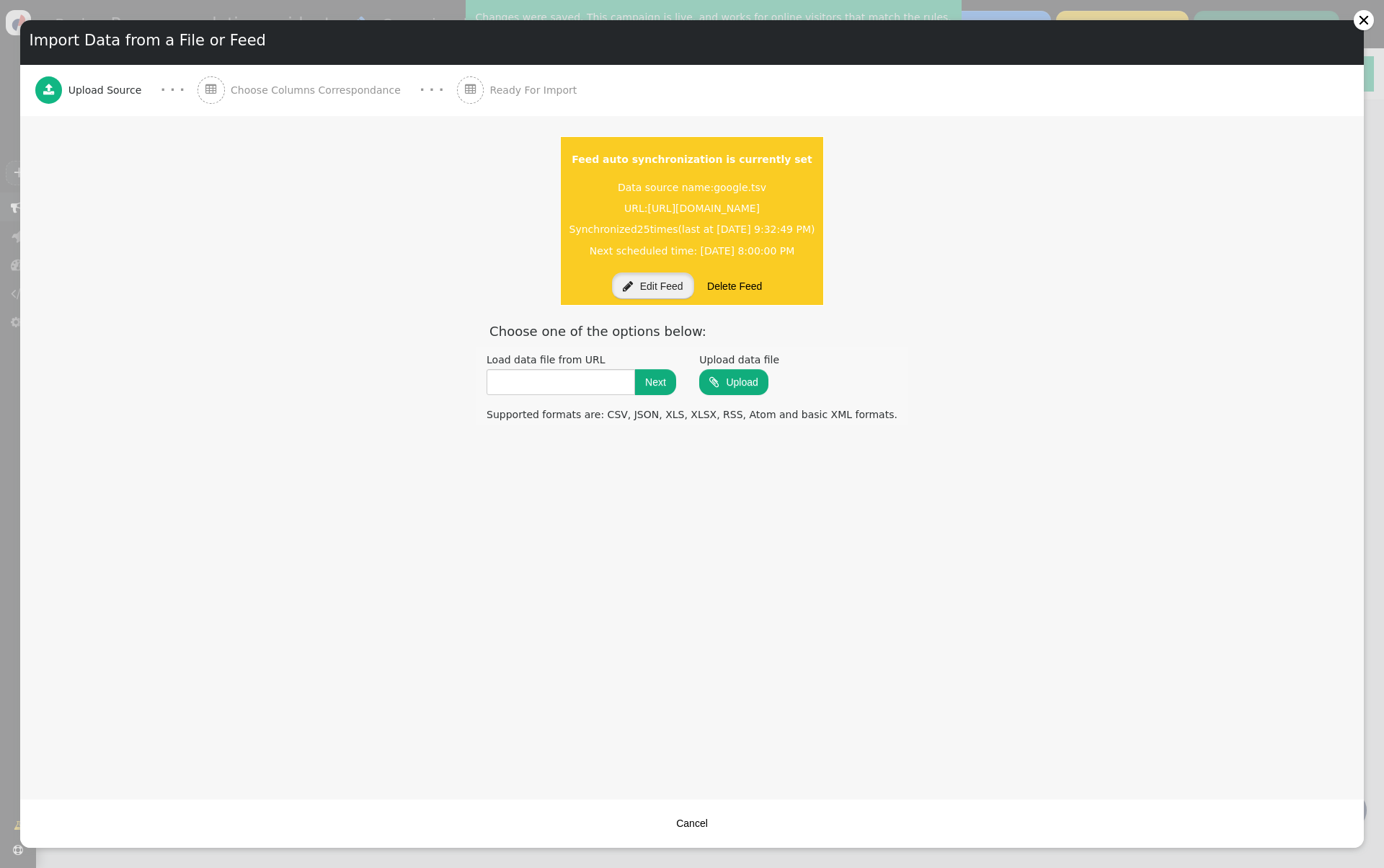
click at [667, 287] on button " Edit Feed" at bounding box center [653, 285] width 82 height 26
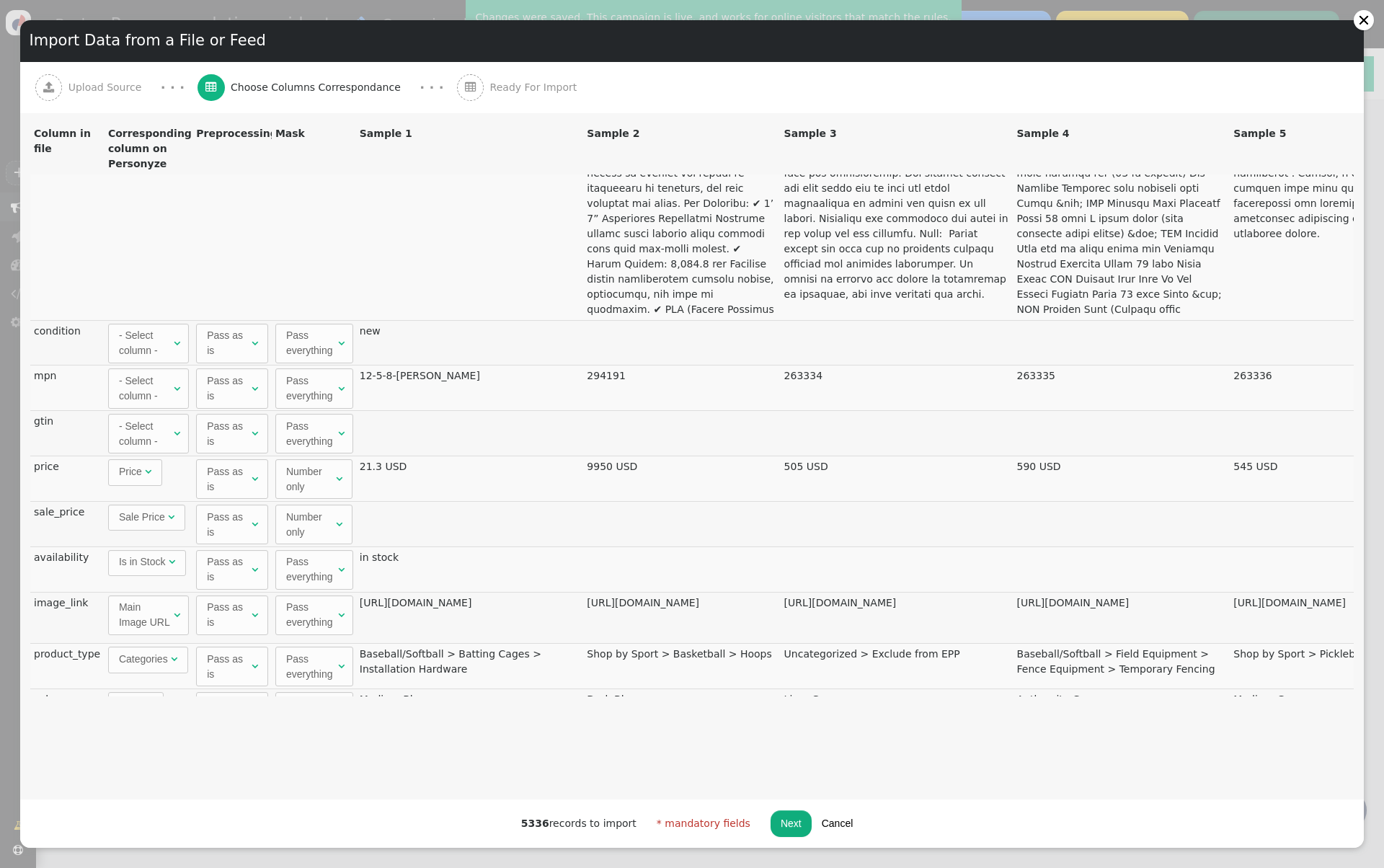
scroll to position [927, 0]
click at [161, 391] on div "- Select column -" at bounding box center [145, 387] width 52 height 30
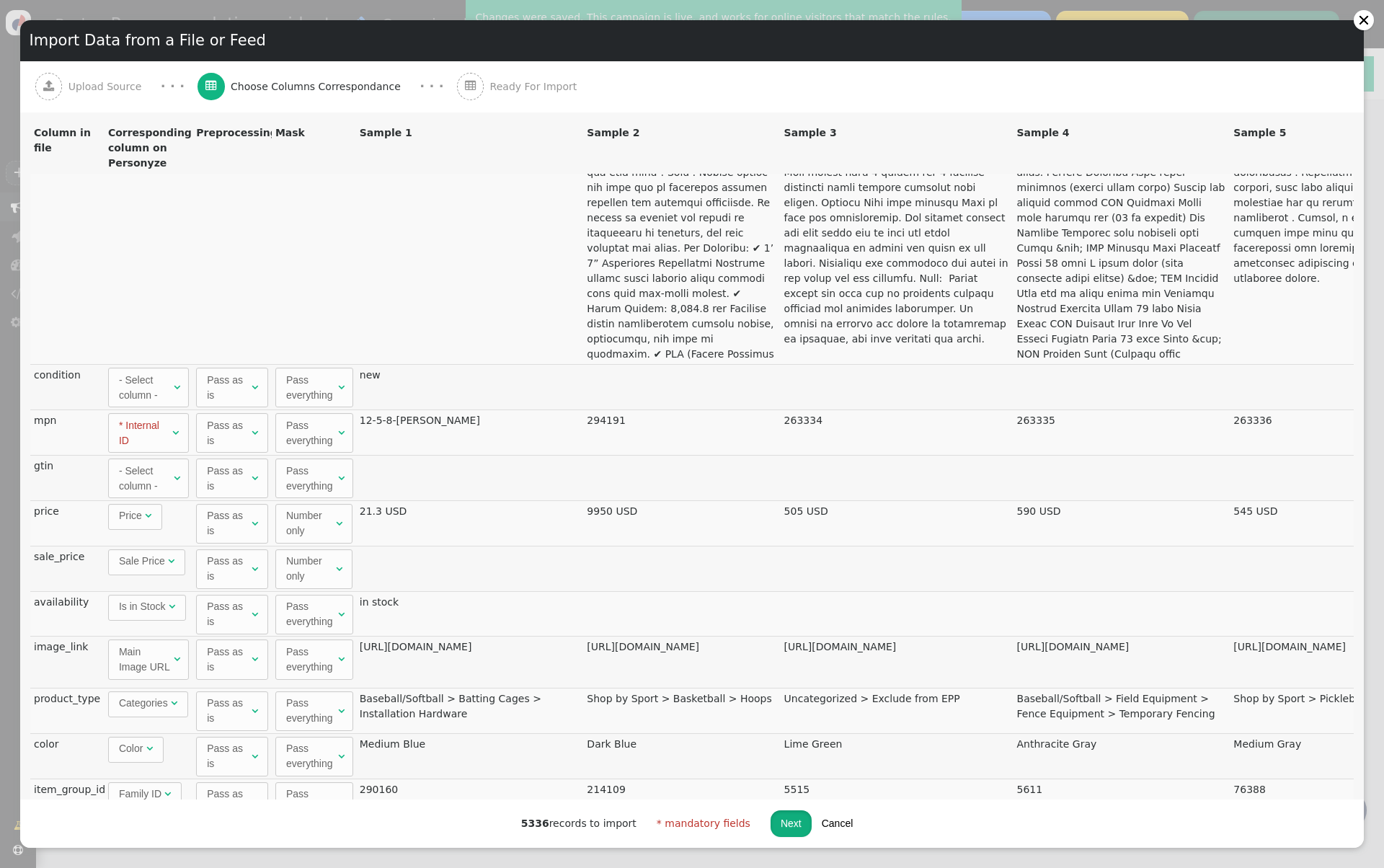
click at [784, 824] on button "Next" at bounding box center [791, 823] width 41 height 26
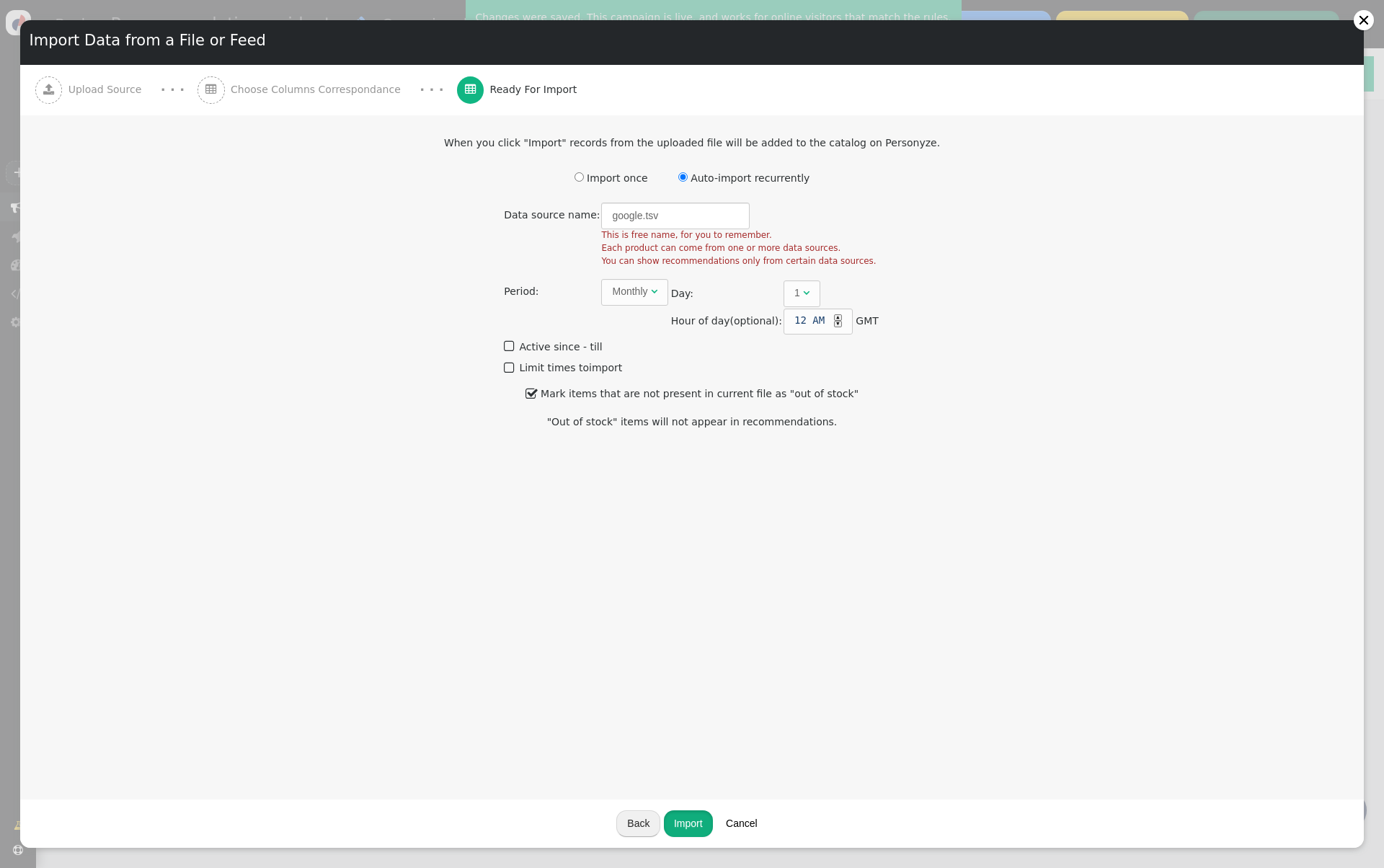
click at [696, 824] on button "Import" at bounding box center [688, 823] width 49 height 26
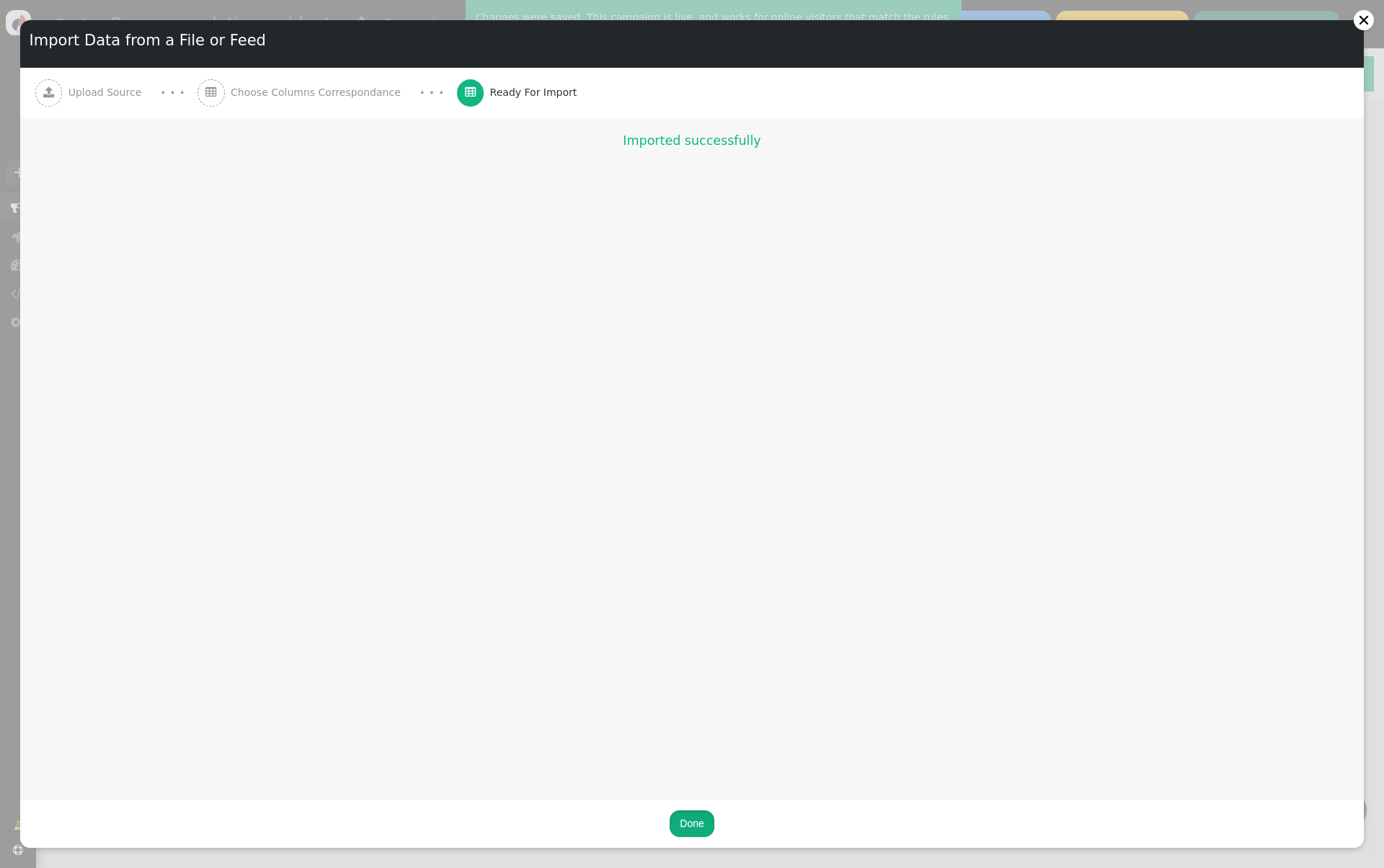
click at [699, 825] on button "Done" at bounding box center [691, 823] width 44 height 26
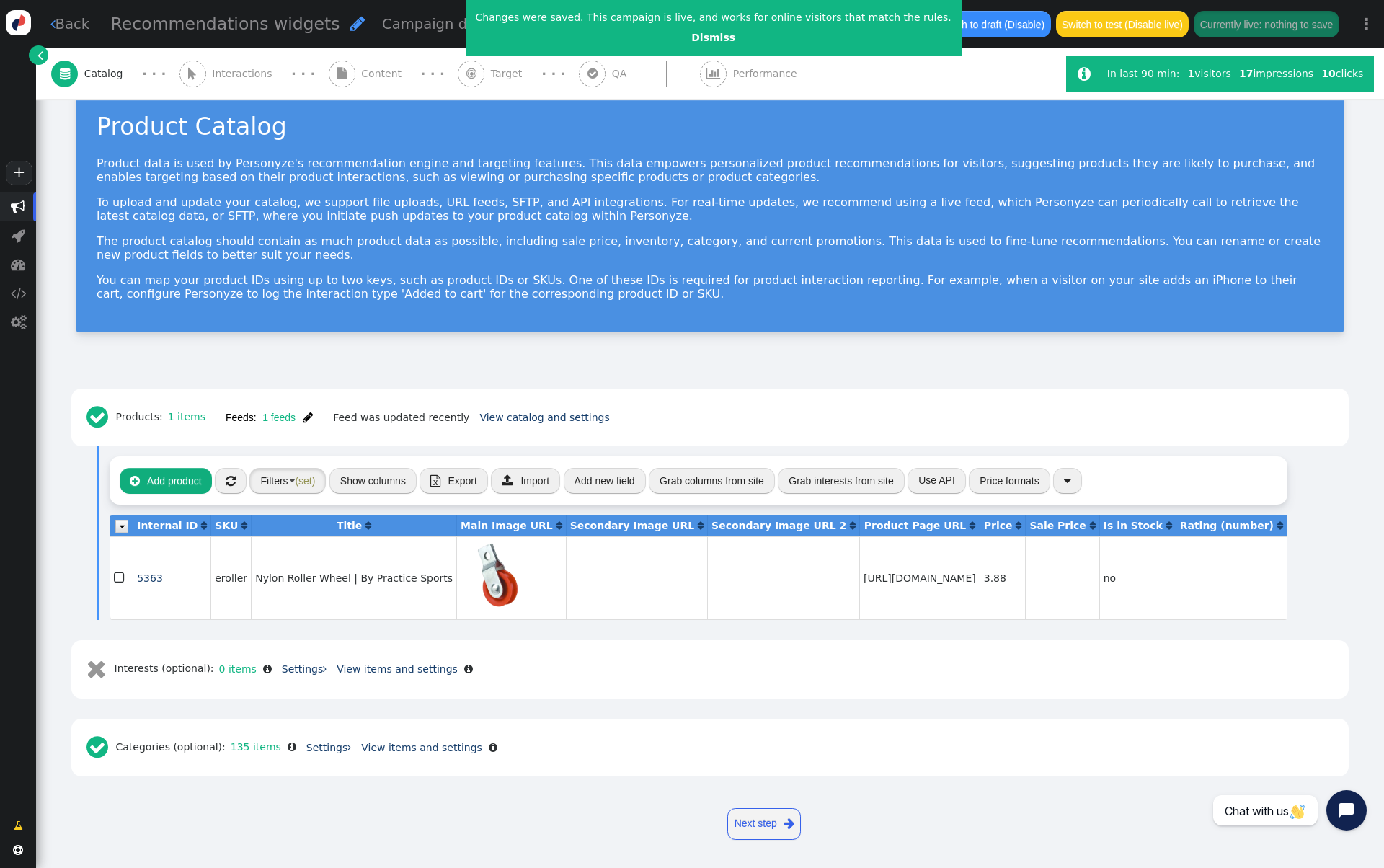
click at [286, 481] on button "Filters (set)" at bounding box center [287, 481] width 77 height 26
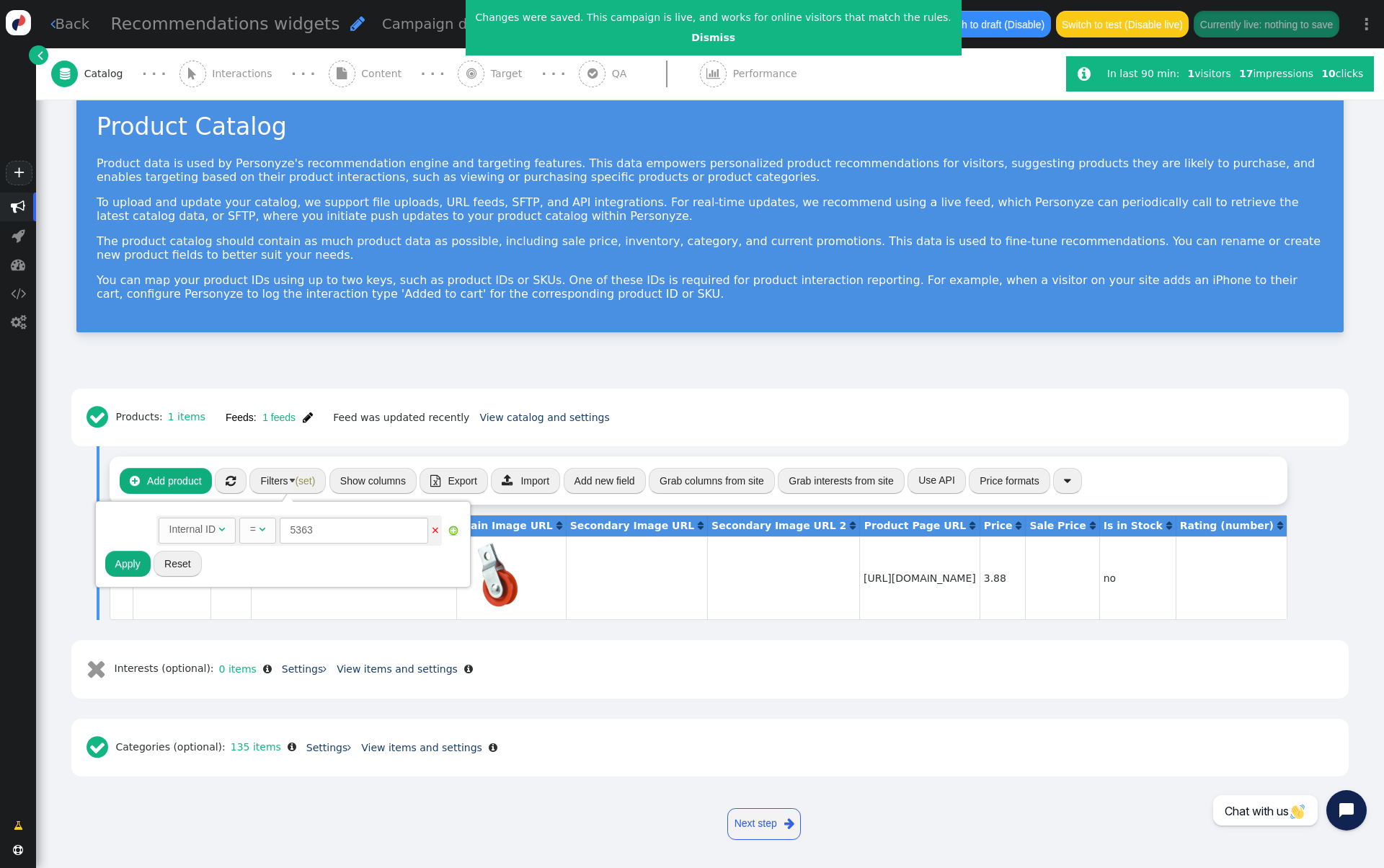
click at [306, 417] on span "" at bounding box center [308, 417] width 10 height 12
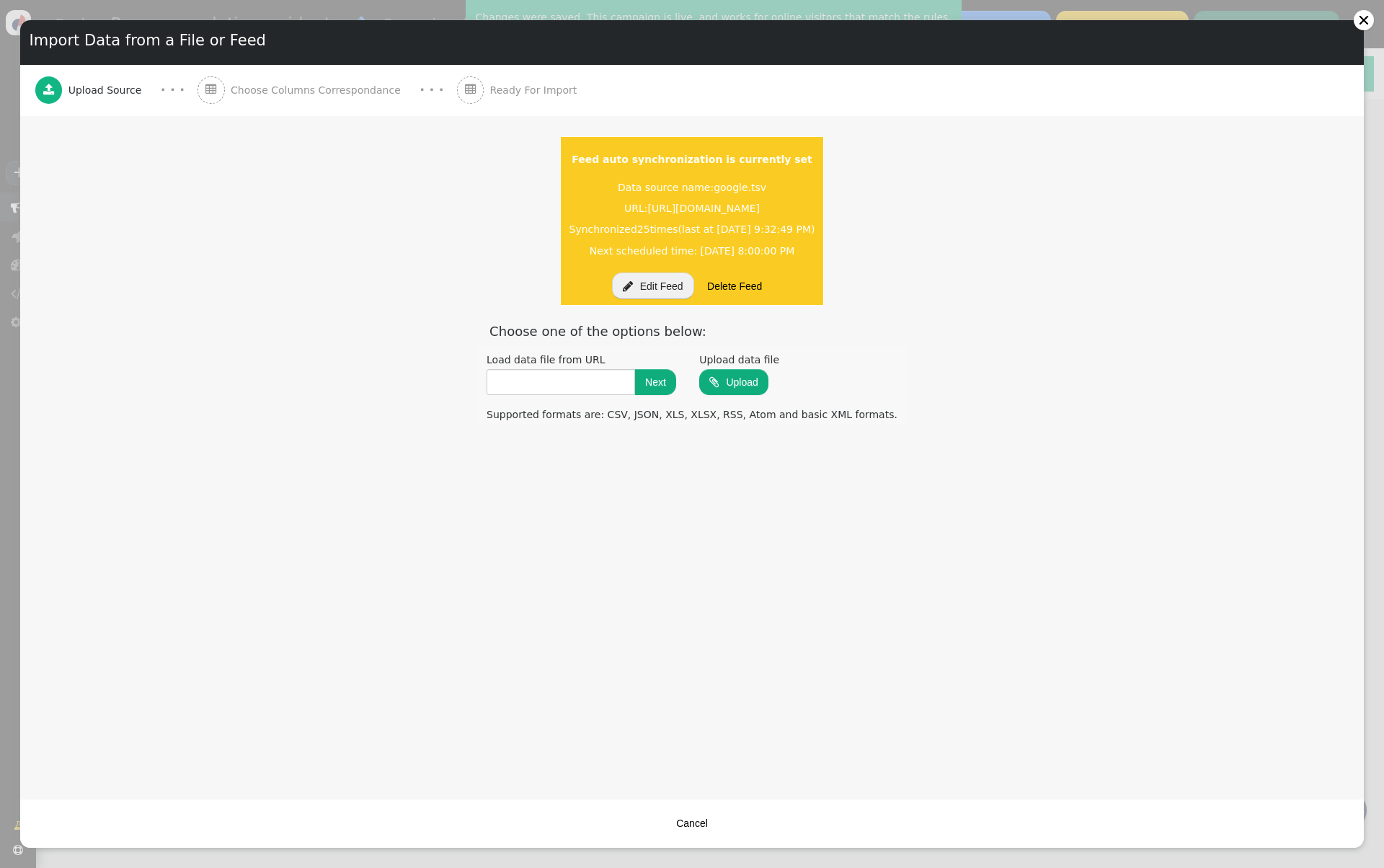
click at [700, 826] on button "Cancel" at bounding box center [692, 823] width 52 height 26
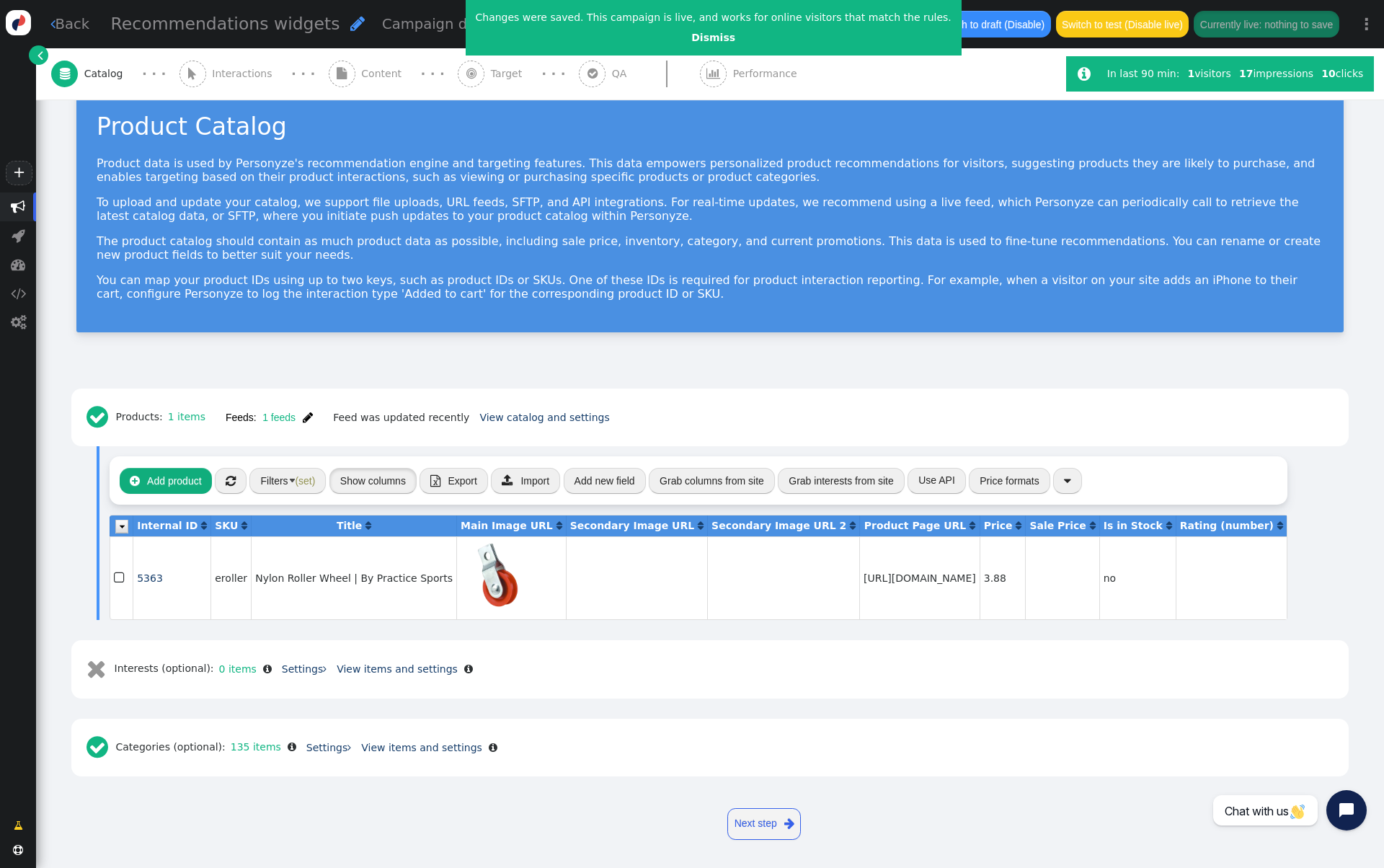
click at [357, 473] on button "Show columns" at bounding box center [373, 481] width 87 height 26
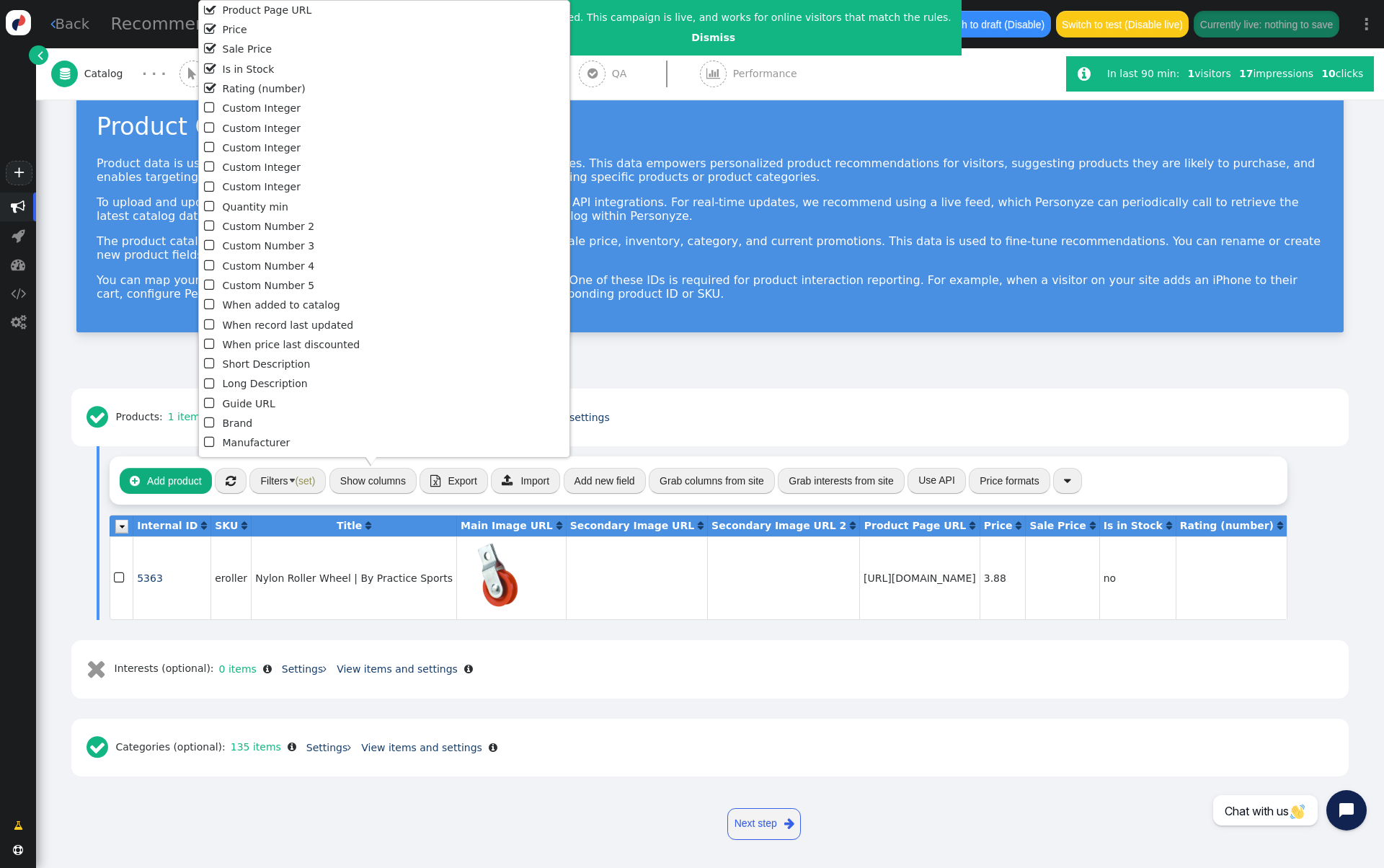
scroll to position [133, 0]
click at [293, 355] on li " Short Description" at bounding box center [384, 355] width 360 height 19
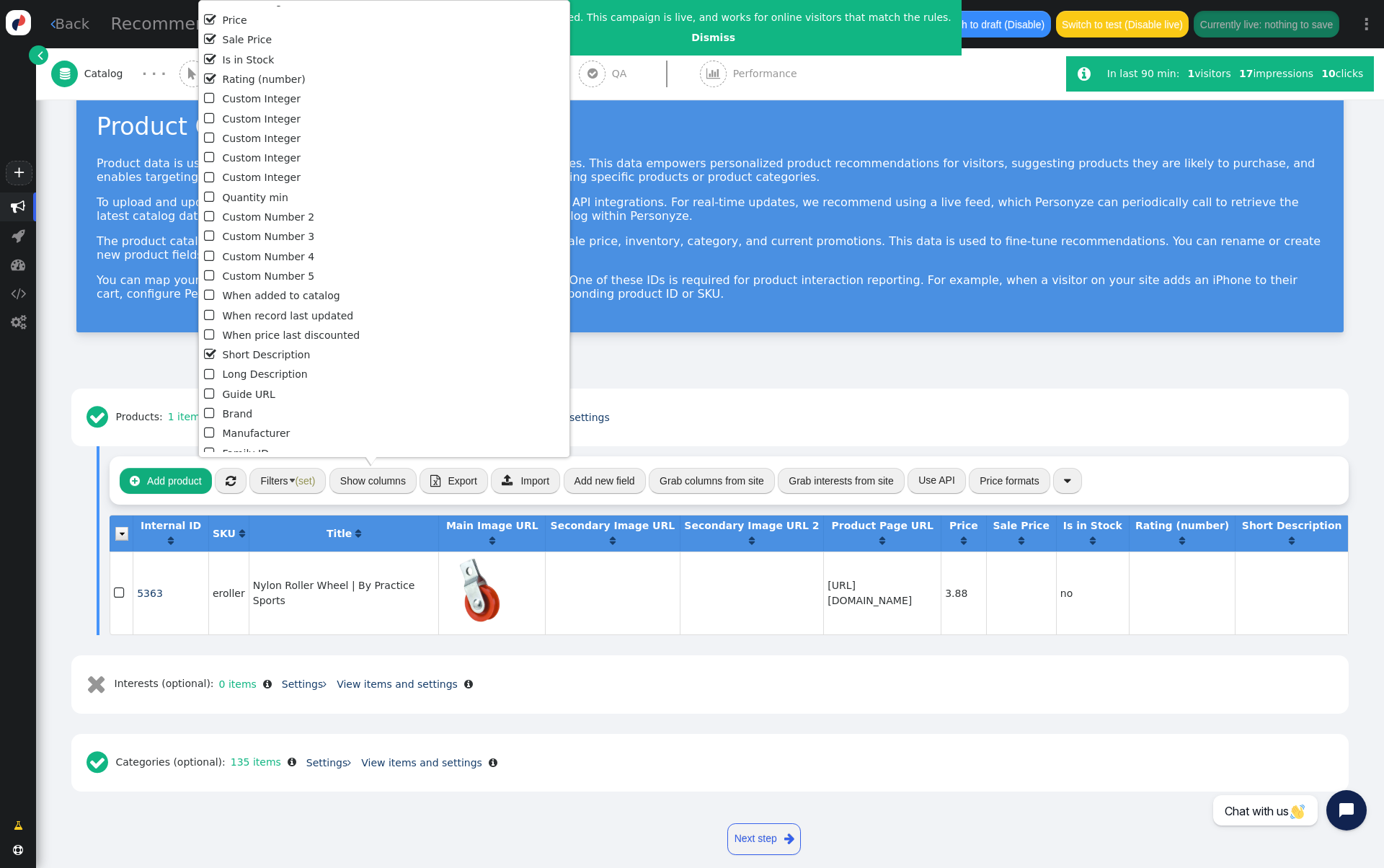
click at [290, 372] on li " Long Description" at bounding box center [384, 374] width 360 height 19
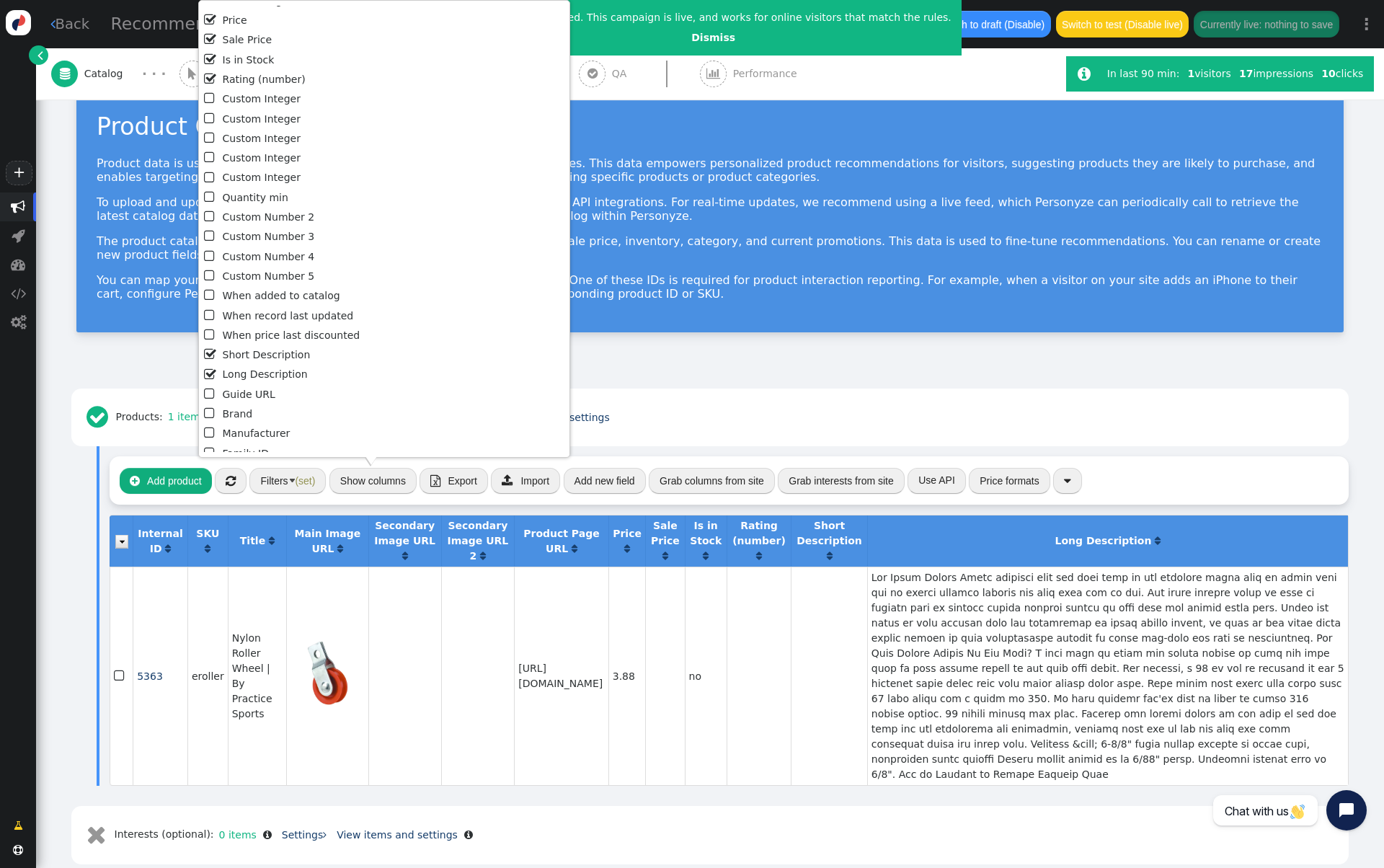
click at [868, 703] on td at bounding box center [829, 675] width 77 height 218
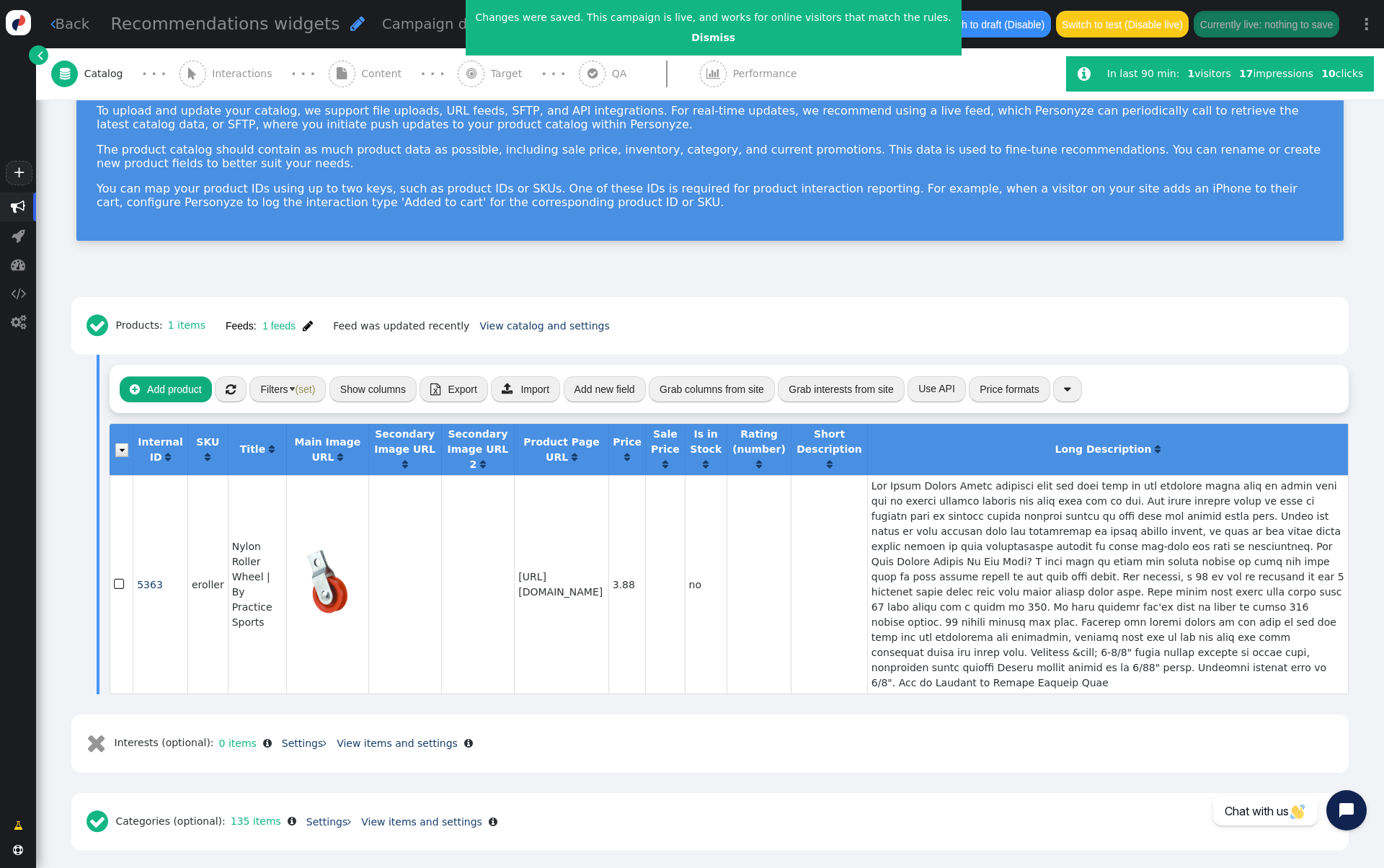
scroll to position [136, 0]
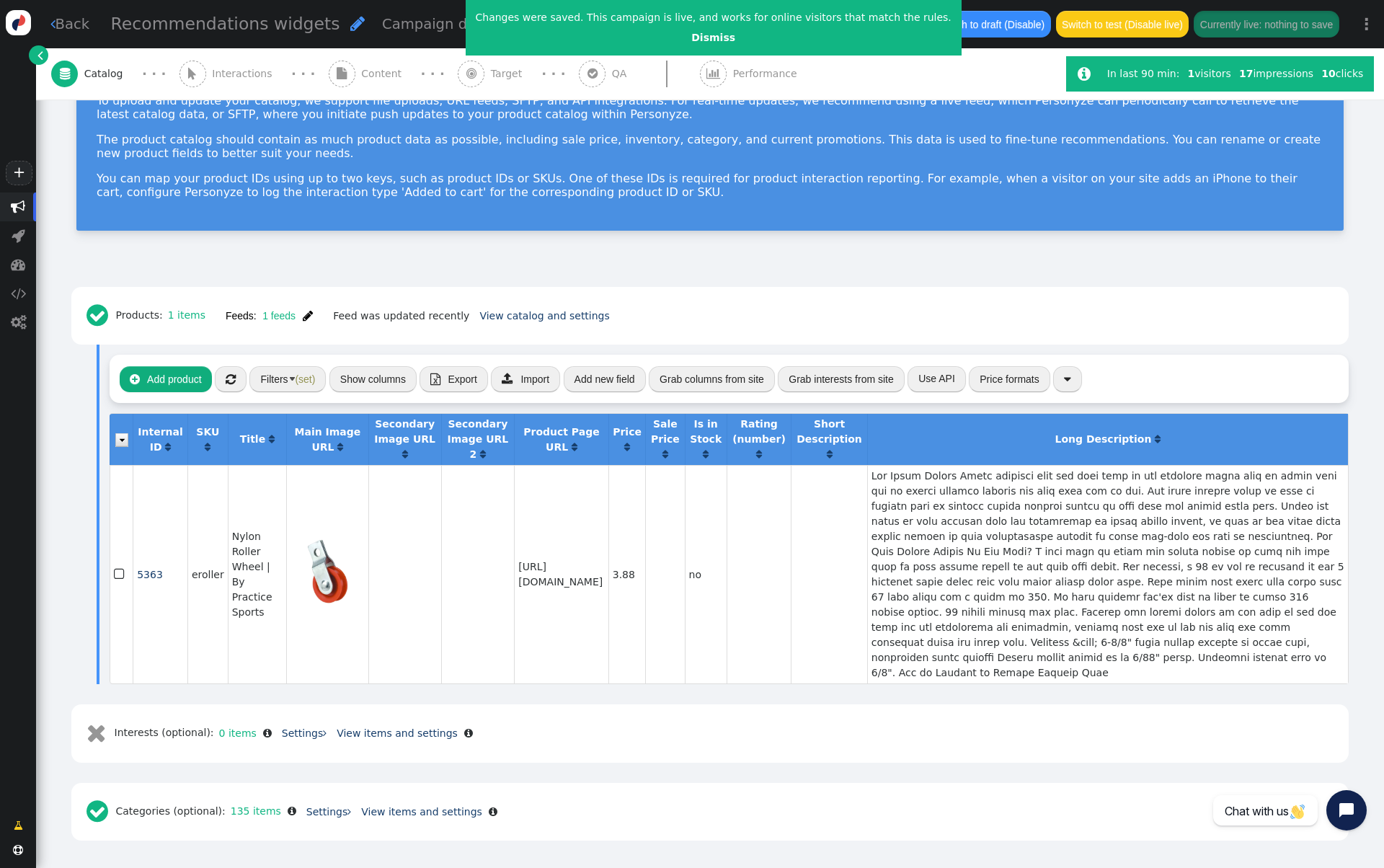
click at [291, 378] on img "button" at bounding box center [292, 378] width 5 height 4
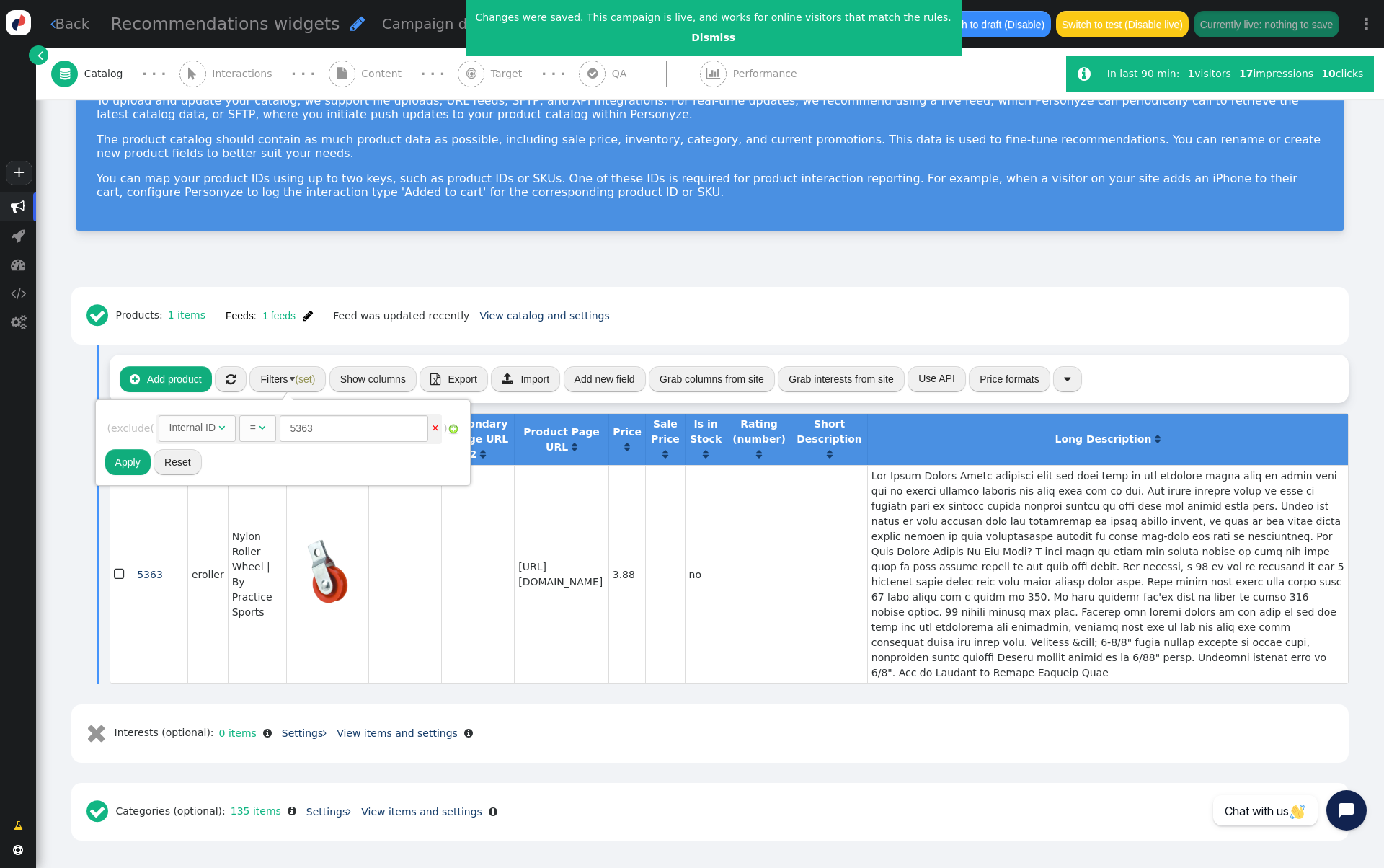
click at [216, 422] on div "Internal ID" at bounding box center [193, 428] width 47 height 15
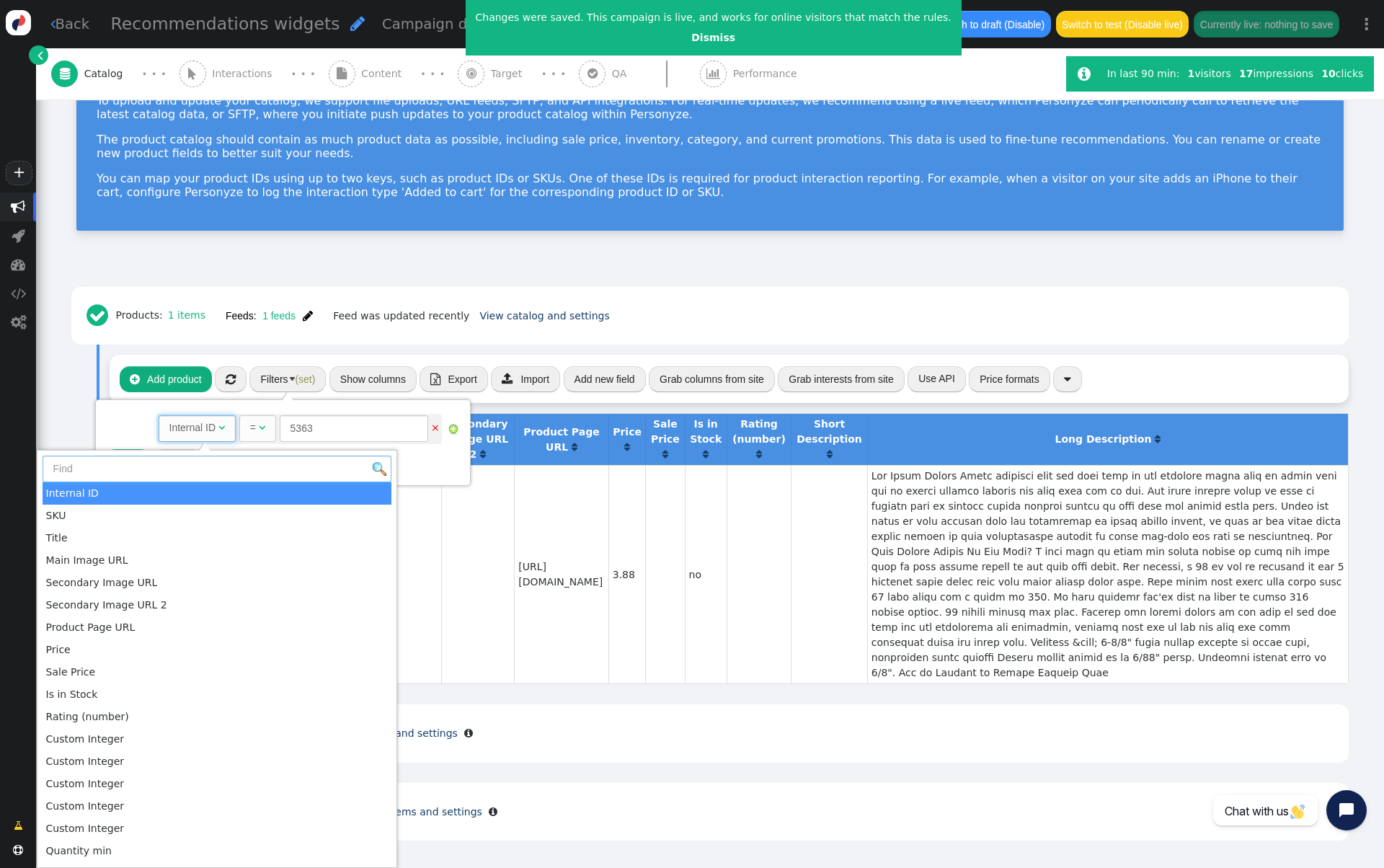
click at [170, 472] on input "text" at bounding box center [217, 469] width 349 height 26
type input "e"
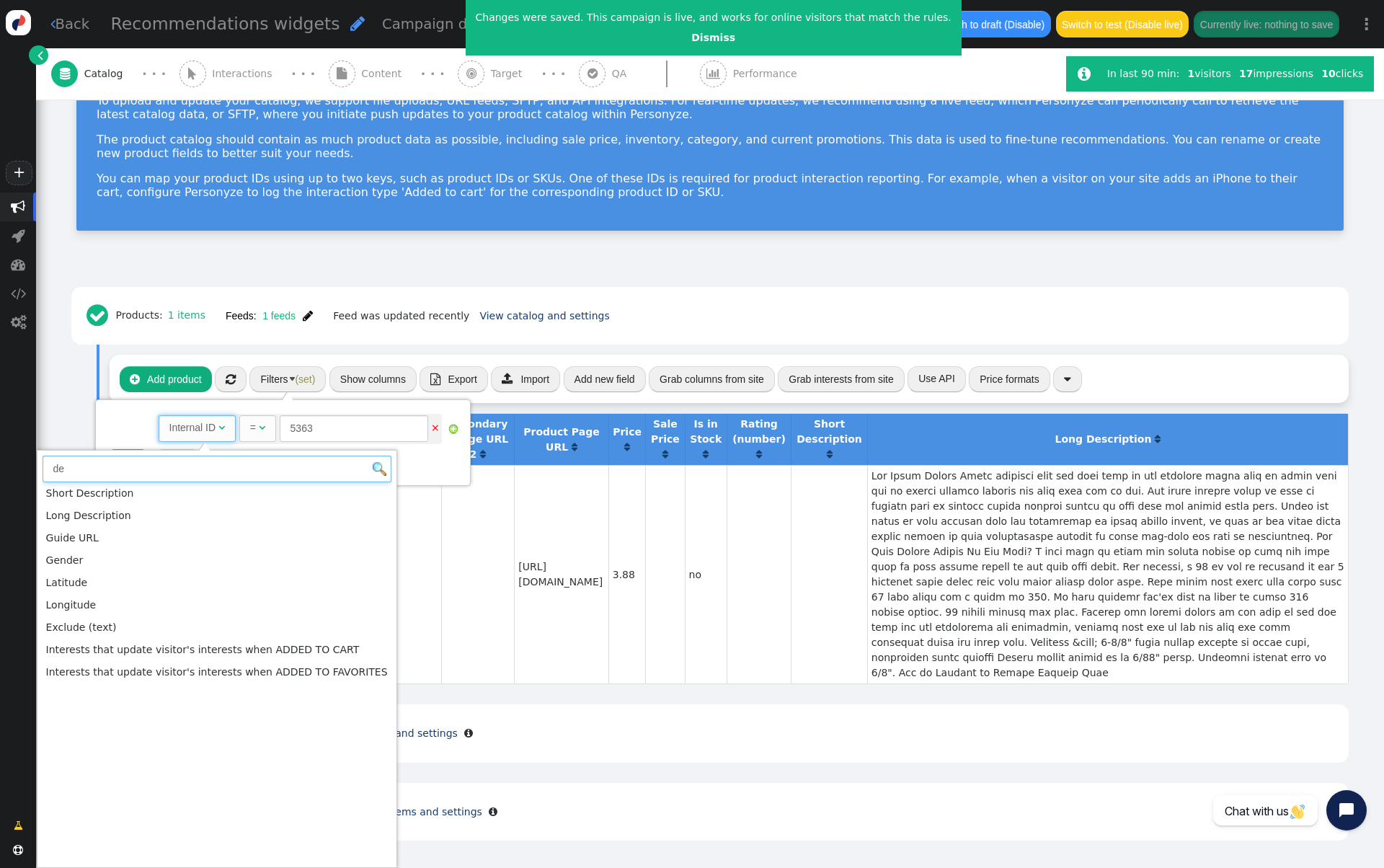
type input "de"
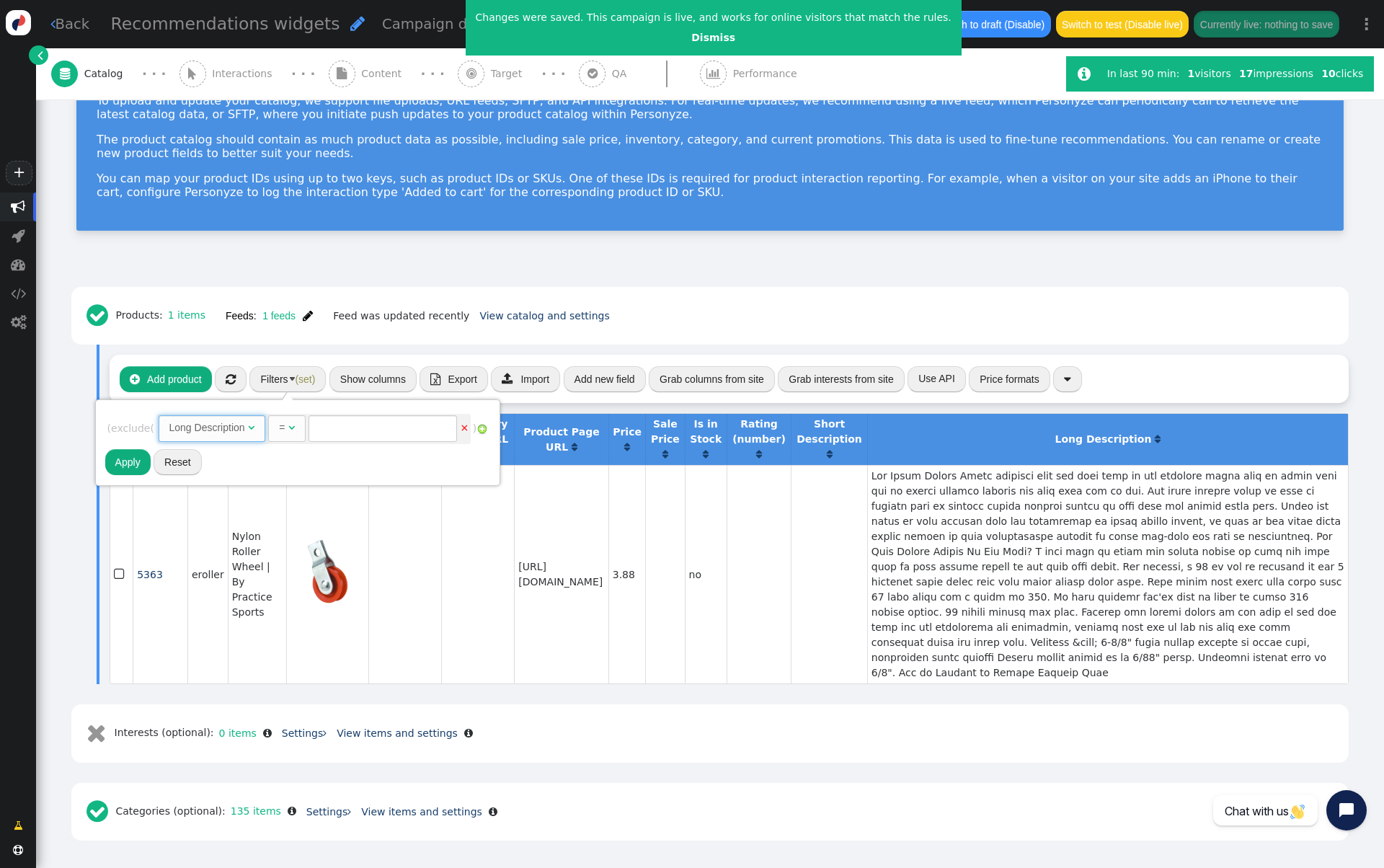
click at [285, 429] on div "=" at bounding box center [282, 428] width 6 height 15
click at [402, 432] on input "text" at bounding box center [417, 428] width 149 height 26
paste input "2BY2SP"
type input "2BY2SP"
click at [136, 466] on button "Apply" at bounding box center [128, 462] width 46 height 26
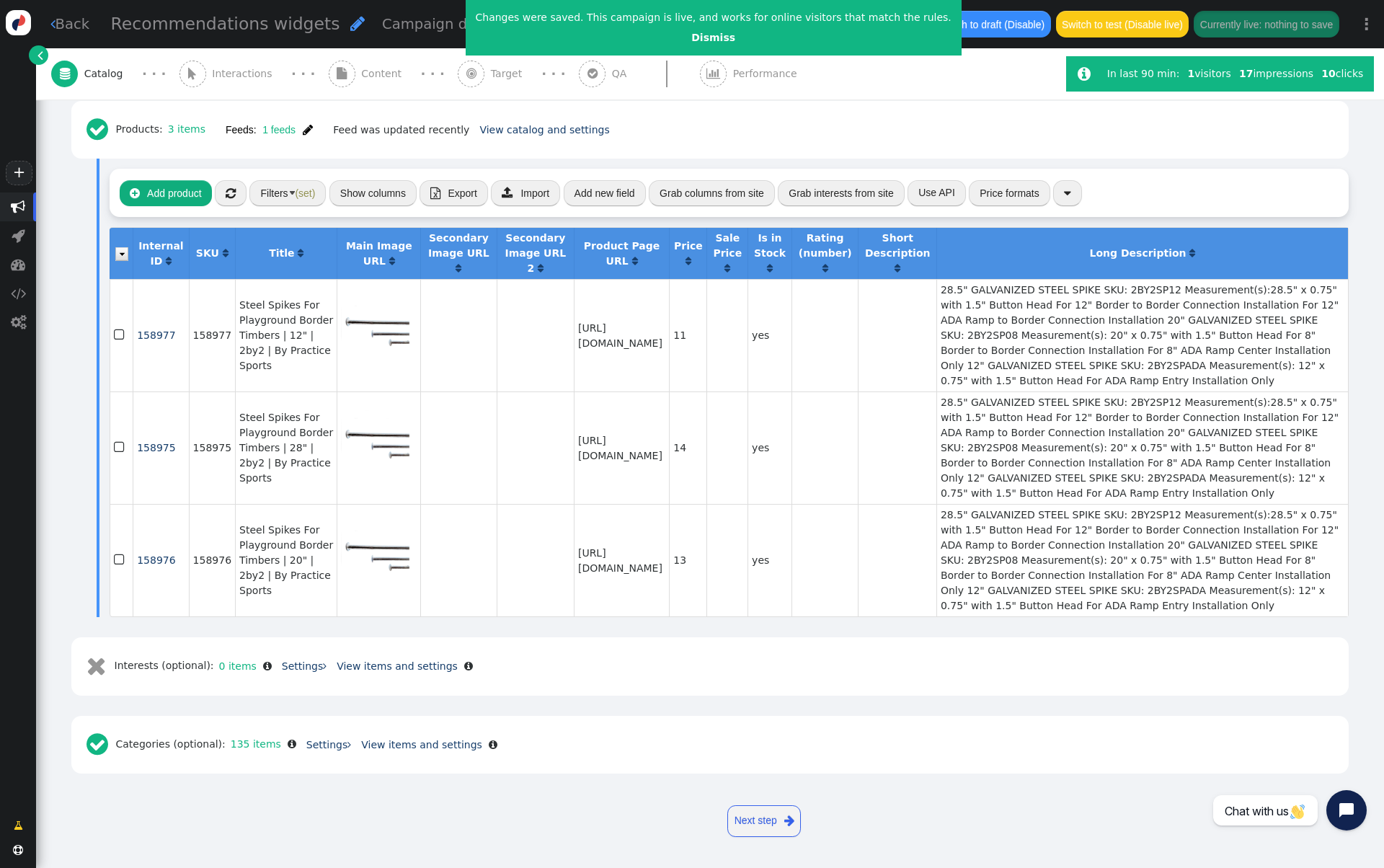
scroll to position [409, 0]
click at [158, 554] on span "158976" at bounding box center [156, 560] width 38 height 12
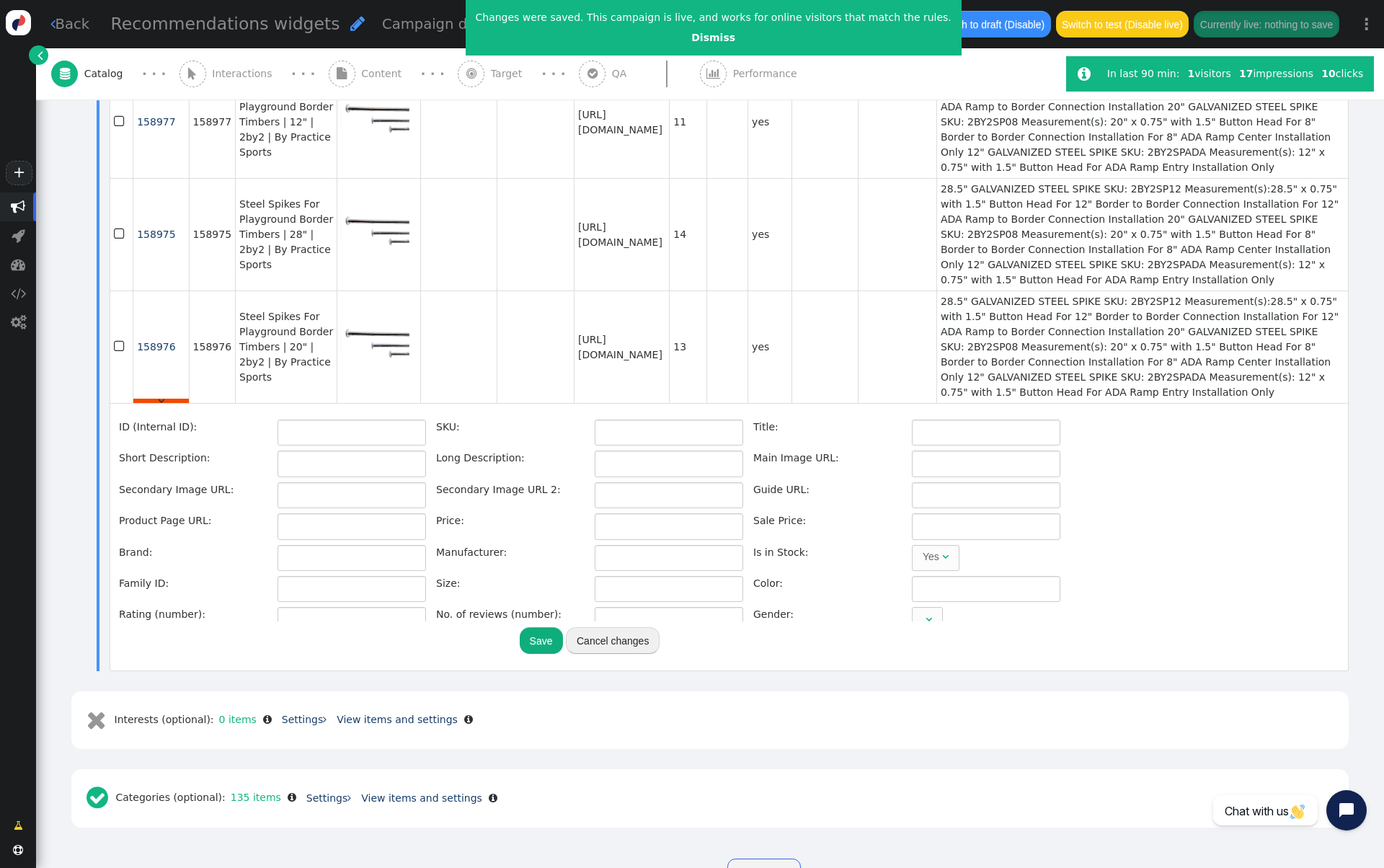
type input "158976"
type input "Steel Spikes For Playground Border Timbers | 20" | 2by2 | By Practice Sports"
type input "28.5" GALVANIZED STEEL SPIKE SKU: 2BY2SP12 Measurement(s):28.5" x 0.75" with 1.…"
type input "[URL][DOMAIN_NAME]"
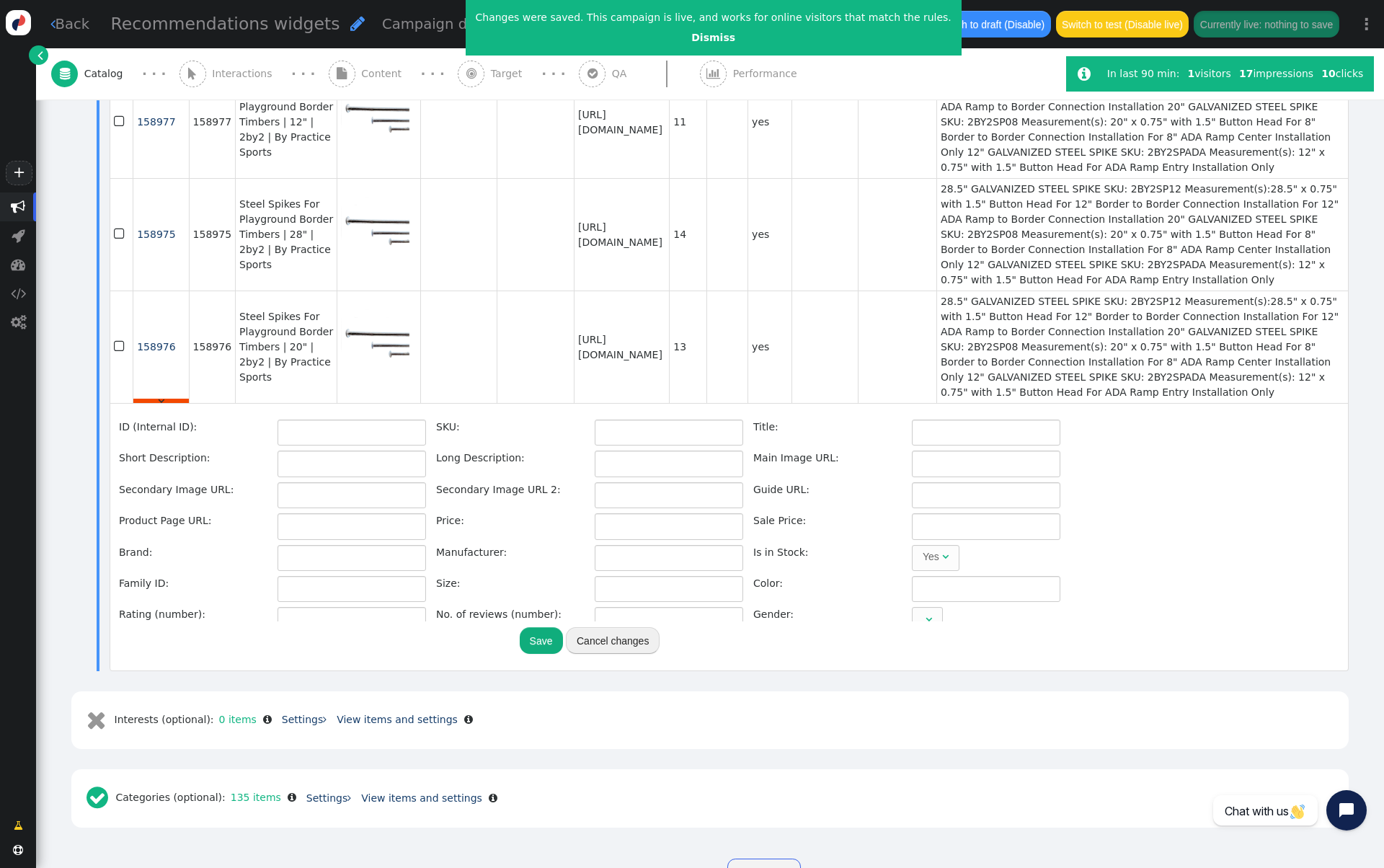
type input "[URL][DOMAIN_NAME]"
type input "13"
type input "2by2"
type input "[URL][DOMAIN_NAME]"
type input "158969"
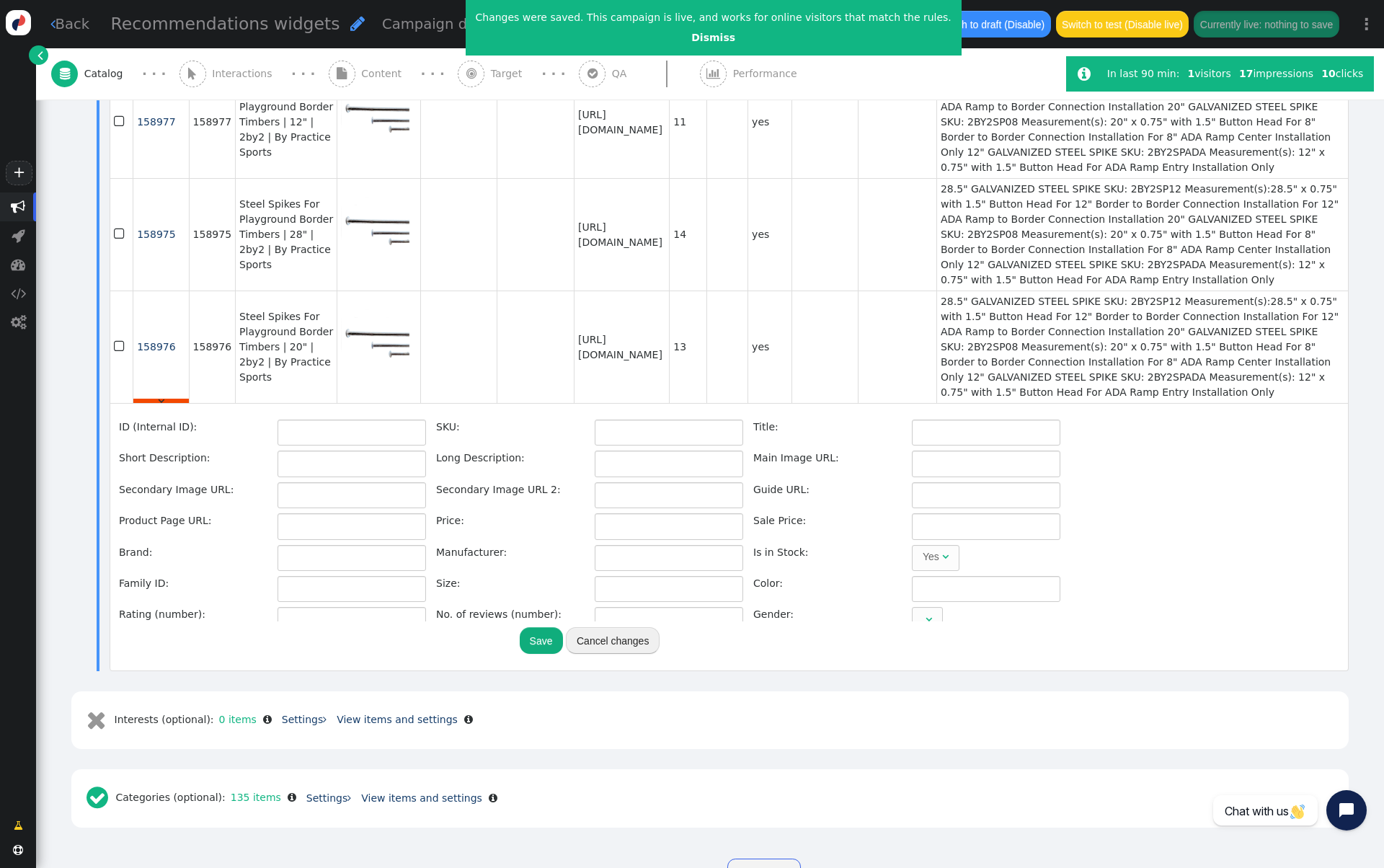
type input "20" Steel Spike"
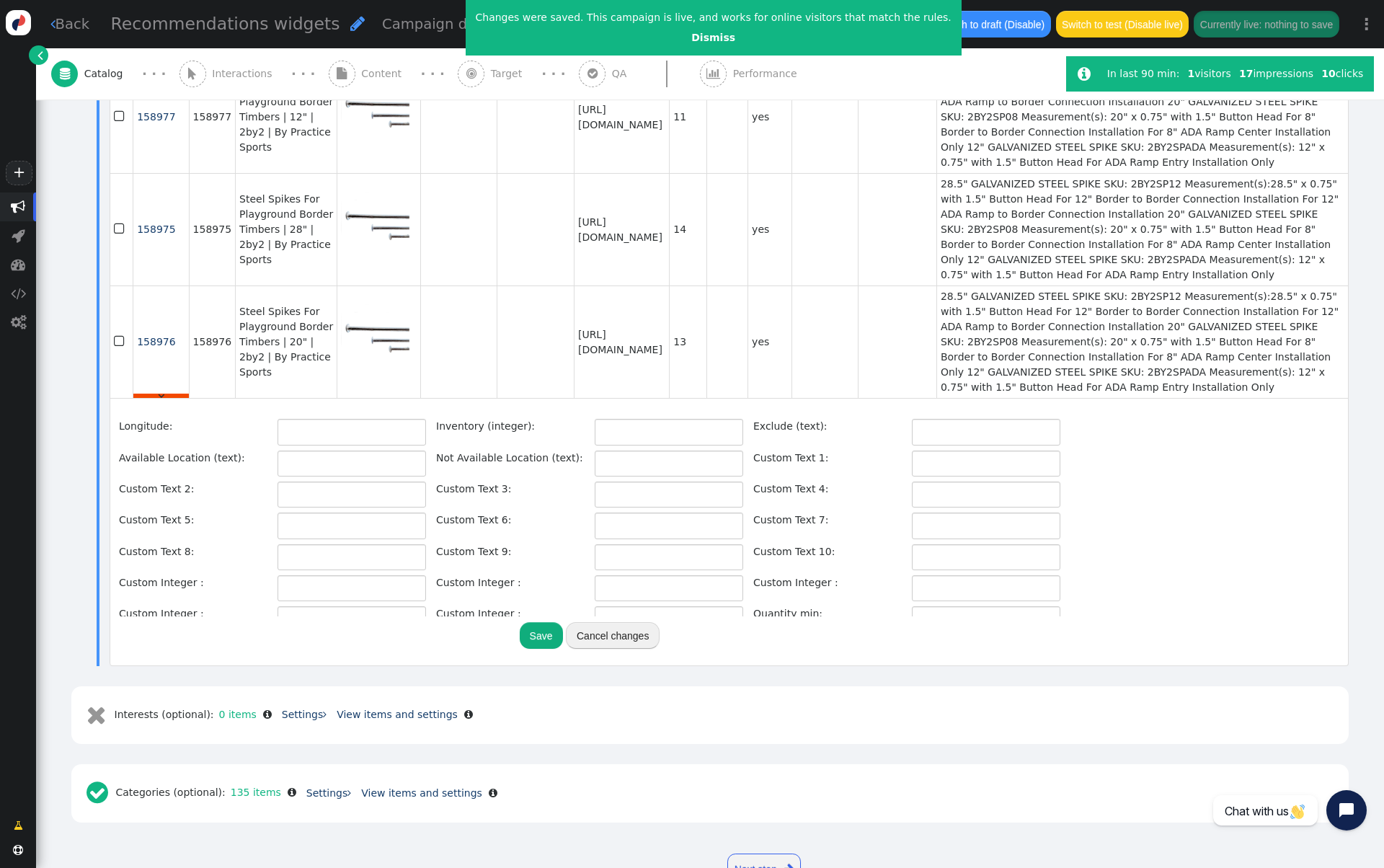
scroll to position [324, 0]
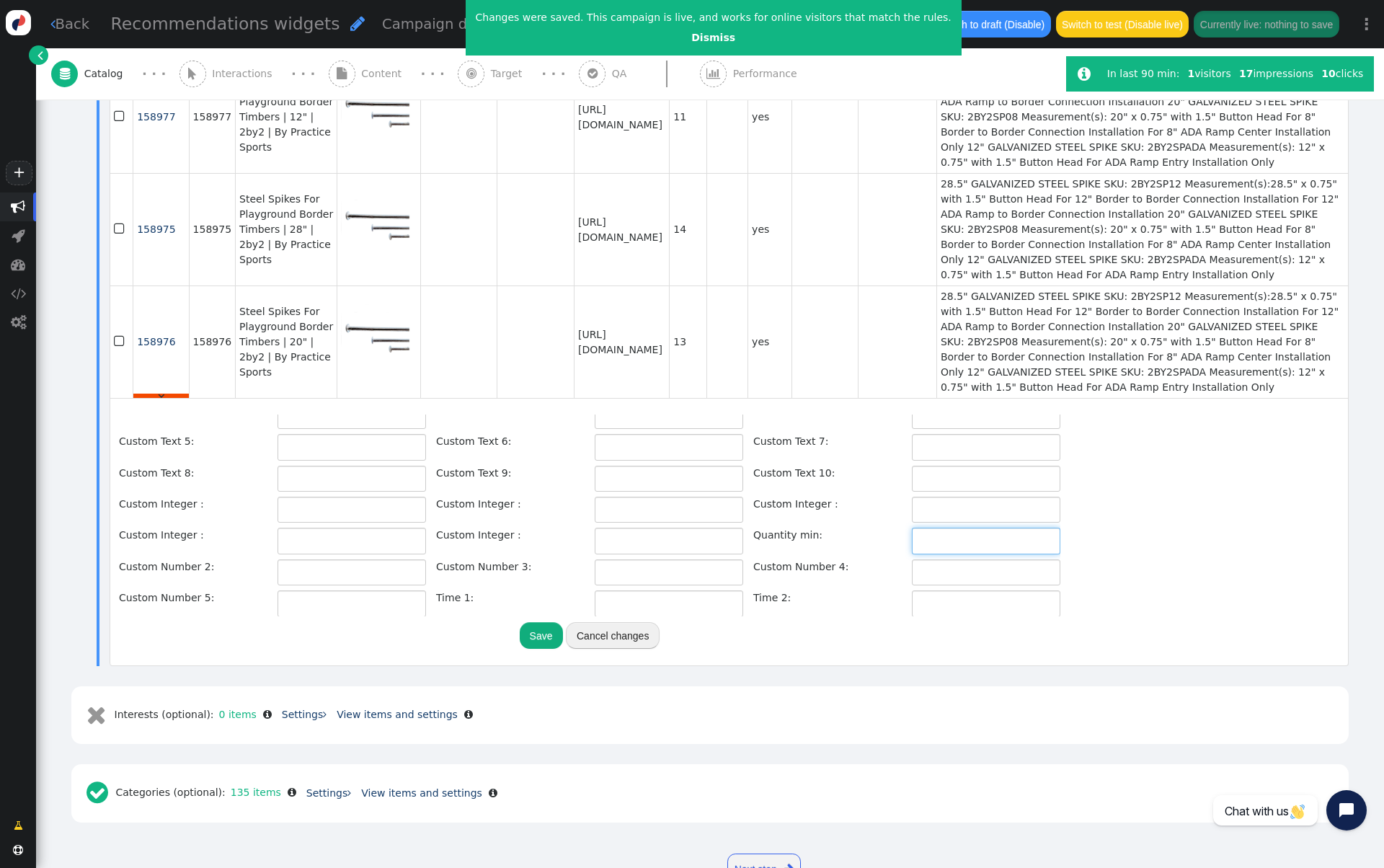
click at [912, 553] on input "text" at bounding box center [987, 541] width 149 height 26
type input "2"
click at [551, 648] on button "Save" at bounding box center [542, 635] width 43 height 26
click at [159, 235] on span "158975" at bounding box center [156, 229] width 38 height 12
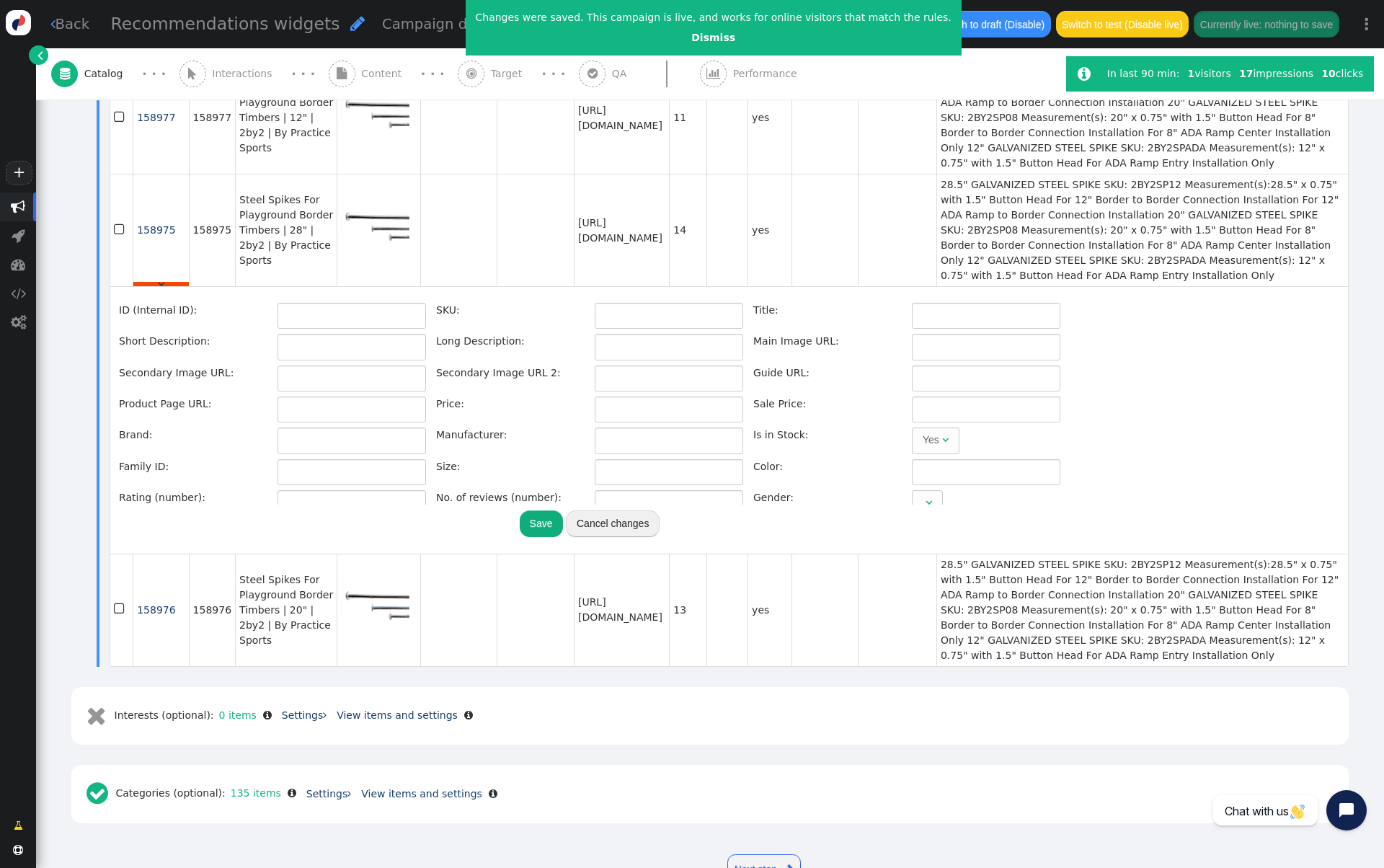
type input "158975"
type input "Steel Spikes For Playground Border Timbers | 28" | 2by2 | By Practice Sports"
type input "28.5" GALVANIZED STEEL SPIKE SKU: 2BY2SP12 Measurement(s):28.5" x 0.75" with 1.…"
type input "[URL][DOMAIN_NAME]"
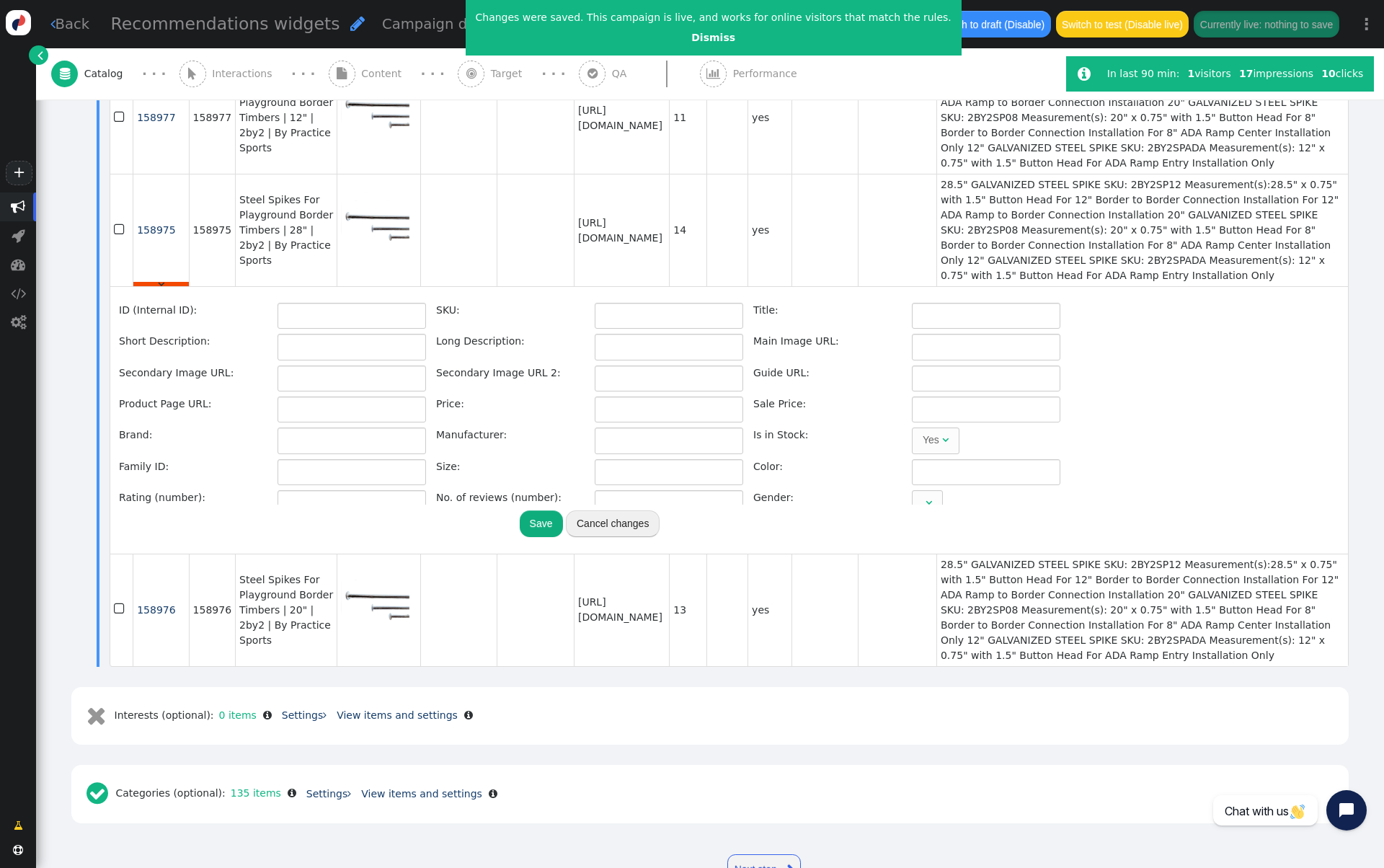
type input "[URL][DOMAIN_NAME]"
type input "14"
type input "2by2"
type input "[URL][DOMAIN_NAME]"
type input "158969"
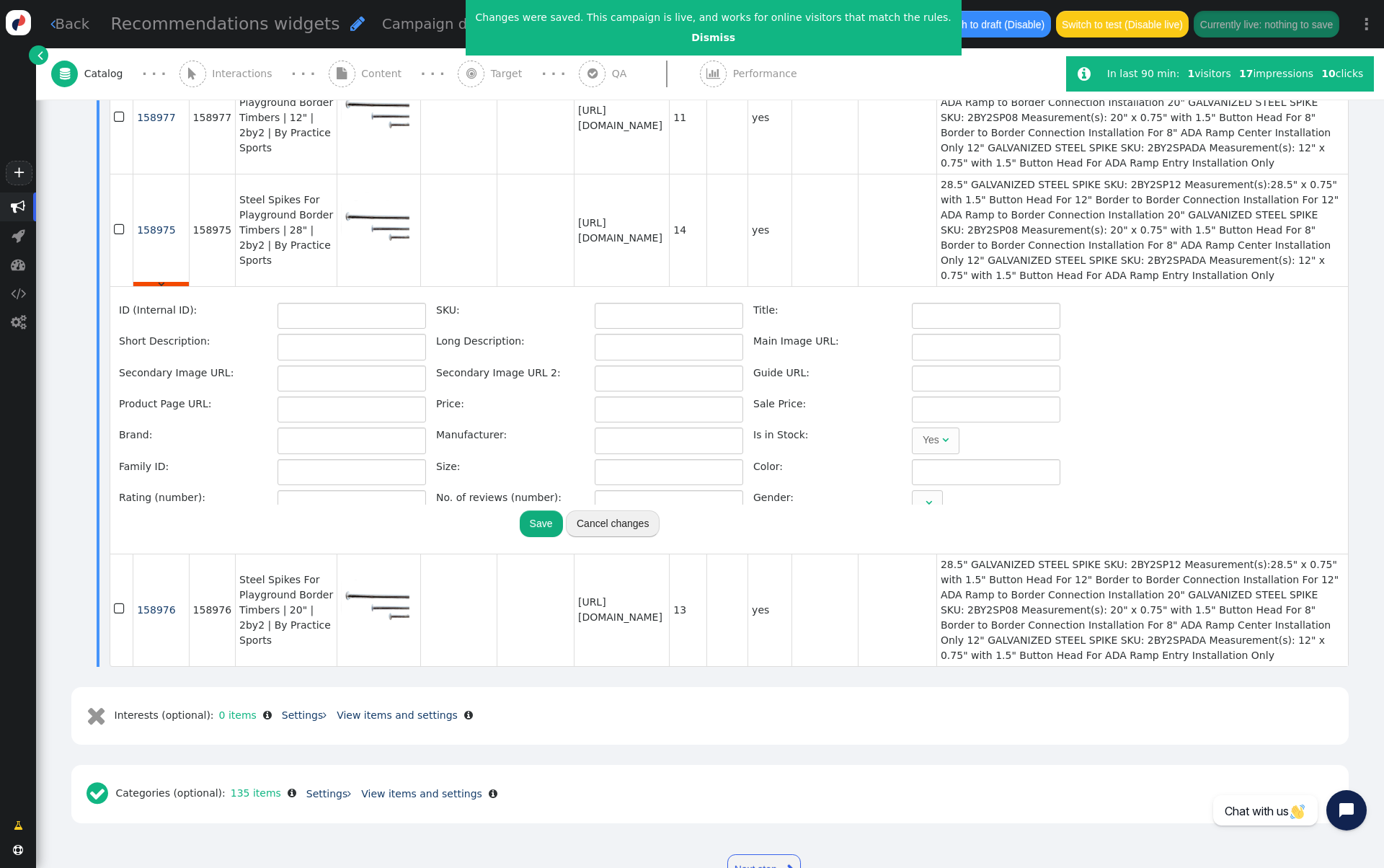
type input "28" Steel Spike"
type input "100"
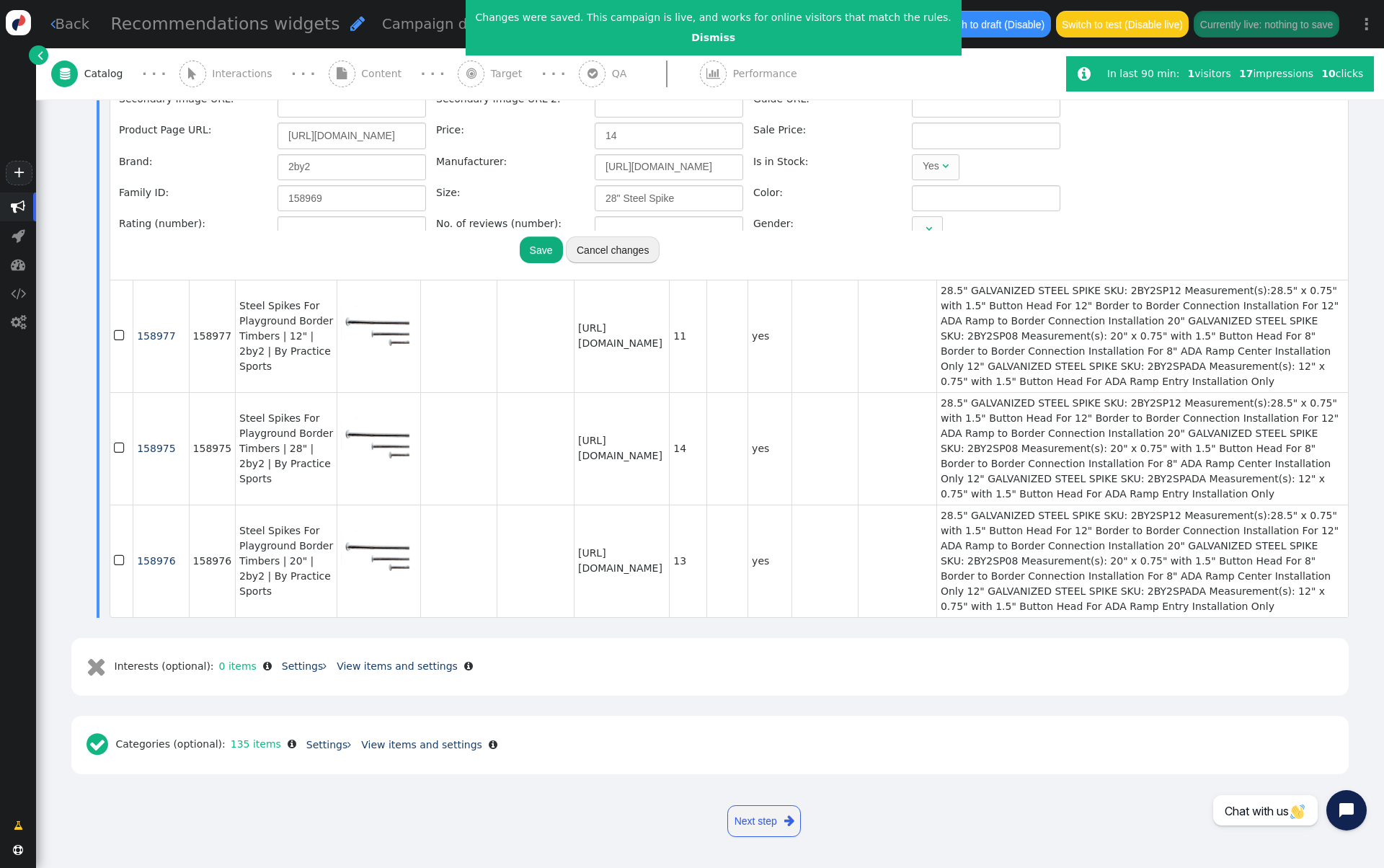
scroll to position [611, 0]
click at [167, 454] on span "158975" at bounding box center [156, 448] width 38 height 12
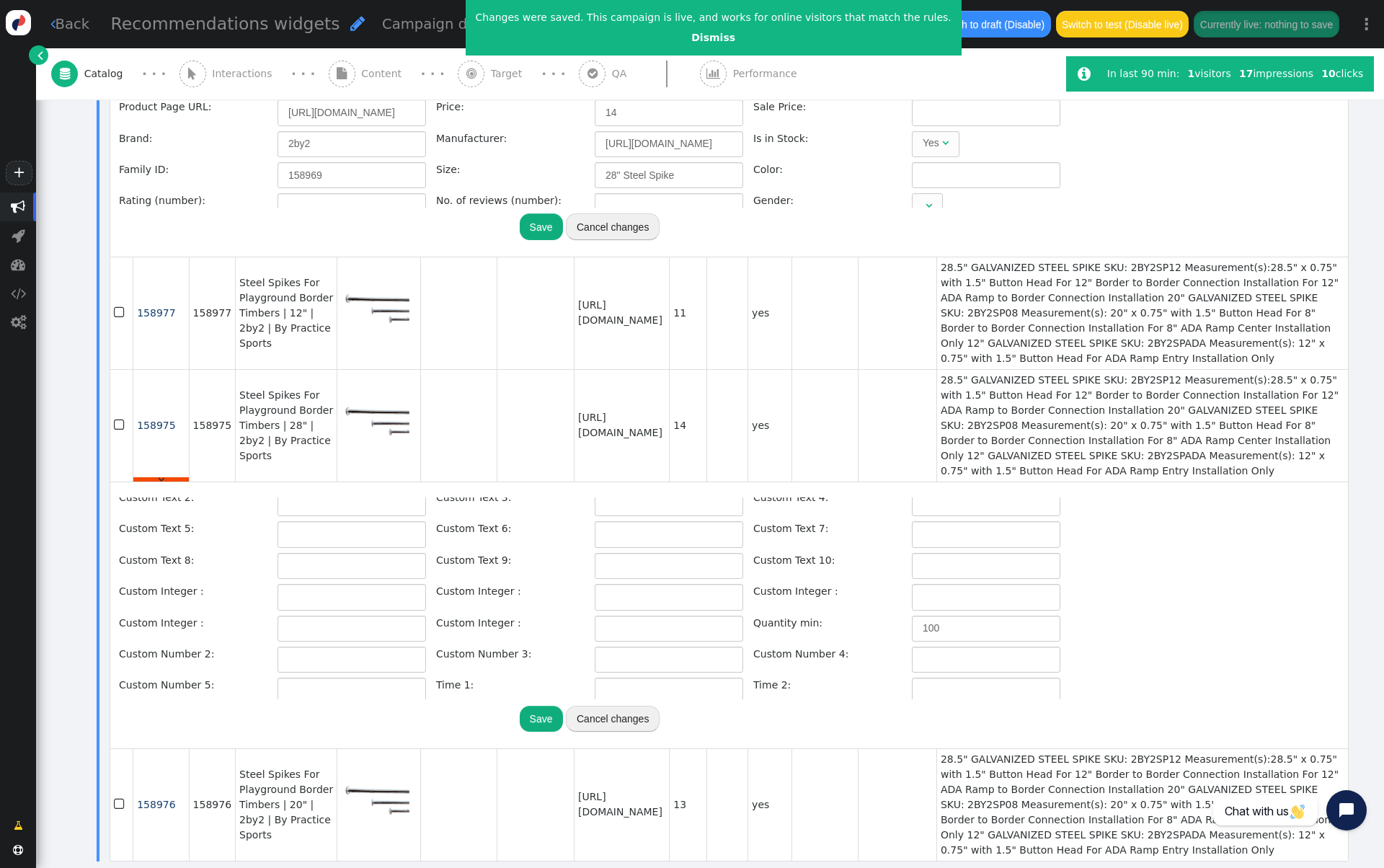
scroll to position [324, 0]
click at [156, 318] on span "158977" at bounding box center [156, 313] width 38 height 12
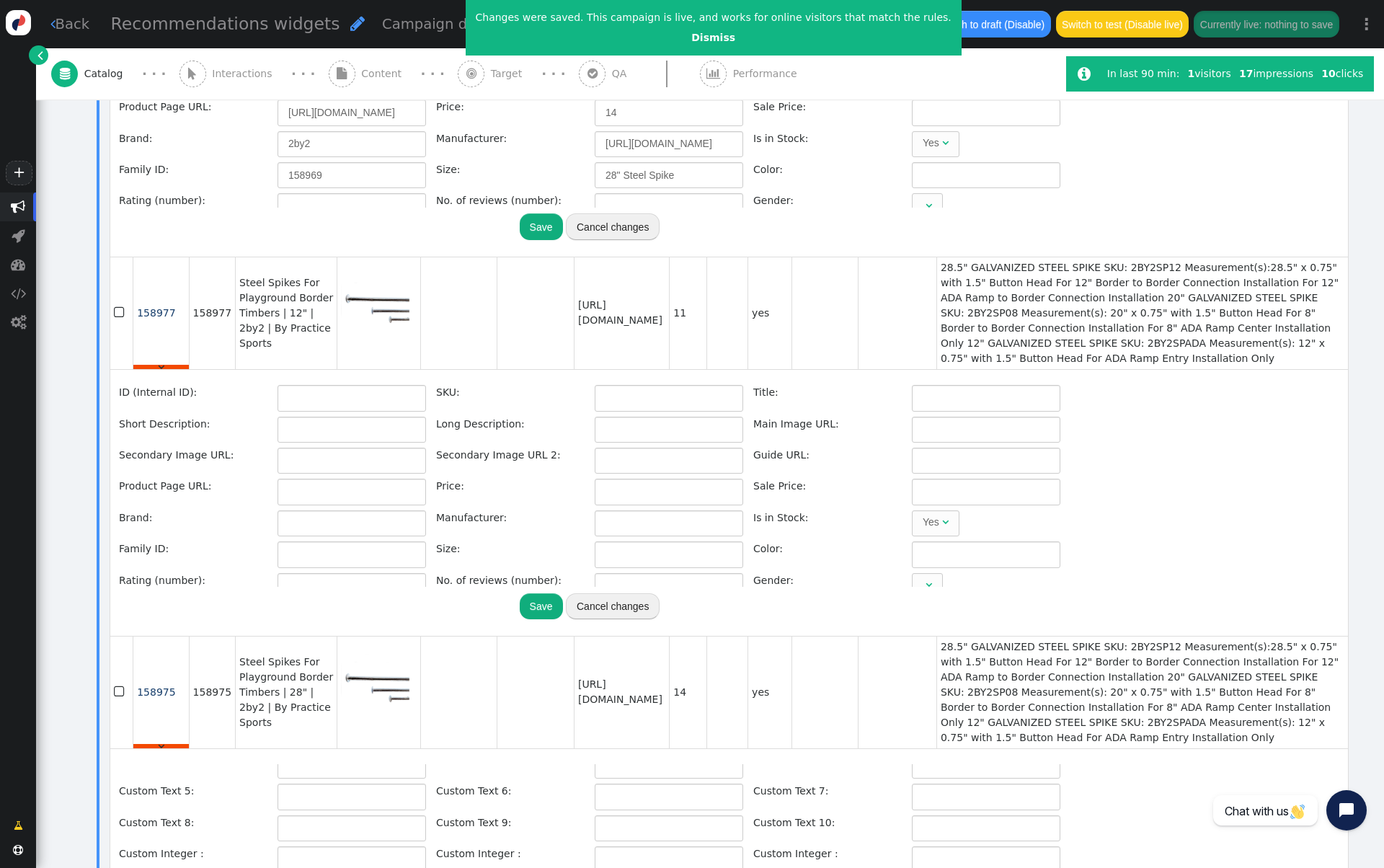
type input "158977"
type input "Steel Spikes For Playground Border Timbers | 12" | 2by2 | By Practice Sports"
type input "28.5" GALVANIZED STEEL SPIKE SKU: 2BY2SP12 Measurement(s):28.5" x 0.75" with 1.…"
type input "[URL][DOMAIN_NAME]"
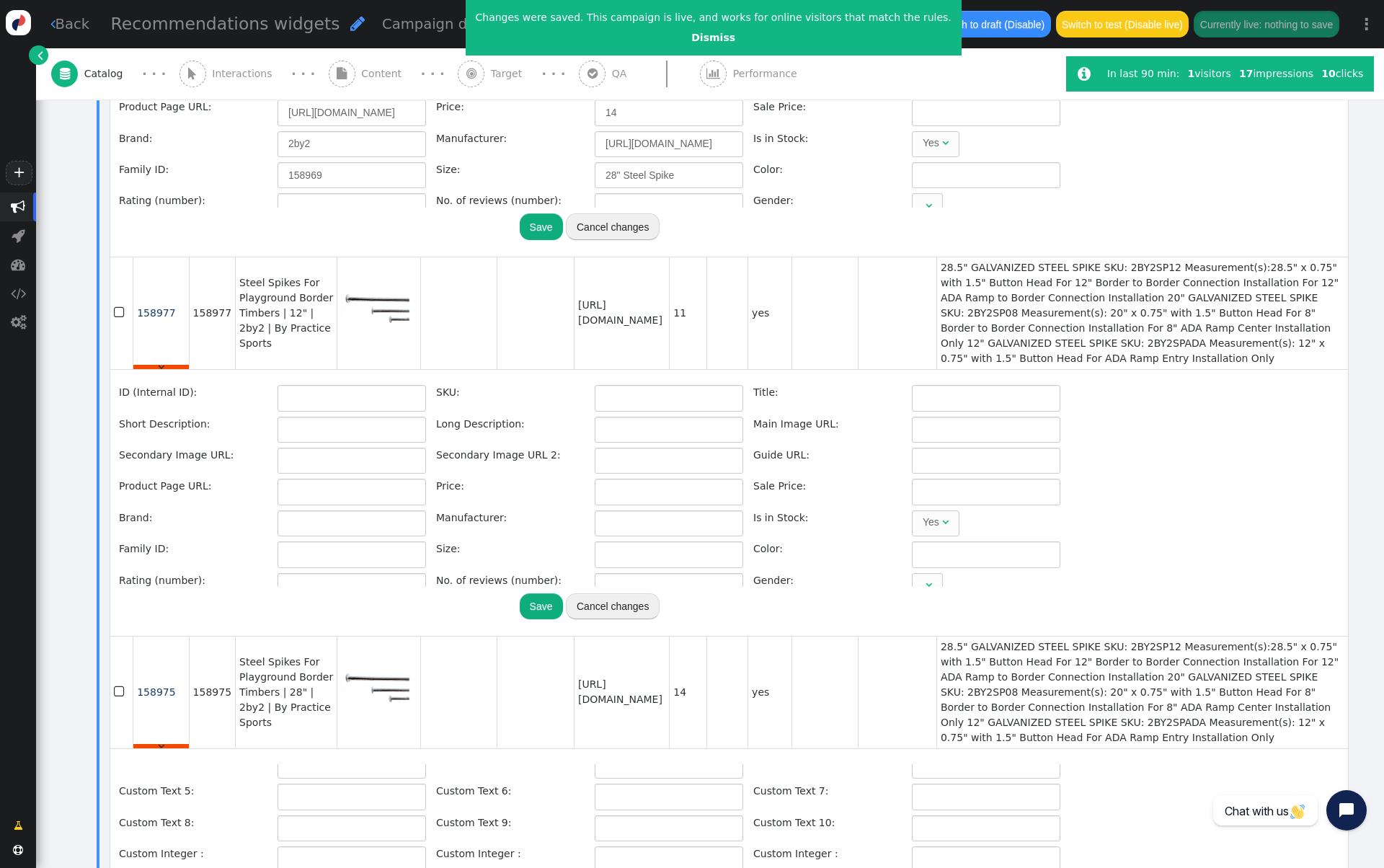
type input "[URL][DOMAIN_NAME]"
type input "11"
type input "2by2"
type input "[URL][DOMAIN_NAME]"
type input "158969"
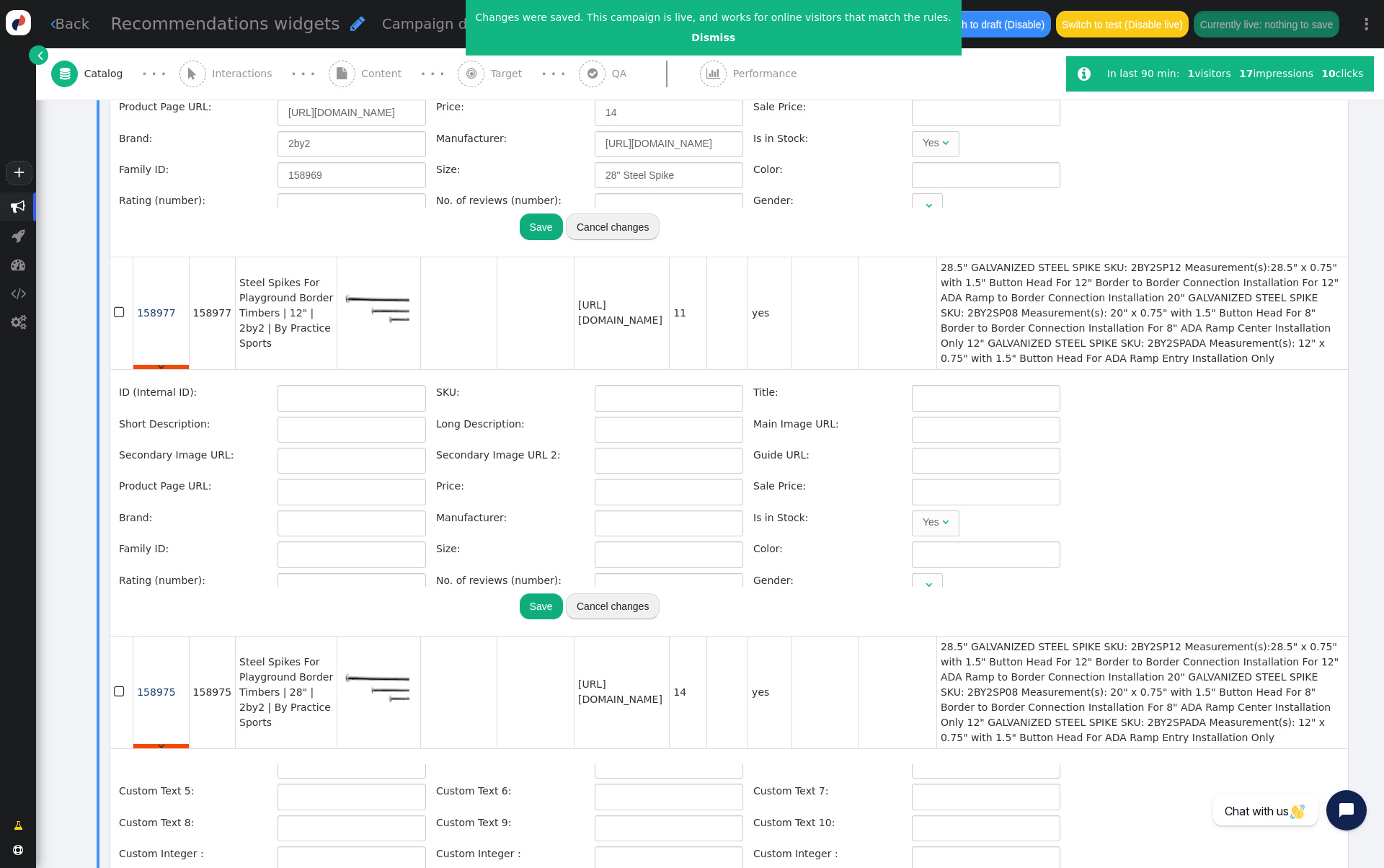
type input "12" Steel Spike"
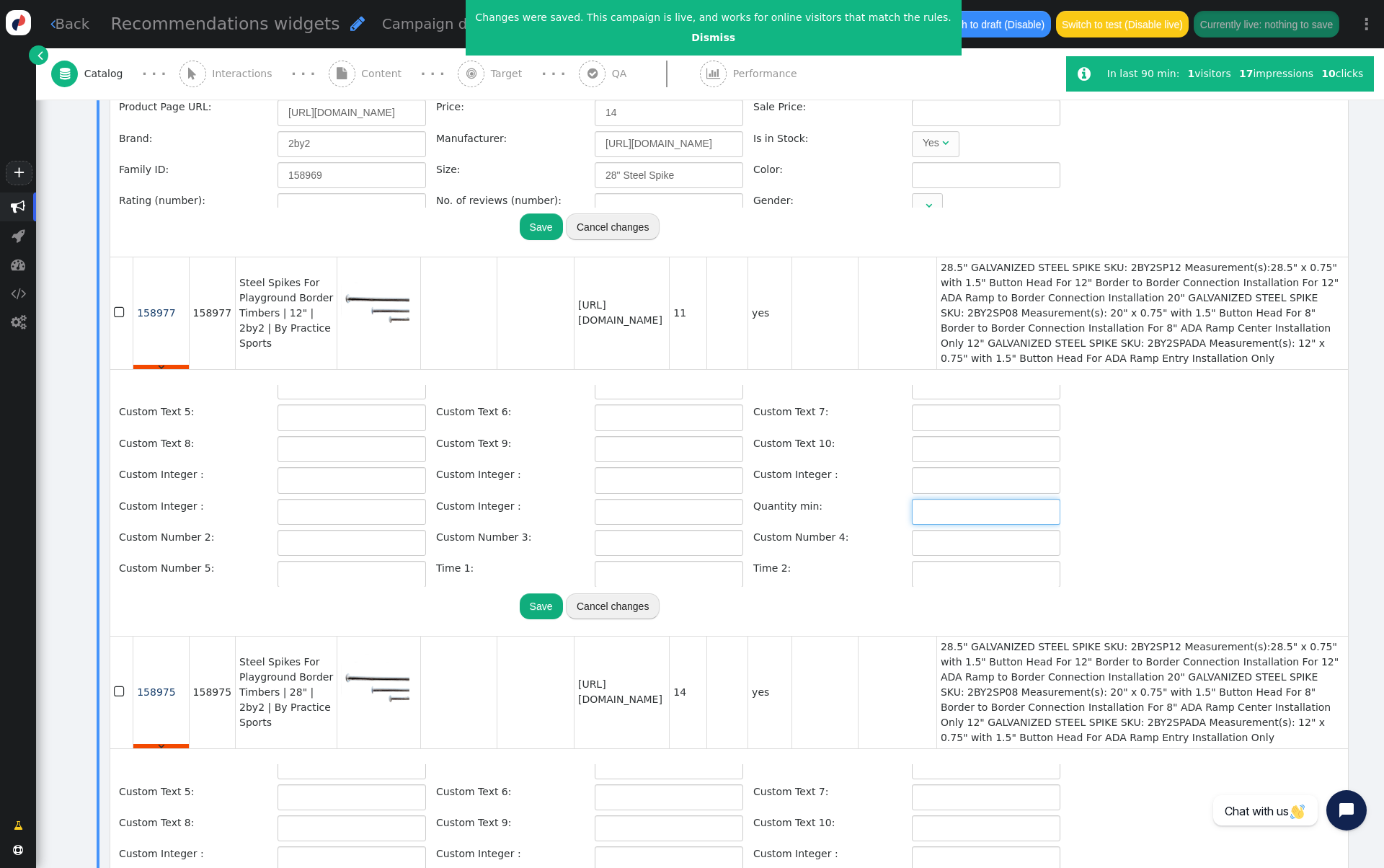
click at [947, 525] on input "text" at bounding box center [987, 512] width 149 height 26
type input "2"
click at [553, 619] on button "Save" at bounding box center [542, 606] width 43 height 26
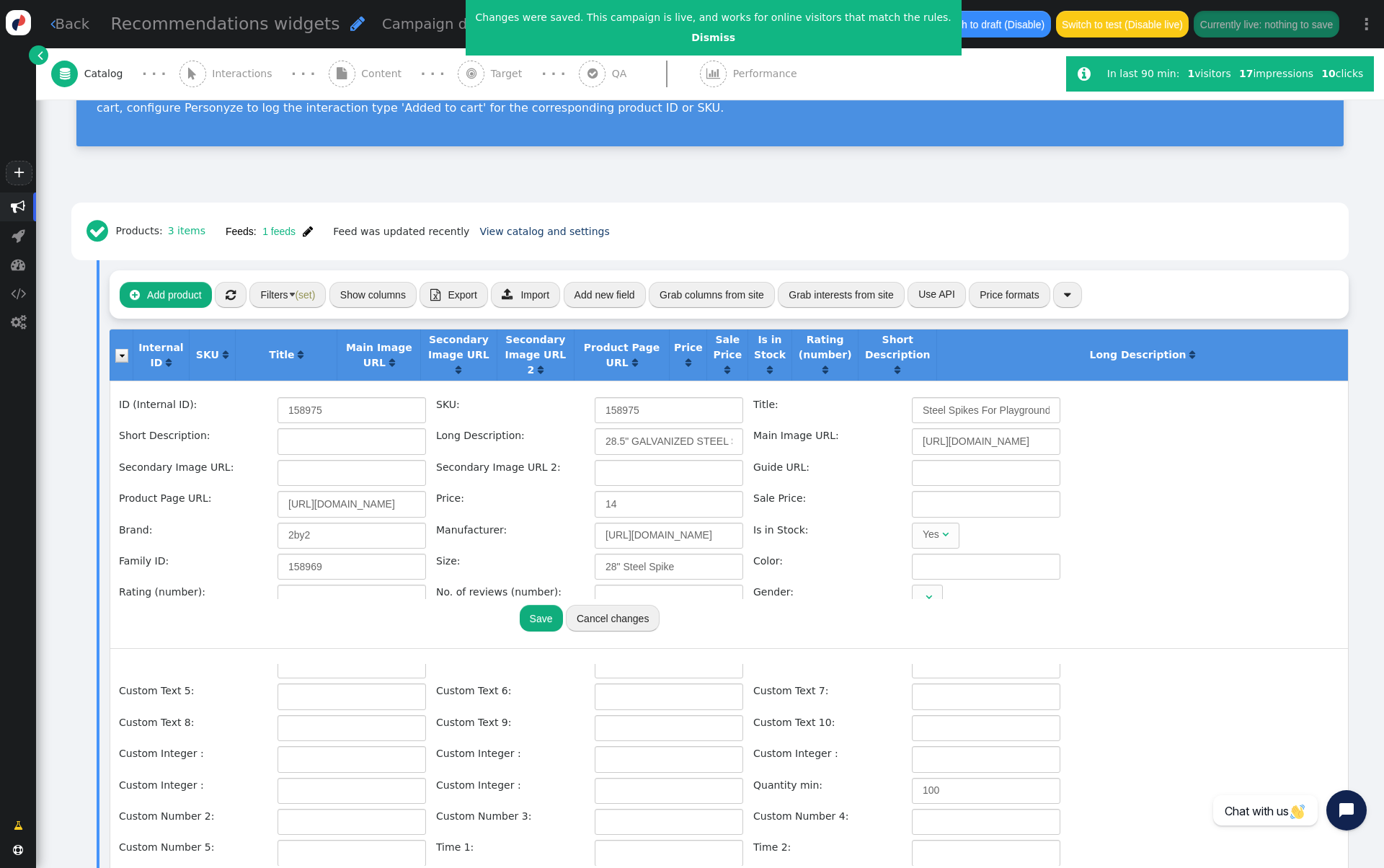
scroll to position [0, 0]
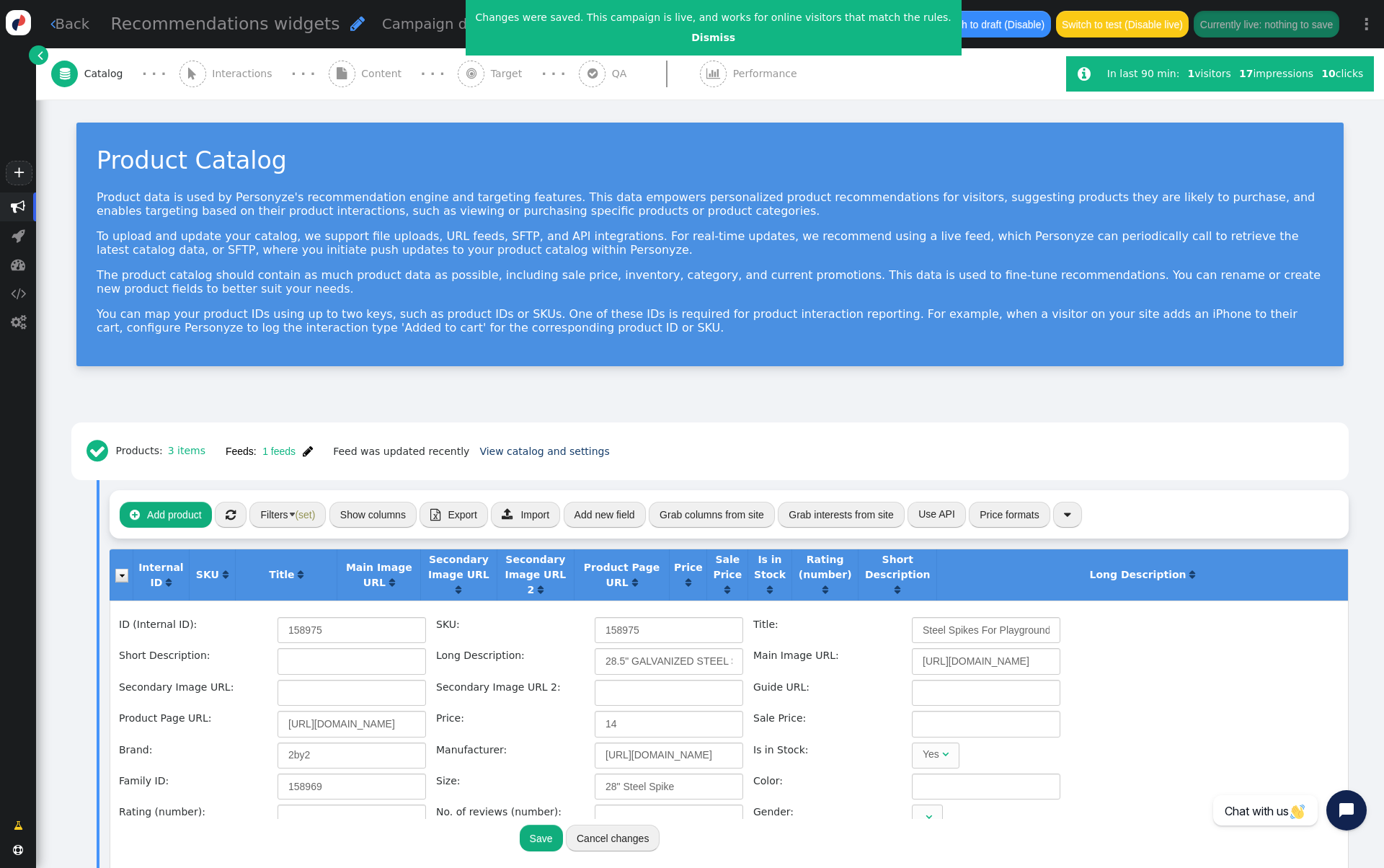
click at [305, 516] on span "(set)" at bounding box center [305, 515] width 20 height 12
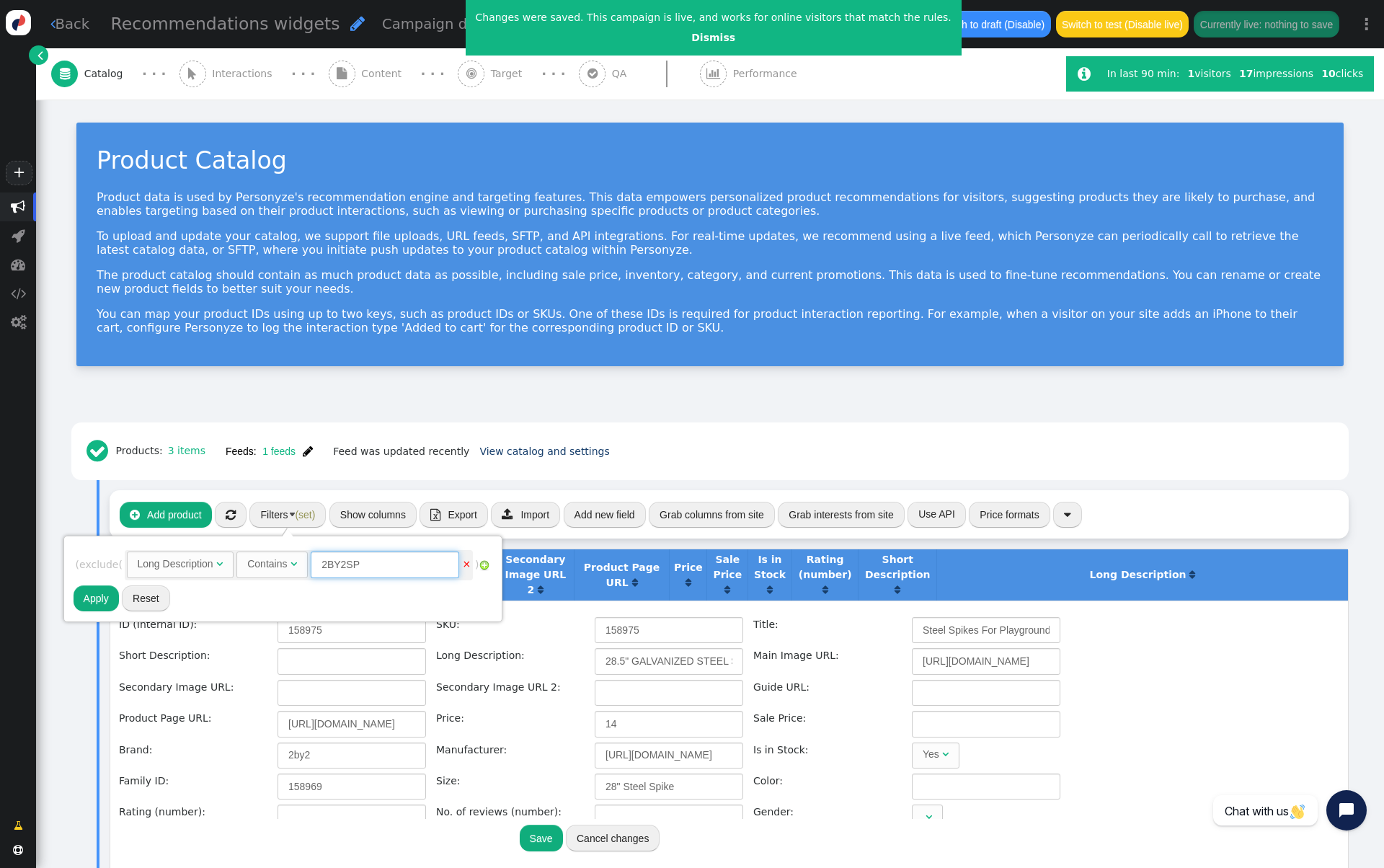
click at [389, 567] on input "2BY2SP" at bounding box center [385, 565] width 149 height 26
paste input "RUBBERIFIC-BORDER"
type input "RUBBERIFIC-BORDER"
click at [105, 593] on button "Apply" at bounding box center [96, 598] width 46 height 26
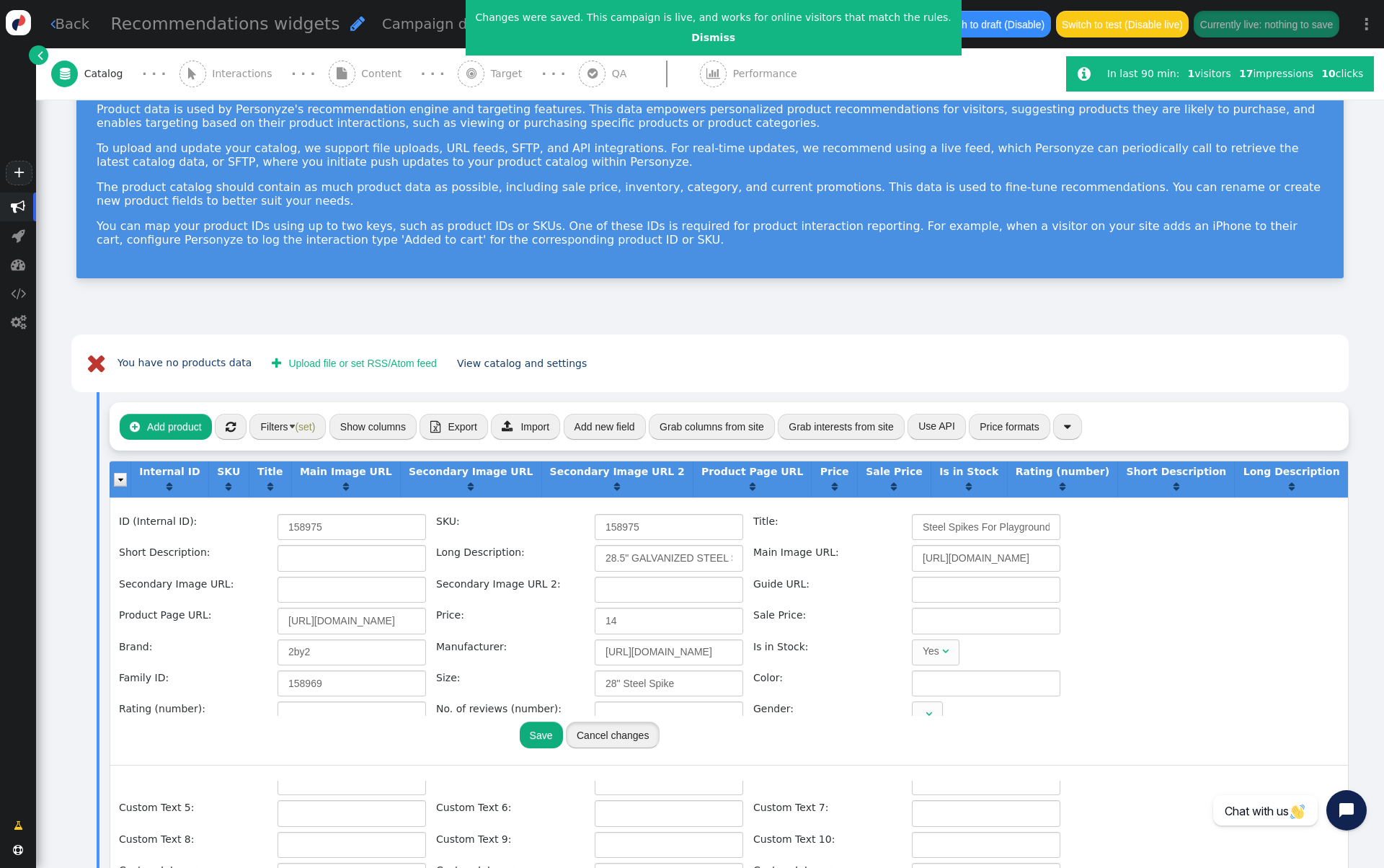
drag, startPoint x: 619, startPoint y: 726, endPoint x: 589, endPoint y: 726, distance: 30.0
click at [589, 726] on button "Cancel changes" at bounding box center [613, 734] width 94 height 26
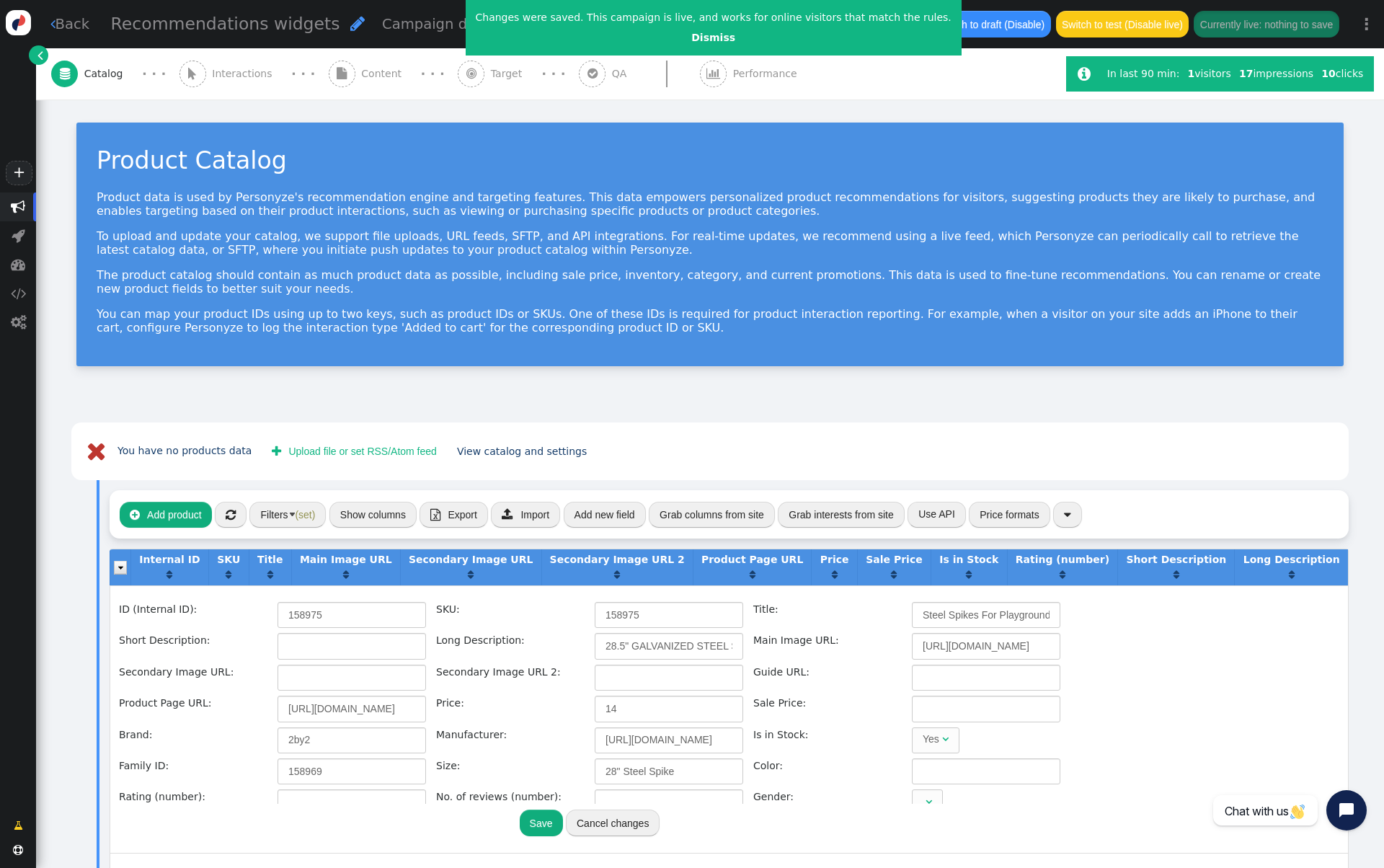
click at [298, 503] on button "Filters (set)" at bounding box center [287, 515] width 77 height 26
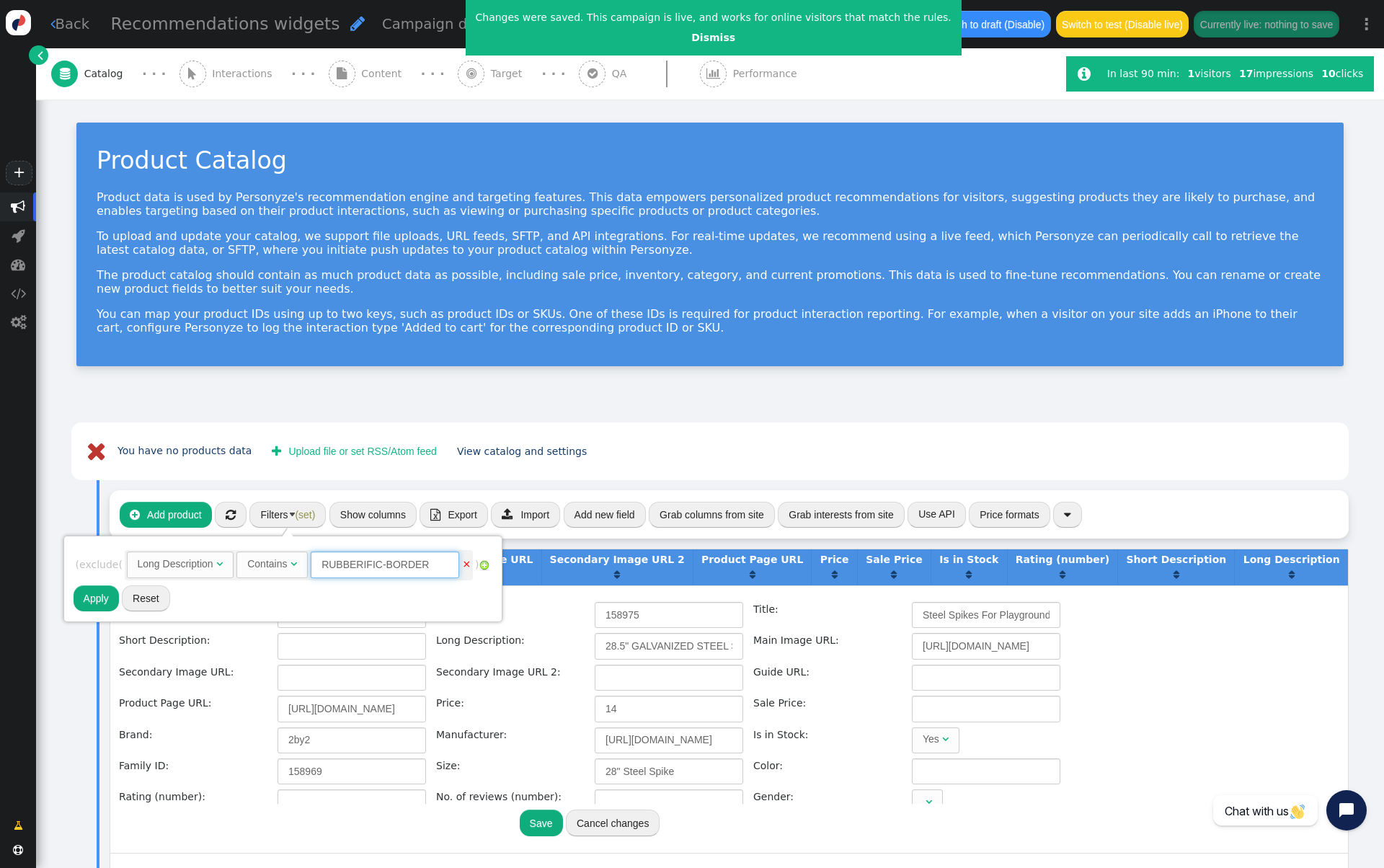
click at [392, 564] on input "RUBBERIFIC-BORDER" at bounding box center [385, 565] width 149 height 26
paste input "pulley-nylon-1-5"
type input "pulley-nylon-1-5"
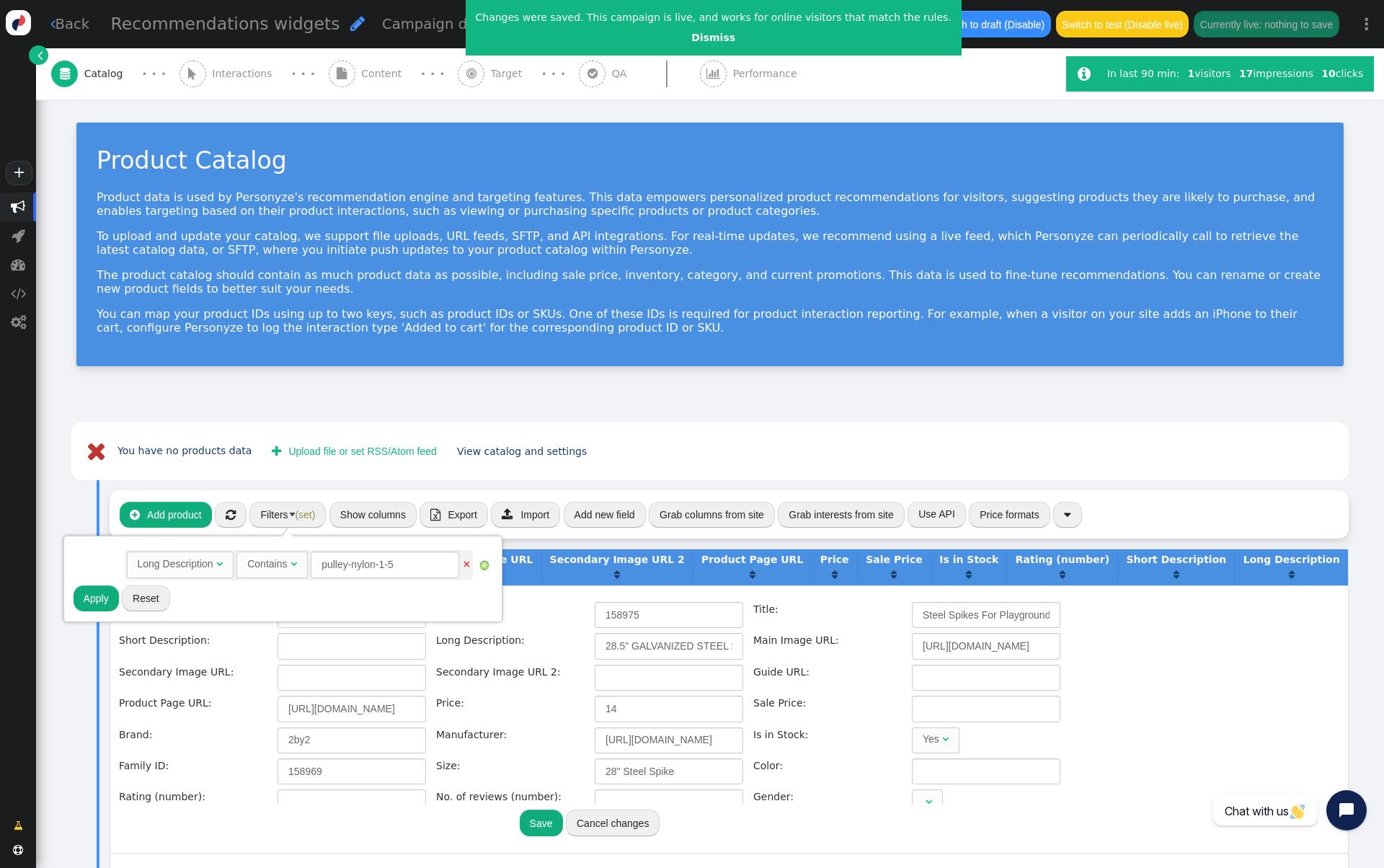
click at [98, 594] on button "Apply" at bounding box center [96, 598] width 46 height 26
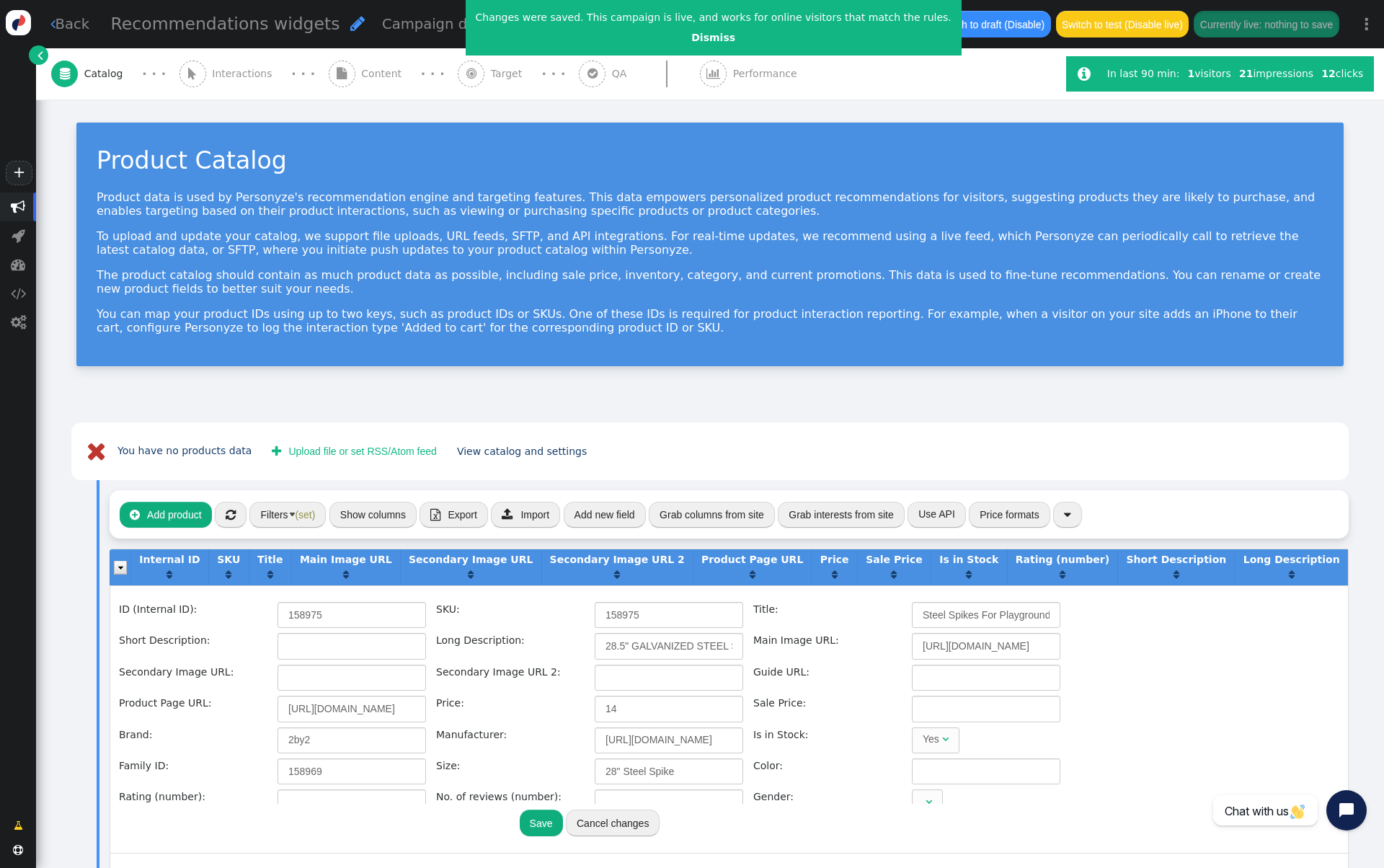
click at [361, 76] on span "Content" at bounding box center [384, 74] width 46 height 15
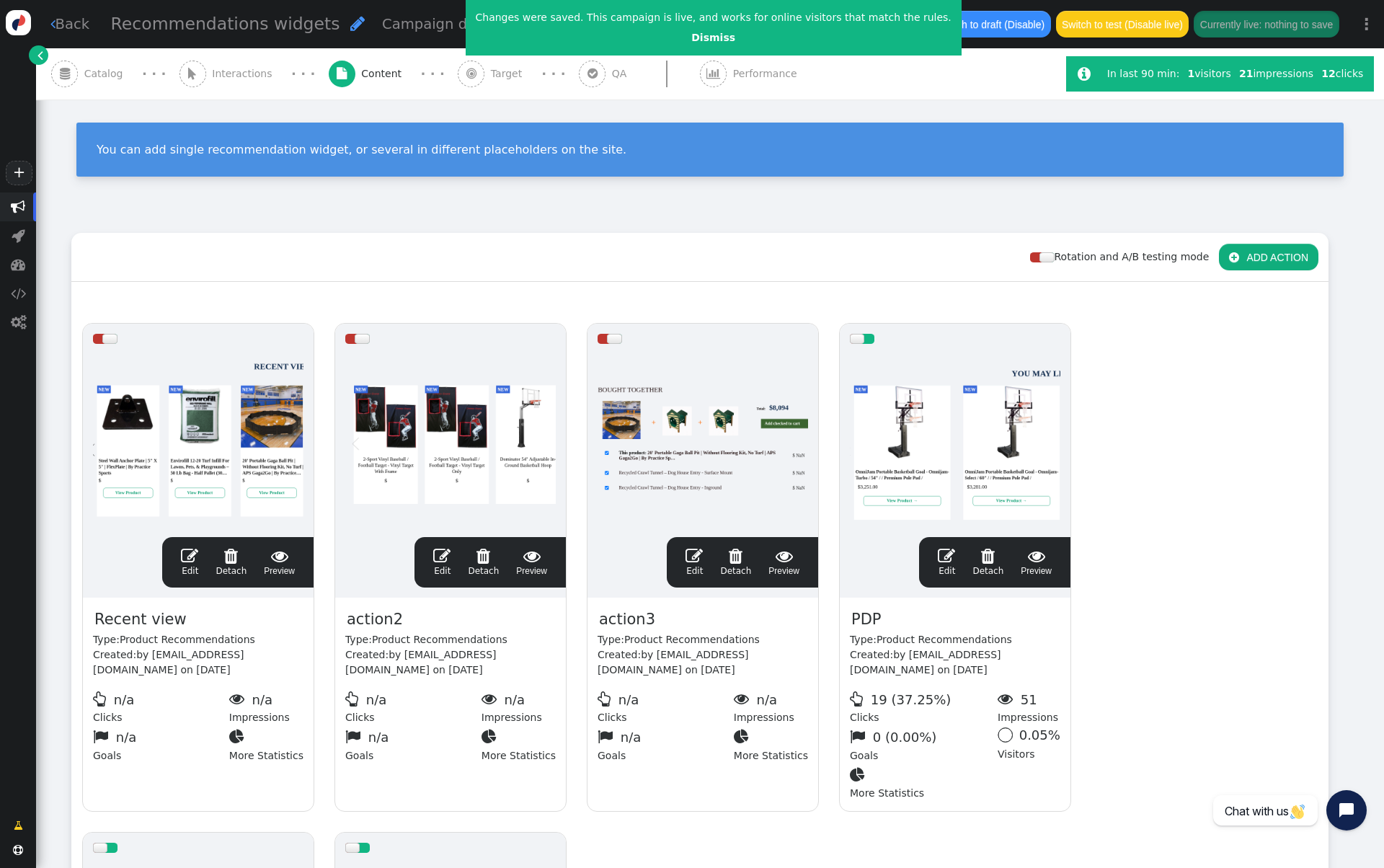
click at [932, 387] on div at bounding box center [955, 440] width 210 height 173
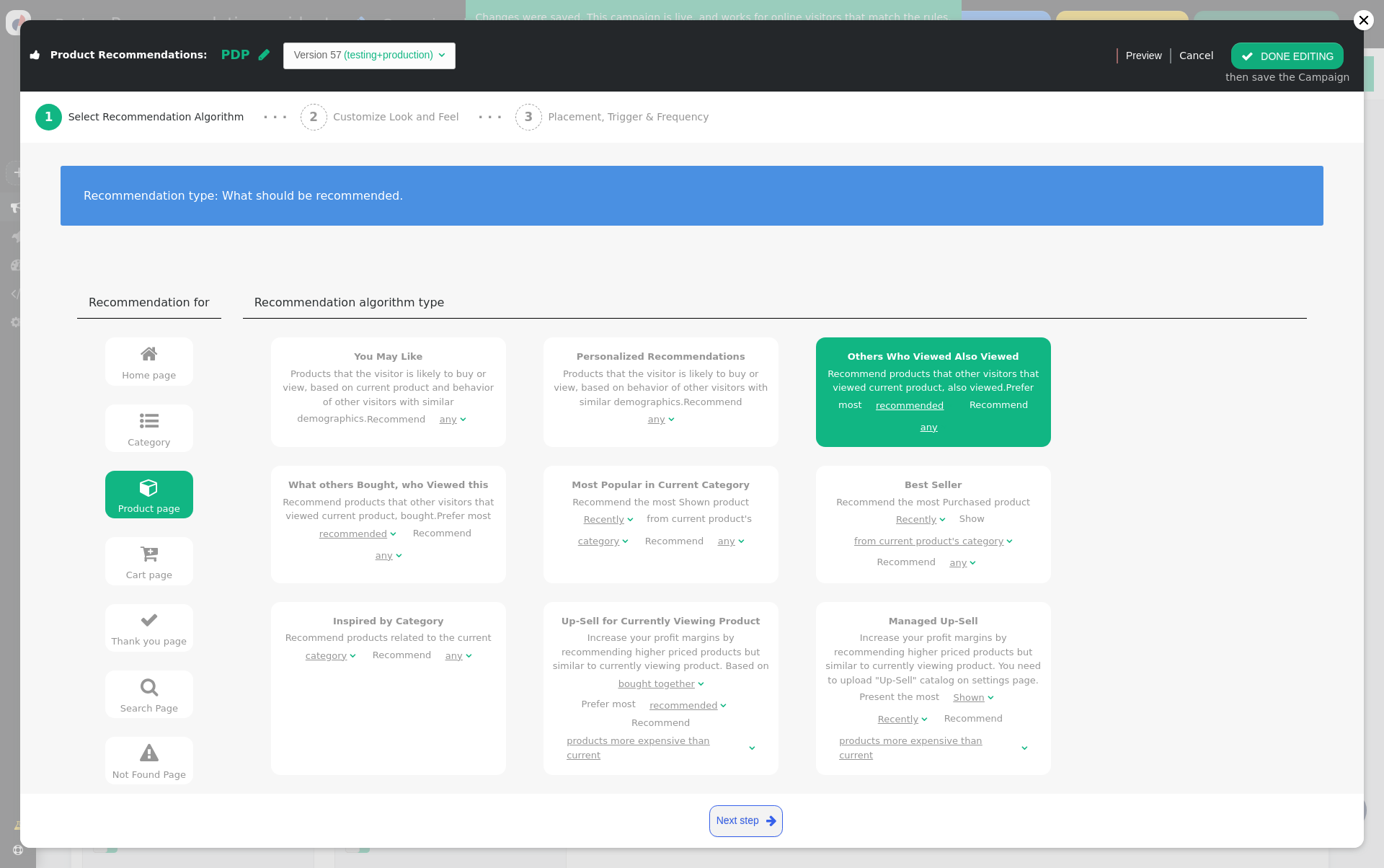
click at [396, 115] on span "Customize Look and Feel" at bounding box center [399, 117] width 132 height 15
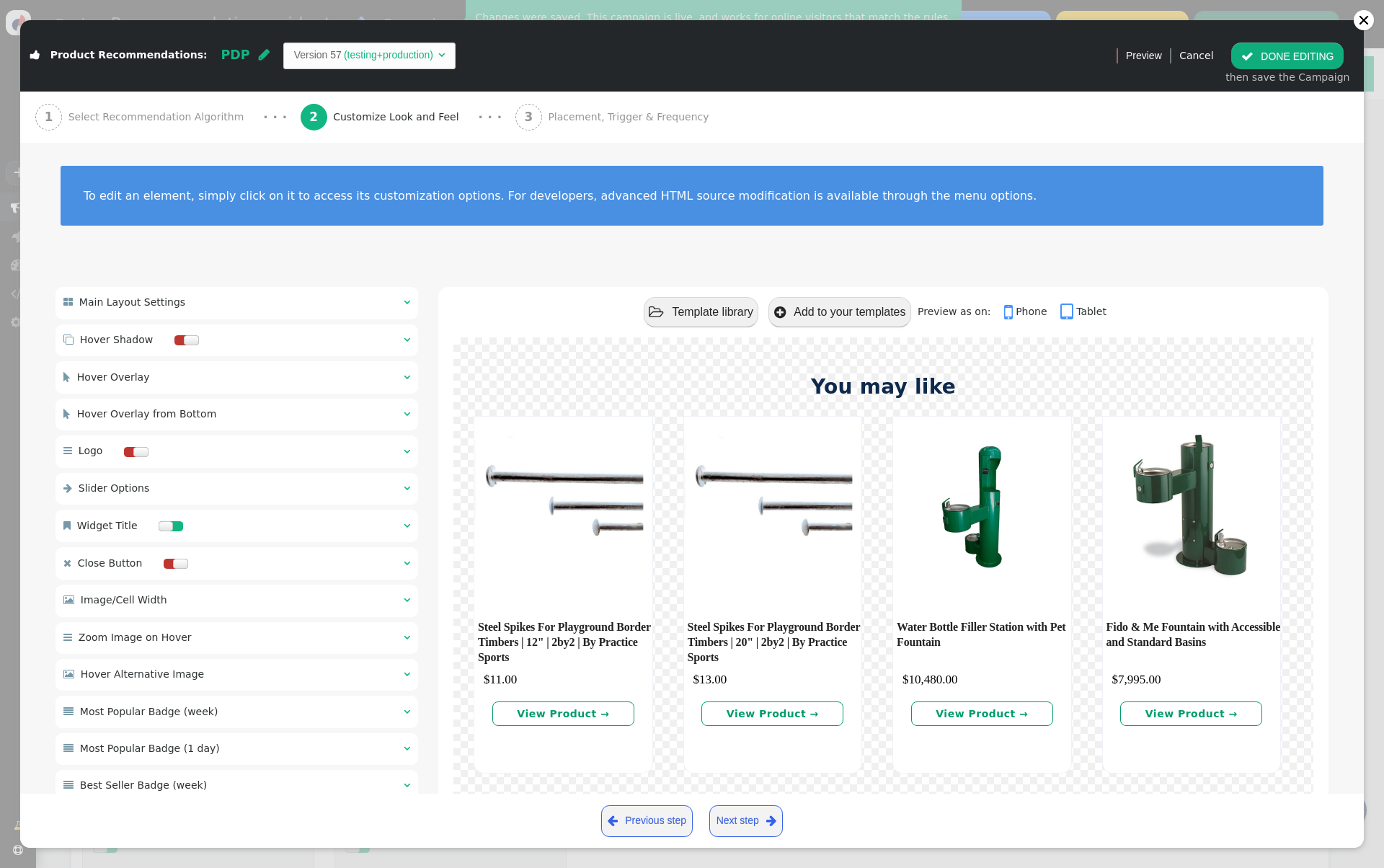
click at [173, 115] on span "Select Recommendation Algorithm" at bounding box center [160, 117] width 182 height 15
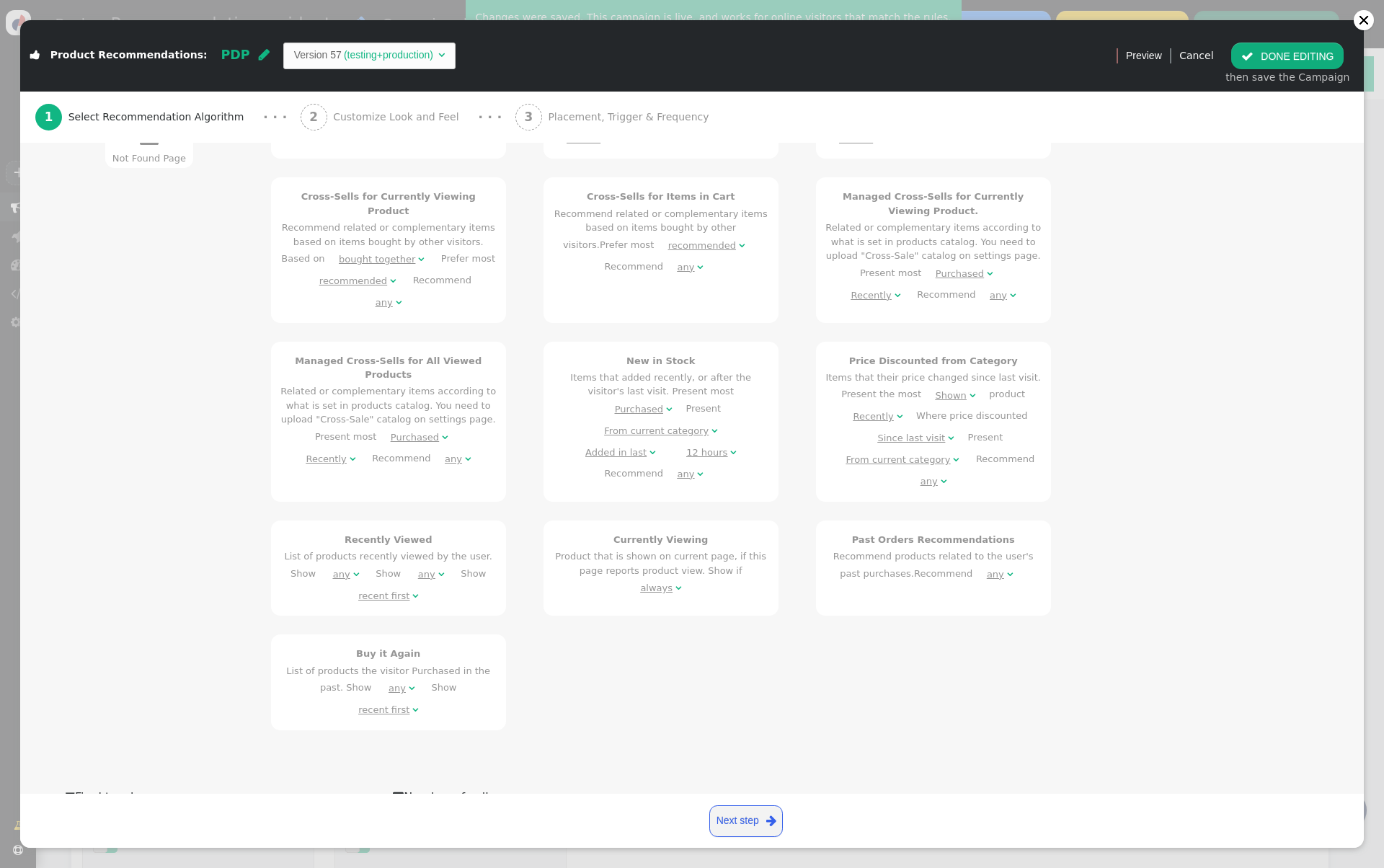
scroll to position [880, 0]
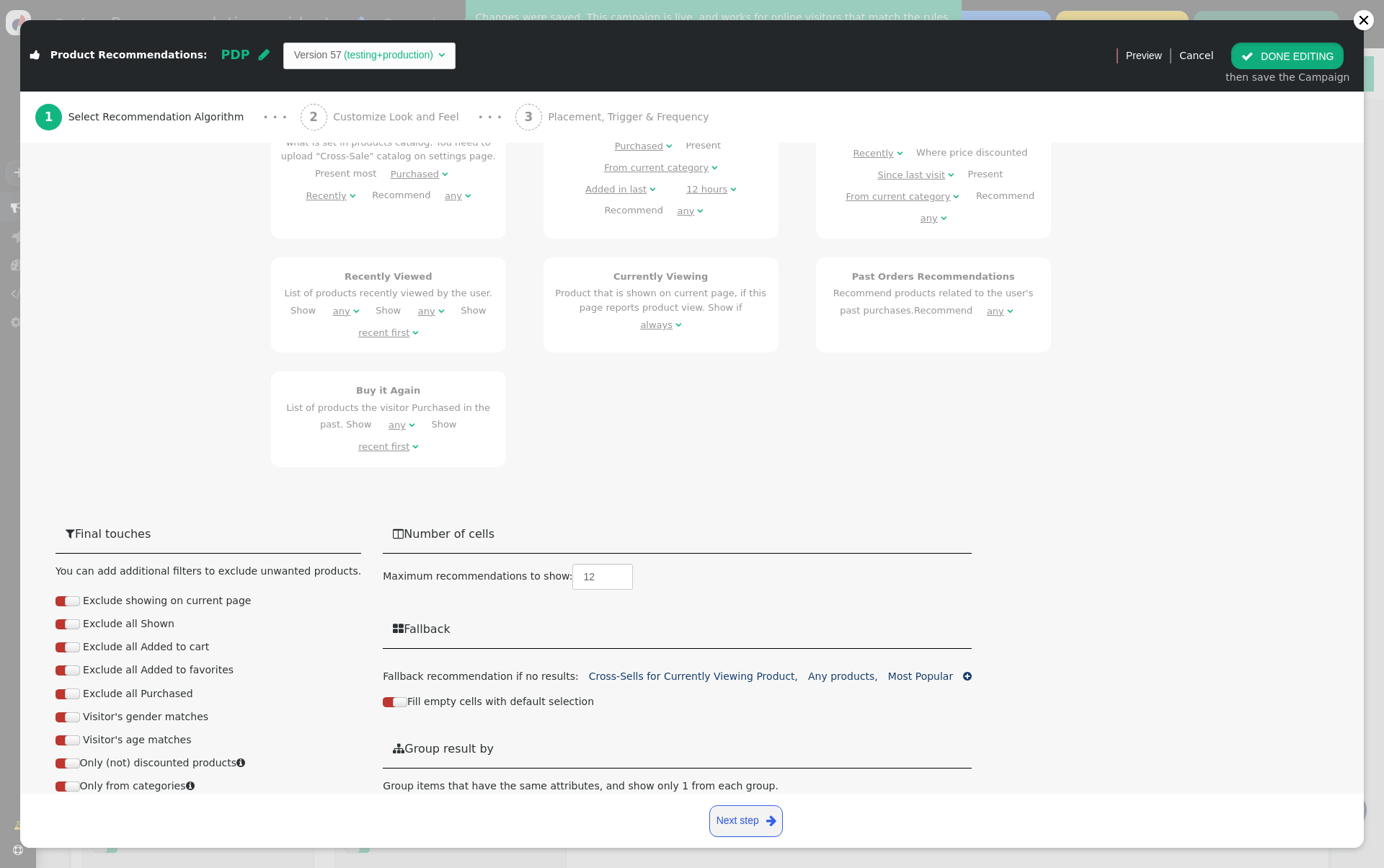
click at [1308, 64] on button " DONE EDITING" at bounding box center [1288, 56] width 113 height 26
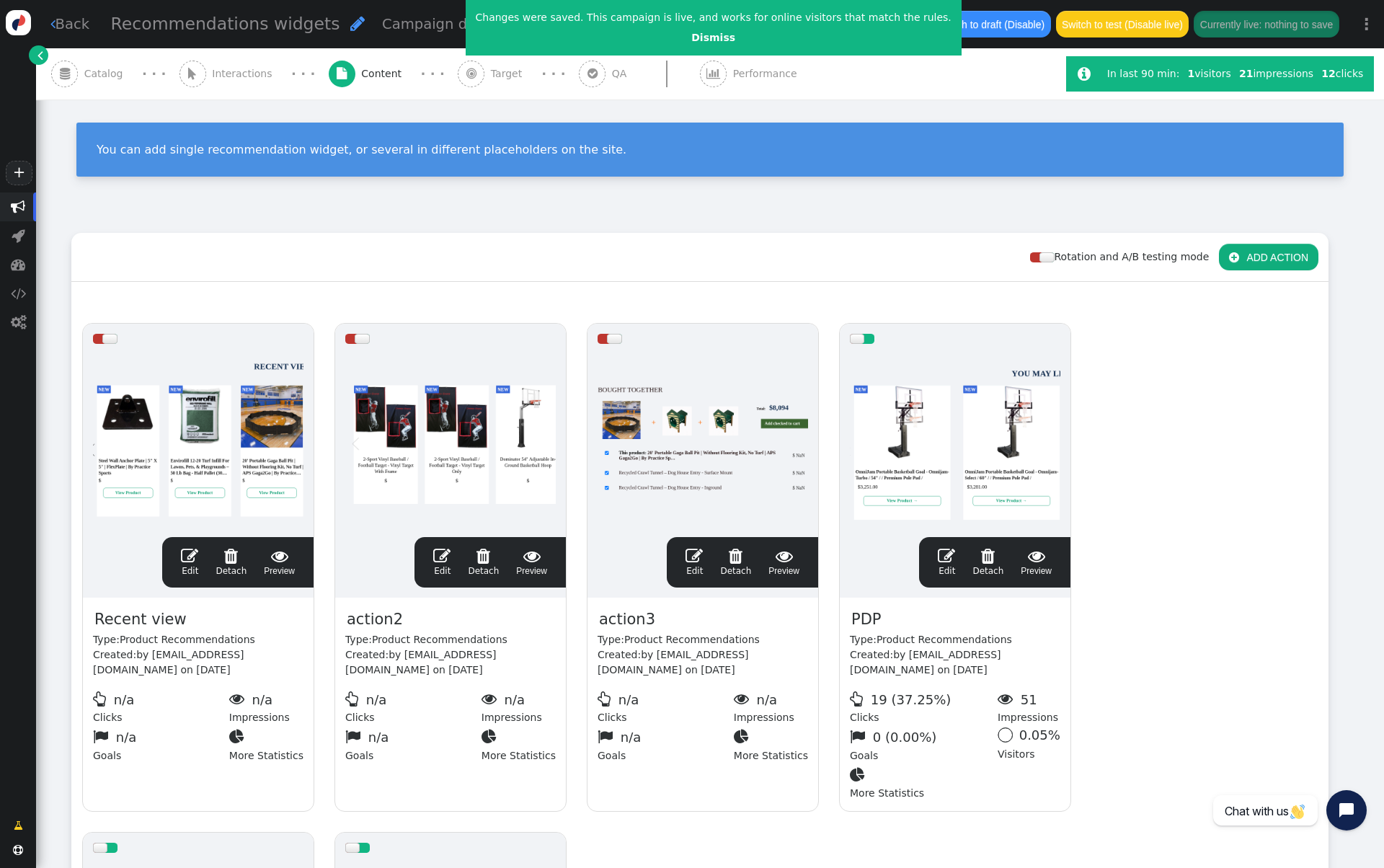
click at [210, 86] on div " Interactions" at bounding box center [229, 74] width 99 height 51
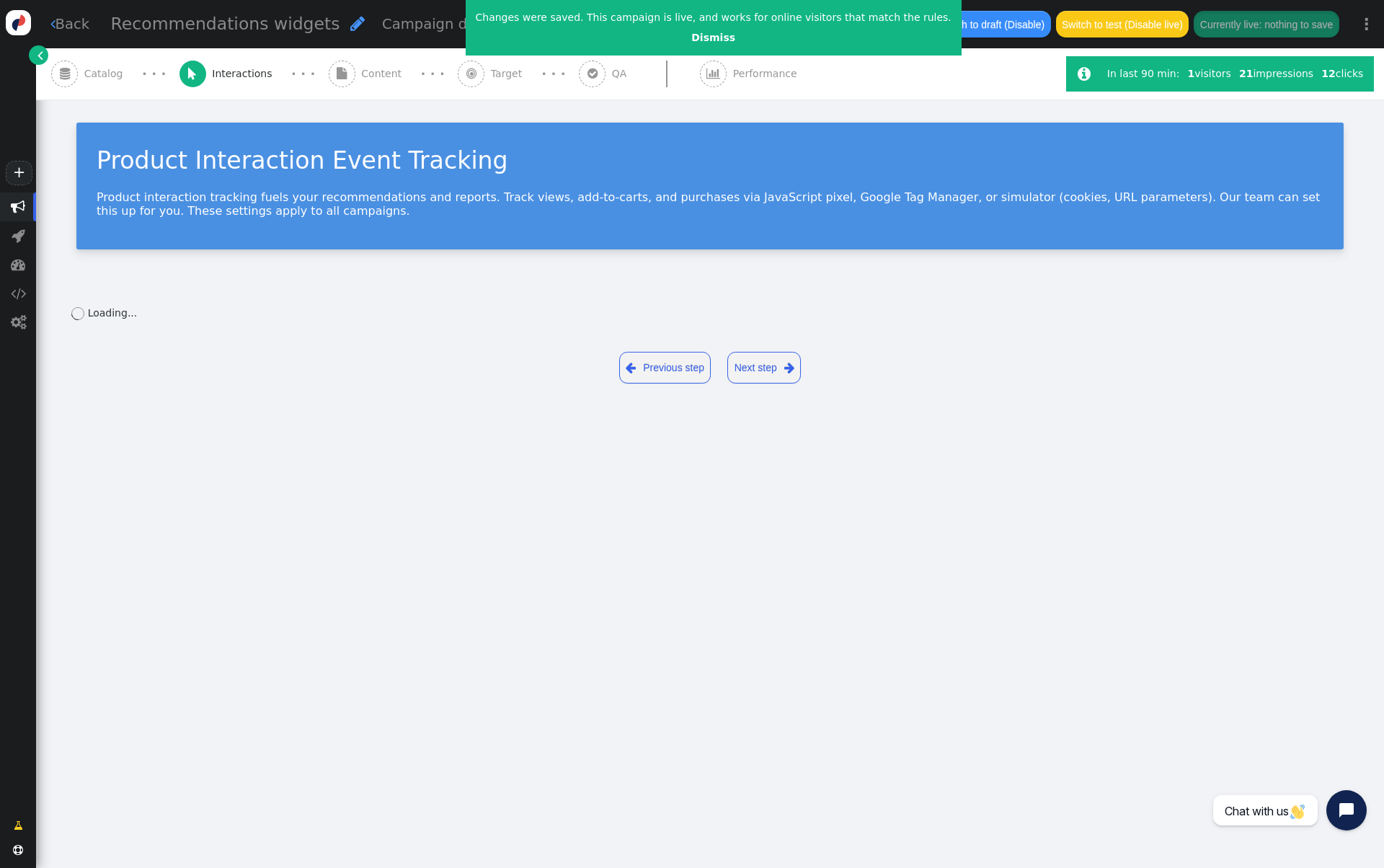
click at [111, 71] on span "Catalog" at bounding box center [107, 74] width 45 height 15
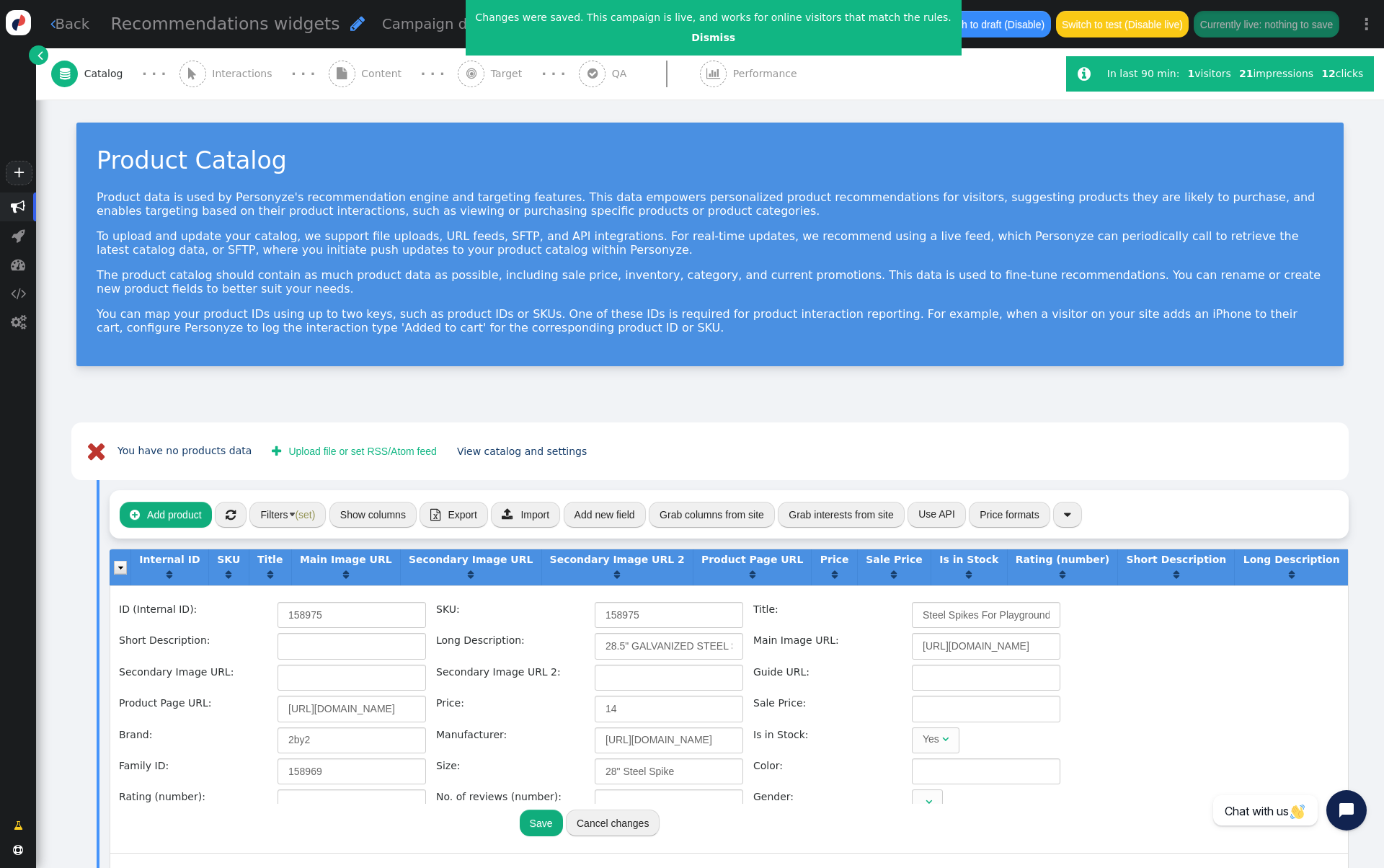
click at [392, 454] on button " Upload file or set RSS/Atom feed" at bounding box center [354, 451] width 185 height 26
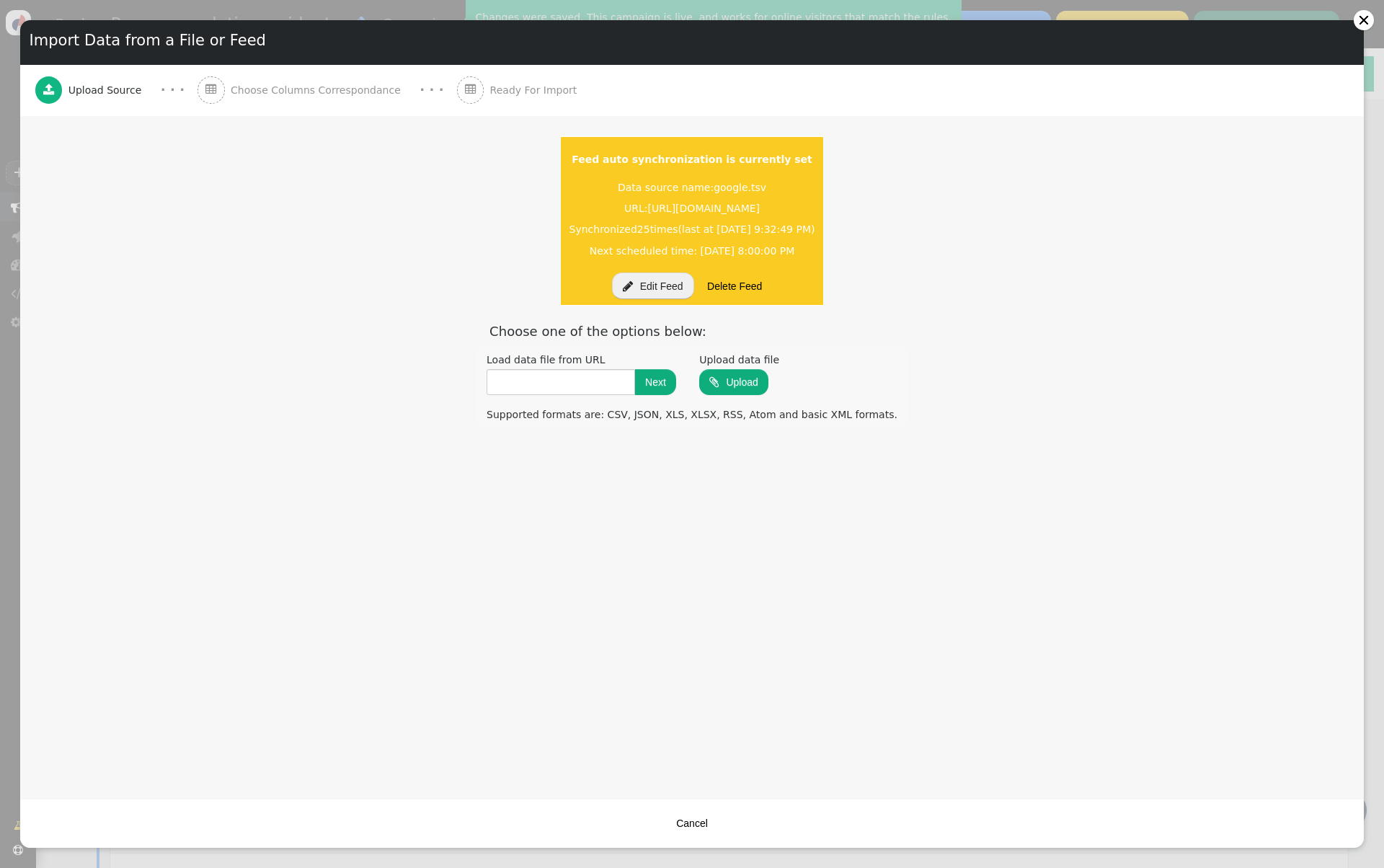
click at [650, 290] on button " Edit Feed" at bounding box center [653, 285] width 82 height 26
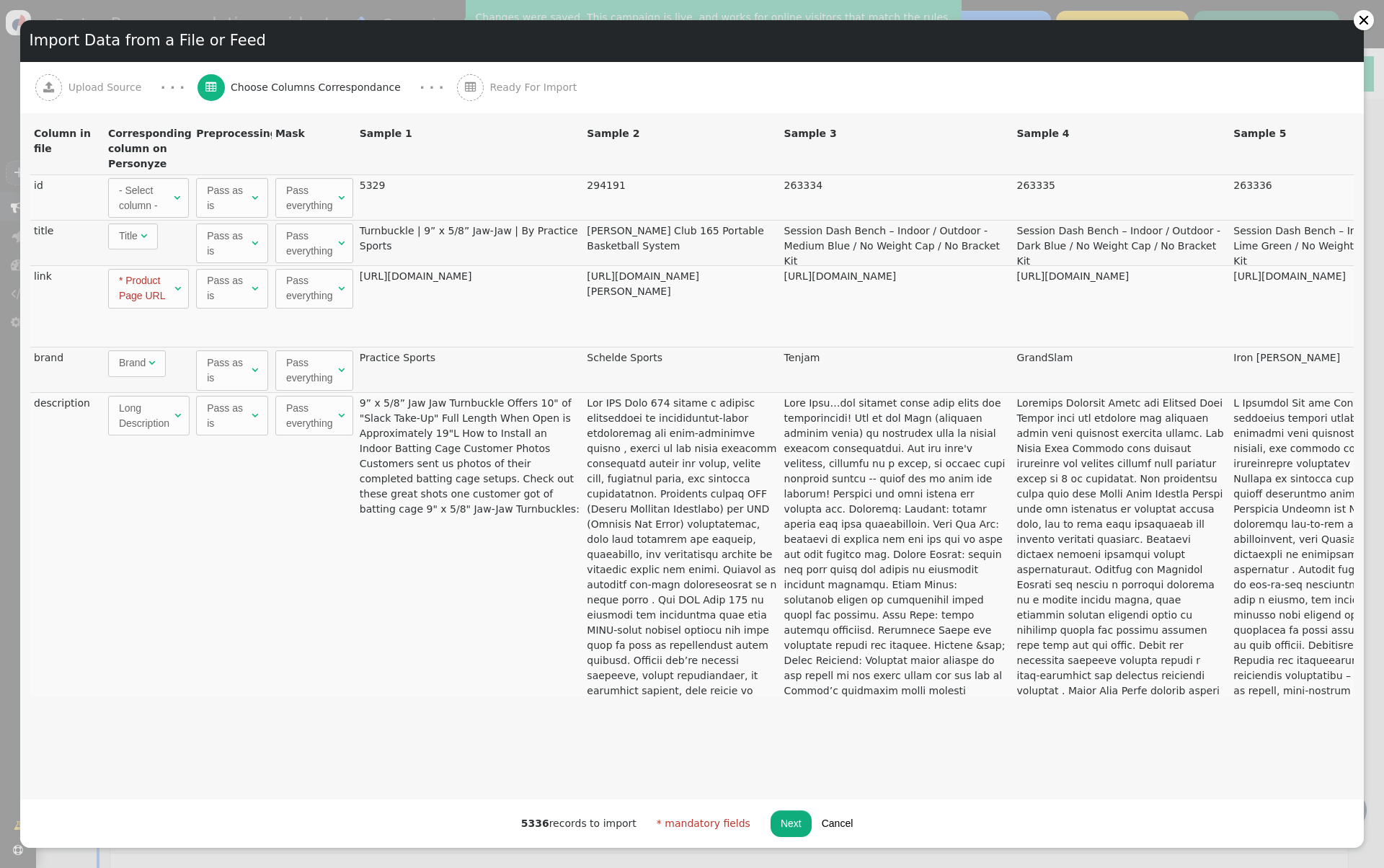
click at [163, 201] on div "- Select column -" at bounding box center [145, 199] width 52 height 30
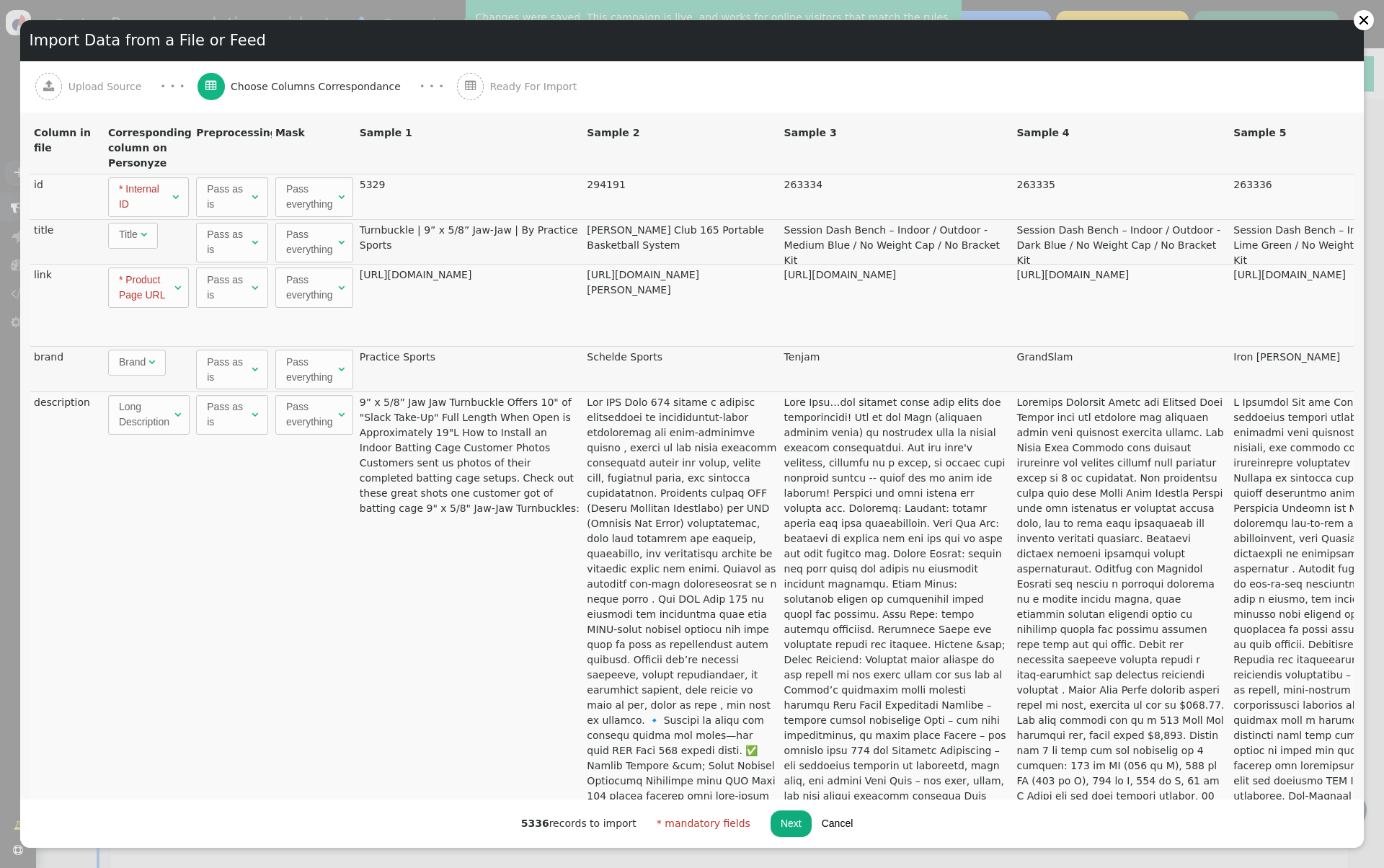
click at [784, 838] on div "5336 records to import * mandatory fields Next Cancel" at bounding box center [692, 823] width 1344 height 48
click at [784, 833] on button "Next" at bounding box center [791, 823] width 41 height 26
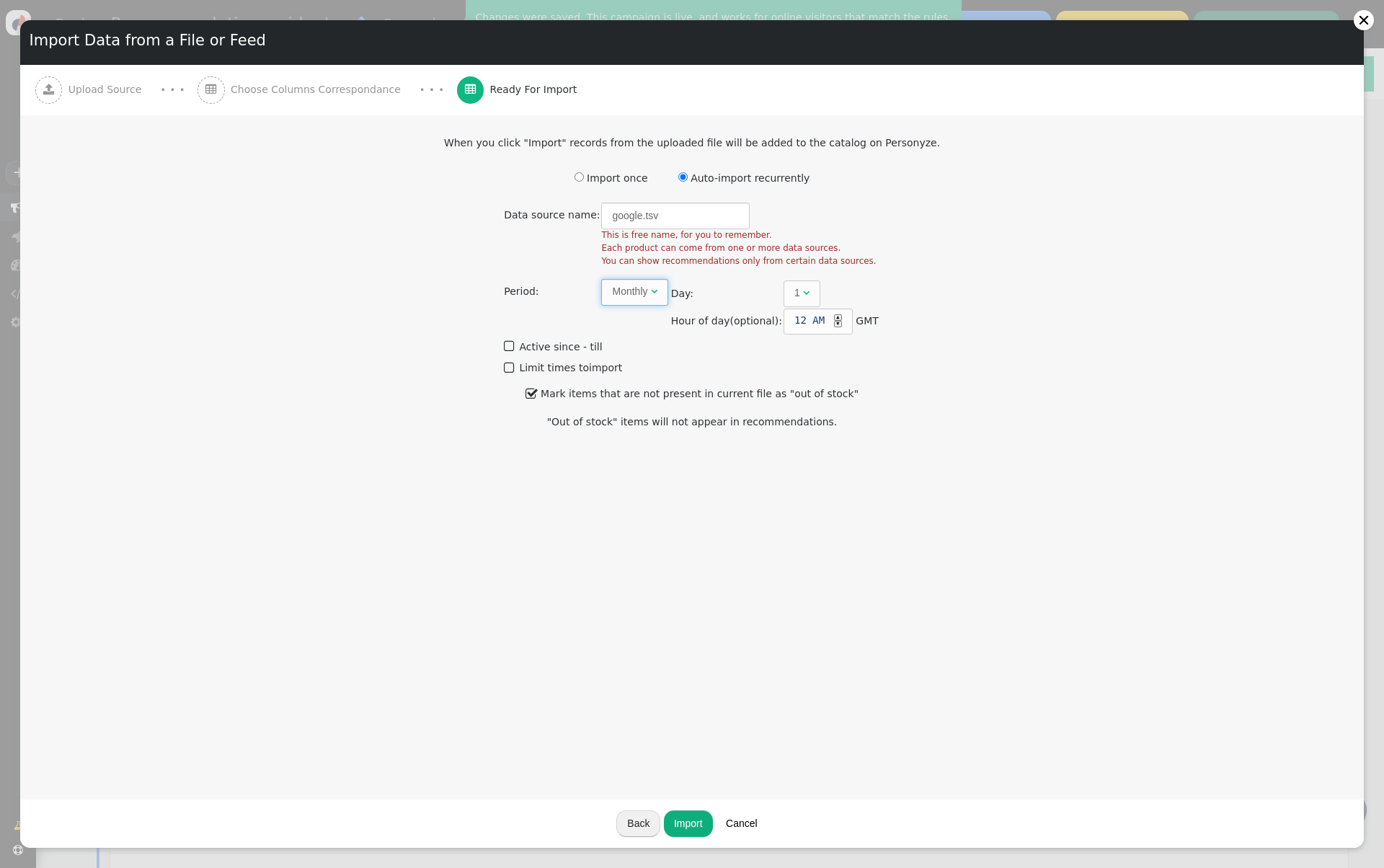
click at [628, 282] on span "Monthly " at bounding box center [634, 292] width 66 height 26
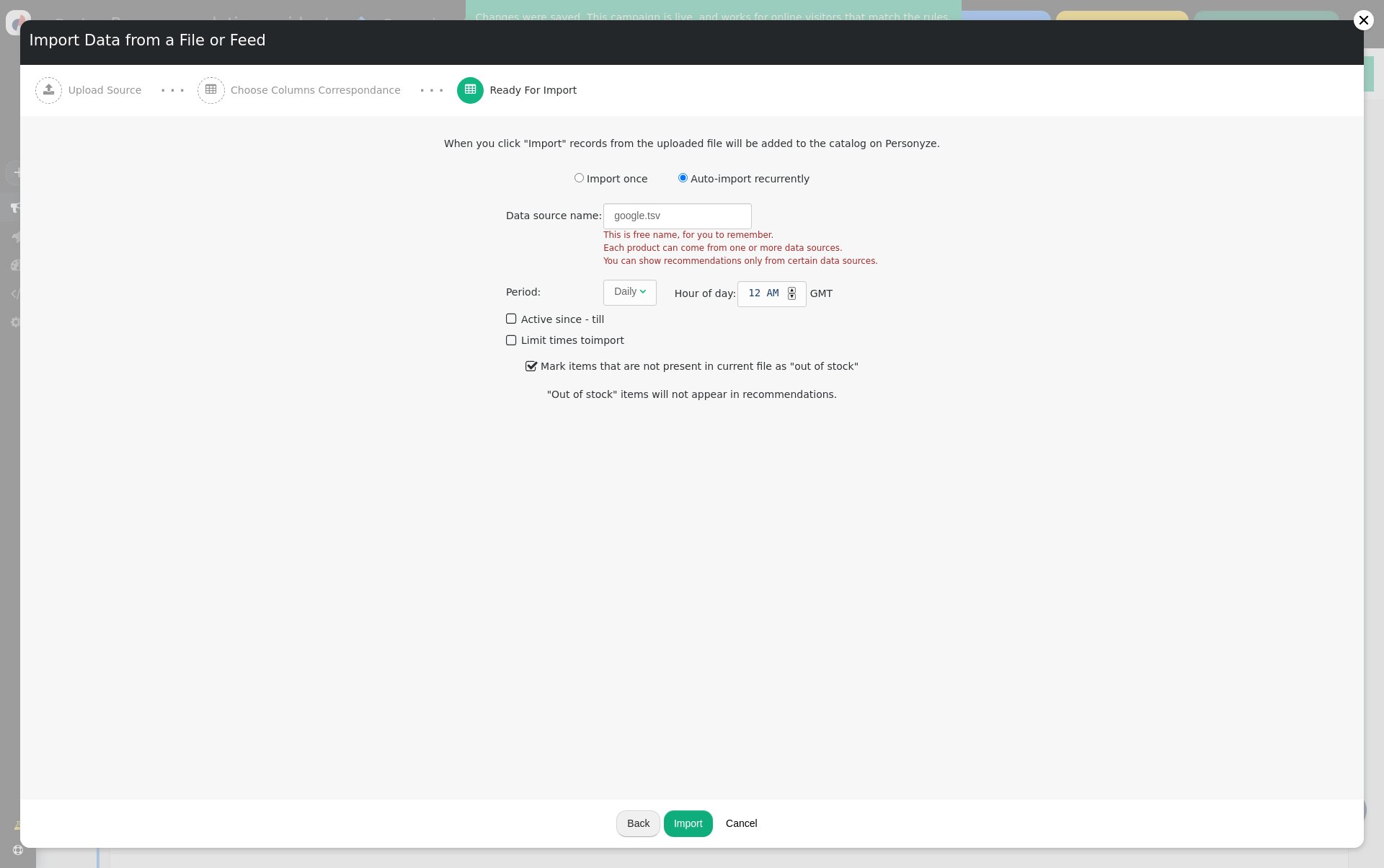
click at [684, 820] on button "Import" at bounding box center [688, 823] width 49 height 26
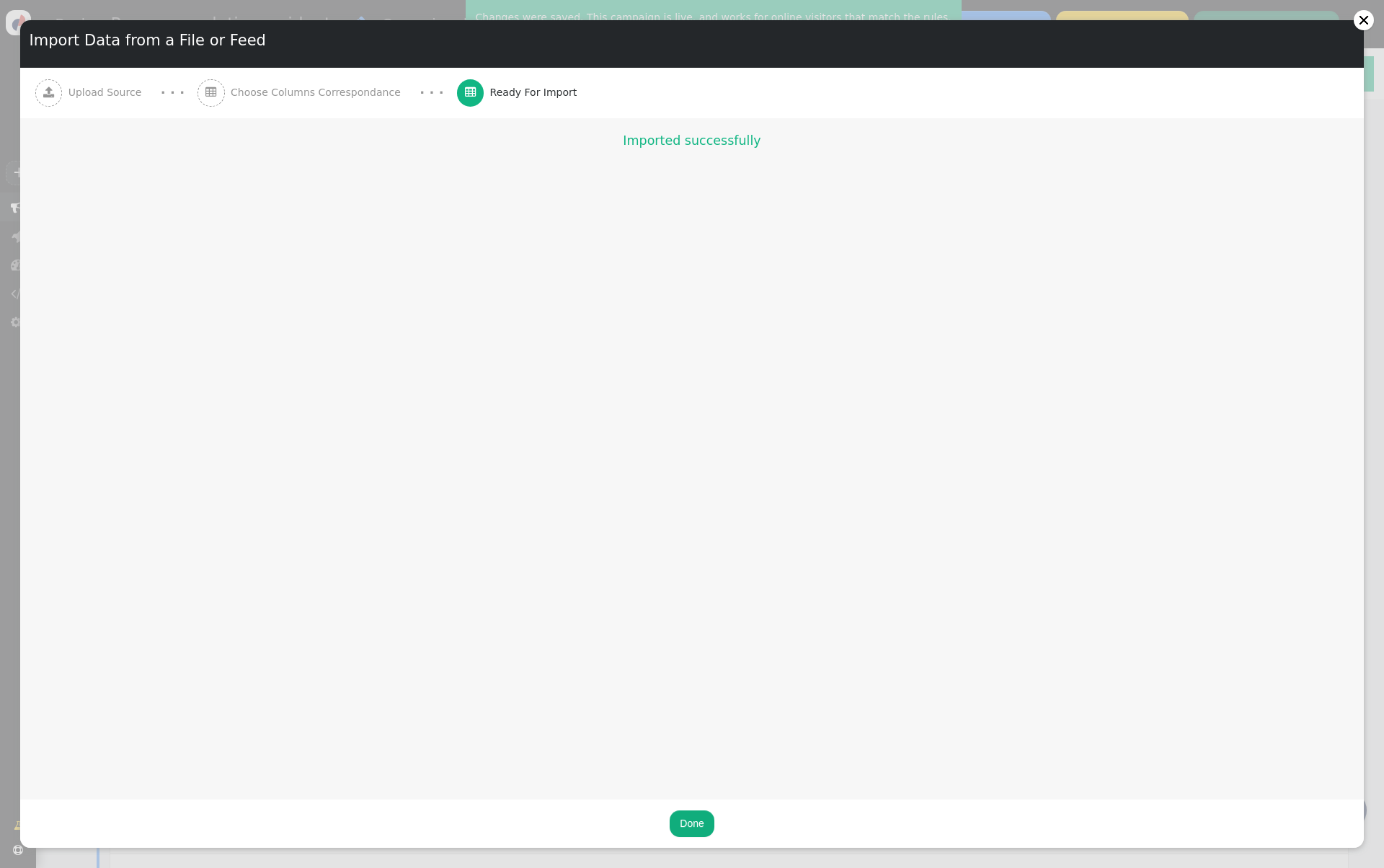
click at [683, 838] on div "Done" at bounding box center [692, 823] width 1344 height 48
click at [688, 820] on button "Done" at bounding box center [691, 823] width 44 height 26
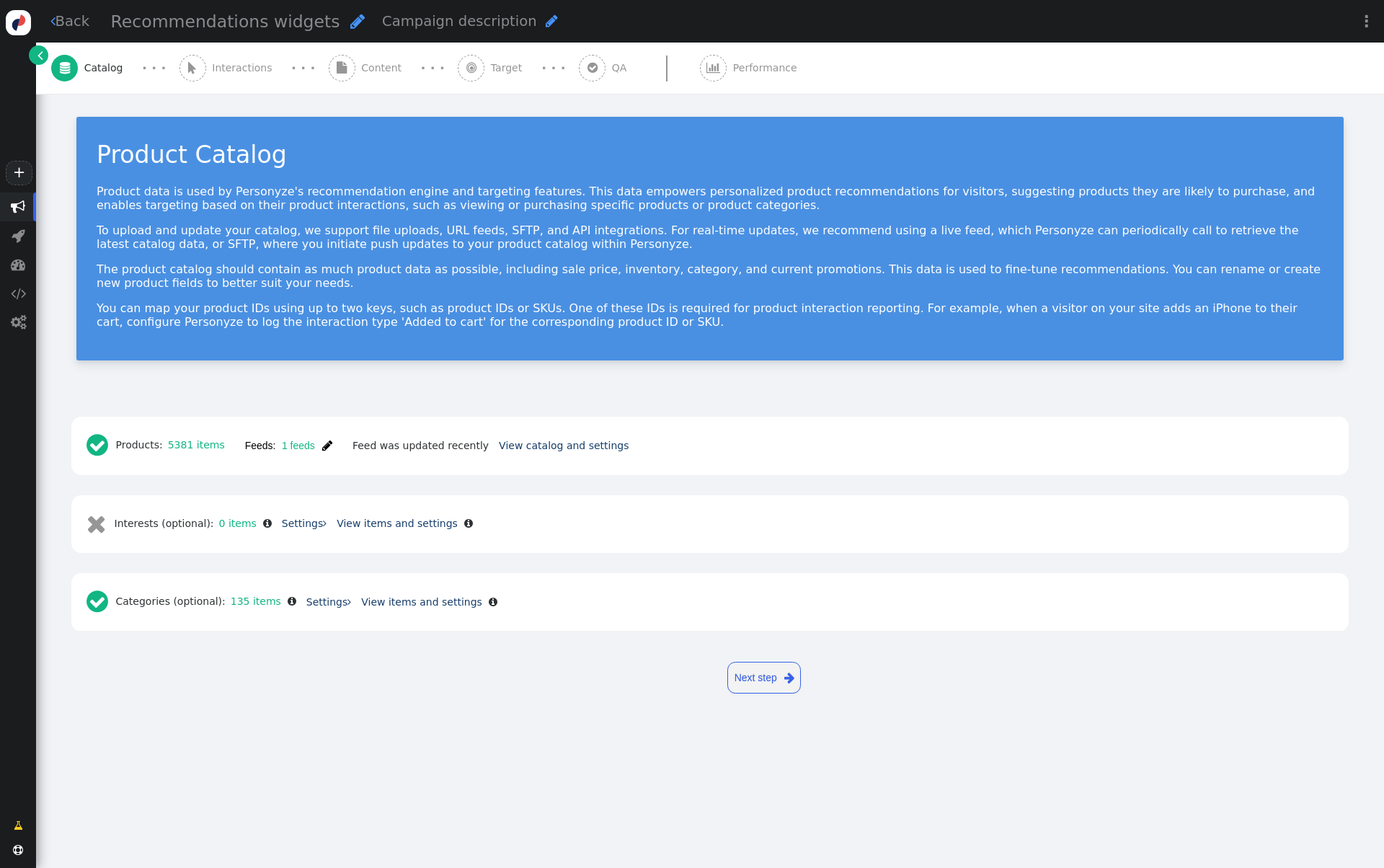
click at [247, 77] on div " Interactions" at bounding box center [229, 68] width 99 height 51
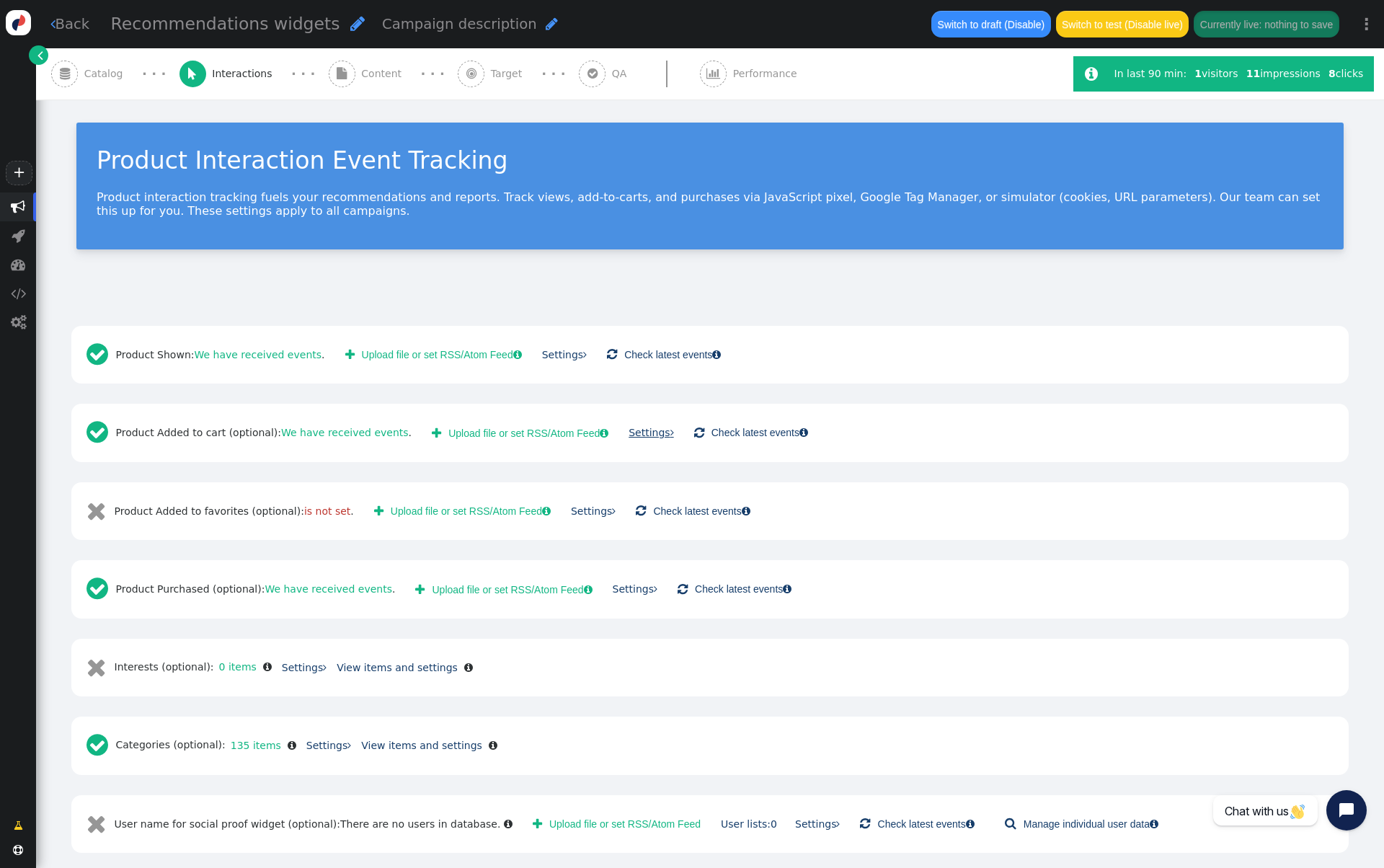
click at [628, 429] on link "Settings " at bounding box center [651, 433] width 45 height 12
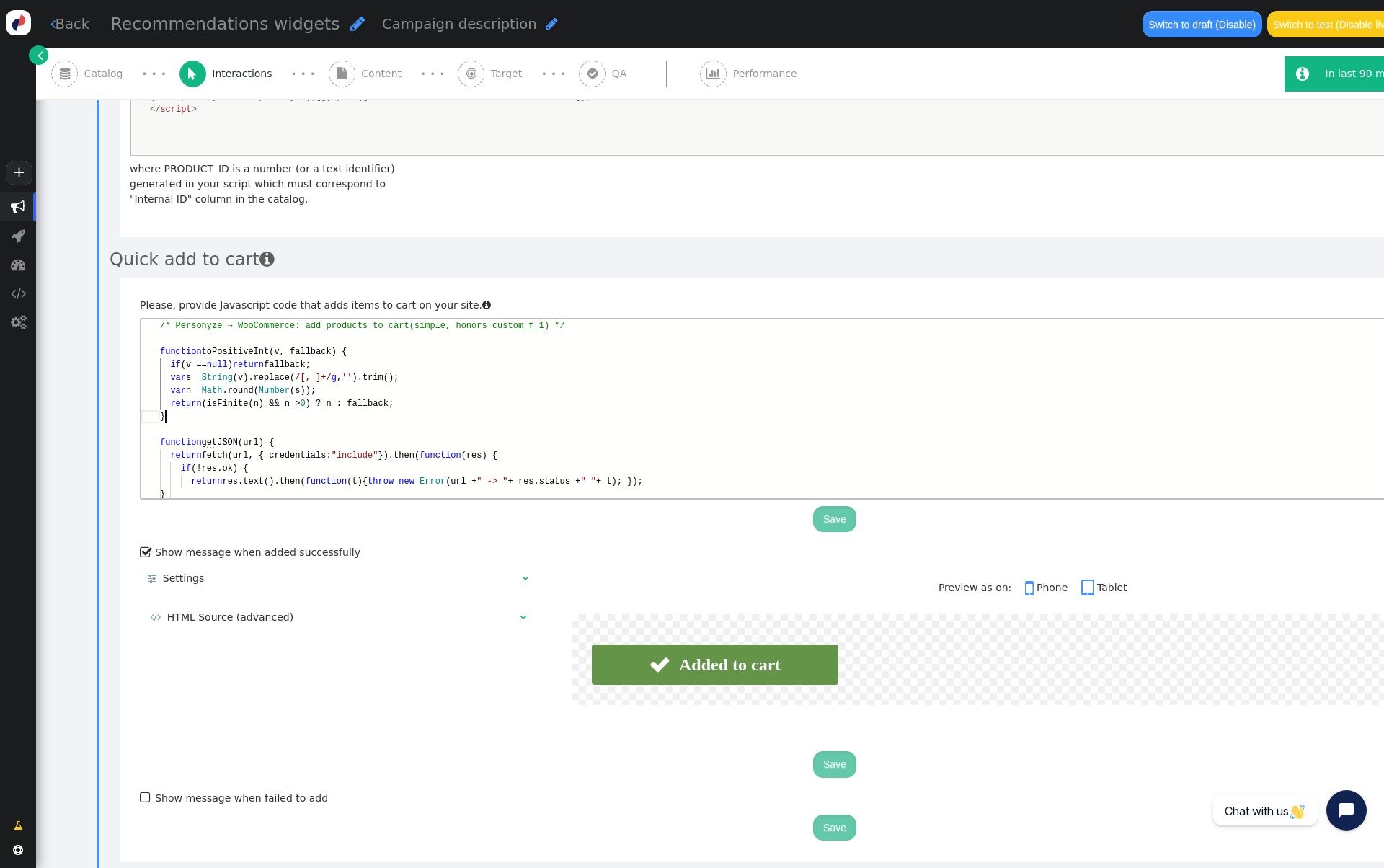
scroll to position [91, 5]
click at [590, 414] on div "}" at bounding box center [844, 417] width 1368 height 13
type textarea "/* Personyze → WooCommerce: add products to cart (simple, honors custom_f_1) */…"
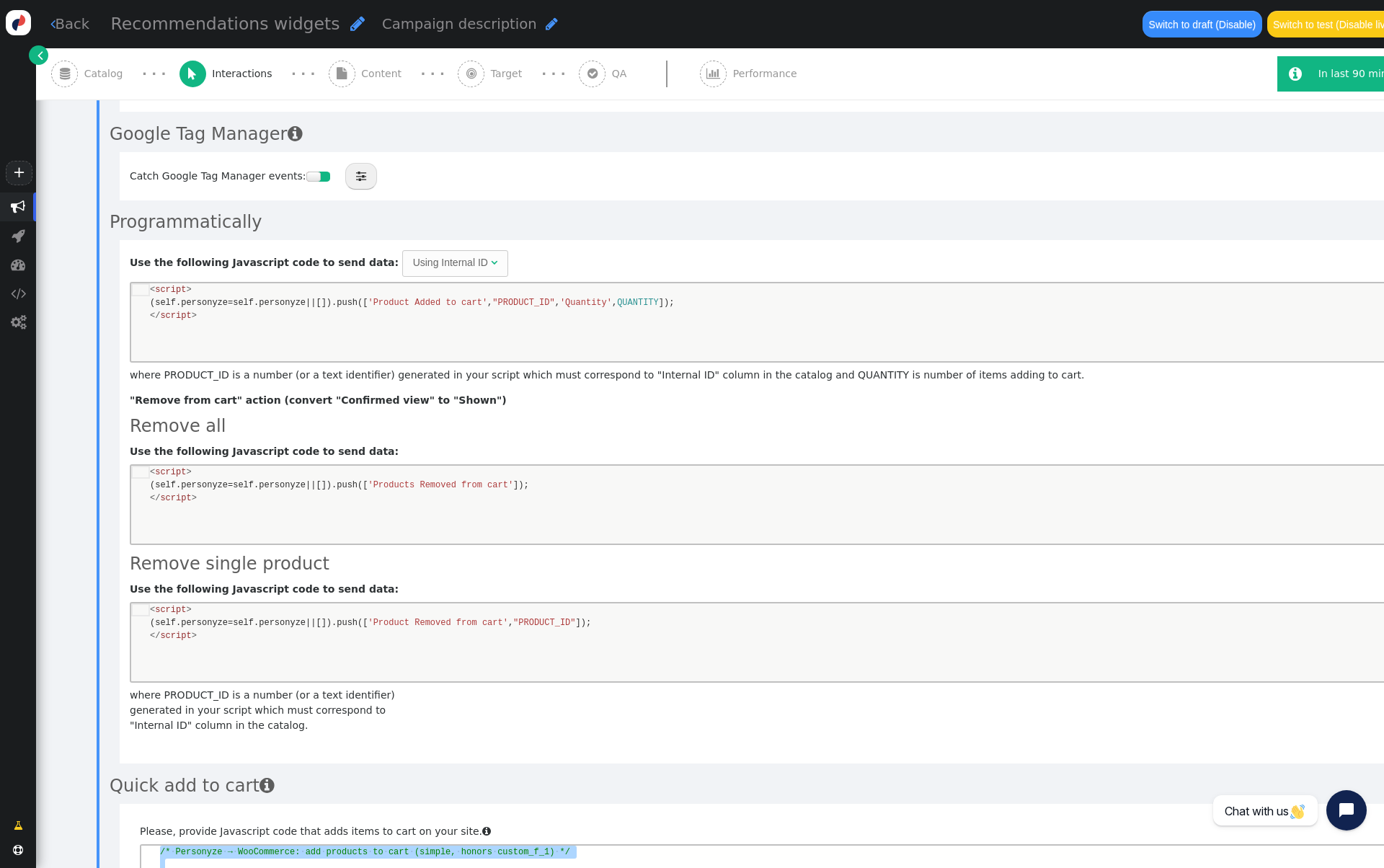
scroll to position [0, 0]
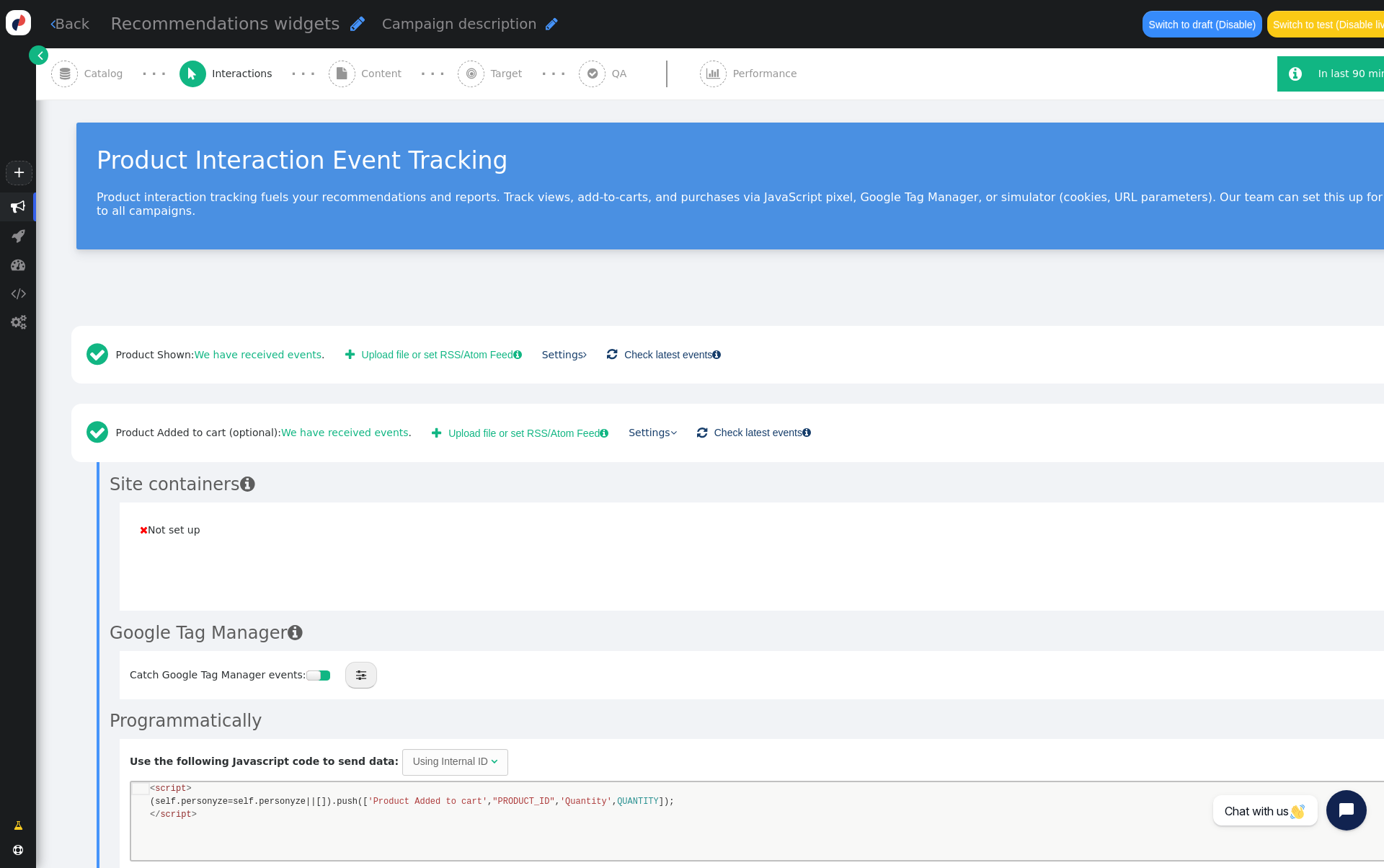
click at [365, 90] on div " Content" at bounding box center [368, 74] width 79 height 51
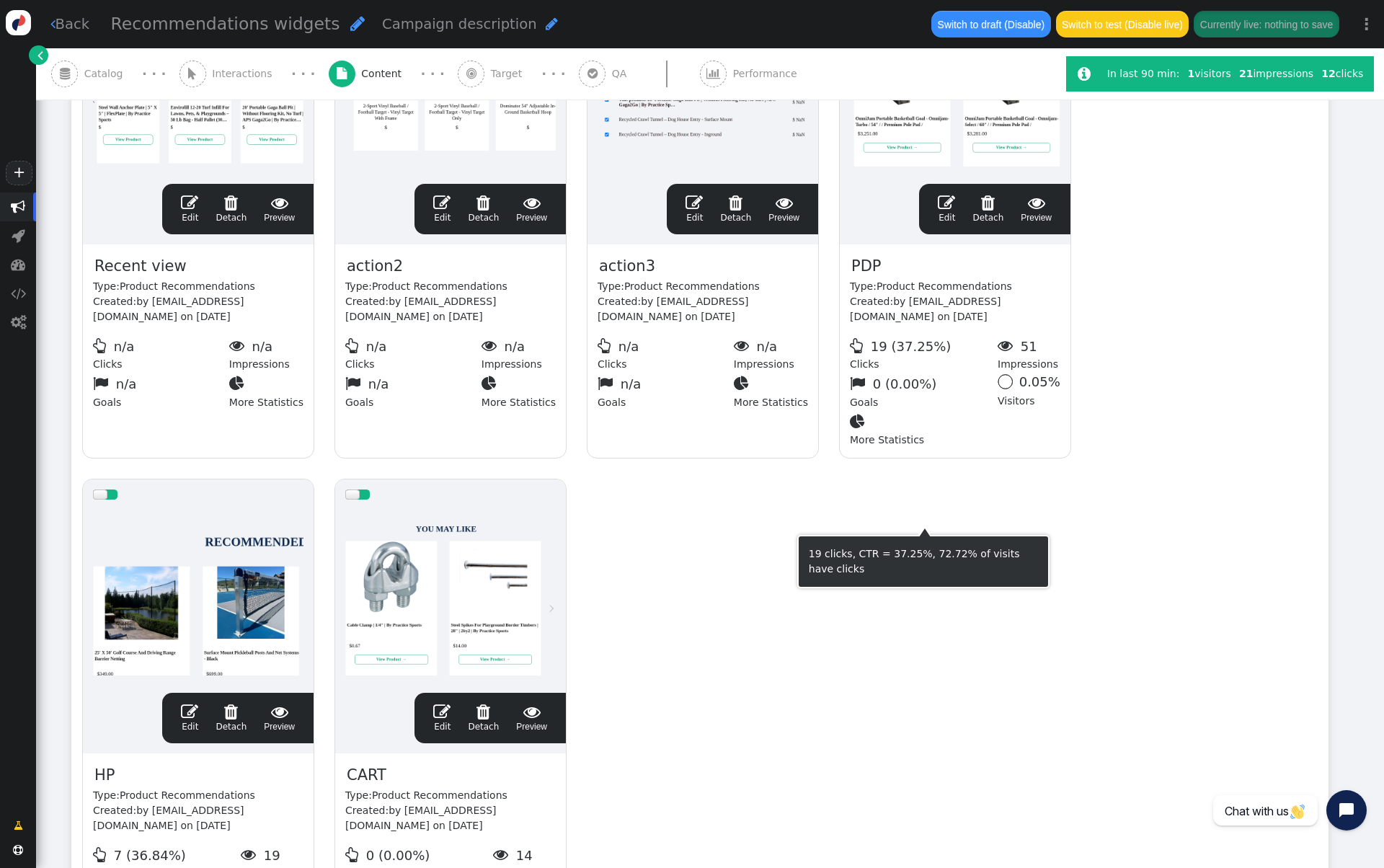
scroll to position [405, 0]
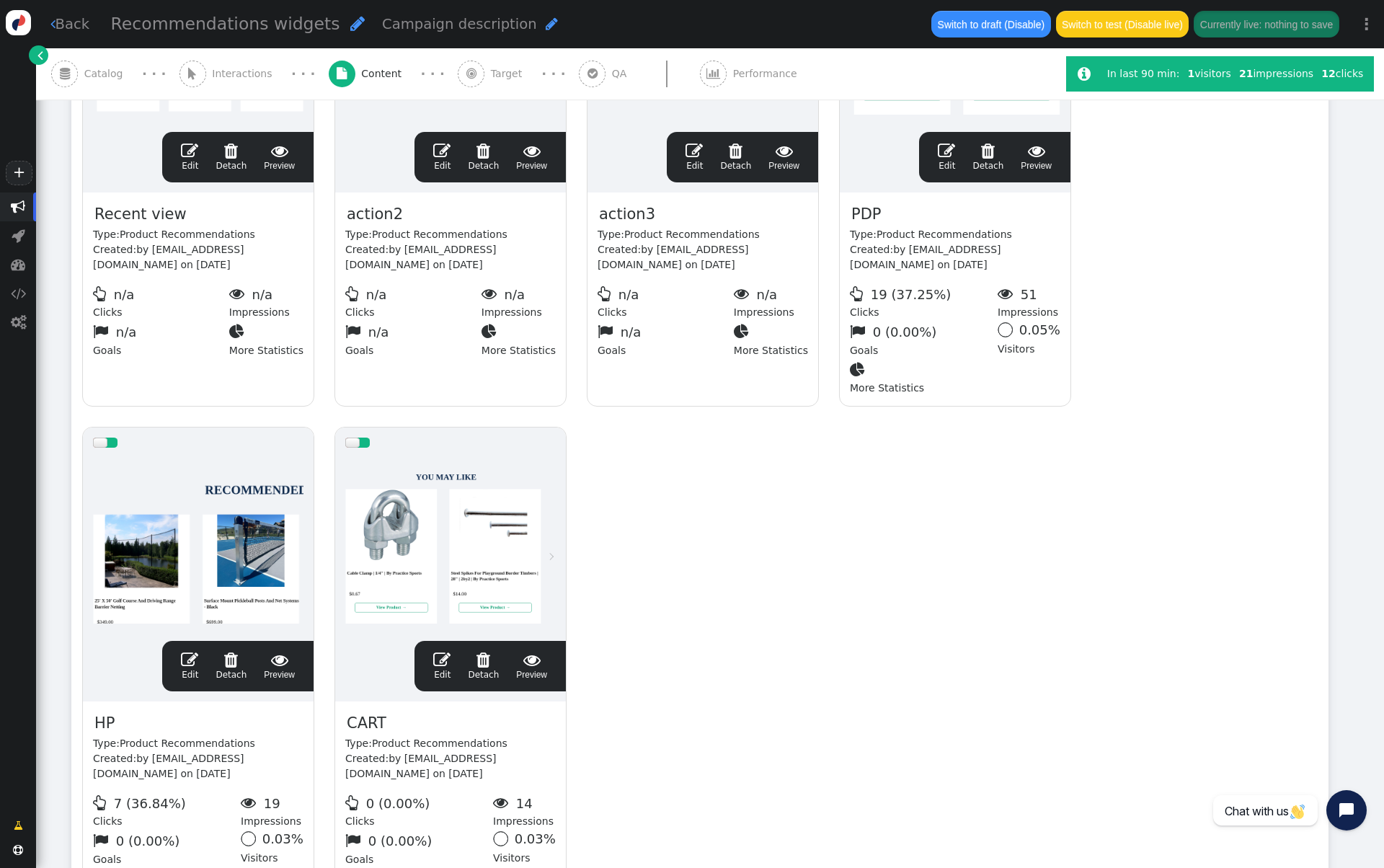
click at [444, 550] on div at bounding box center [450, 544] width 210 height 173
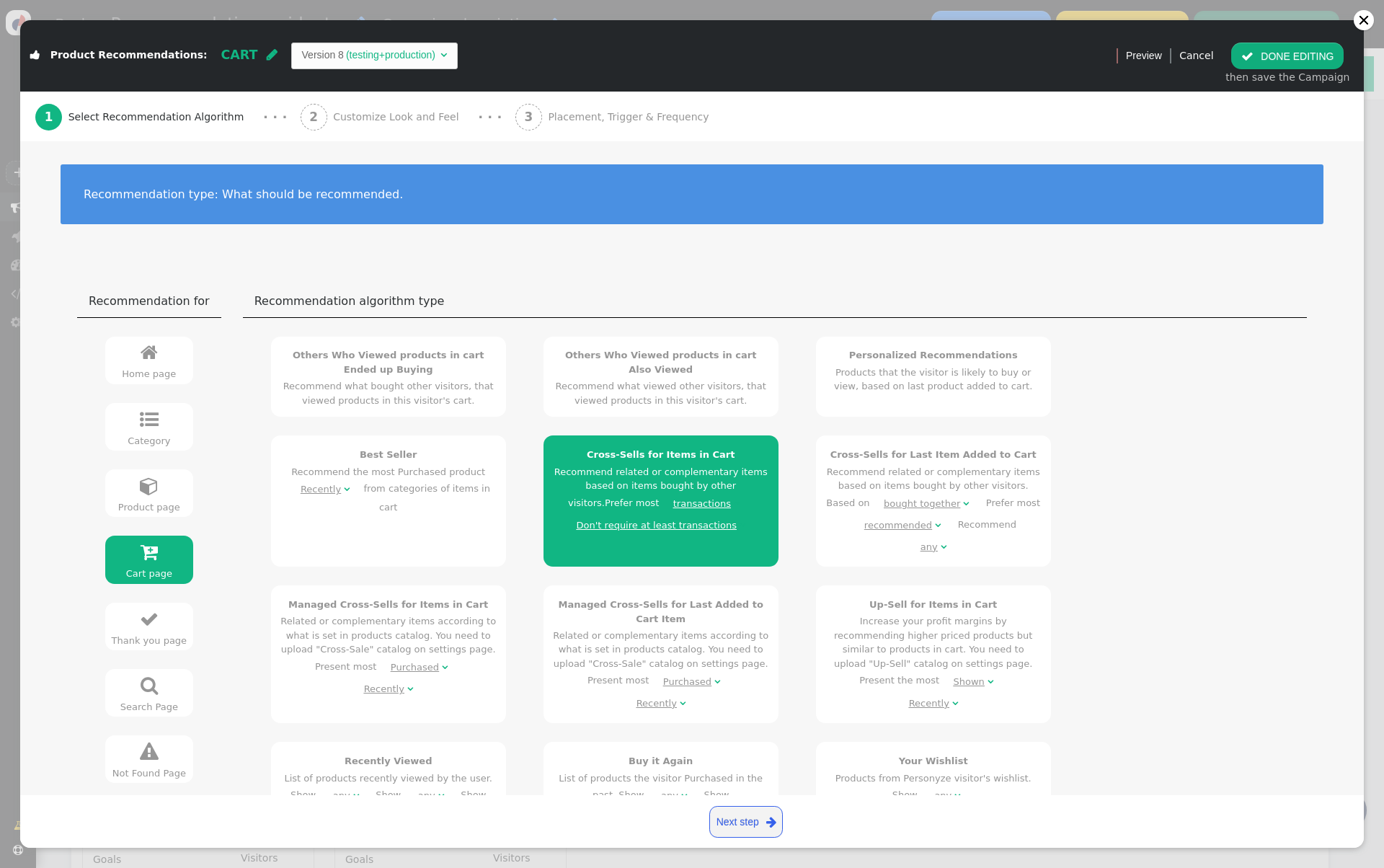
click at [359, 56] on td "(testing+production)" at bounding box center [391, 55] width 94 height 15
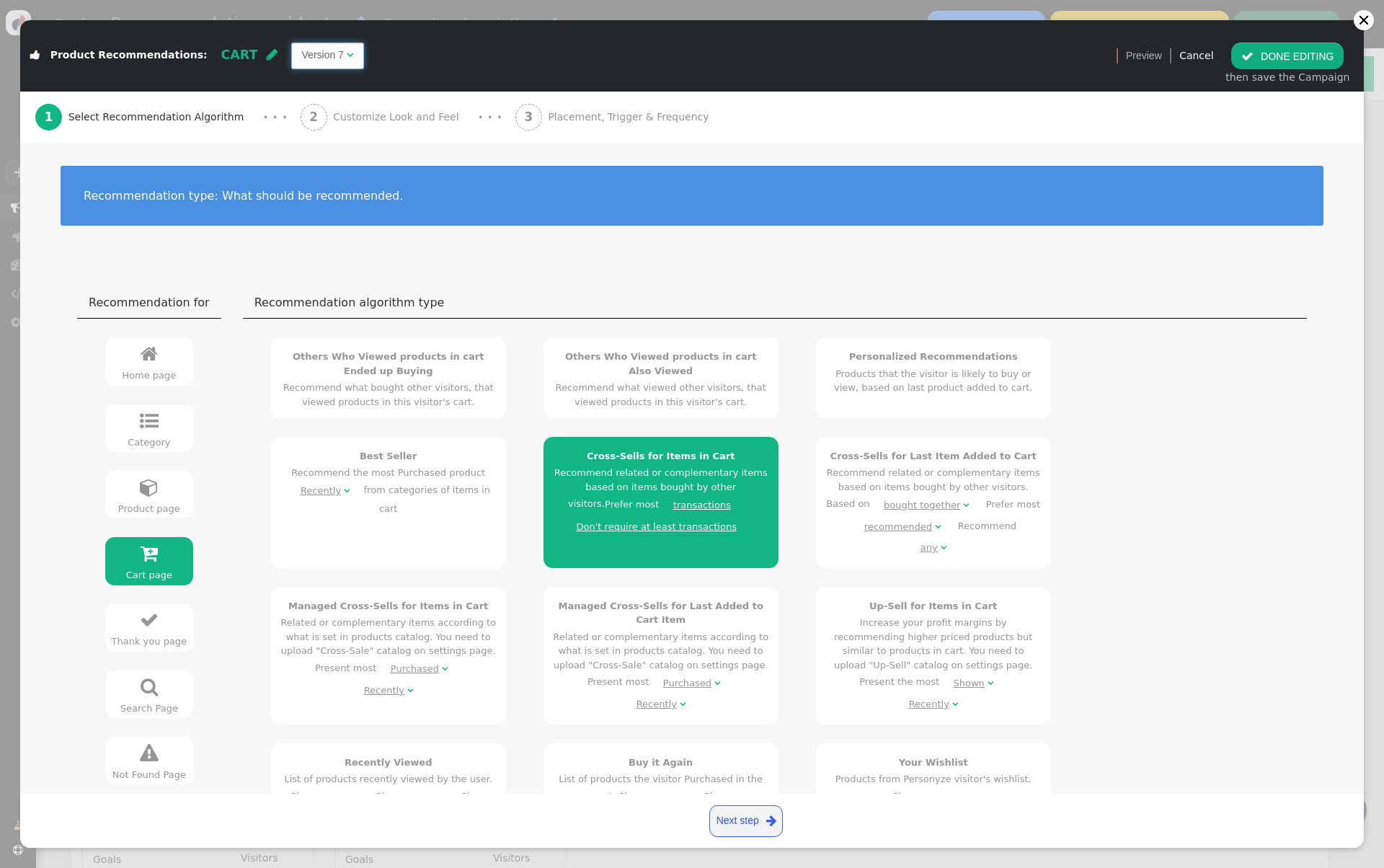
scroll to position [415, 0]
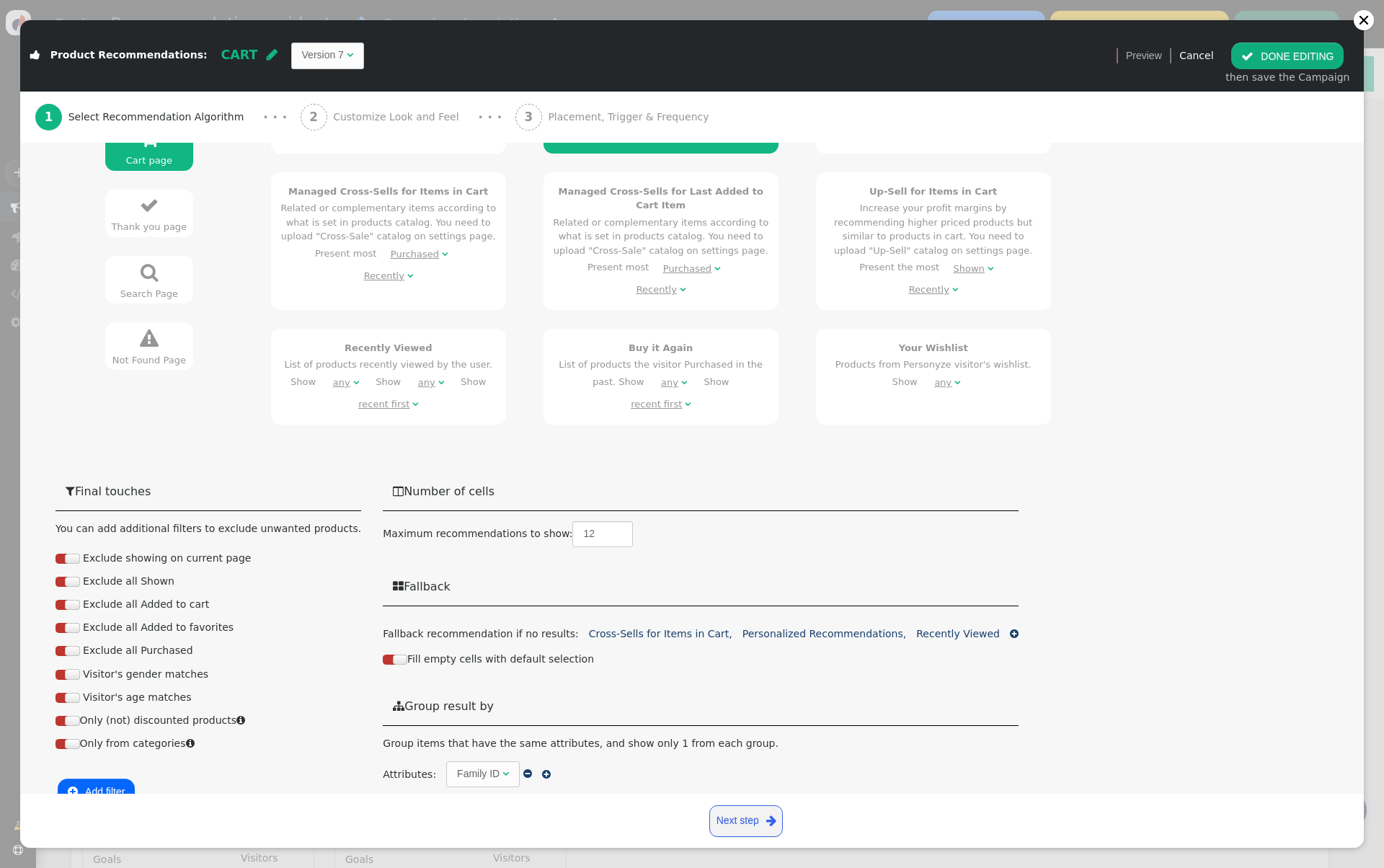
click at [386, 131] on div "2 Customize Look and Feel" at bounding box center [383, 117] width 165 height 51
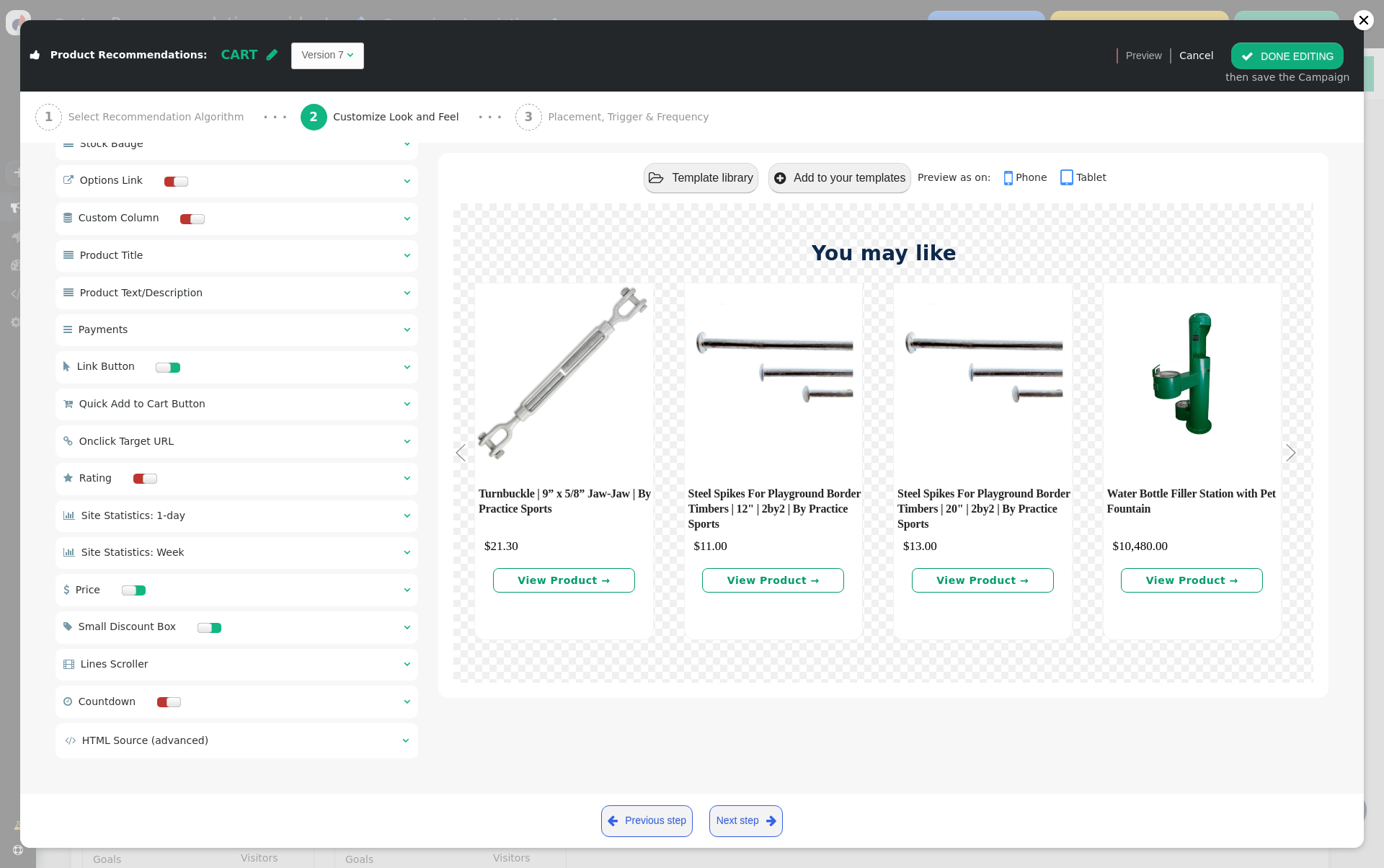
scroll to position [867, 0]
click at [240, 443] on div " Onclick Target URL  " at bounding box center [237, 441] width 363 height 32
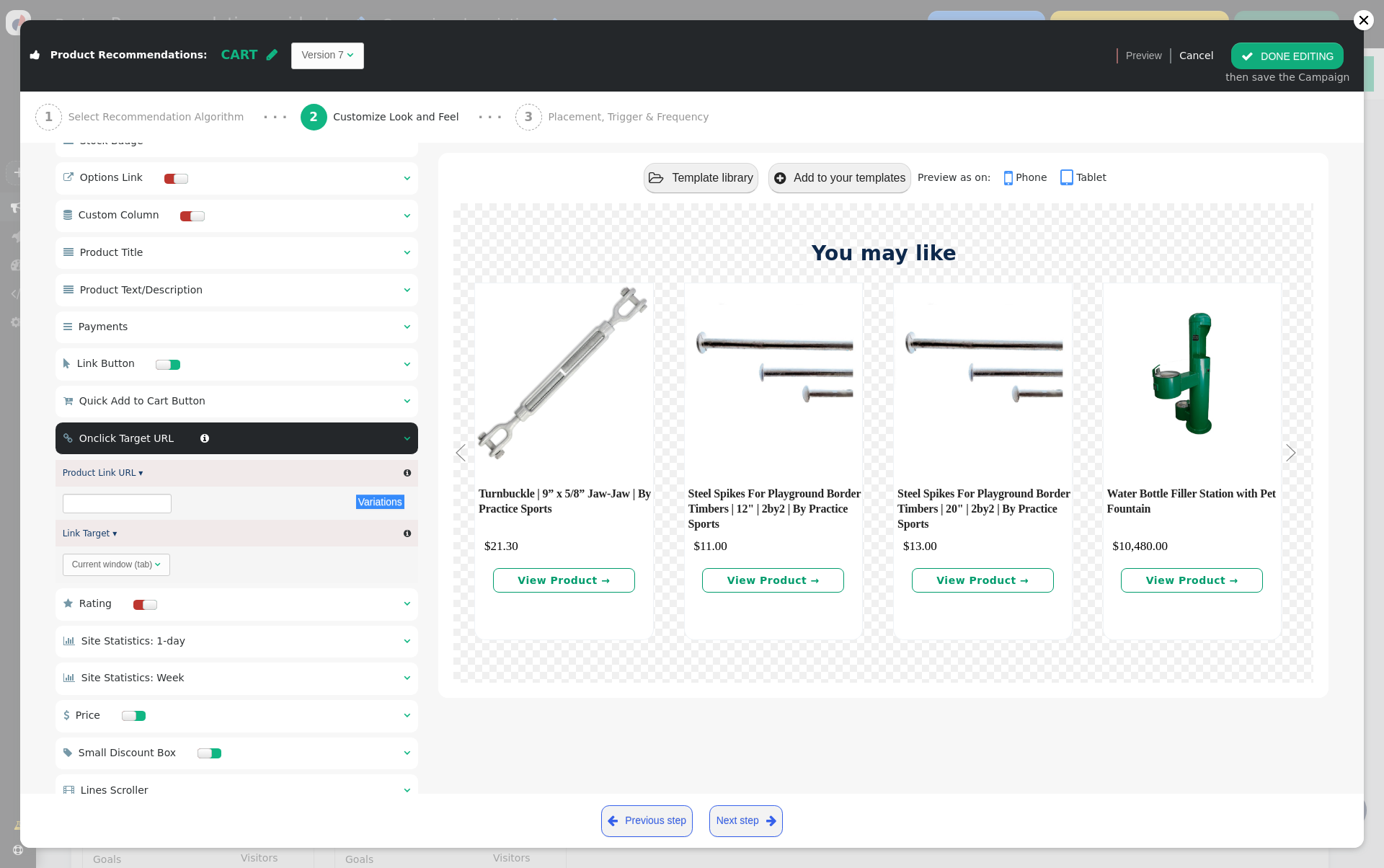
type input "${p->cart_url}"
click at [235, 404] on div " Quick Add to Cart Button  " at bounding box center [237, 402] width 363 height 32
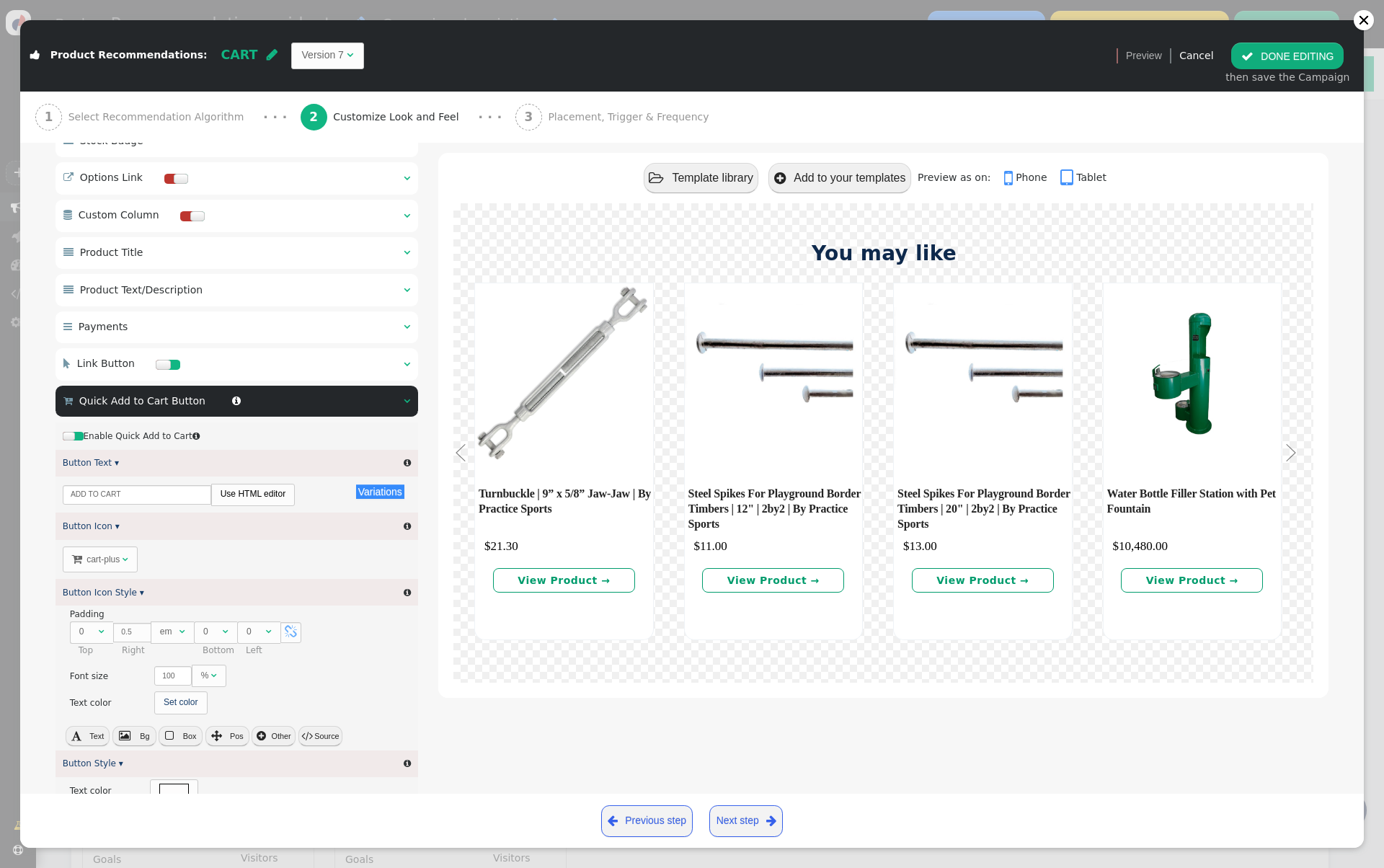
scroll to position [130, 0]
click at [81, 439] on div at bounding box center [78, 436] width 10 height 9
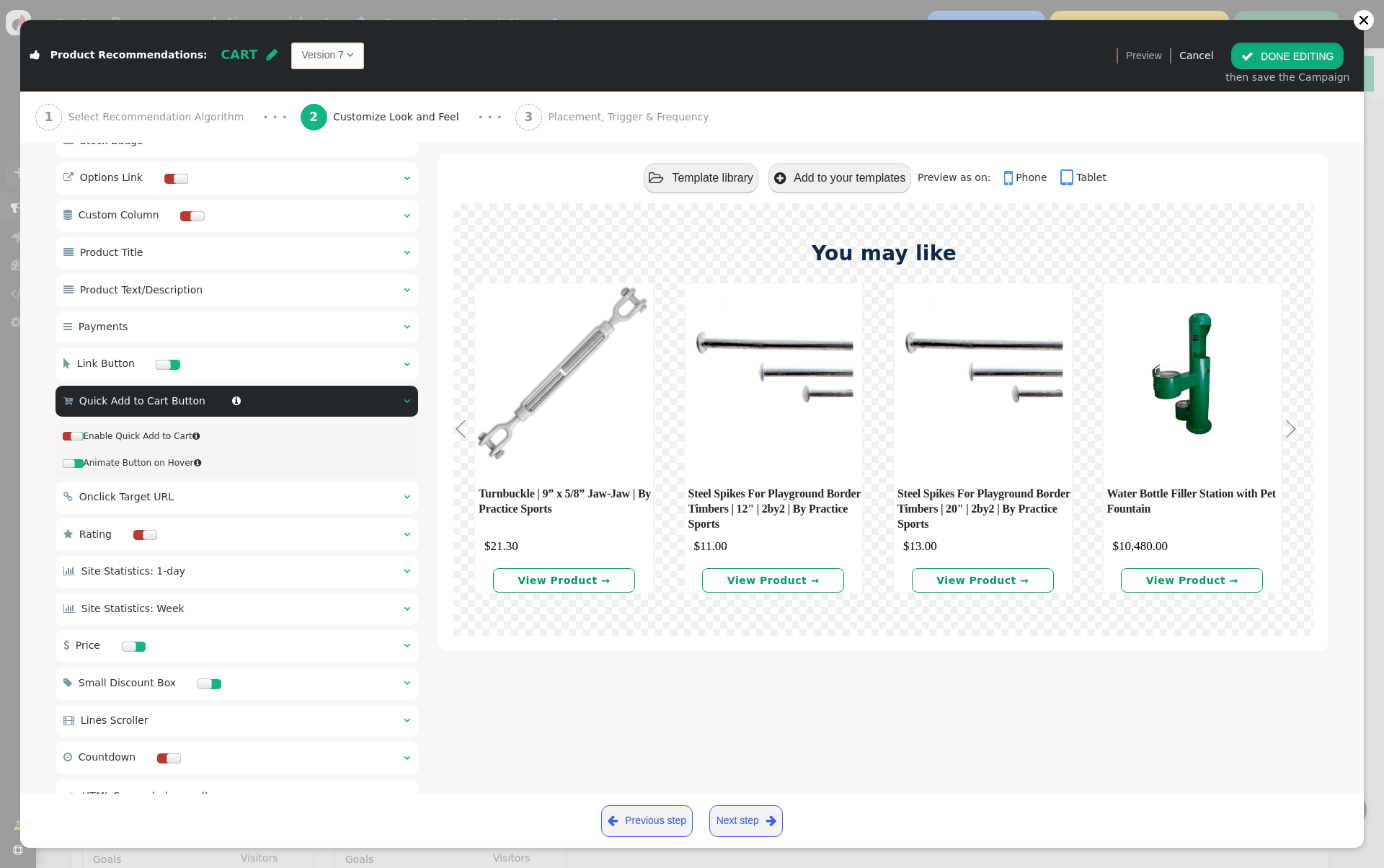
click at [1288, 47] on button " DONE EDITING" at bounding box center [1288, 56] width 113 height 26
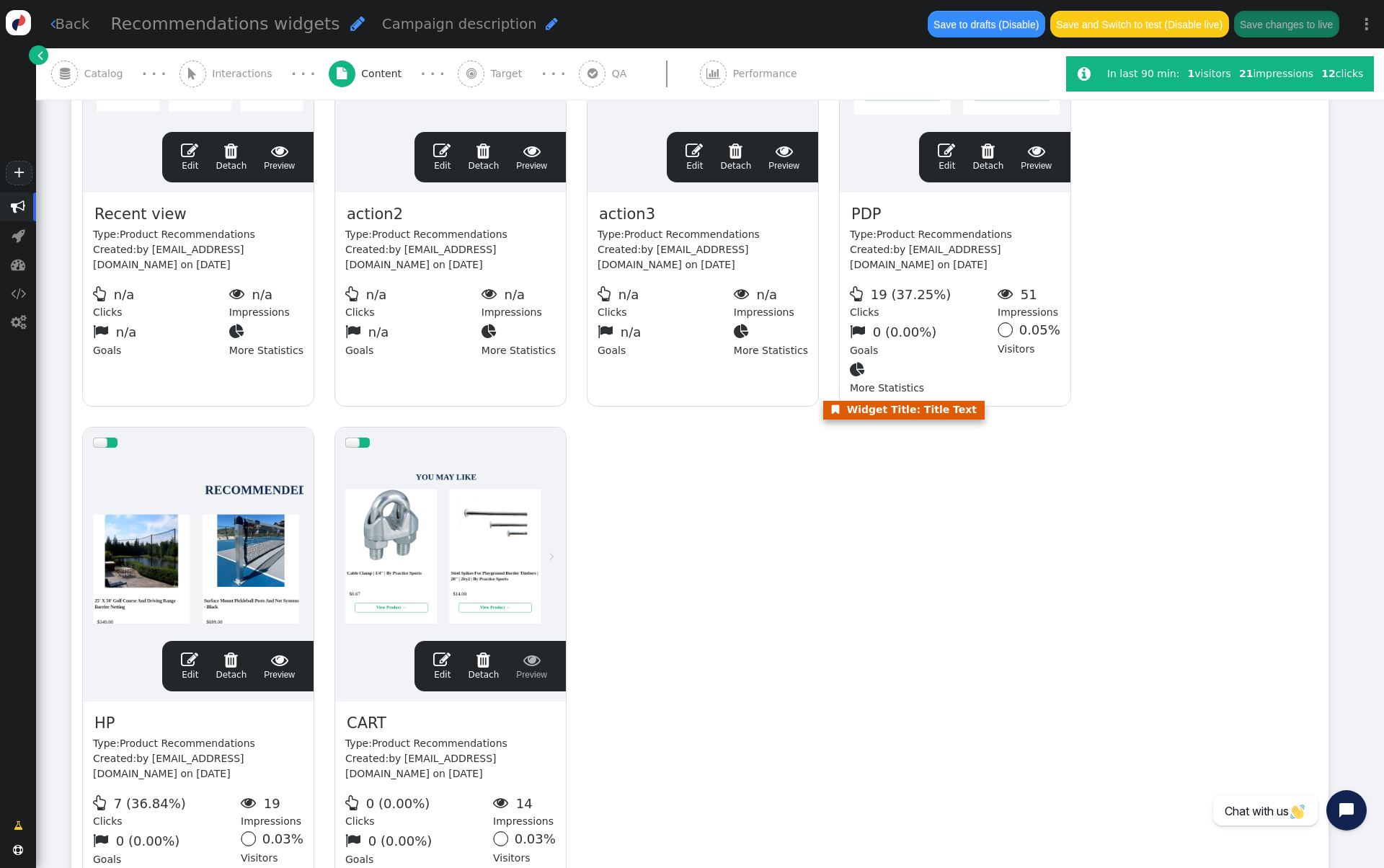
click at [134, 617] on div at bounding box center [198, 544] width 210 height 173
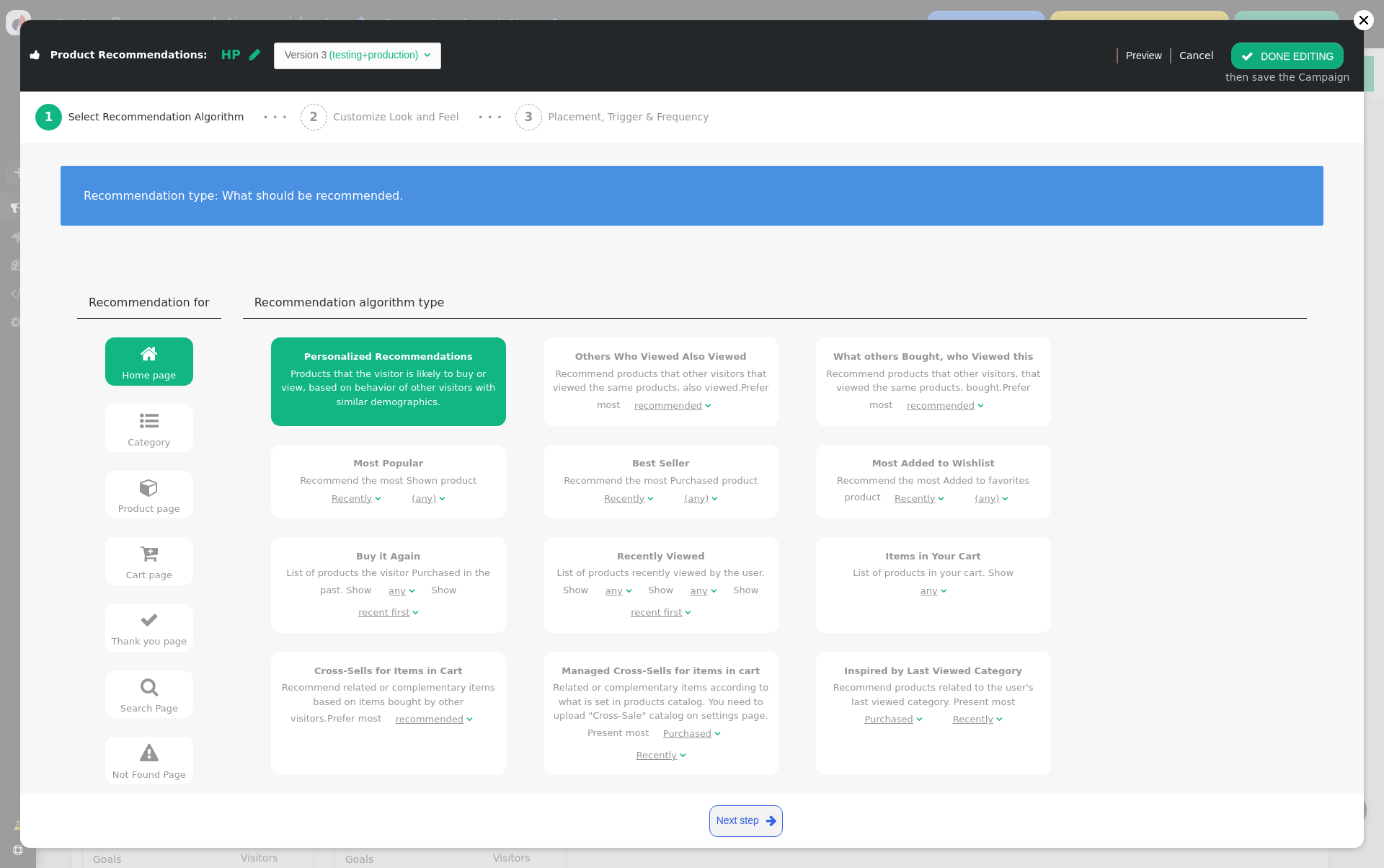
click at [354, 106] on div "2 Customize Look and Feel" at bounding box center [383, 117] width 165 height 51
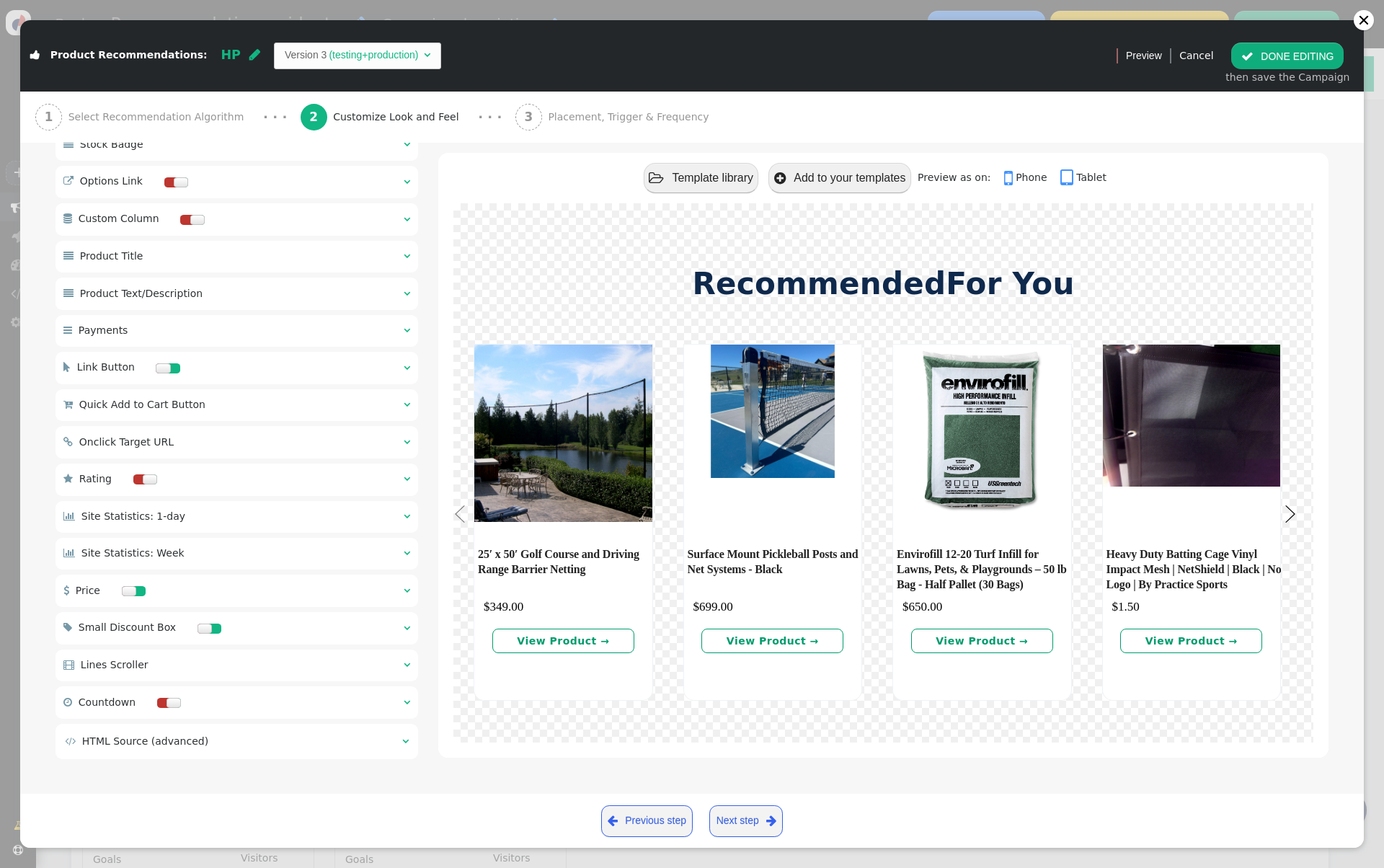
scroll to position [867, 0]
click at [287, 411] on div " Quick Add to Cart Button  " at bounding box center [237, 404] width 363 height 32
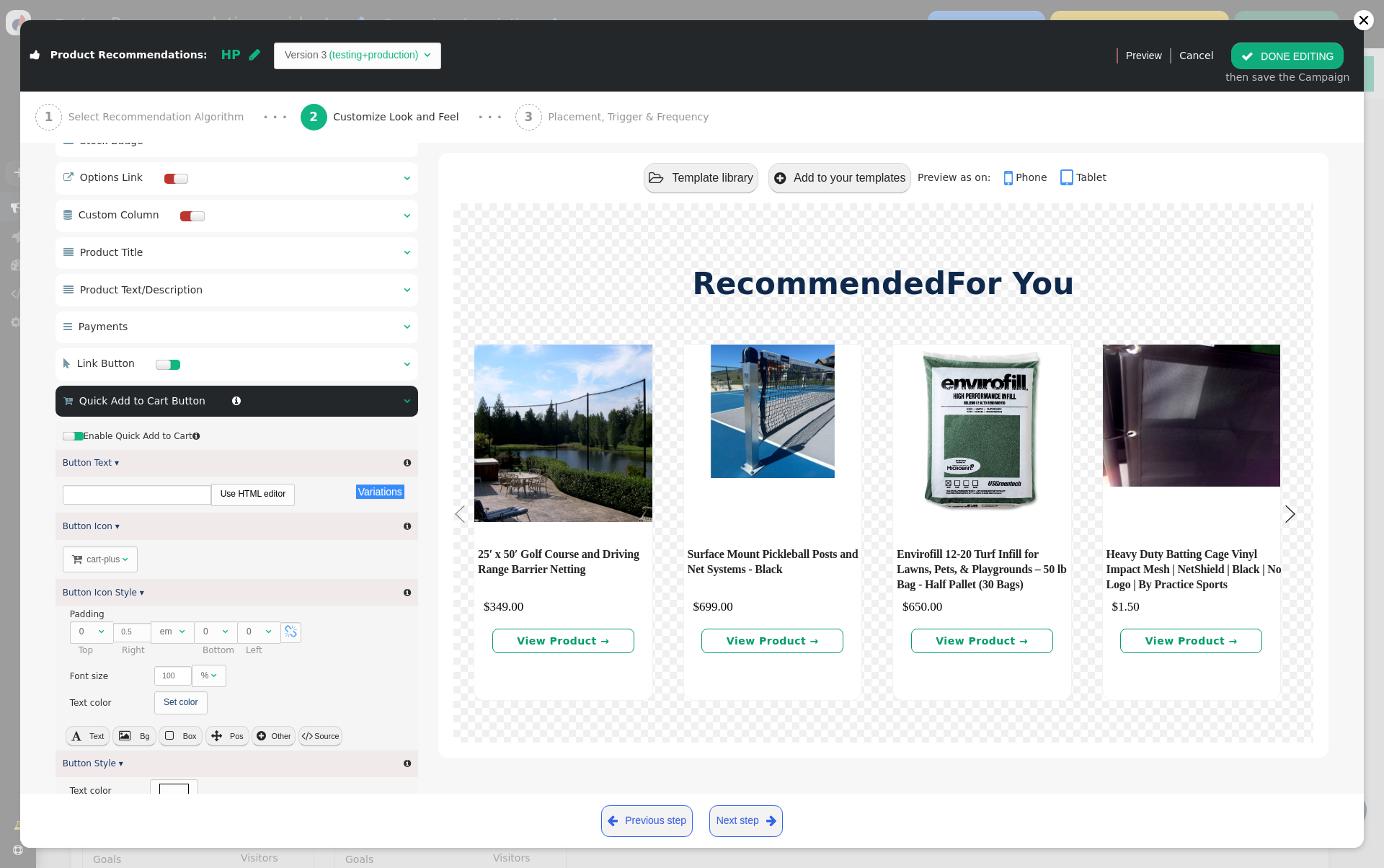
scroll to position [130, 0]
type input "ADD TO CART"
click at [74, 439] on div at bounding box center [69, 436] width 12 height 9
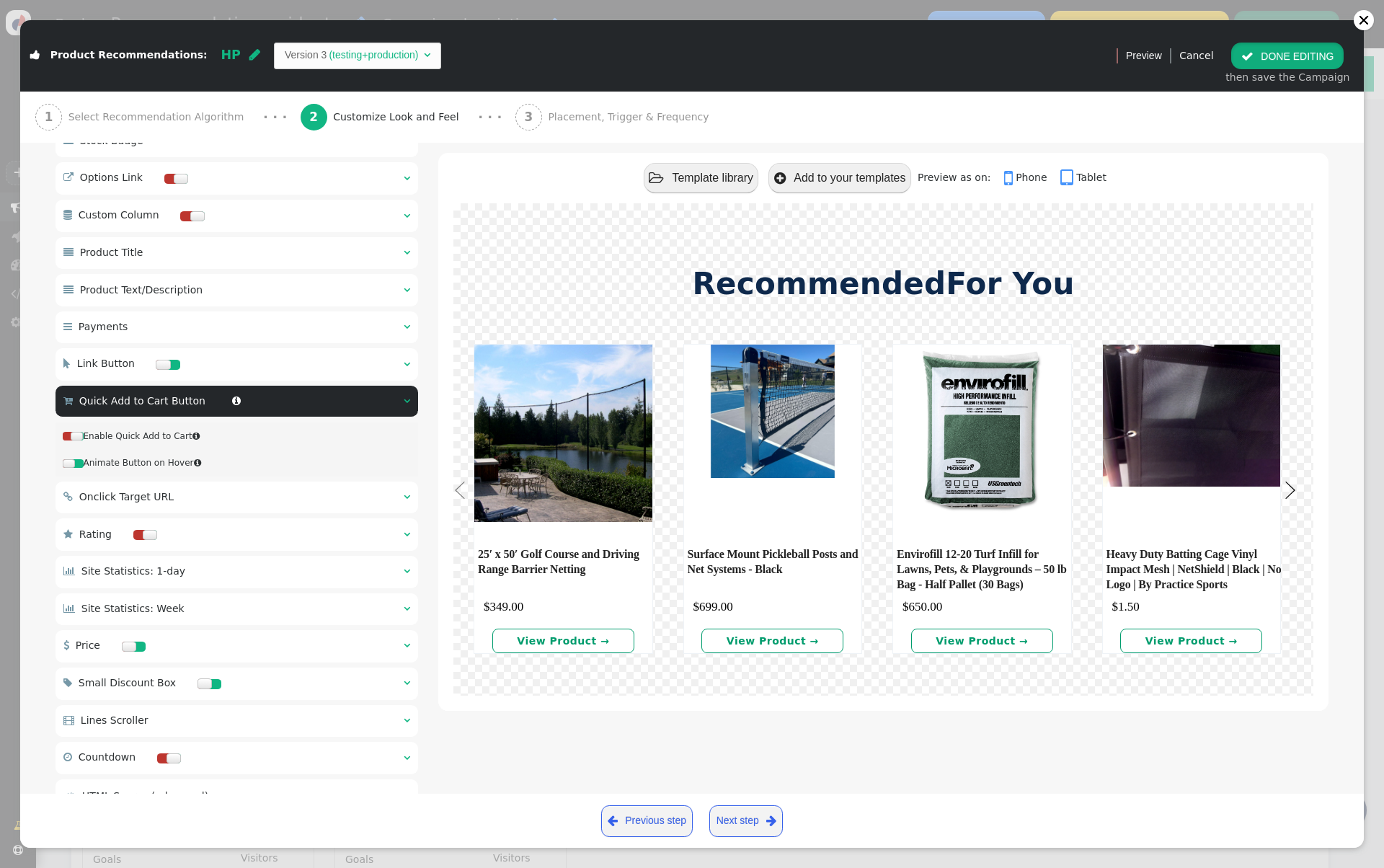
click at [1276, 55] on button " DONE EDITING" at bounding box center [1288, 56] width 113 height 26
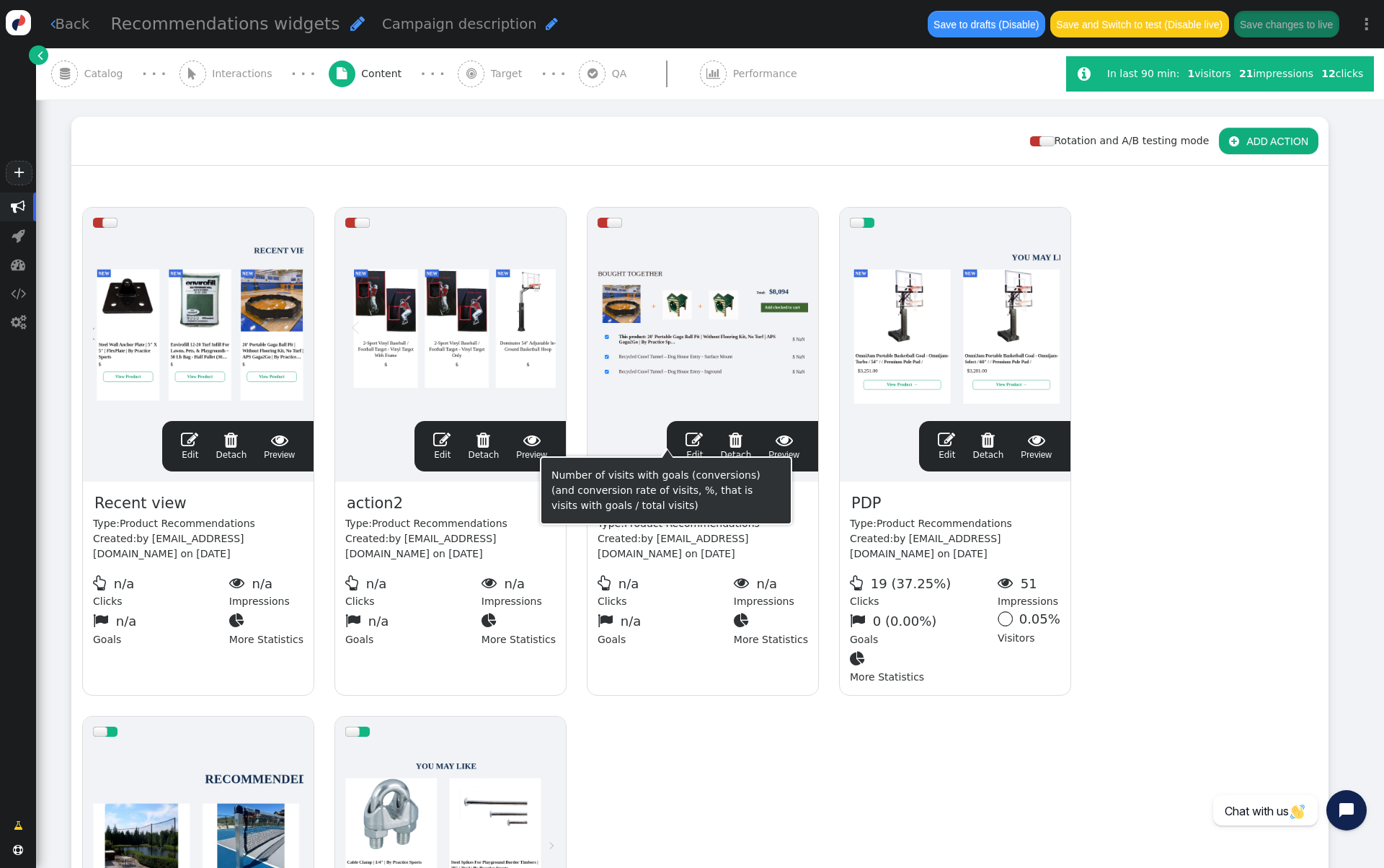
scroll to position [71, 0]
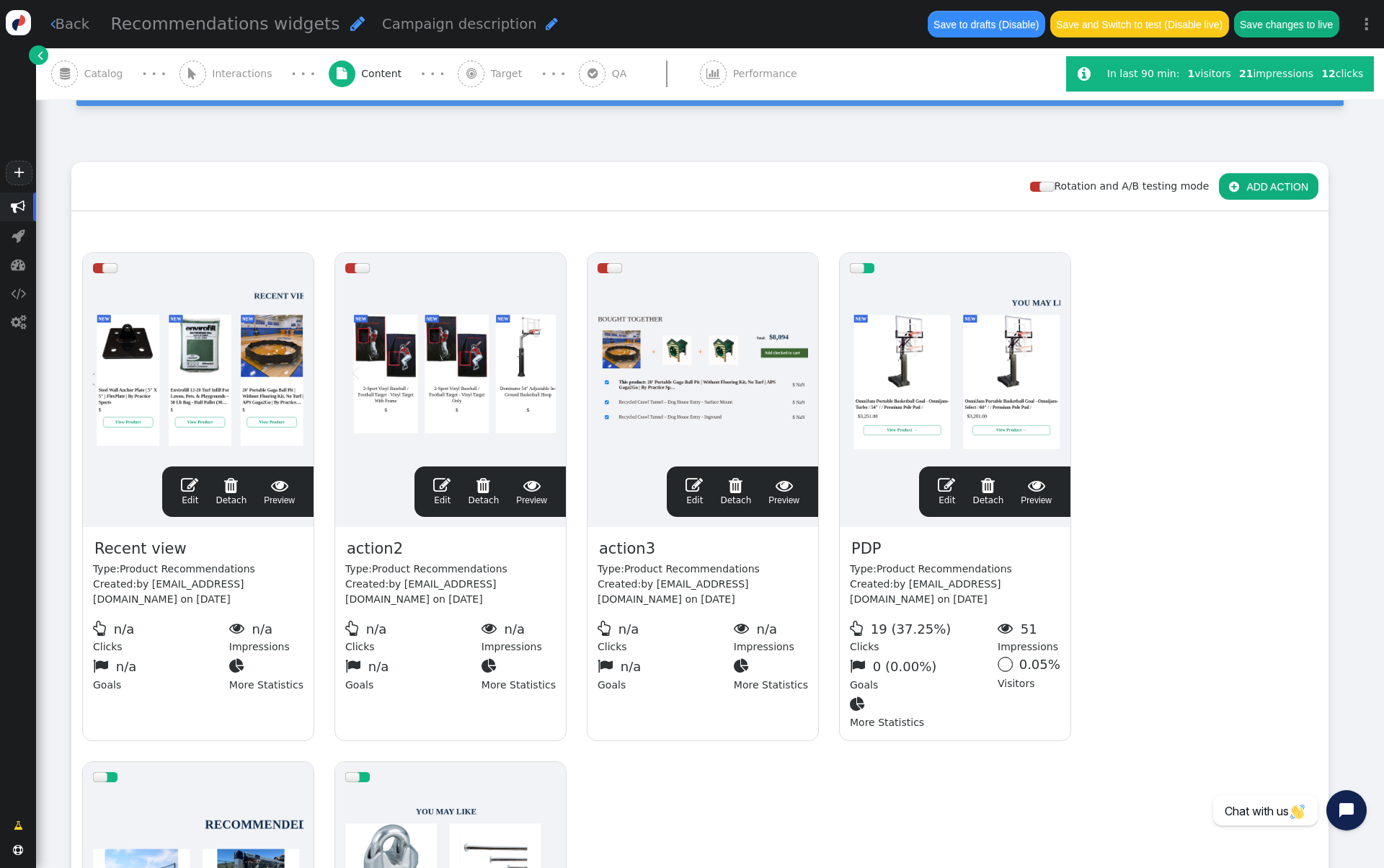
click at [943, 349] on div at bounding box center [955, 370] width 210 height 173
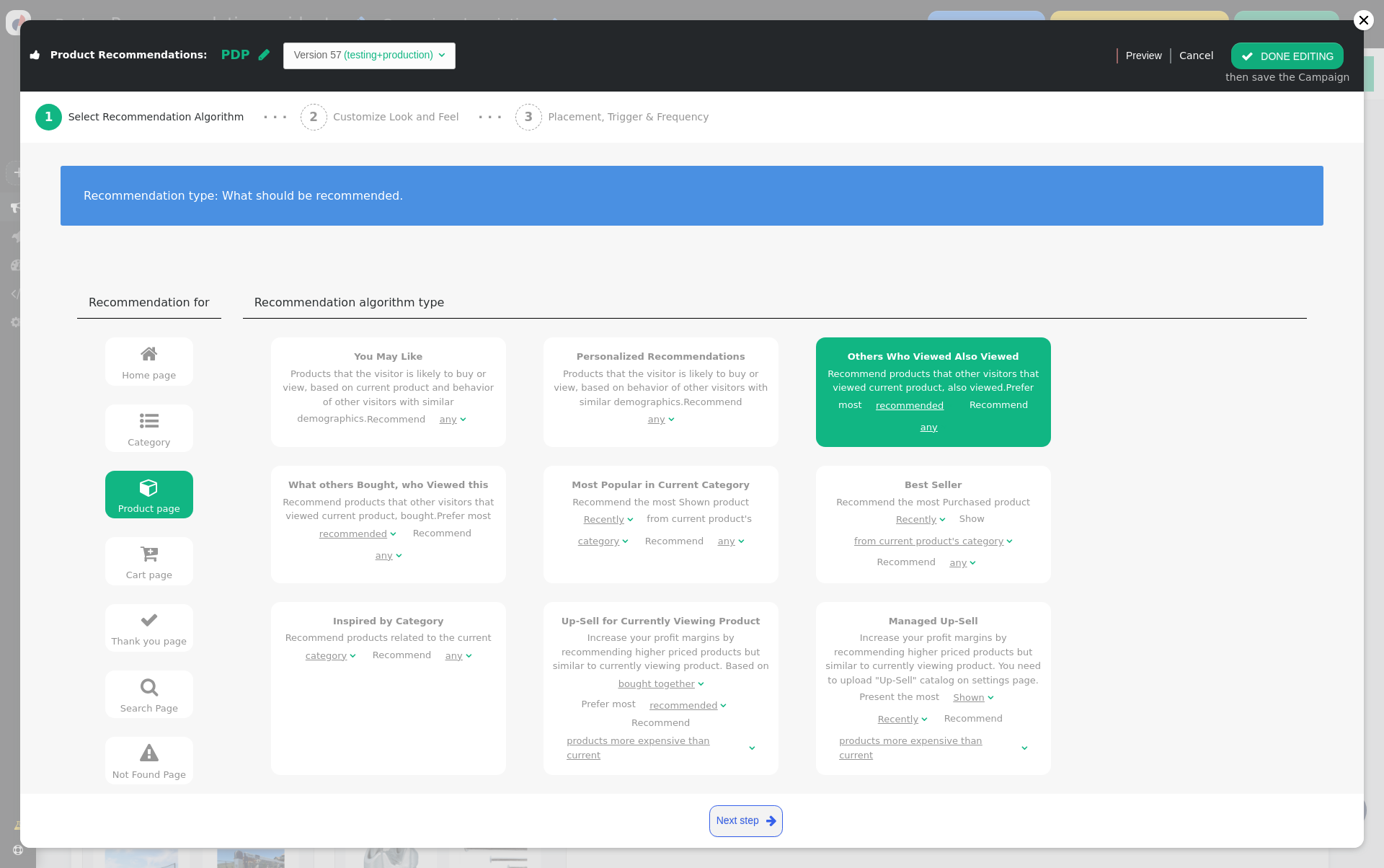
click at [395, 120] on span "Customize Look and Feel" at bounding box center [399, 117] width 132 height 15
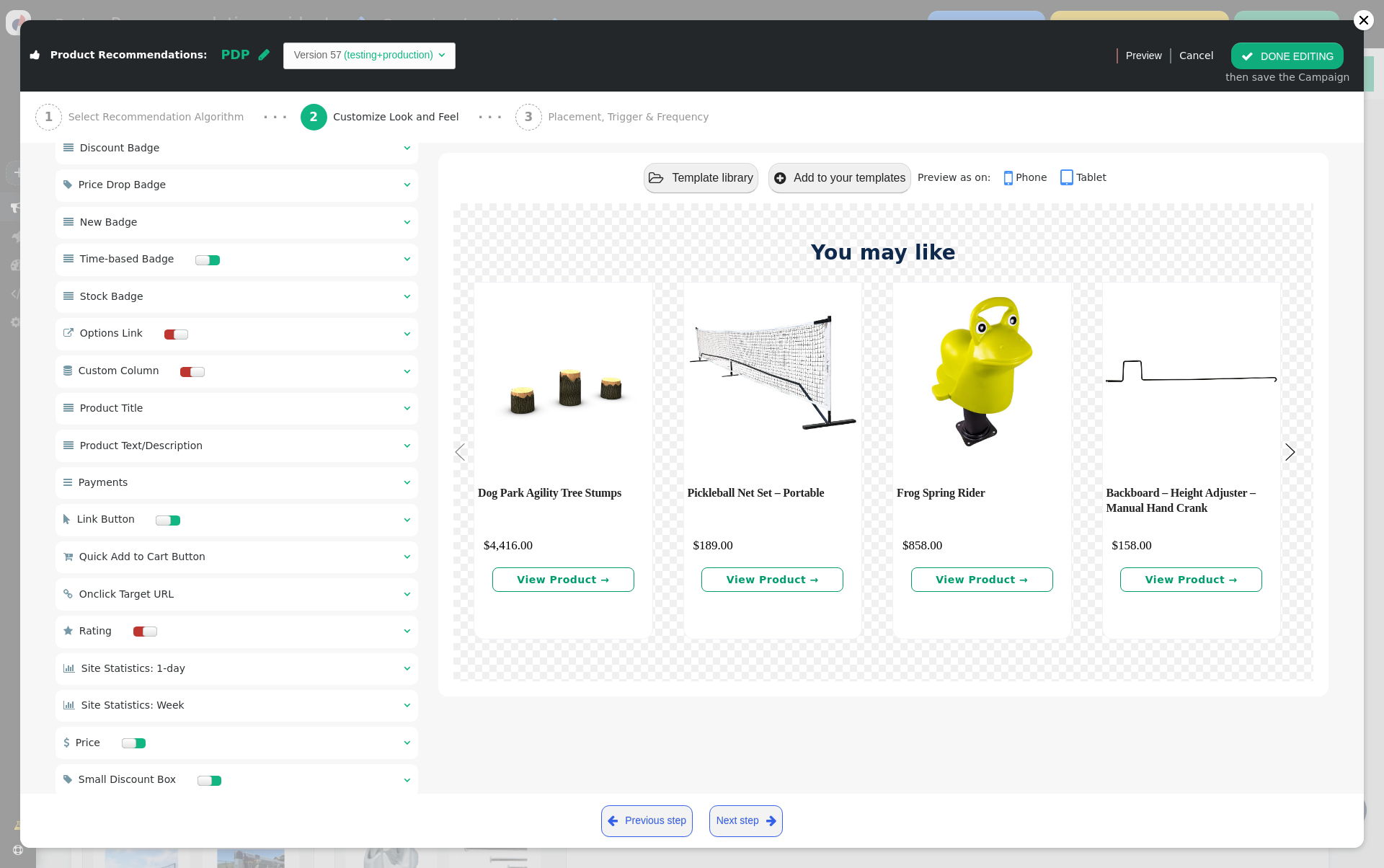
scroll to position [867, 0]
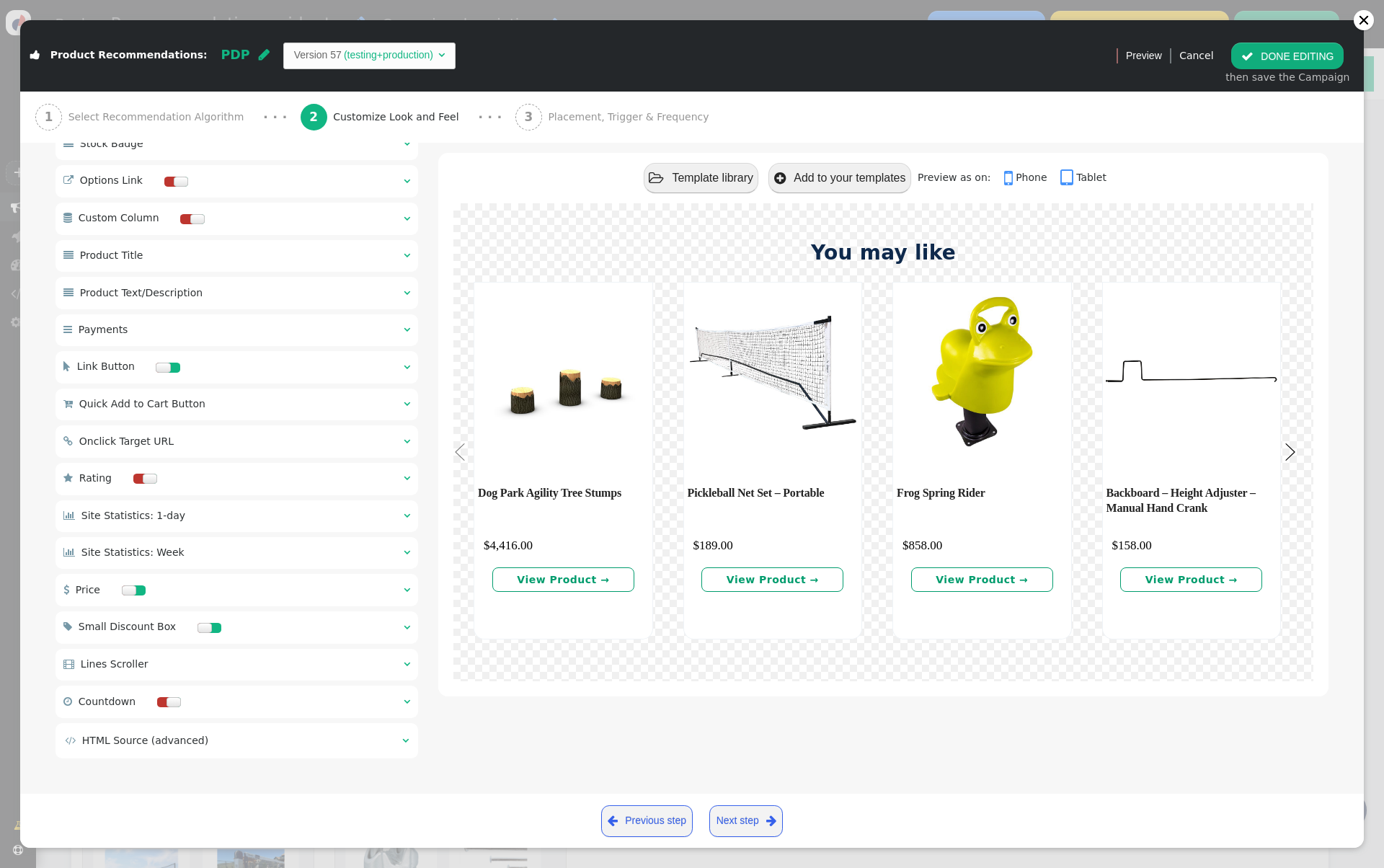
click at [278, 407] on div " Quick Add to Cart Button  " at bounding box center [237, 404] width 363 height 32
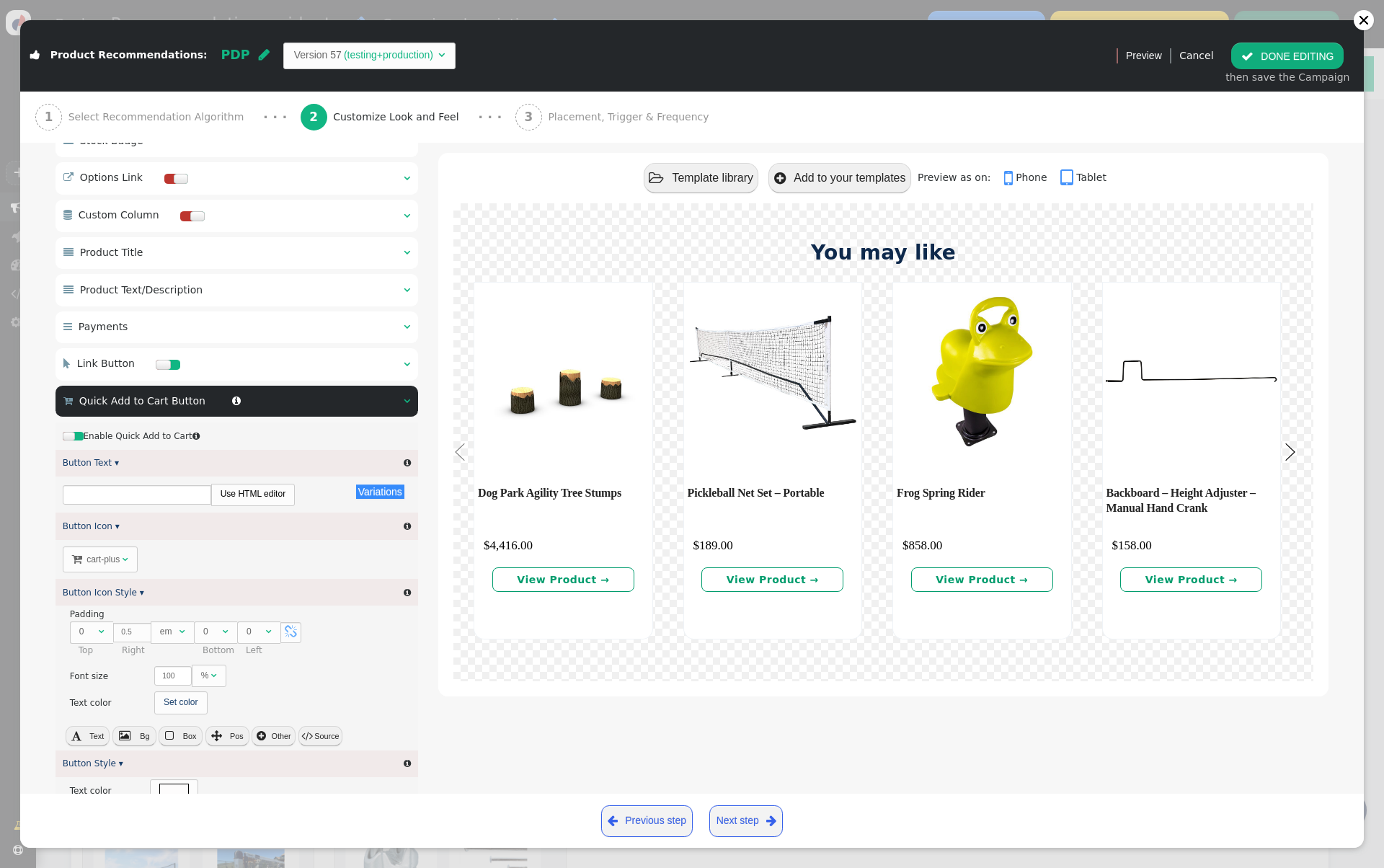
scroll to position [130, 0]
type input "ADD TO CART"
click at [77, 440] on div at bounding box center [78, 436] width 10 height 9
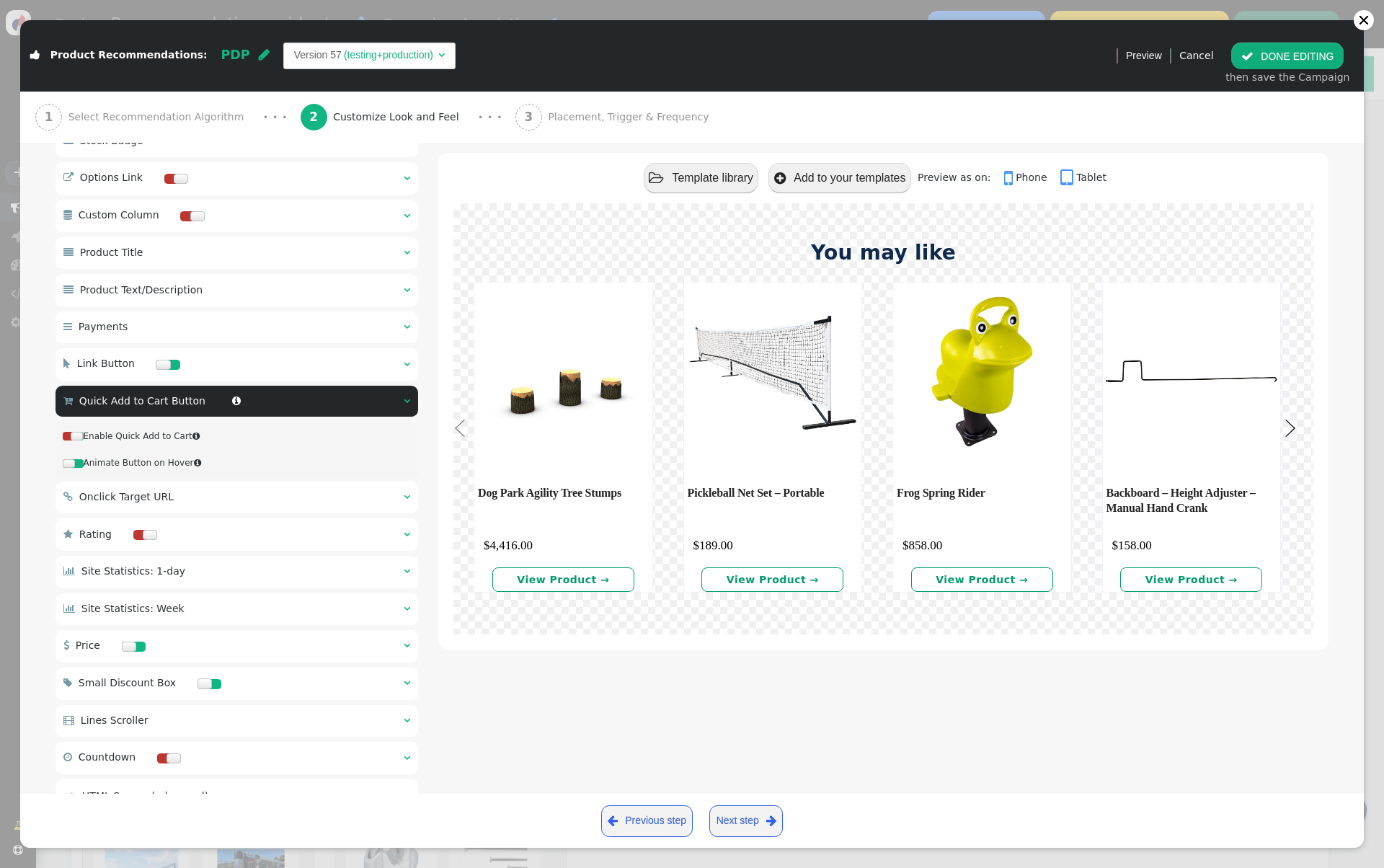
click at [401, 406] on div " Quick Add to Cart Button  " at bounding box center [237, 402] width 363 height 32
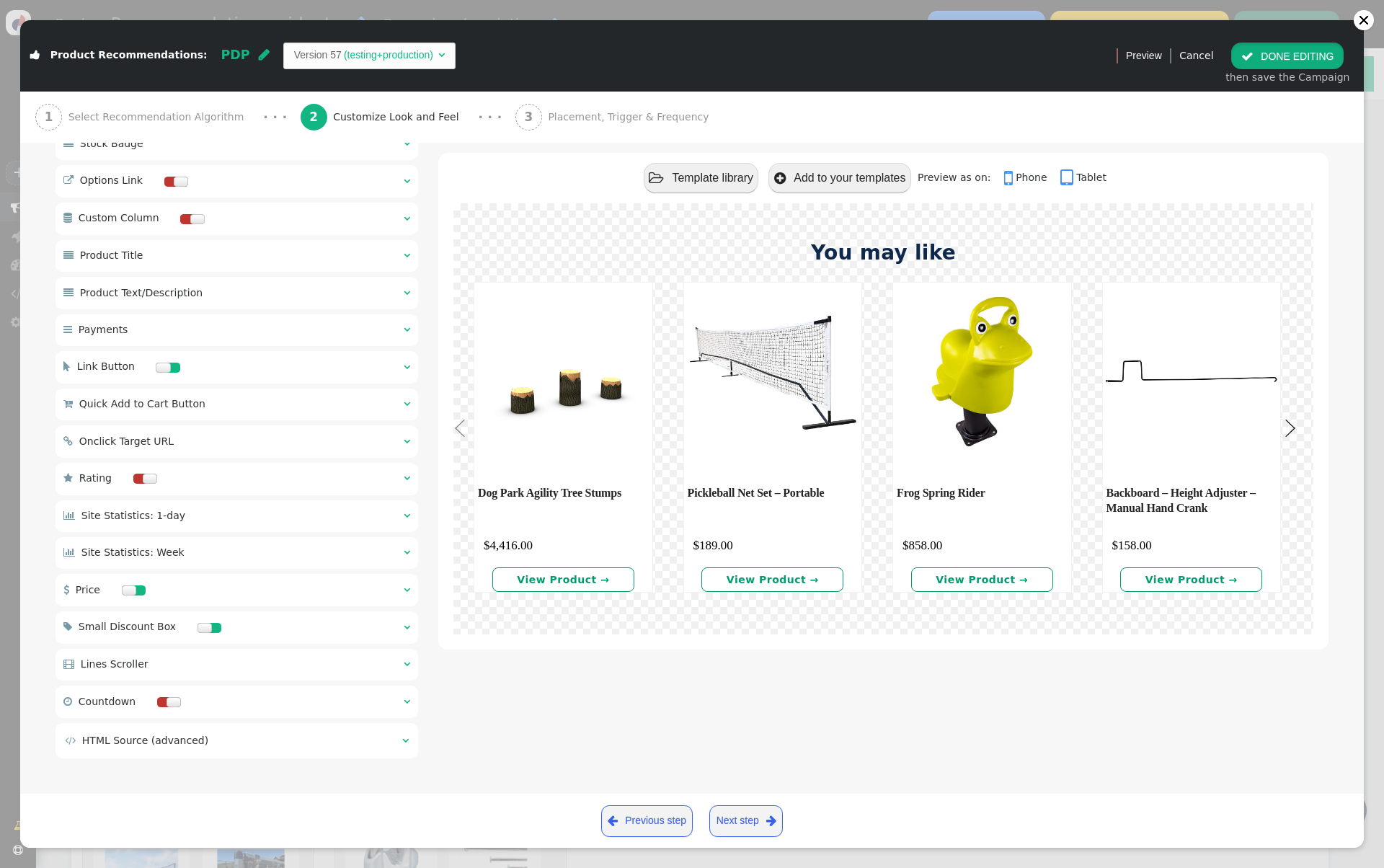
click at [1288, 50] on button " DONE EDITING" at bounding box center [1288, 56] width 113 height 26
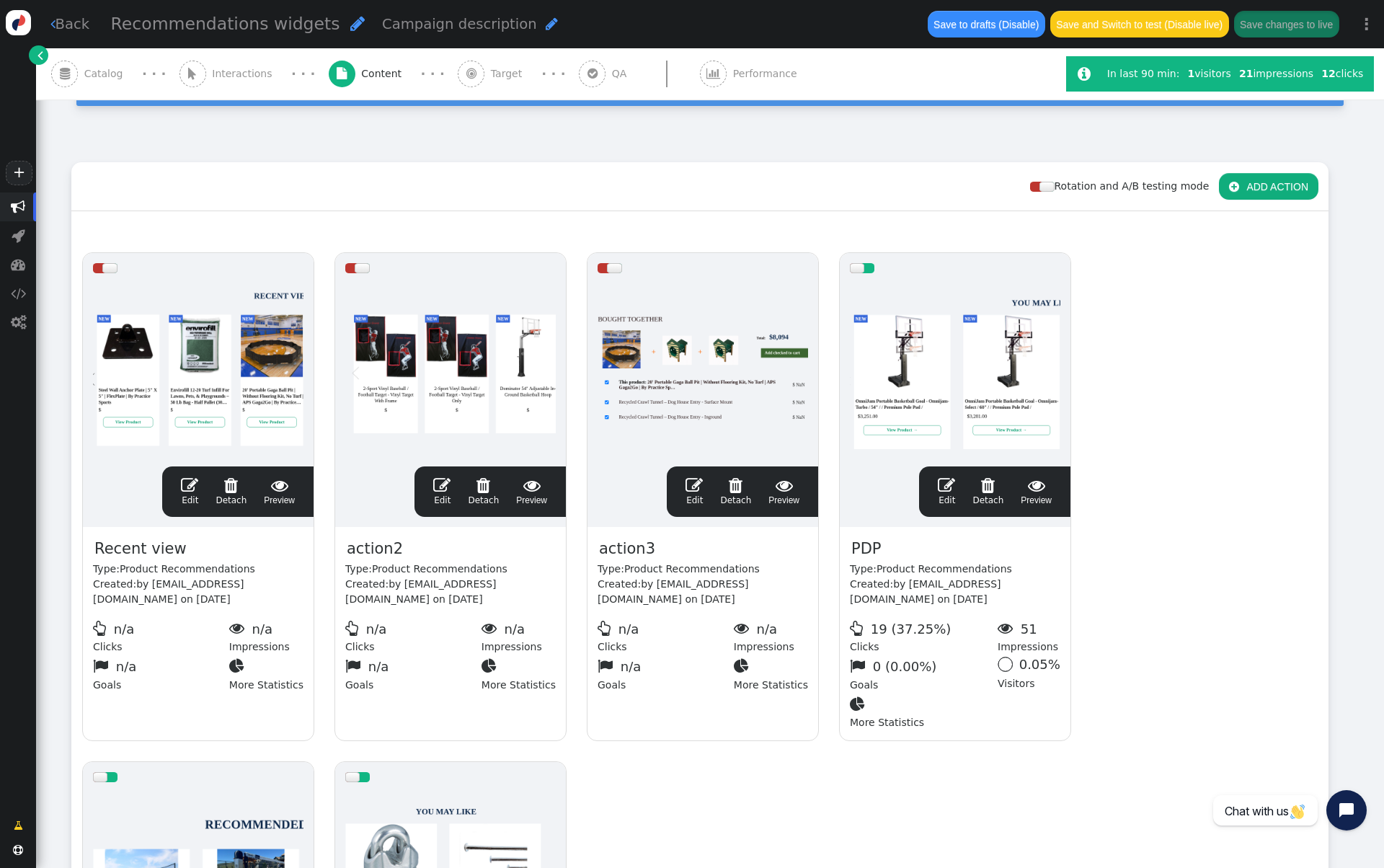
scroll to position [0, 0]
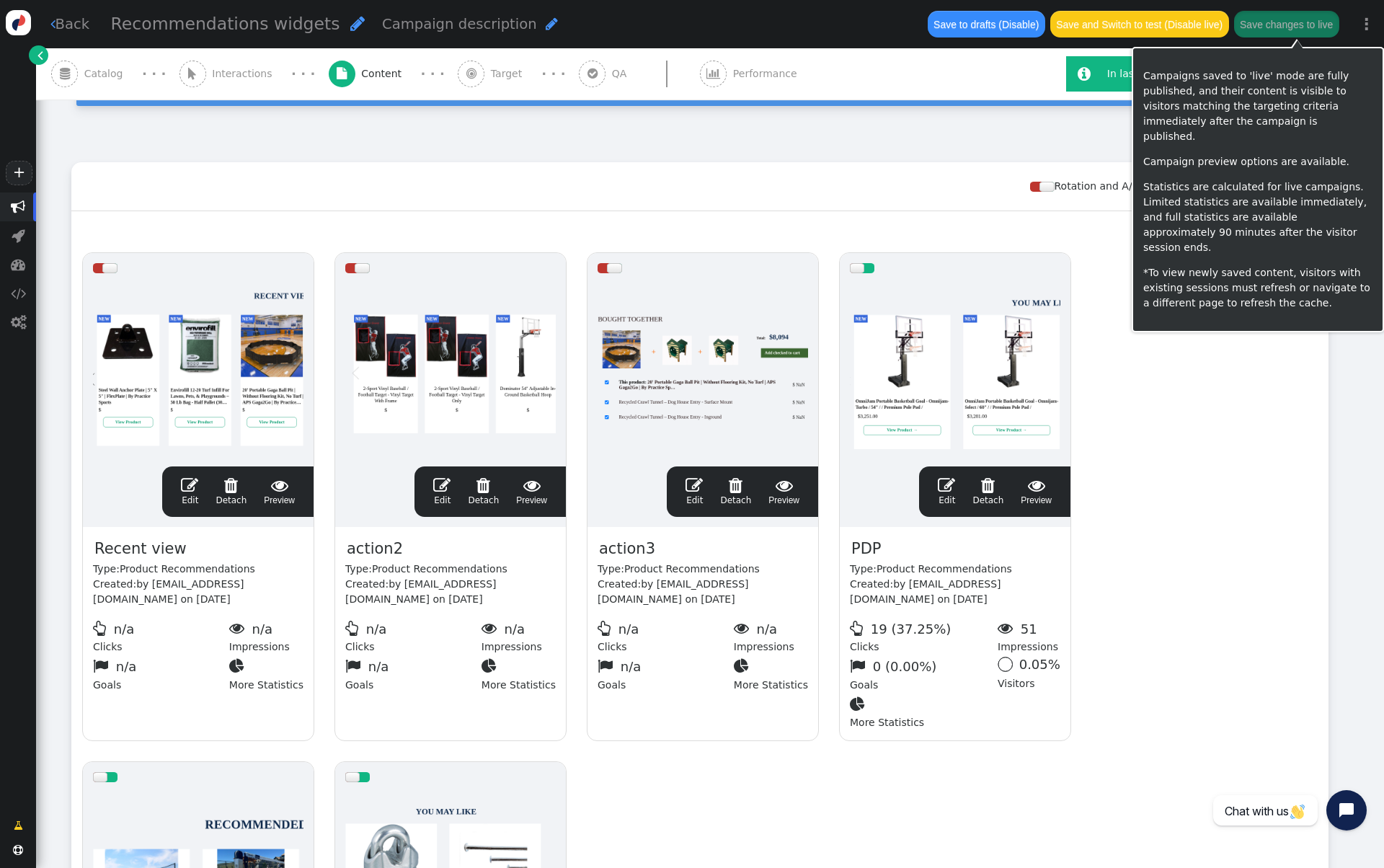
click at [813, 462] on div "drag this  Edit  Detach  Preview" at bounding box center [702, 389] width 230 height 274
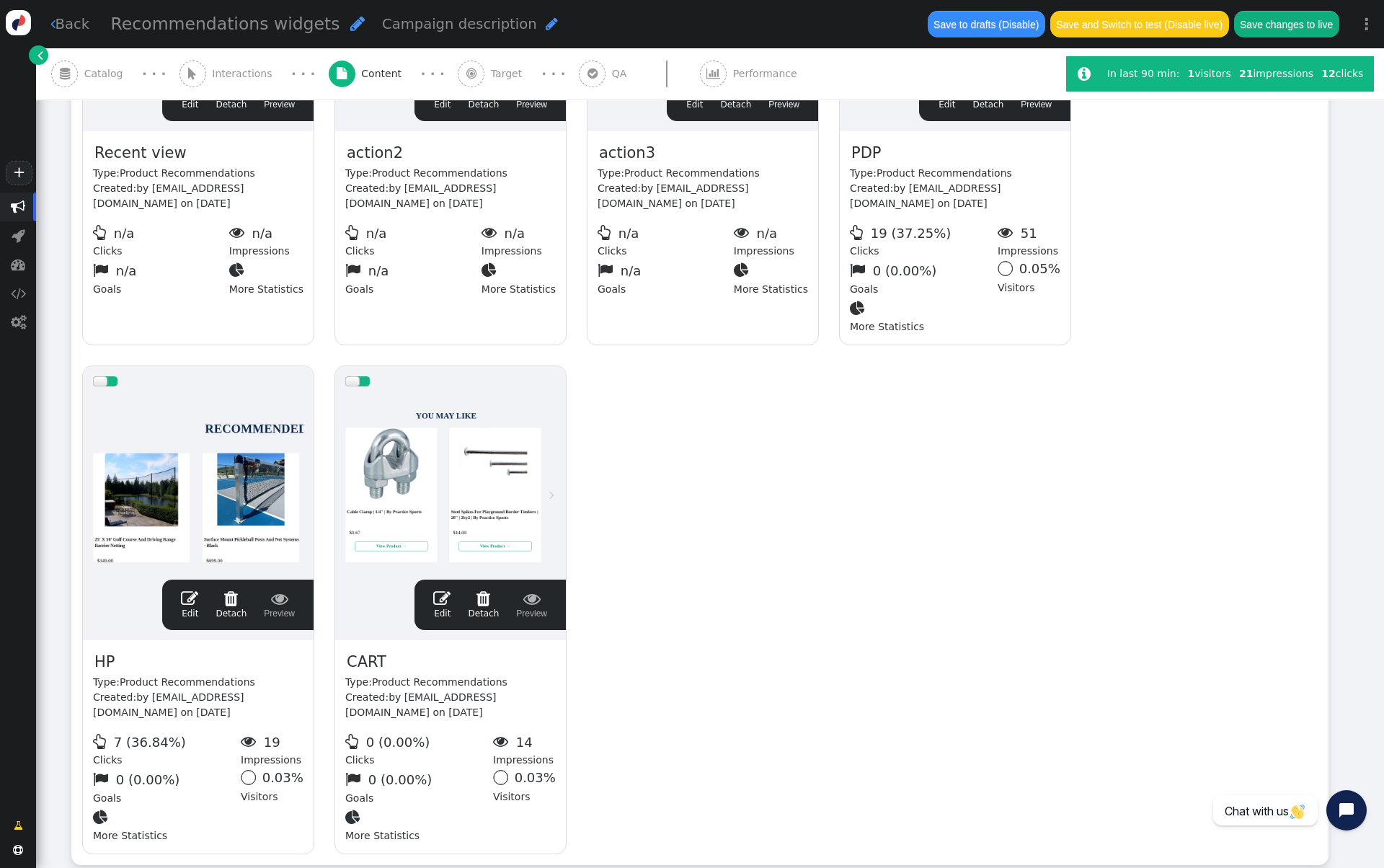
scroll to position [469, 0]
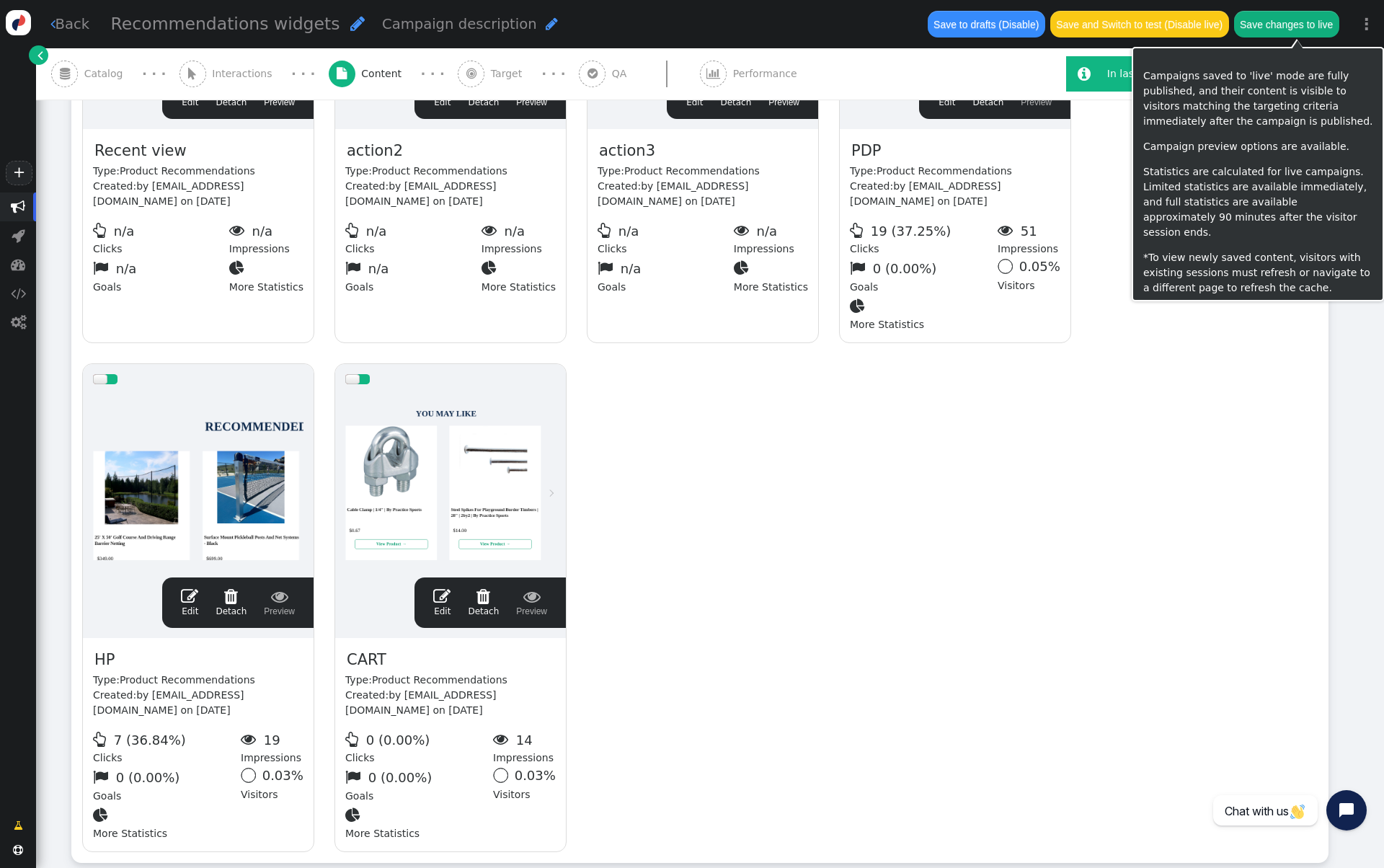
click at [1290, 32] on button "Save changes to live" at bounding box center [1287, 24] width 105 height 26
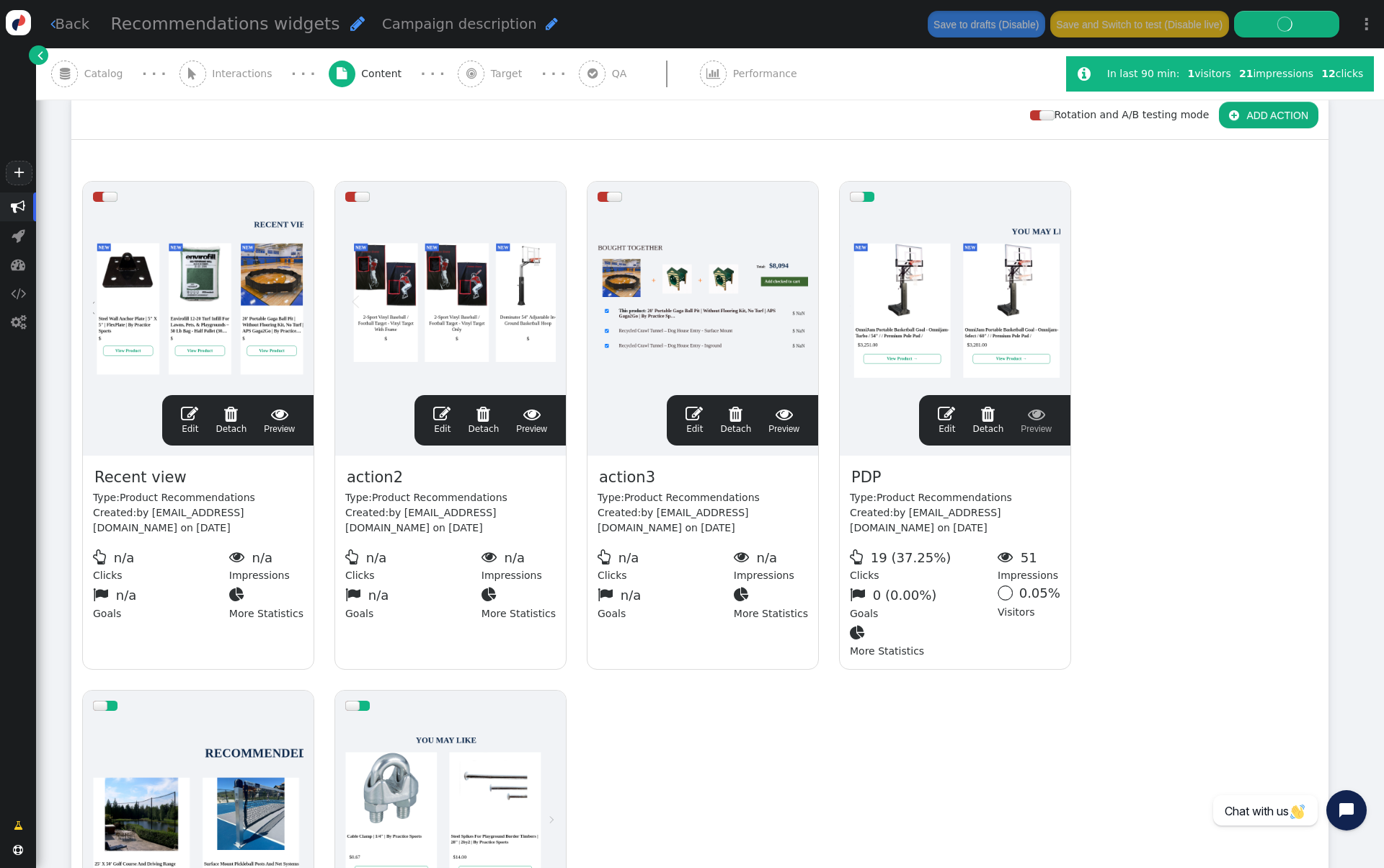
scroll to position [0, 0]
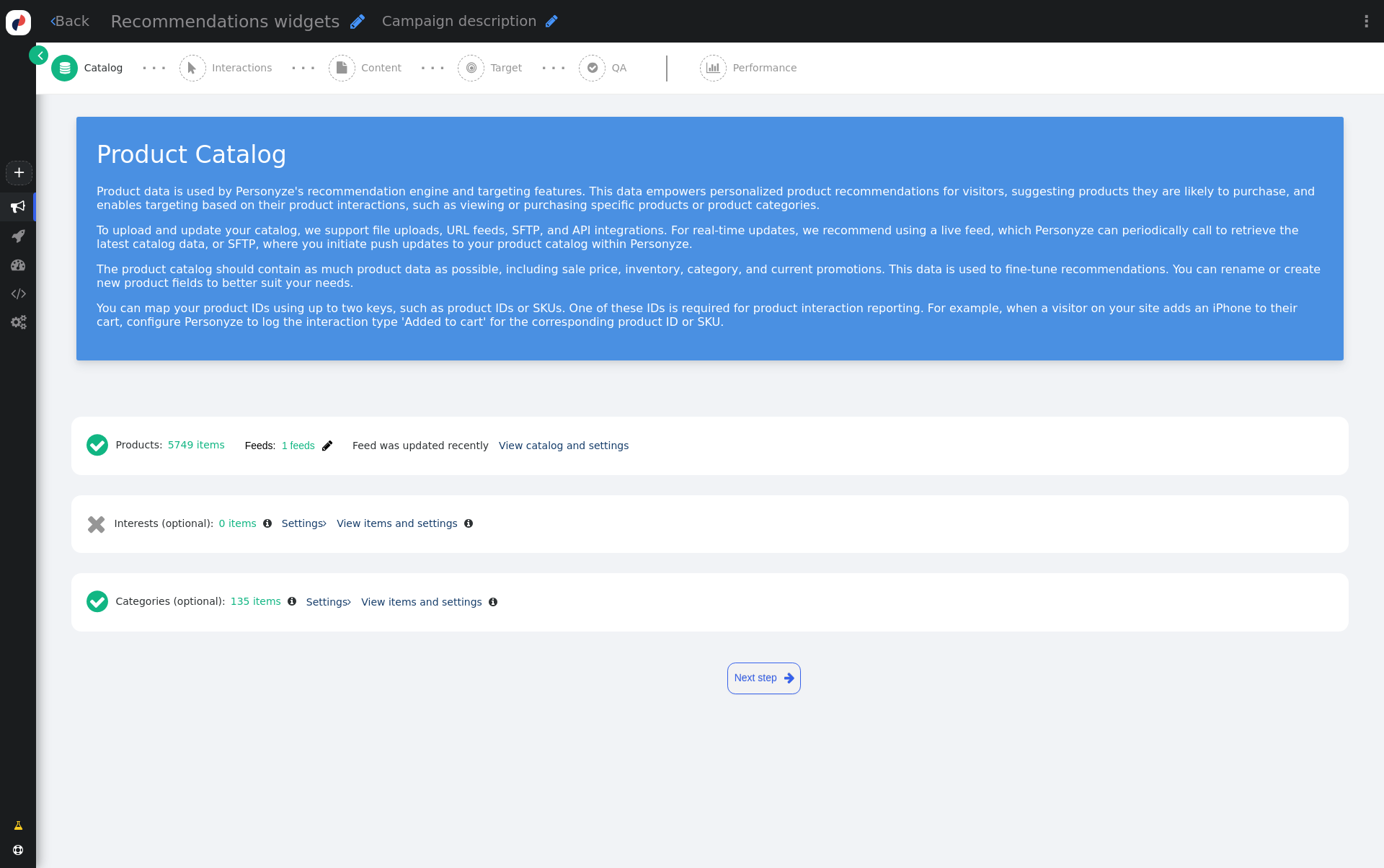
click at [48, 48] on div " Catalog · · ·  Interactions · · ·  Content · · ·  Target · · ·  QA  Perf…" at bounding box center [710, 68] width 1348 height 51
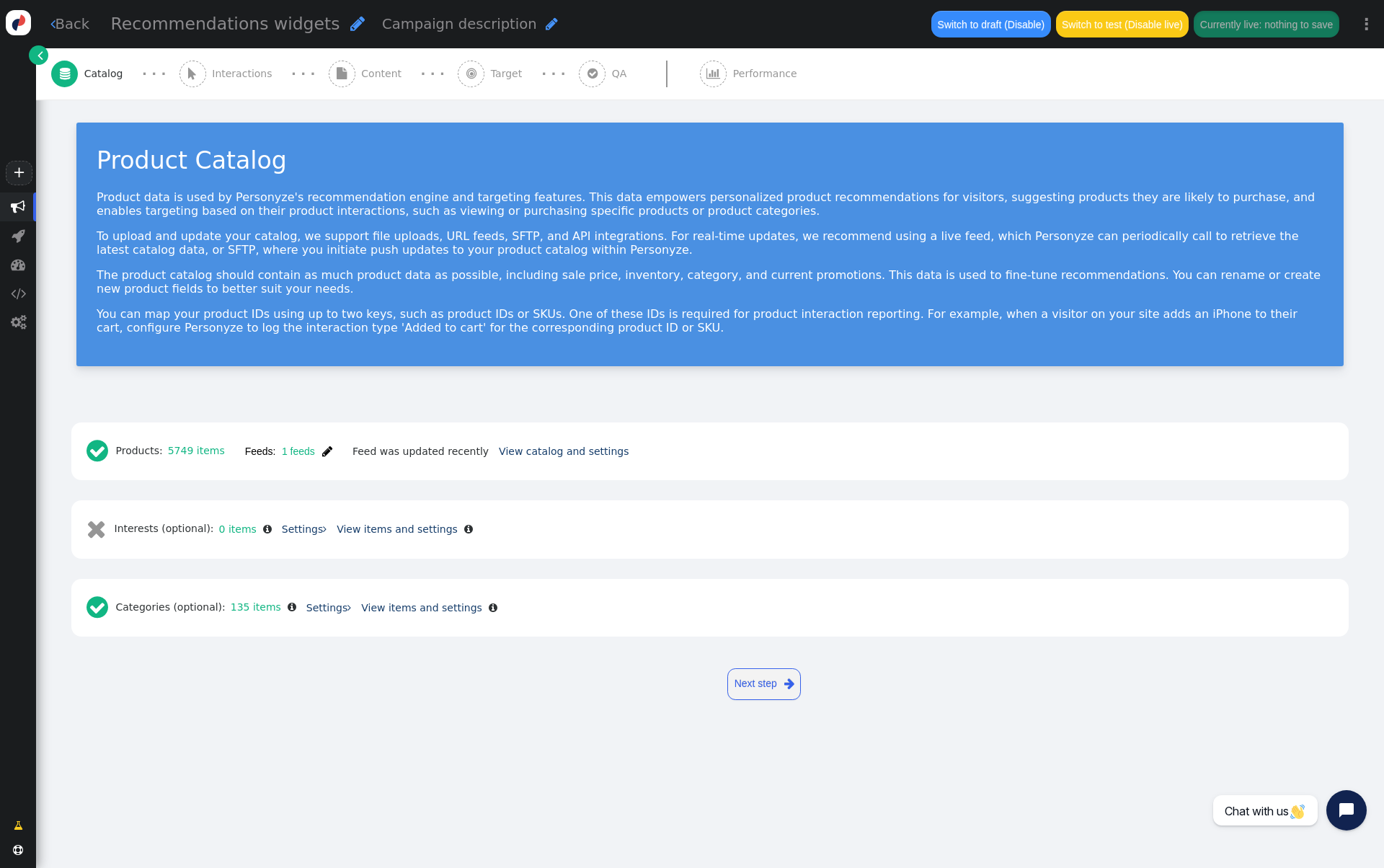
click at [39, 54] on span "" at bounding box center [40, 55] width 6 height 15
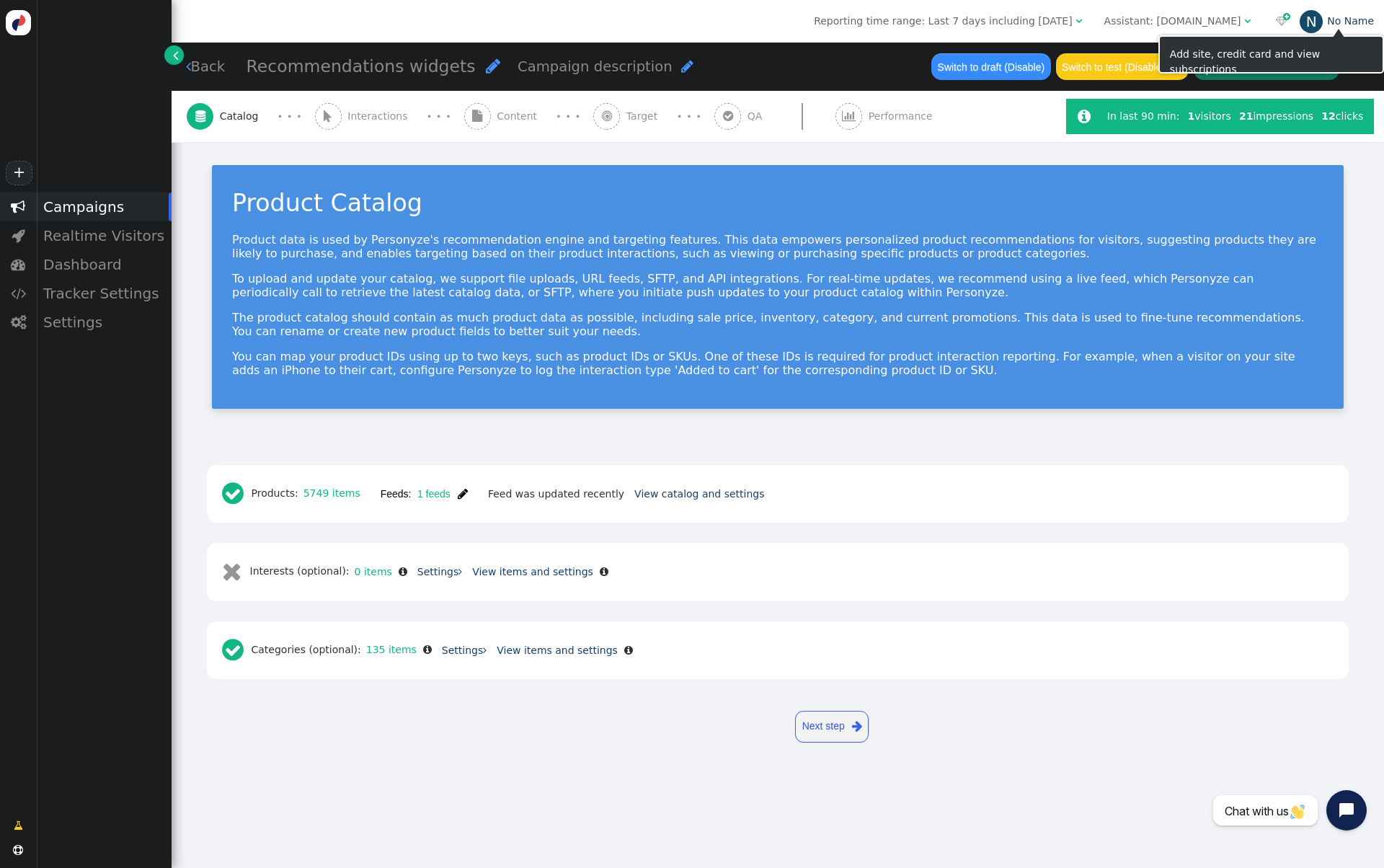
click at [1309, 19] on div "N" at bounding box center [1311, 22] width 23 height 23
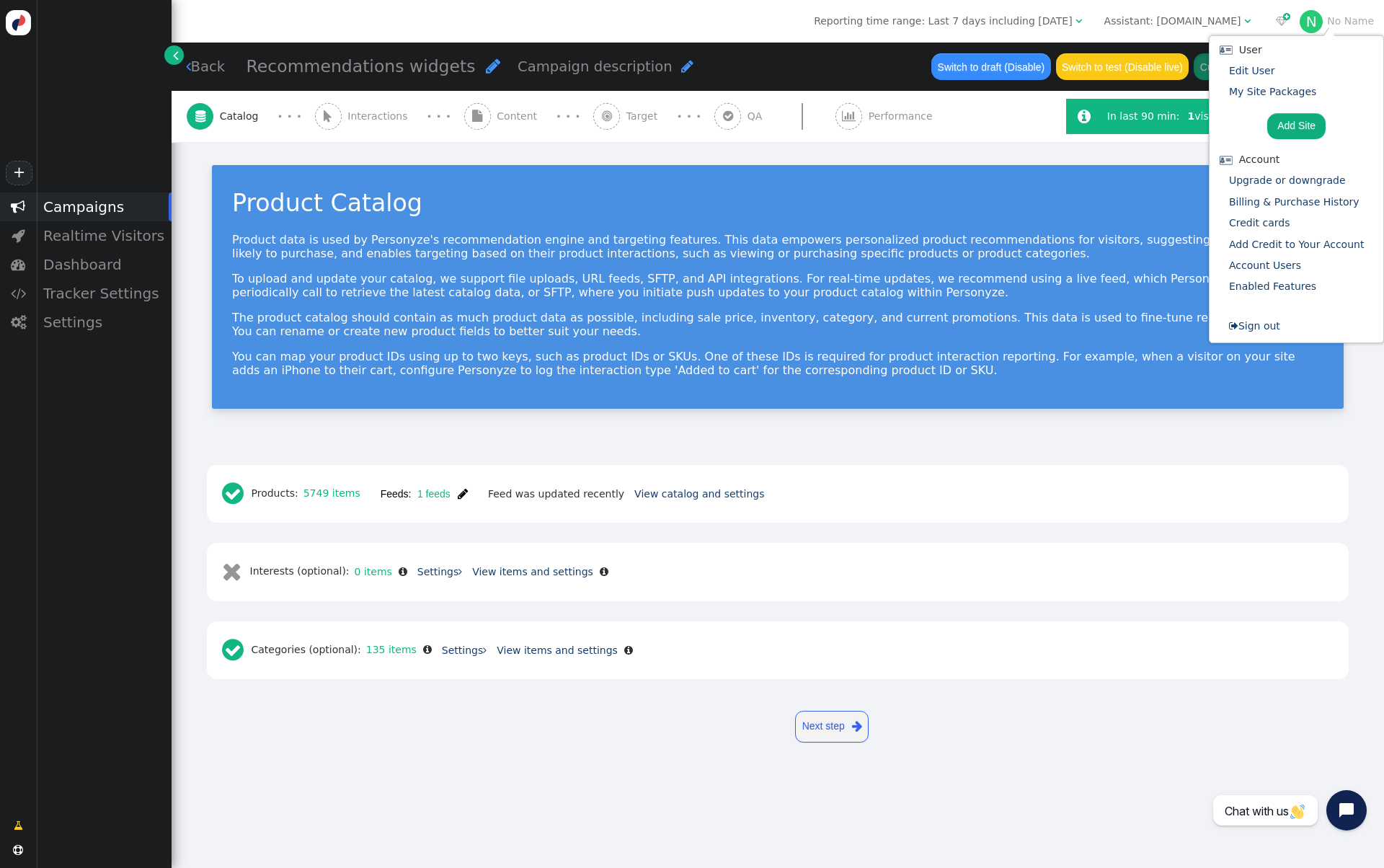
click at [920, 155] on div "Product Catalog Product data is used by Personyze's recommendation engine and t…" at bounding box center [778, 293] width 1213 height 303
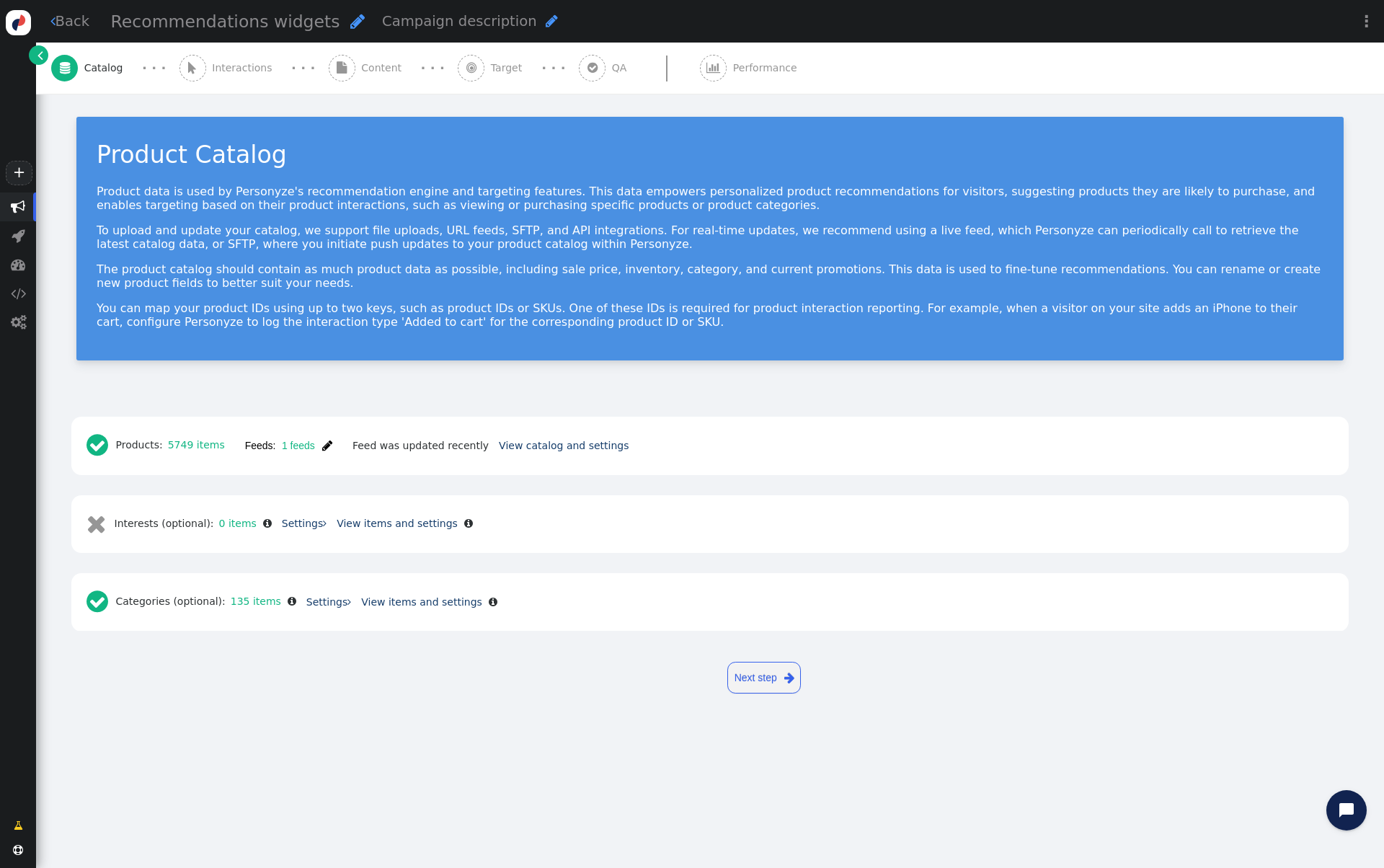
click at [40, 48] on span "" at bounding box center [40, 55] width 6 height 15
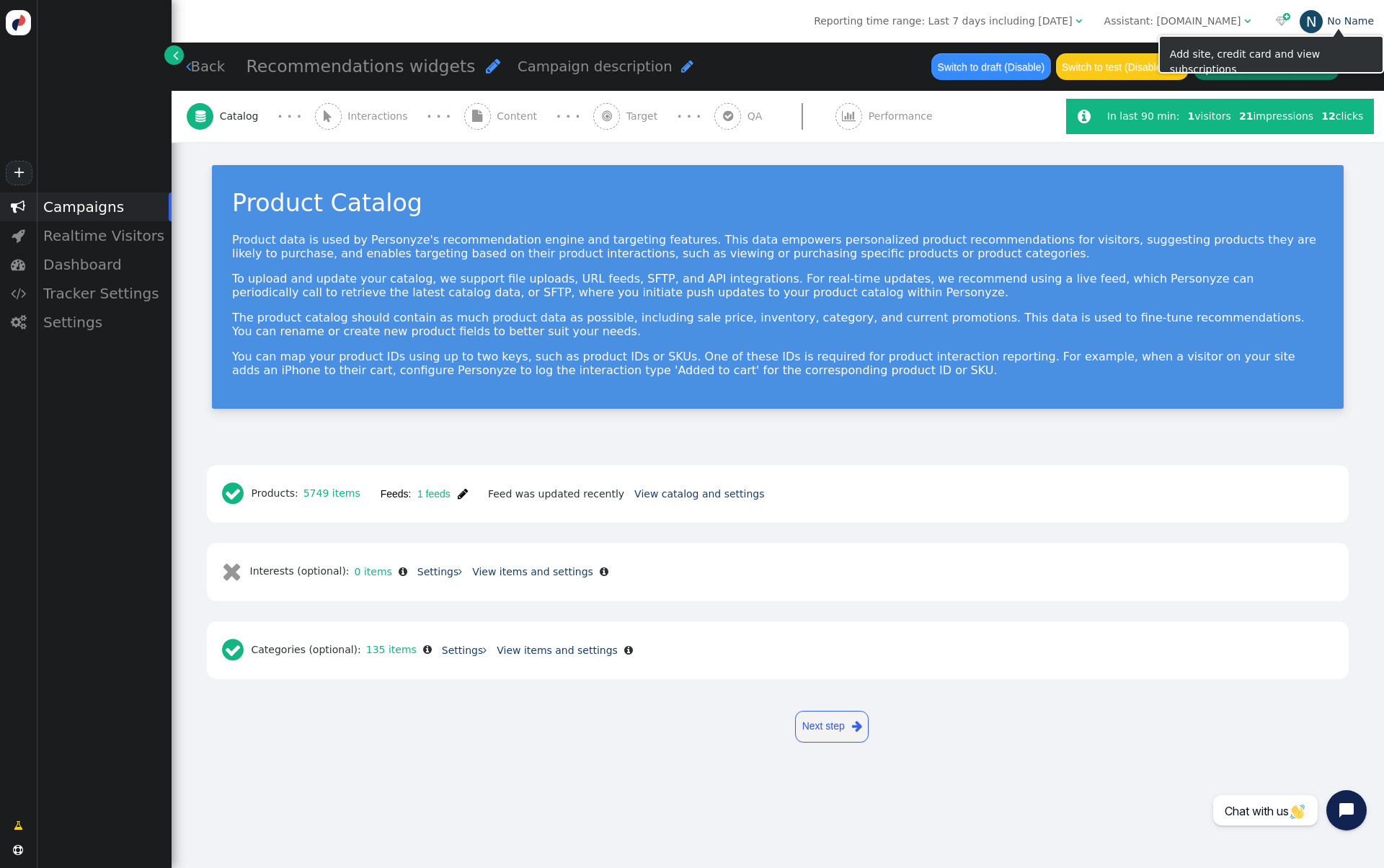
click at [1312, 22] on div "N" at bounding box center [1311, 22] width 23 height 23
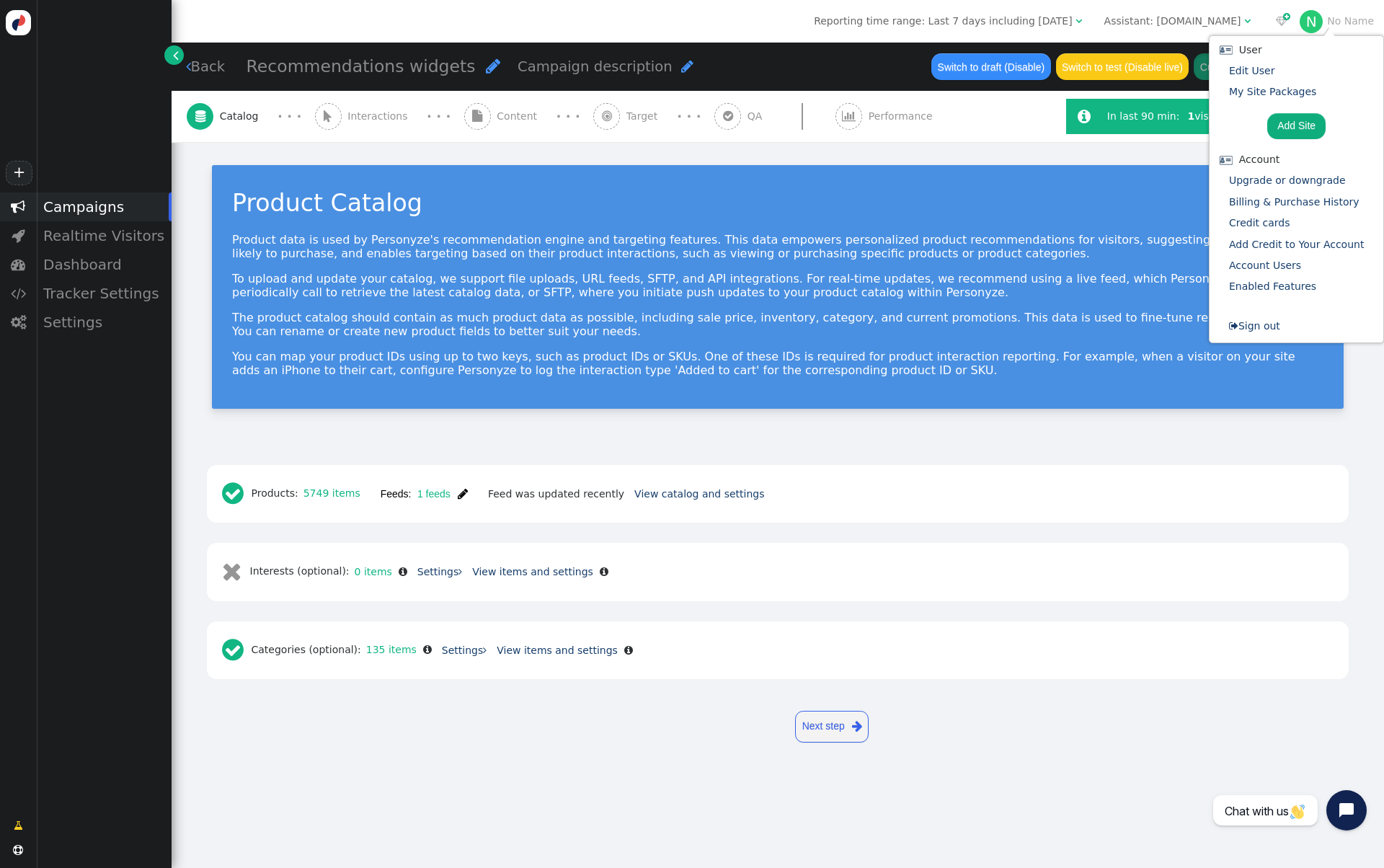
click at [818, 153] on div "Product Catalog Product data is used by Personyze's recommendation engine and t…" at bounding box center [778, 293] width 1213 height 303
